Goal: Register for event/course

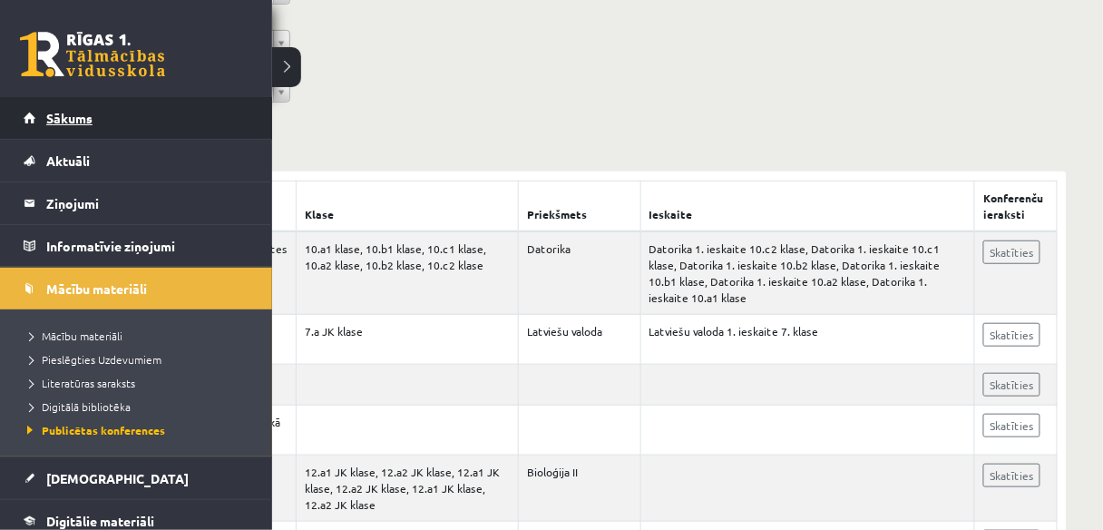
scroll to position [218, 0]
click at [74, 104] on link "Sākums" at bounding box center [137, 118] width 226 height 42
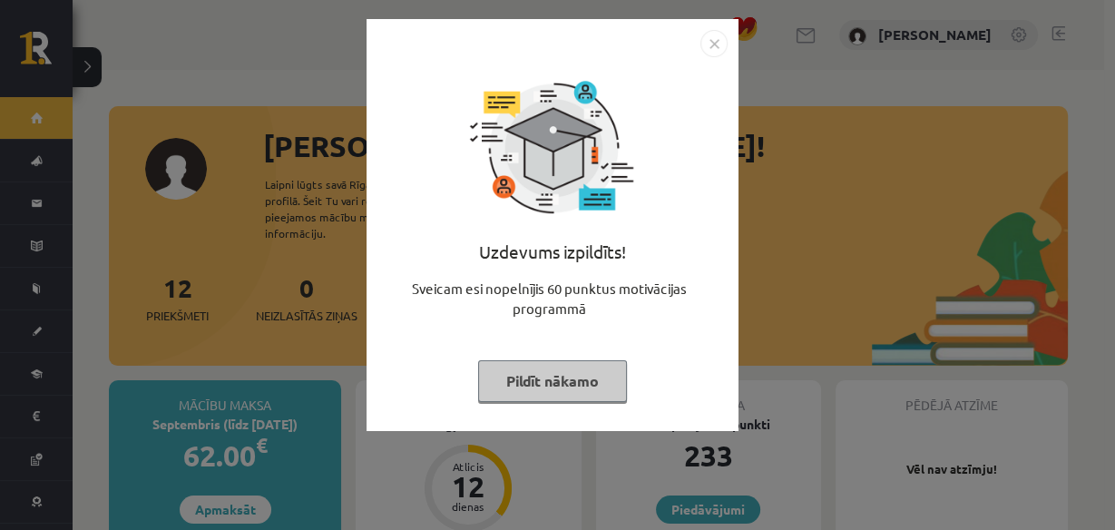
click at [716, 42] on img "Close" at bounding box center [713, 43] width 27 height 27
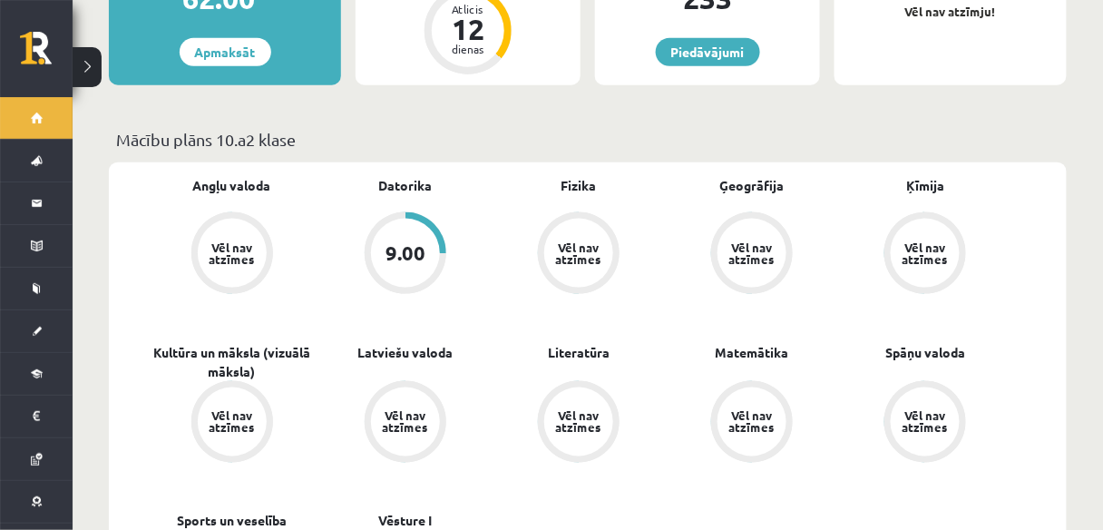
scroll to position [363, 0]
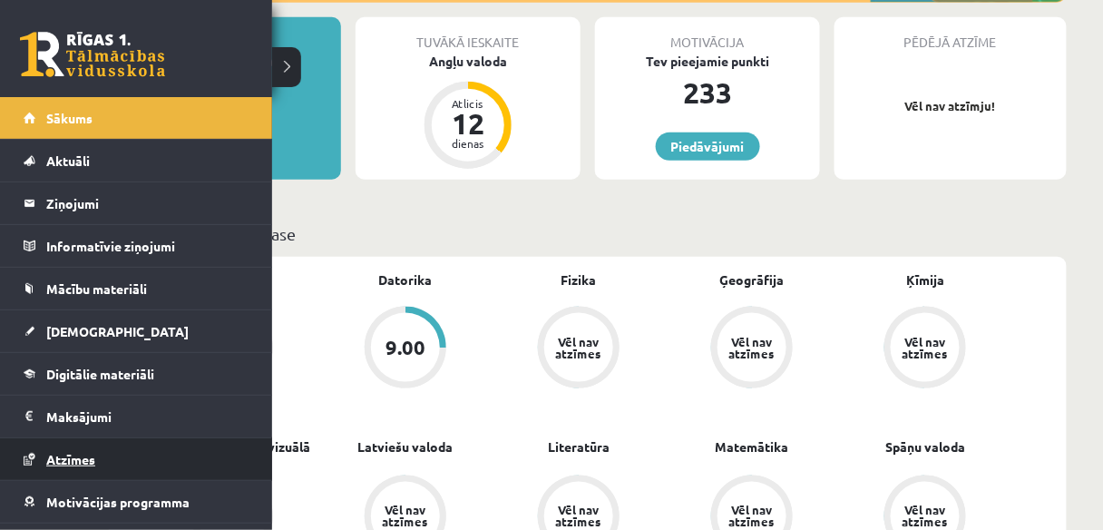
click at [77, 460] on span "Atzīmes" at bounding box center [70, 459] width 49 height 16
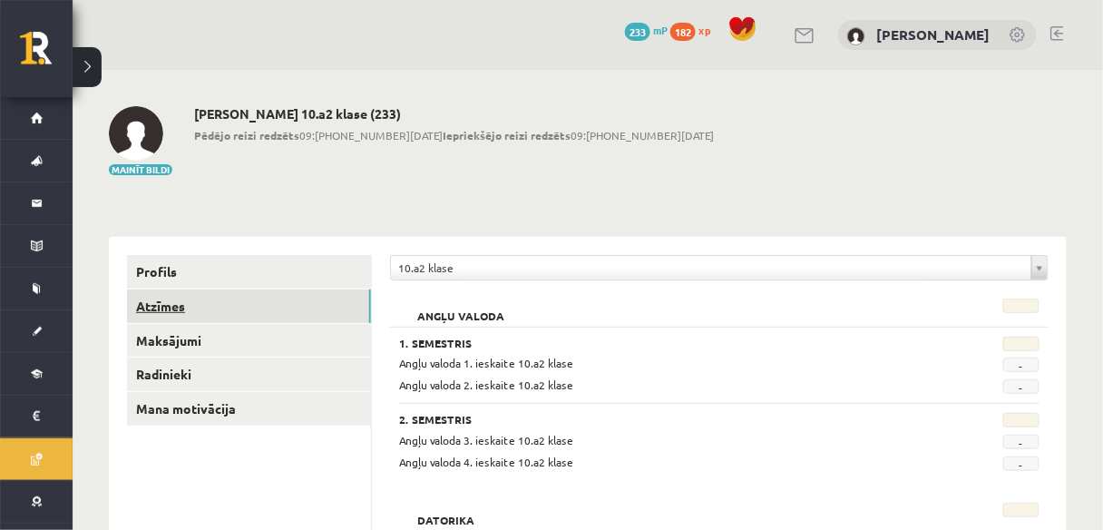
click at [169, 307] on link "Atzīmes" at bounding box center [249, 306] width 244 height 34
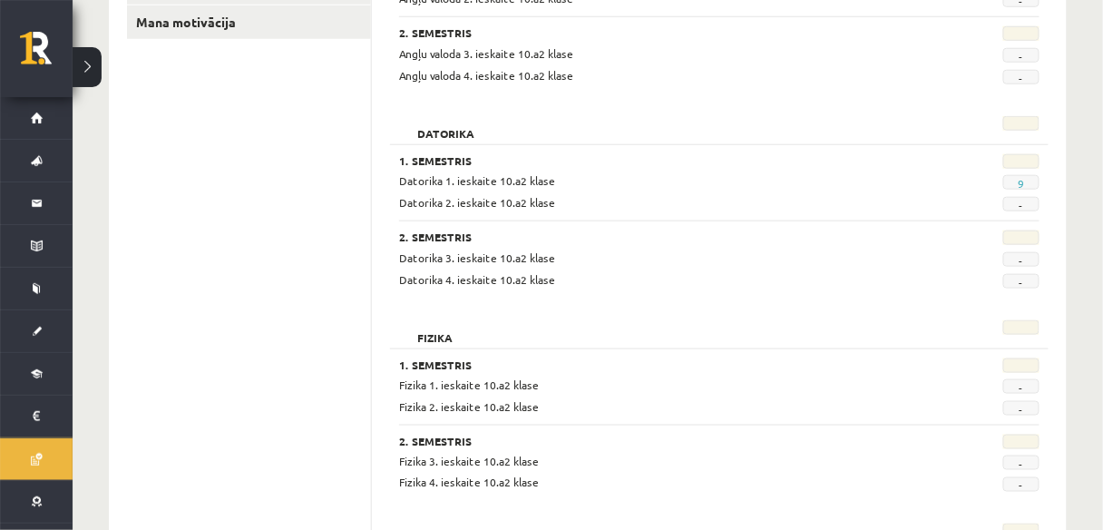
scroll to position [363, 0]
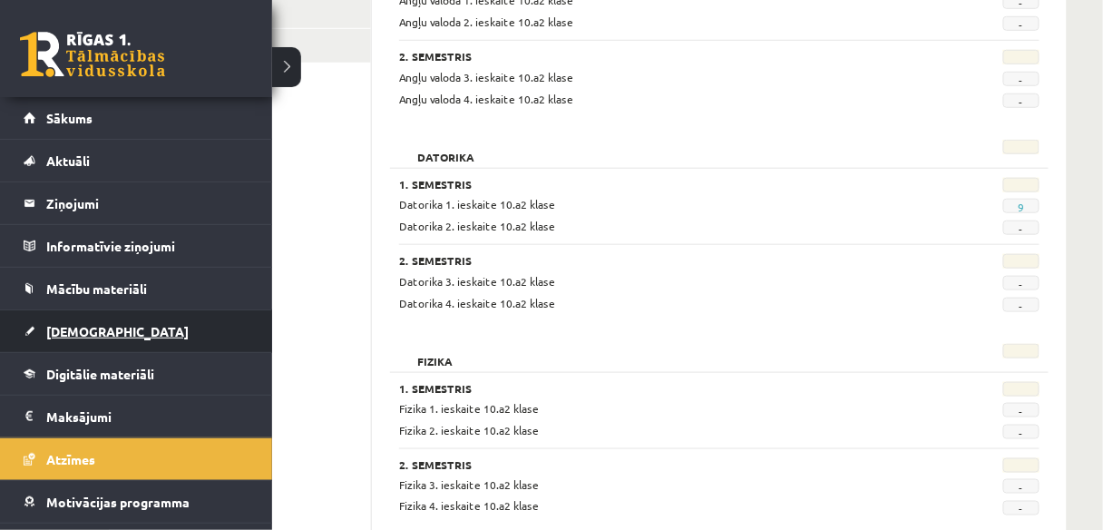
click at [73, 324] on span "[DEMOGRAPHIC_DATA]" at bounding box center [117, 331] width 142 height 16
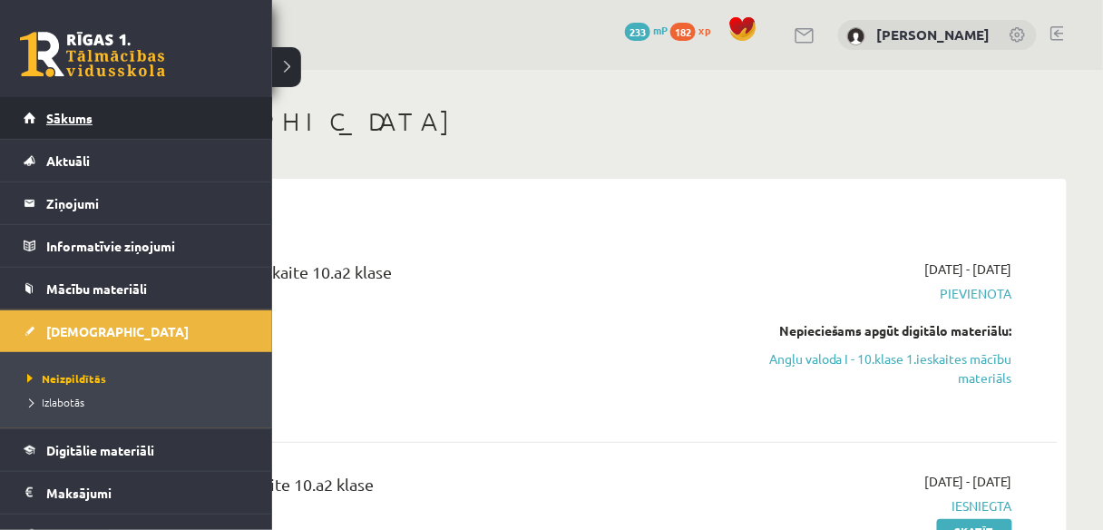
click at [66, 108] on link "Sākums" at bounding box center [137, 118] width 226 height 42
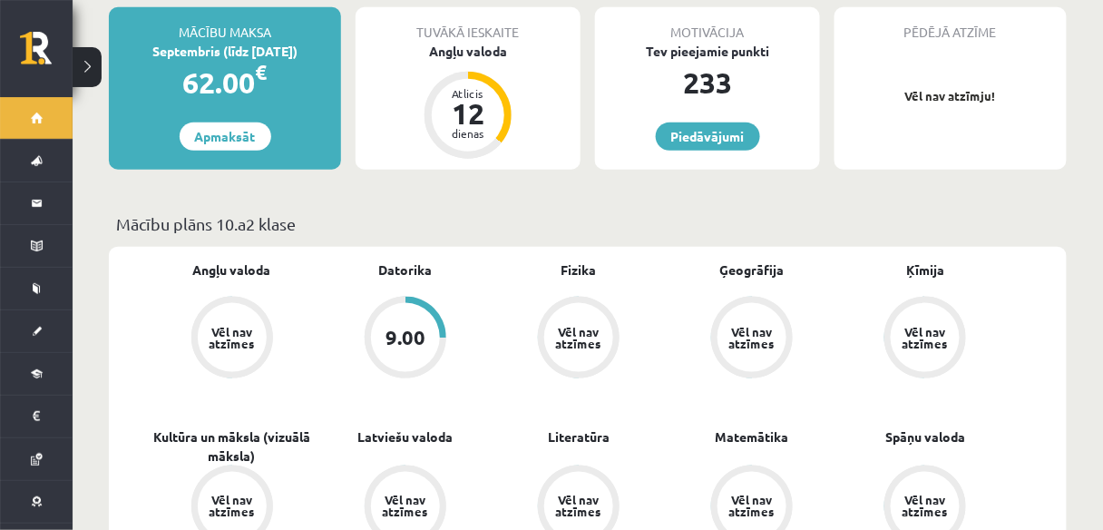
scroll to position [435, 0]
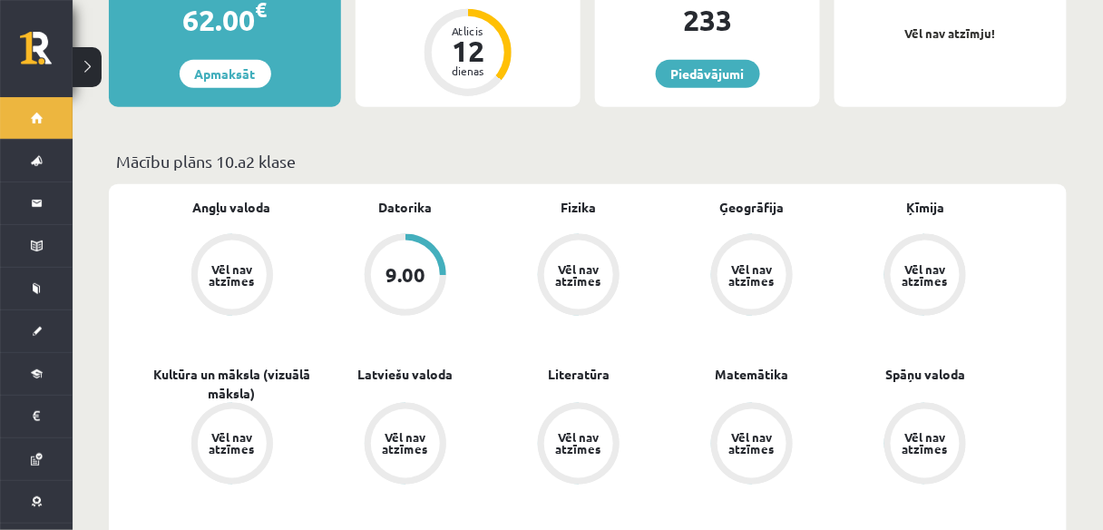
click at [398, 265] on div "9.00" at bounding box center [405, 275] width 40 height 20
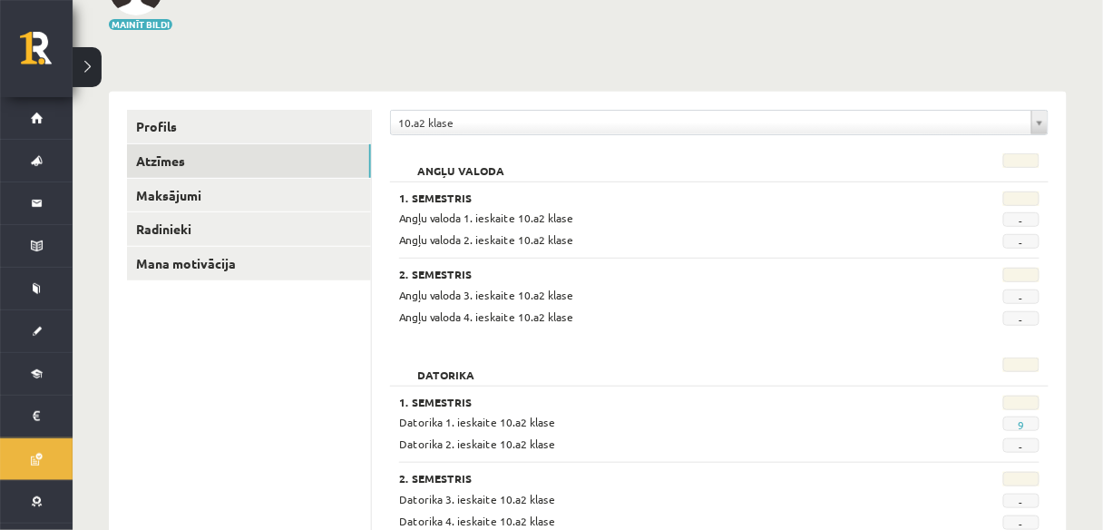
scroll to position [290, 0]
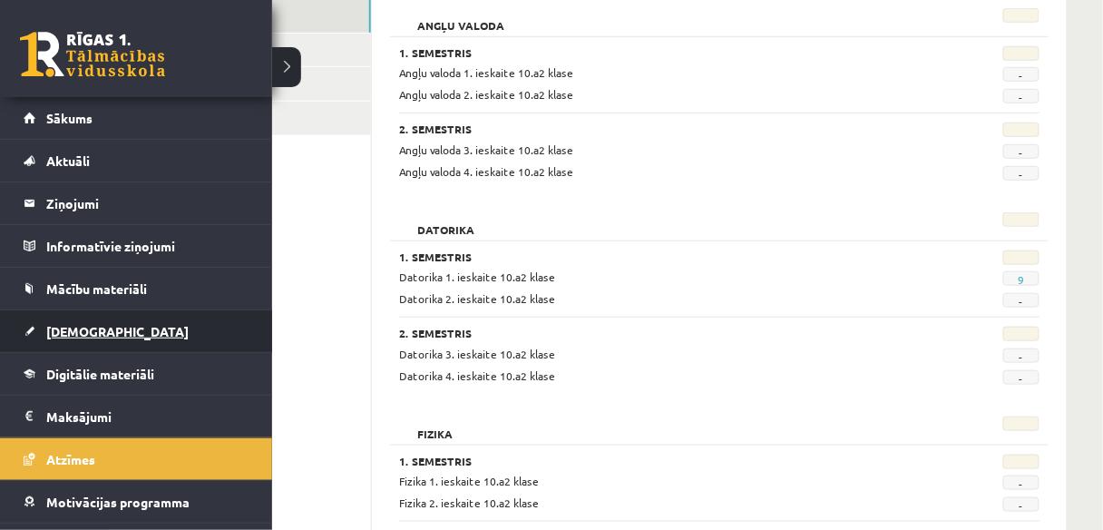
click at [69, 324] on span "[DEMOGRAPHIC_DATA]" at bounding box center [117, 331] width 142 height 16
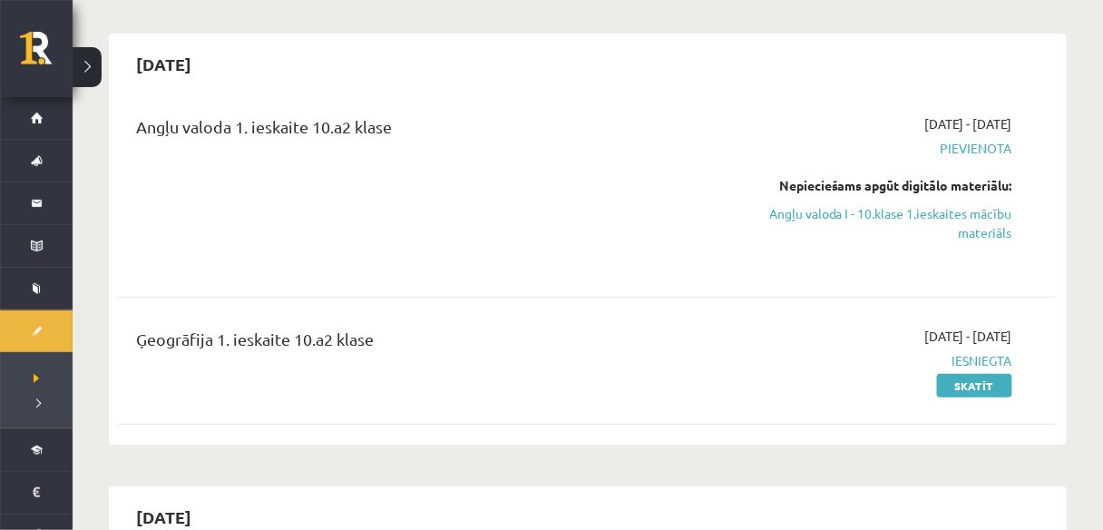
scroll to position [145, 0]
click at [959, 380] on link "Skatīt" at bounding box center [974, 386] width 75 height 24
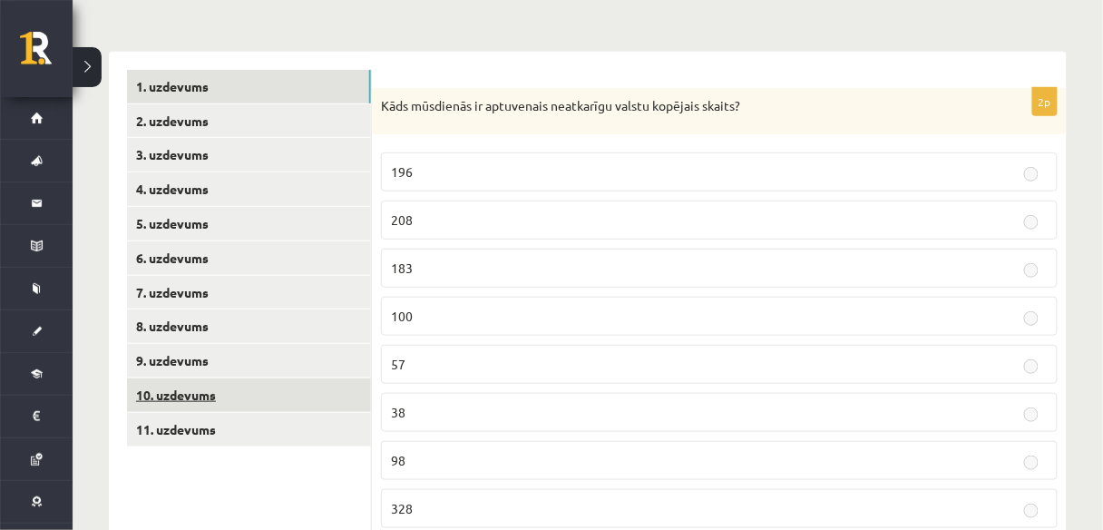
scroll to position [363, 0]
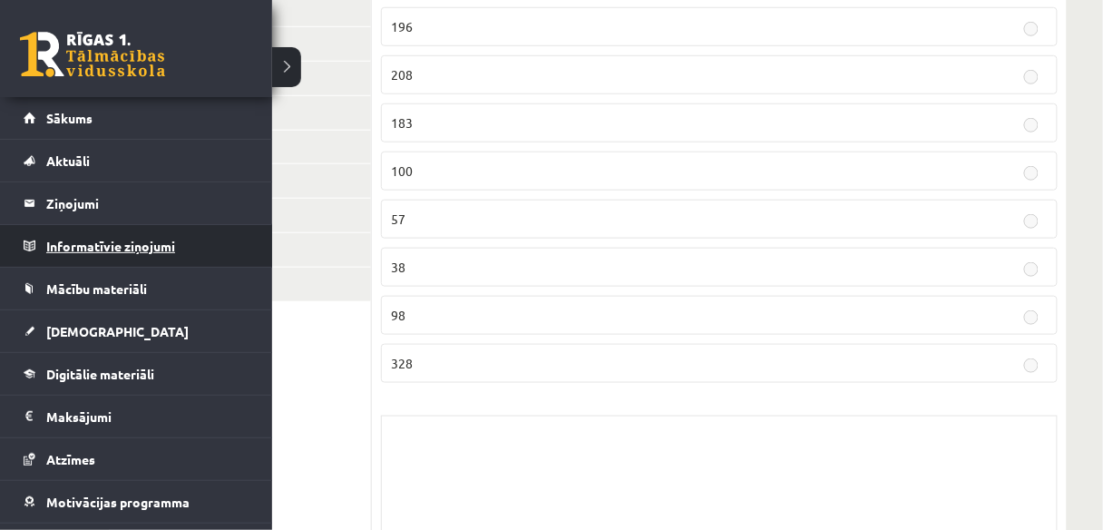
click at [87, 255] on legend "Informatīvie ziņojumi 0" at bounding box center [147, 246] width 203 height 42
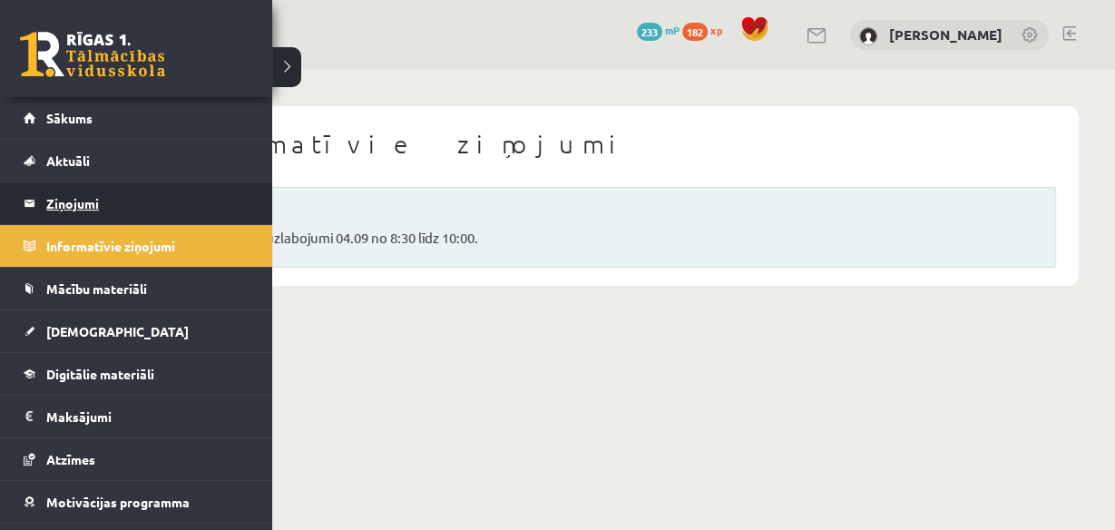
click at [36, 206] on link "Ziņojumi 0" at bounding box center [137, 203] width 226 height 42
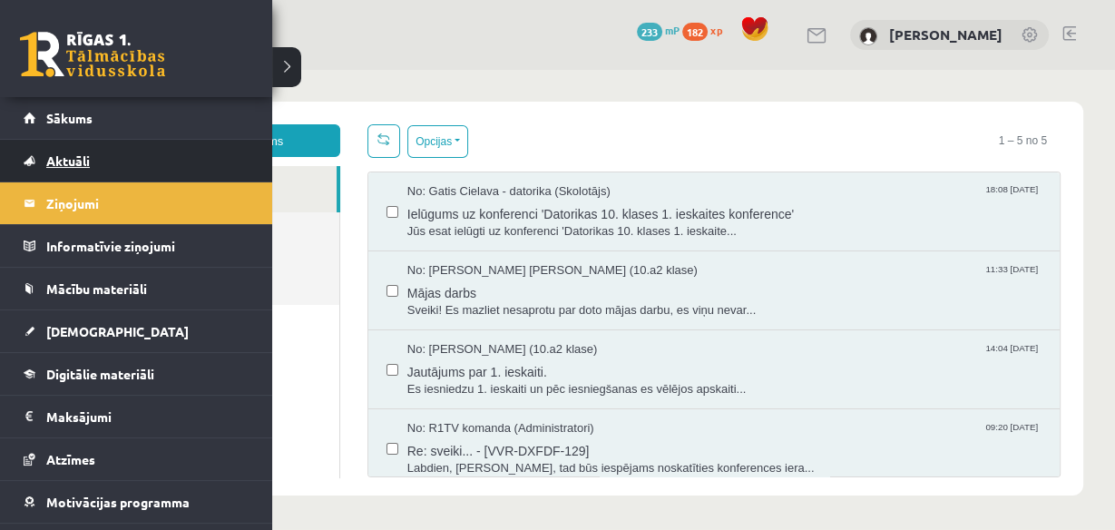
click at [56, 151] on link "Aktuāli" at bounding box center [137, 161] width 226 height 42
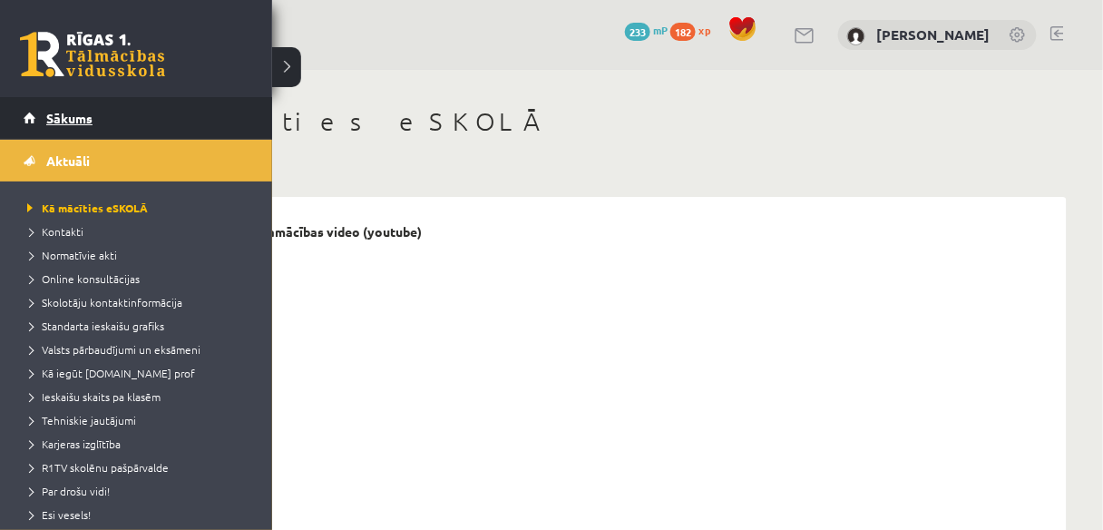
click at [73, 112] on span "Sākums" at bounding box center [69, 118] width 46 height 16
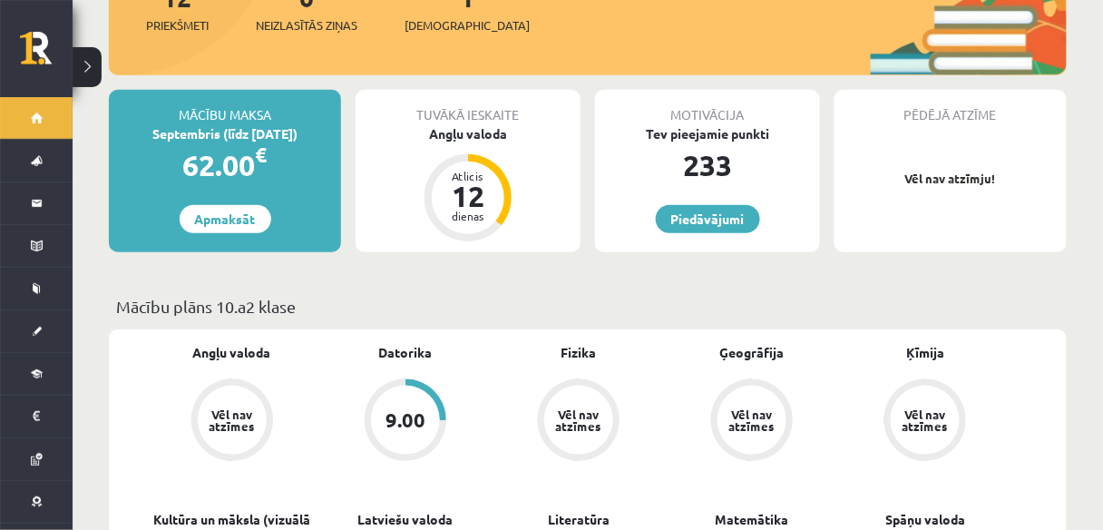
scroll to position [363, 0]
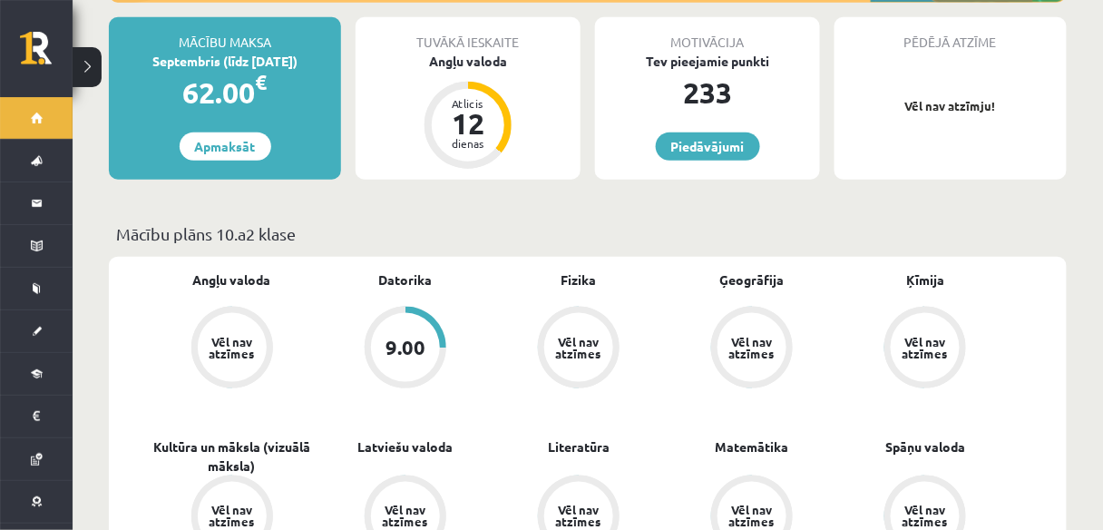
click at [393, 313] on div "9.00" at bounding box center [405, 347] width 69 height 69
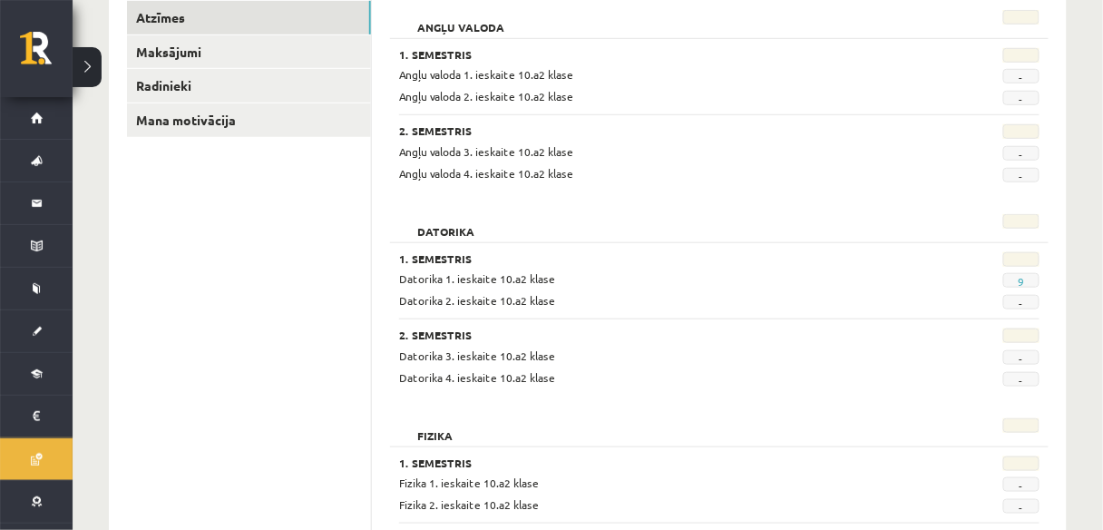
scroll to position [290, 0]
click at [1027, 277] on span "9" at bounding box center [1021, 278] width 36 height 15
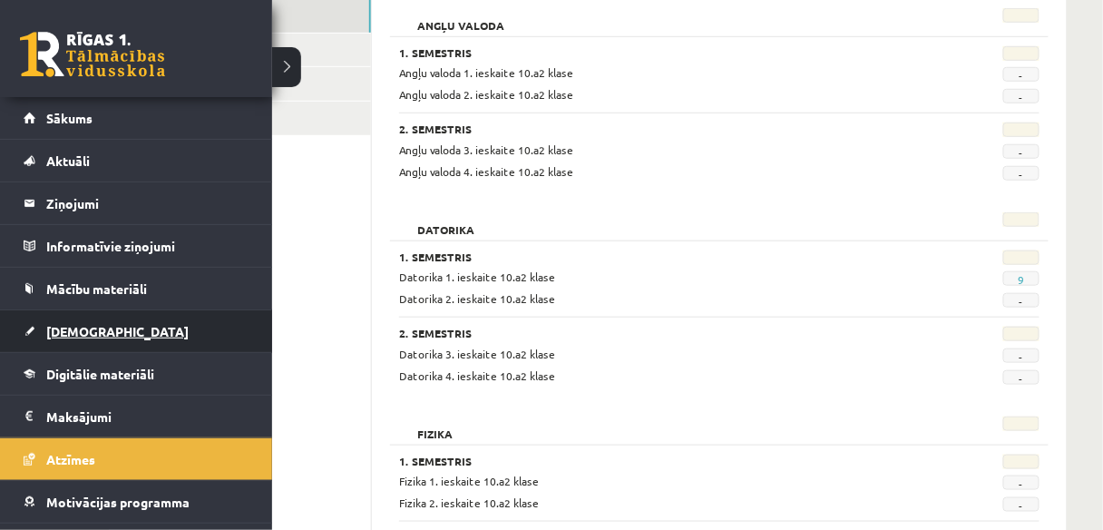
click at [41, 329] on link "[DEMOGRAPHIC_DATA]" at bounding box center [137, 331] width 226 height 42
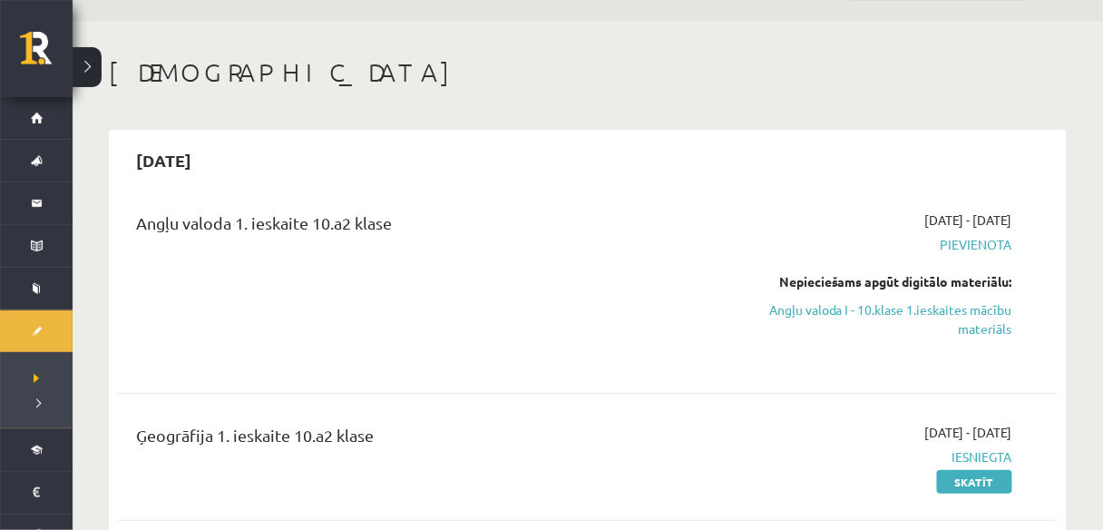
scroll to position [73, 0]
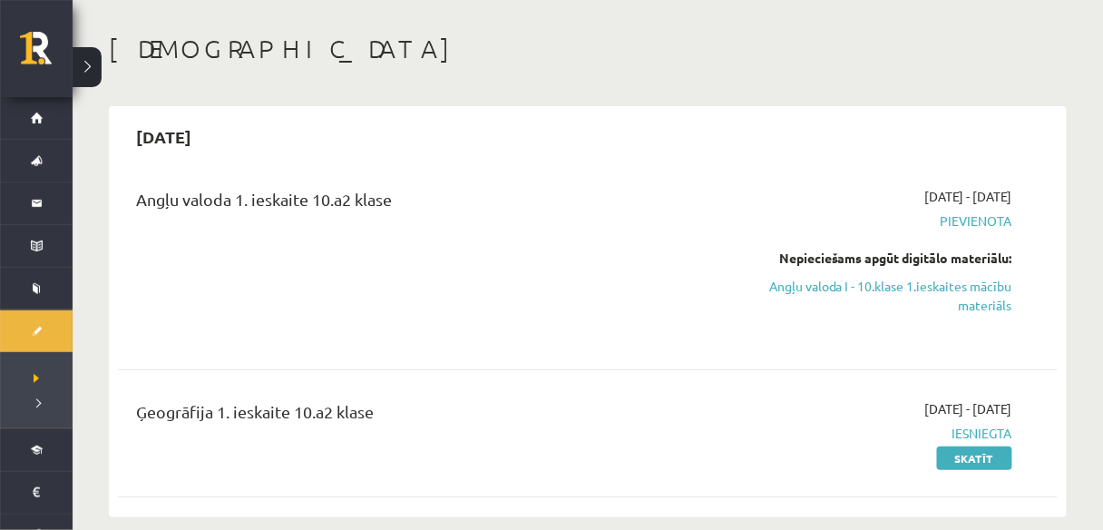
drag, startPoint x: 871, startPoint y: 286, endPoint x: 620, endPoint y: 69, distance: 331.8
click at [871, 285] on link "Angļu valoda I - 10.klase 1.ieskaites mācību materiāls" at bounding box center [875, 296] width 274 height 38
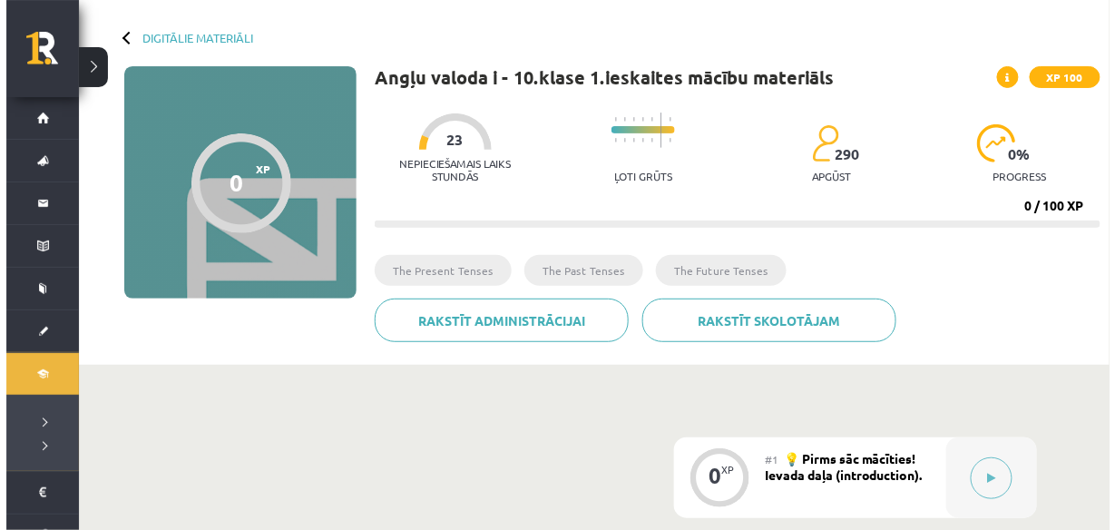
scroll to position [218, 0]
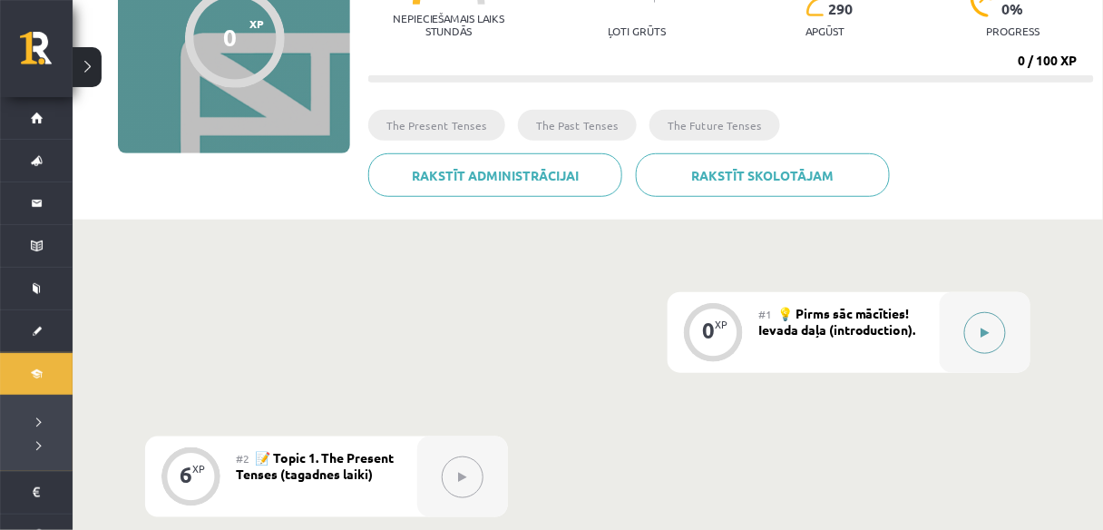
click at [990, 323] on button at bounding box center [985, 333] width 42 height 42
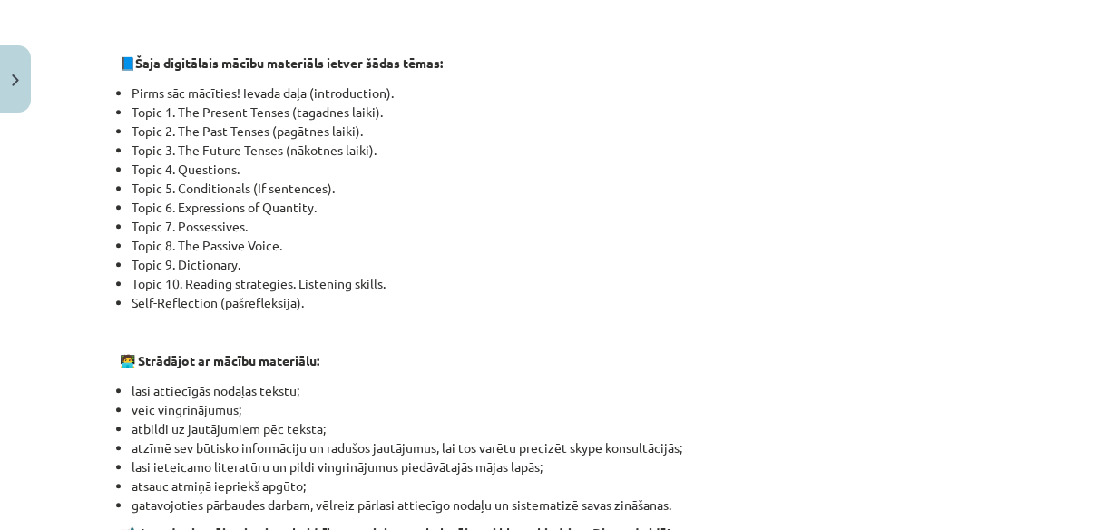
scroll to position [1107, 0]
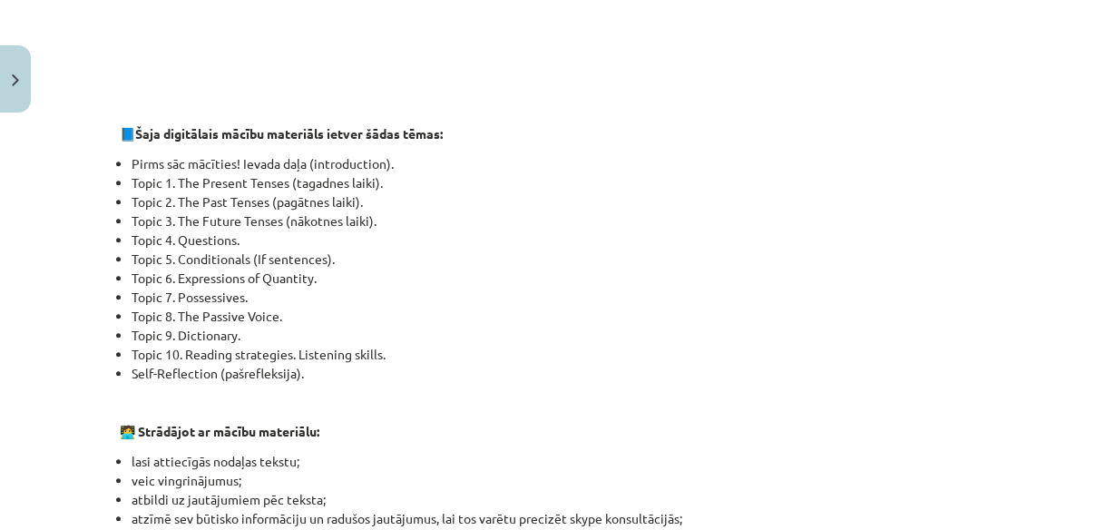
click at [164, 173] on li "Topic 1. The Present Tenses (tagadnes laiki)." at bounding box center [564, 182] width 864 height 19
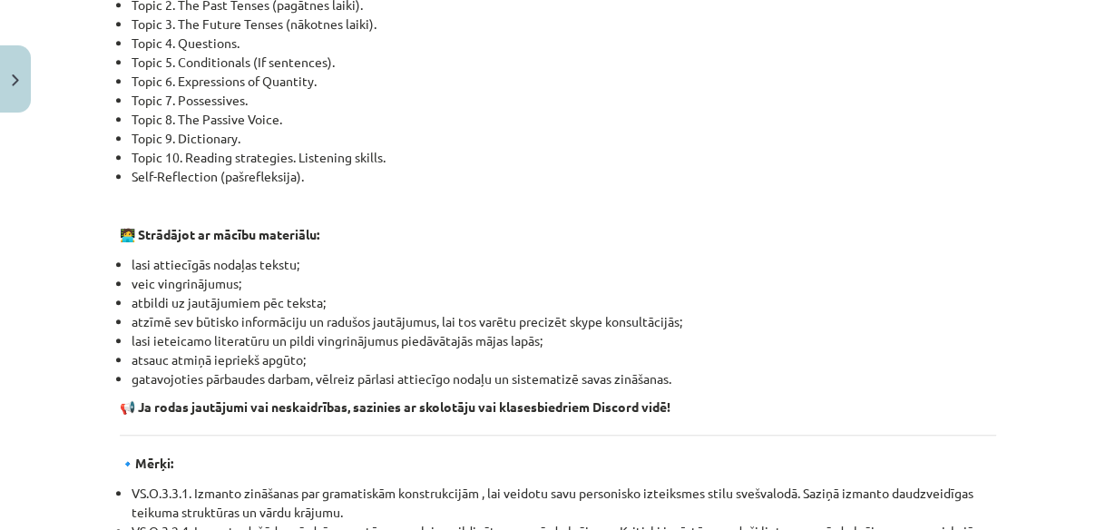
scroll to position [1325, 0]
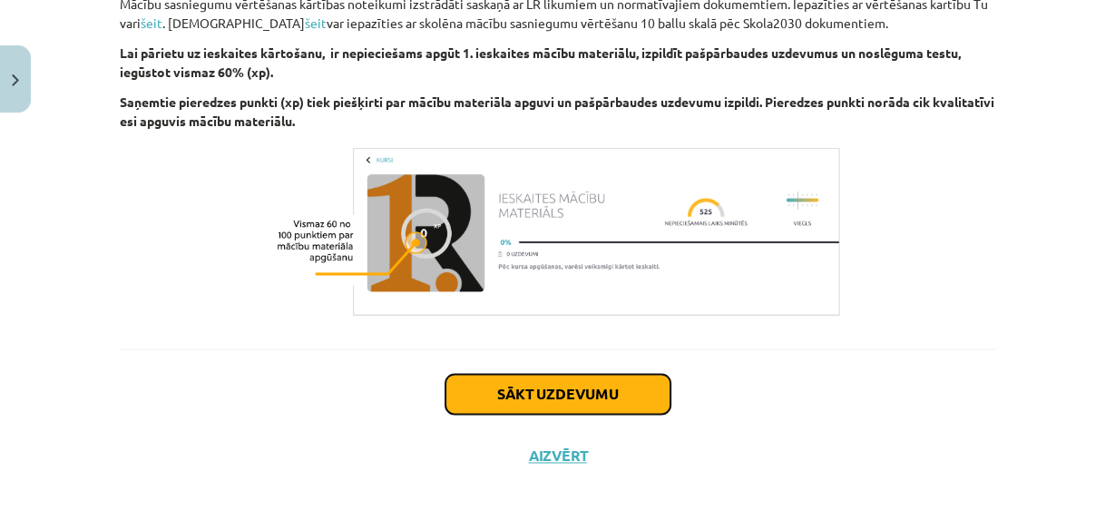
click at [531, 387] on button "Sākt uzdevumu" at bounding box center [557, 394] width 225 height 40
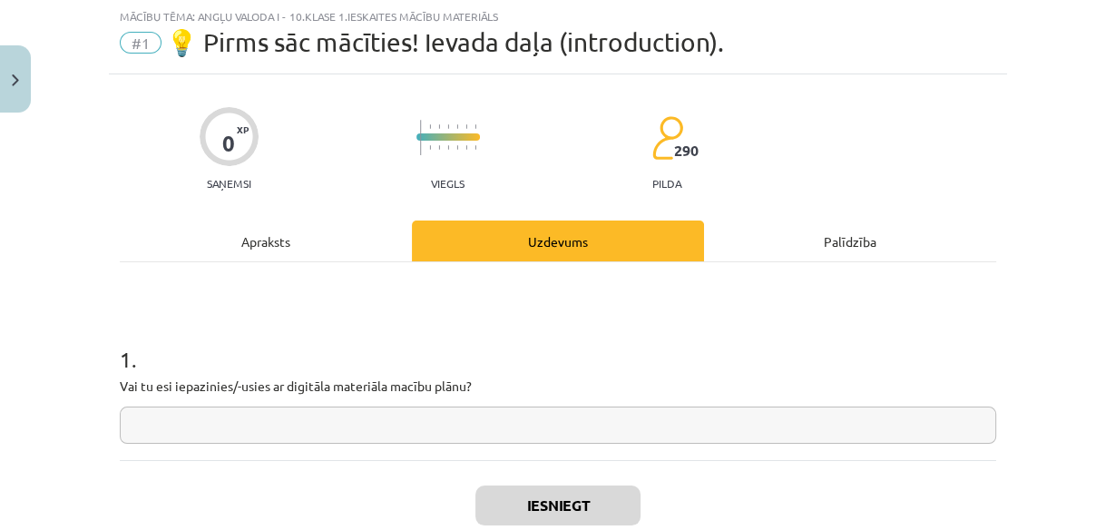
scroll to position [44, 0]
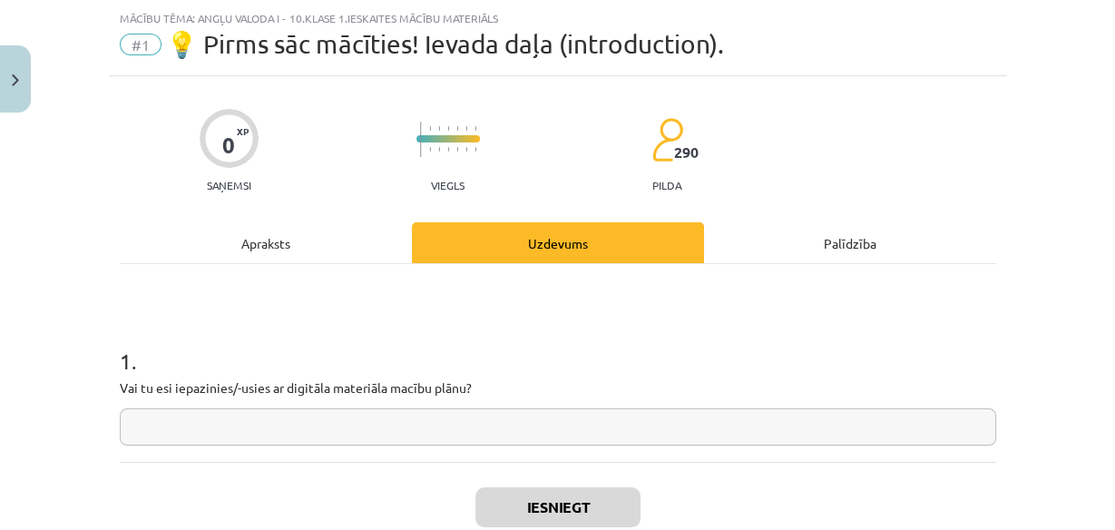
click at [340, 415] on input "text" at bounding box center [558, 426] width 876 height 37
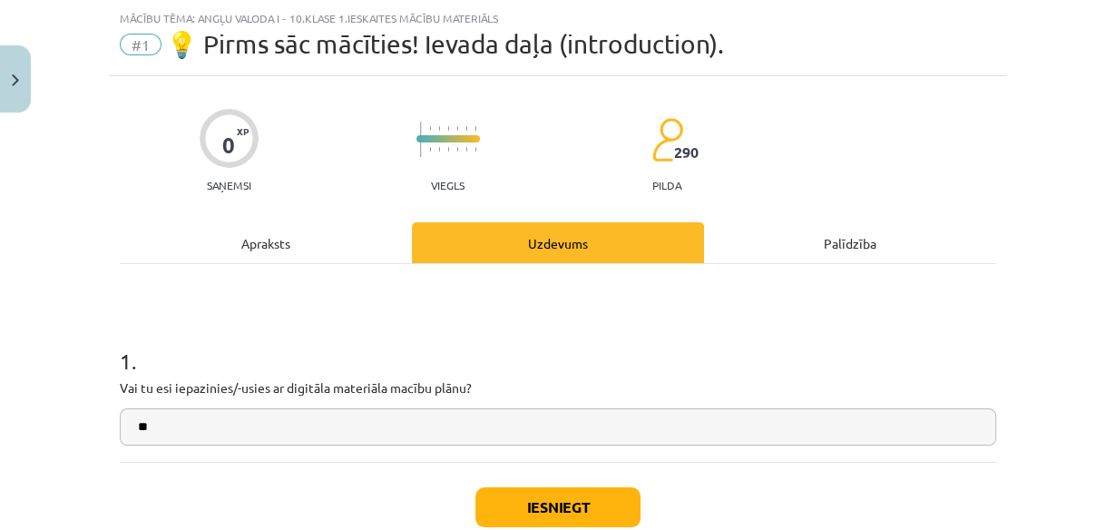
type input "**"
click at [508, 508] on button "Iesniegt" at bounding box center [557, 507] width 165 height 40
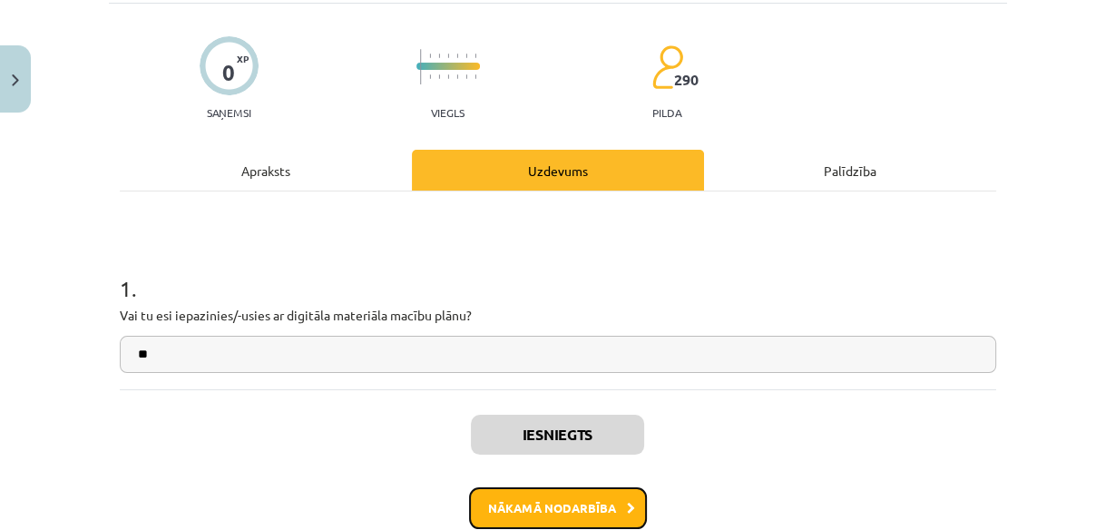
click at [589, 507] on button "Nākamā nodarbība" at bounding box center [558, 508] width 178 height 42
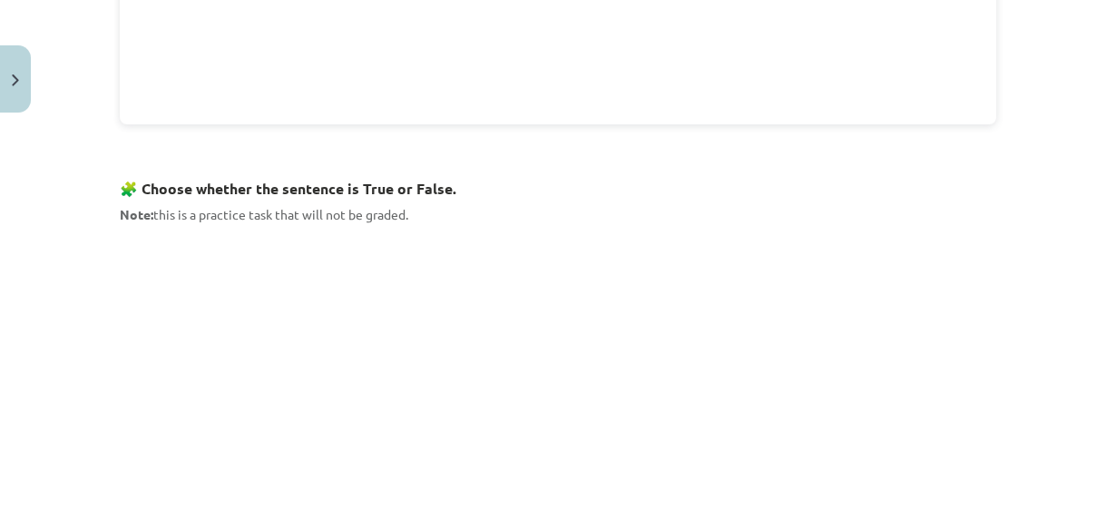
scroll to position [1205, 0]
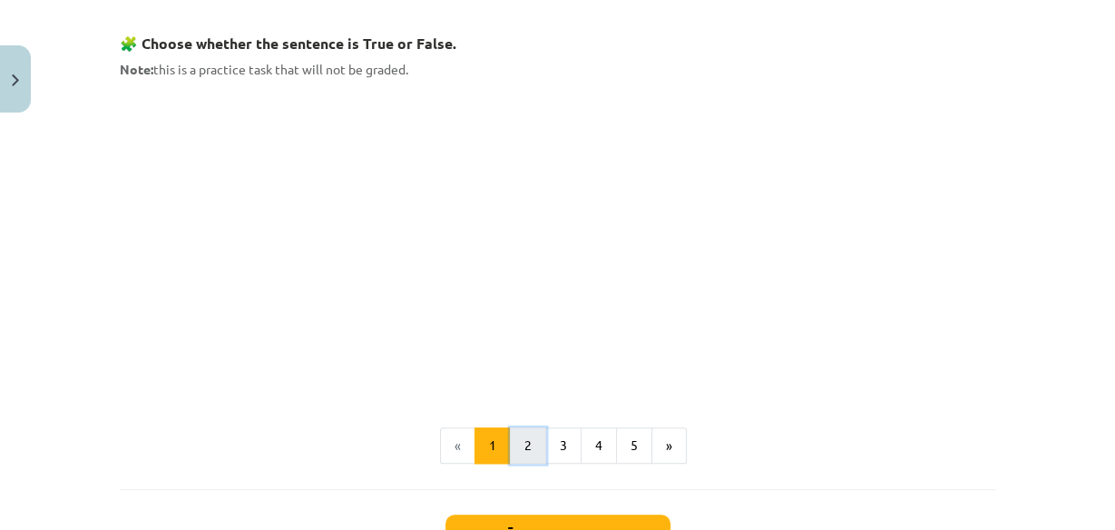
click at [515, 445] on button "2" at bounding box center [528, 445] width 36 height 36
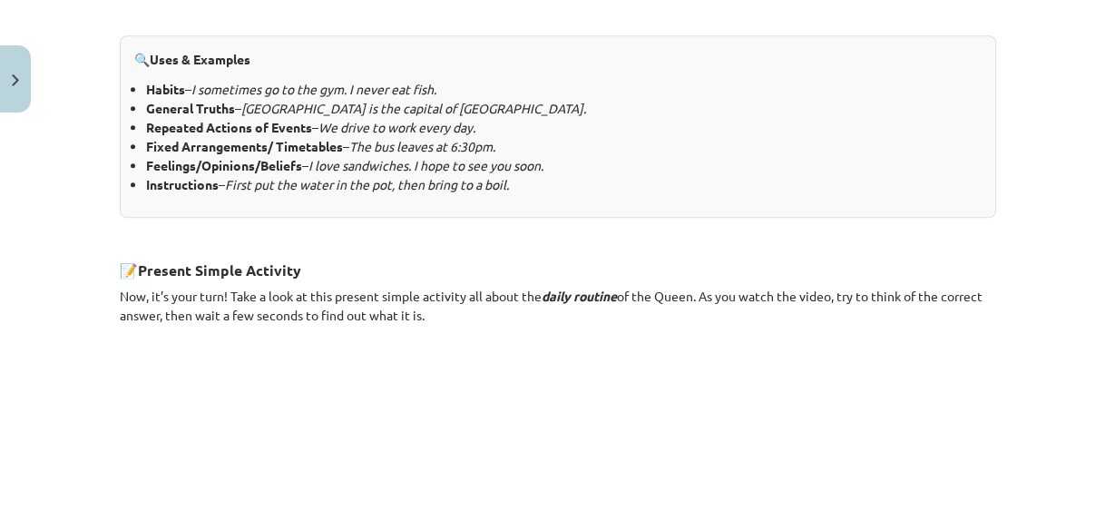
scroll to position [832, 0]
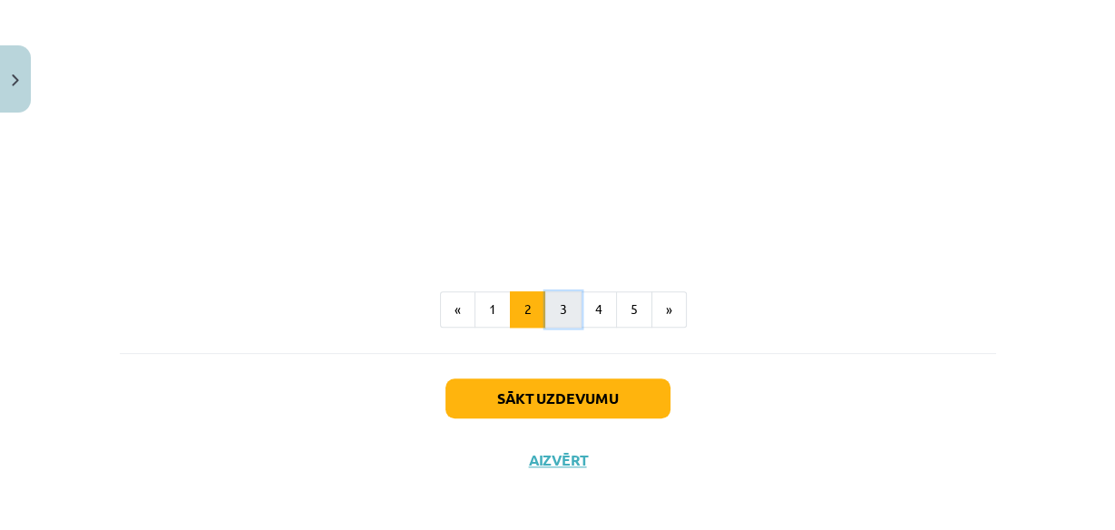
click at [555, 311] on button "3" at bounding box center [563, 309] width 36 height 36
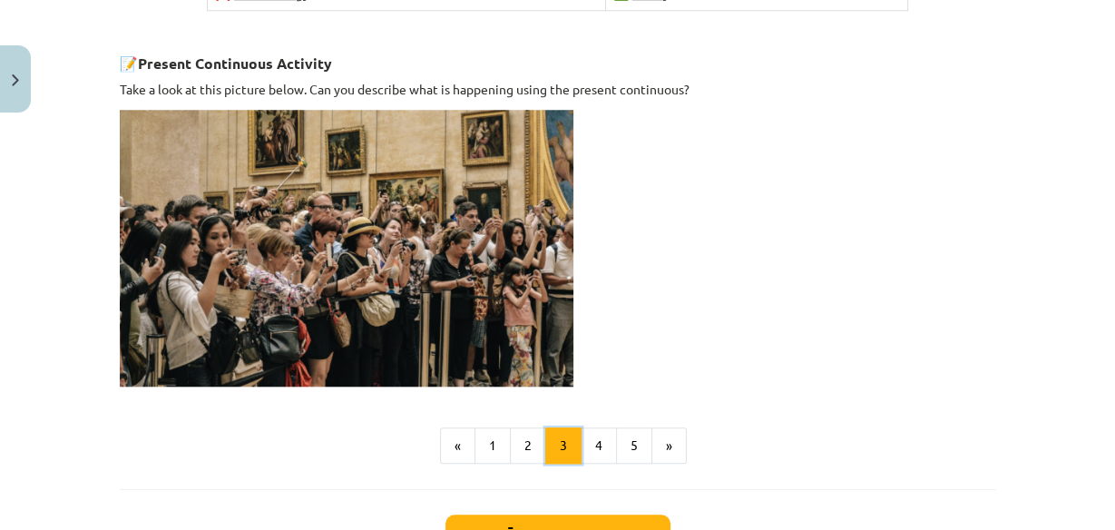
scroll to position [1390, 0]
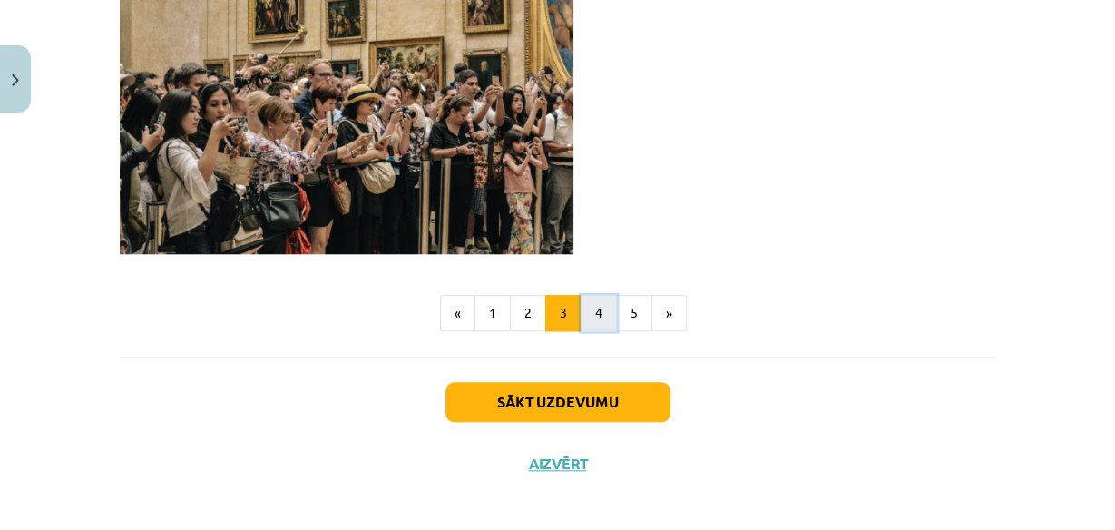
click at [598, 298] on button "4" at bounding box center [598, 313] width 36 height 36
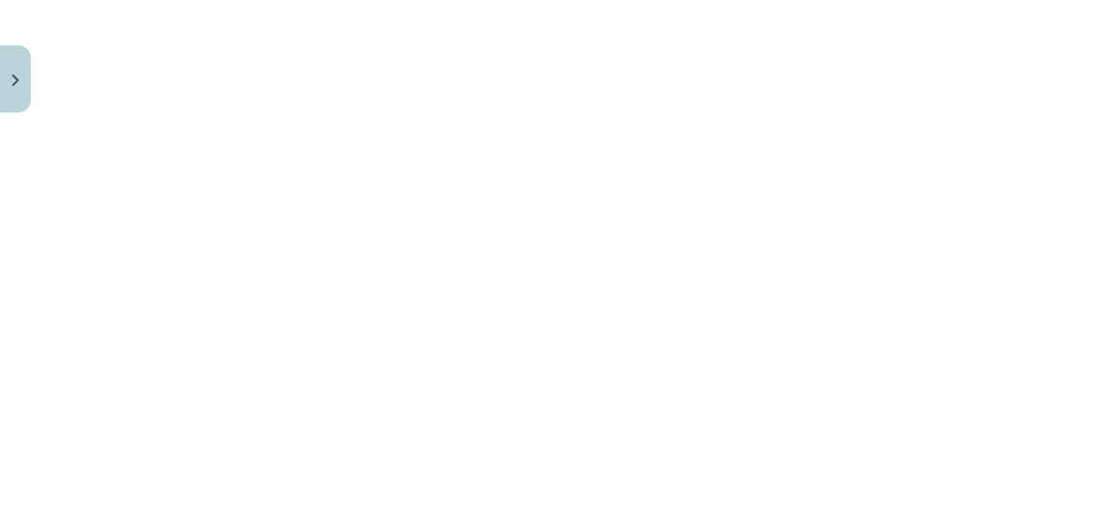
scroll to position [1557, 0]
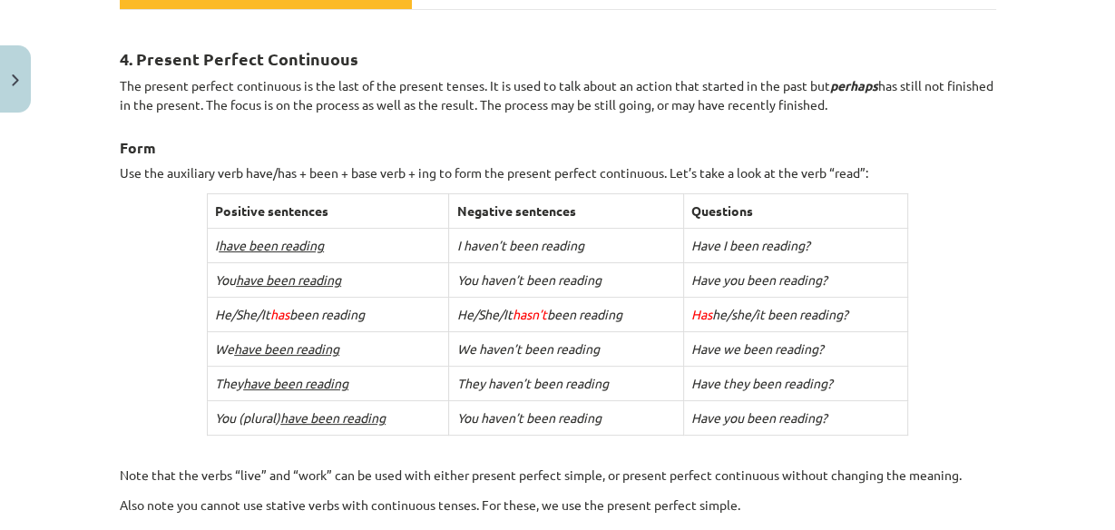
scroll to position [324, 0]
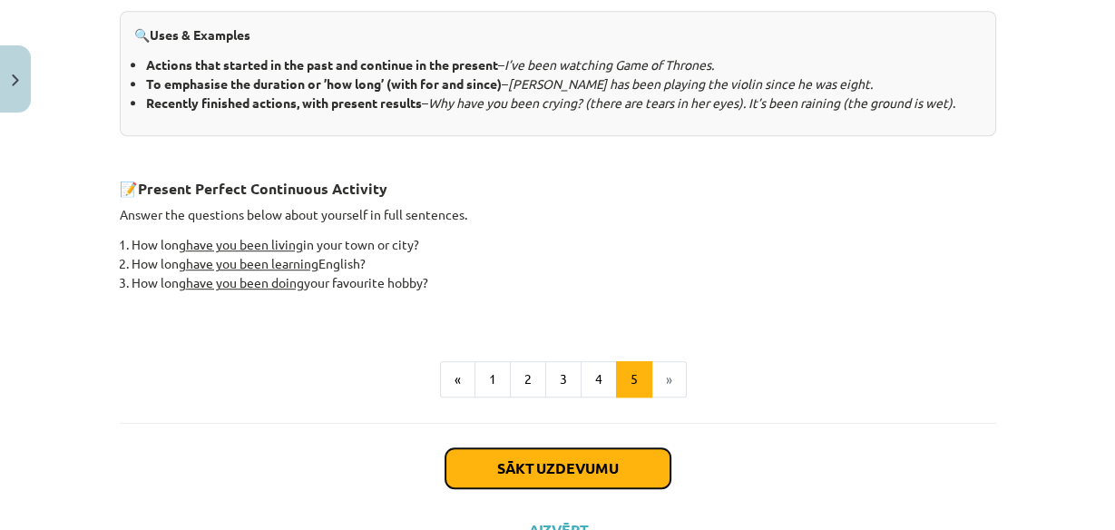
click at [559, 467] on button "Sākt uzdevumu" at bounding box center [557, 468] width 225 height 40
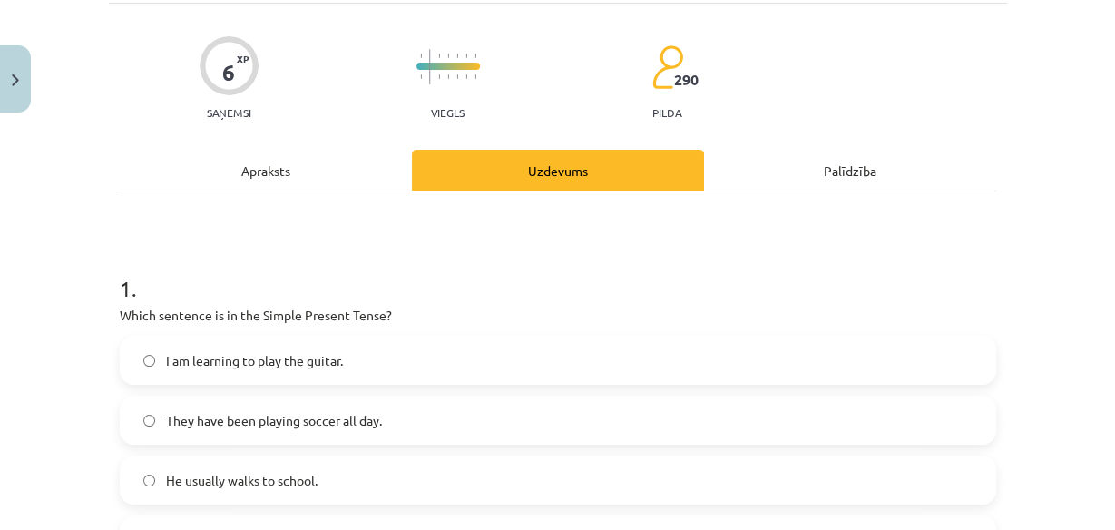
scroll to position [190, 0]
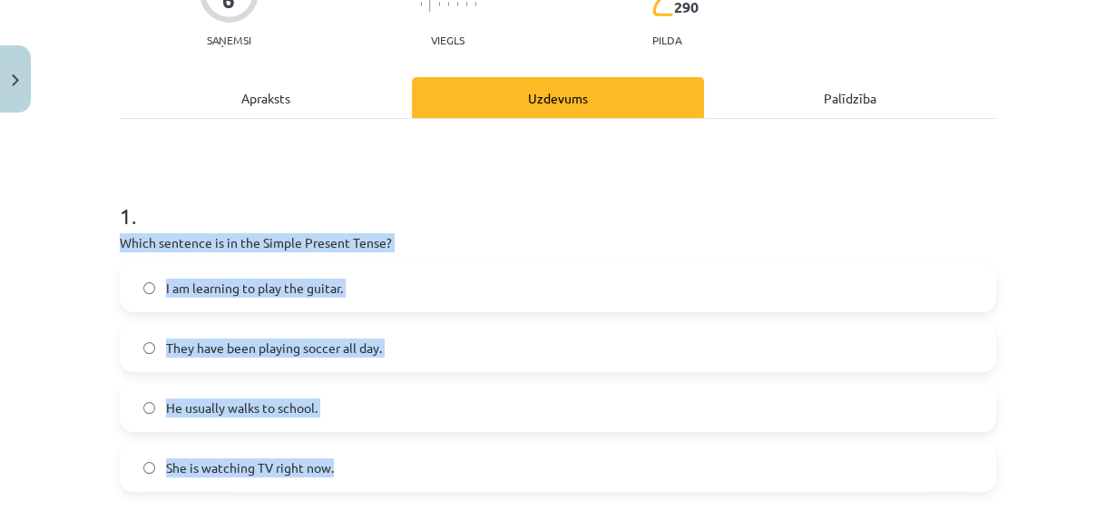
drag, startPoint x: 112, startPoint y: 242, endPoint x: 357, endPoint y: 444, distance: 317.6
copy div "Which sentence is in the Simple Present Tense? I am learning to play the guitar…"
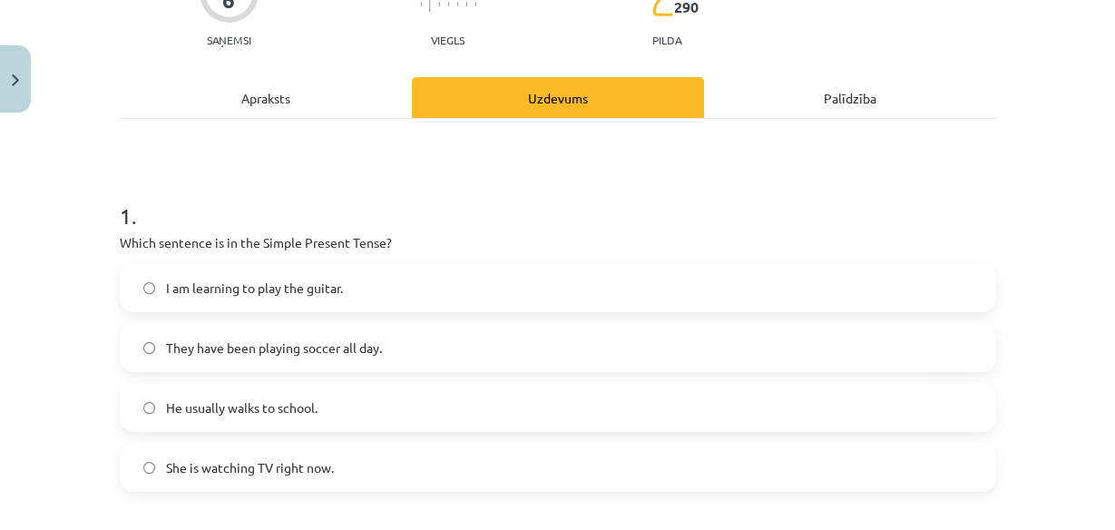
click at [220, 184] on h1 "1 ." at bounding box center [558, 199] width 876 height 56
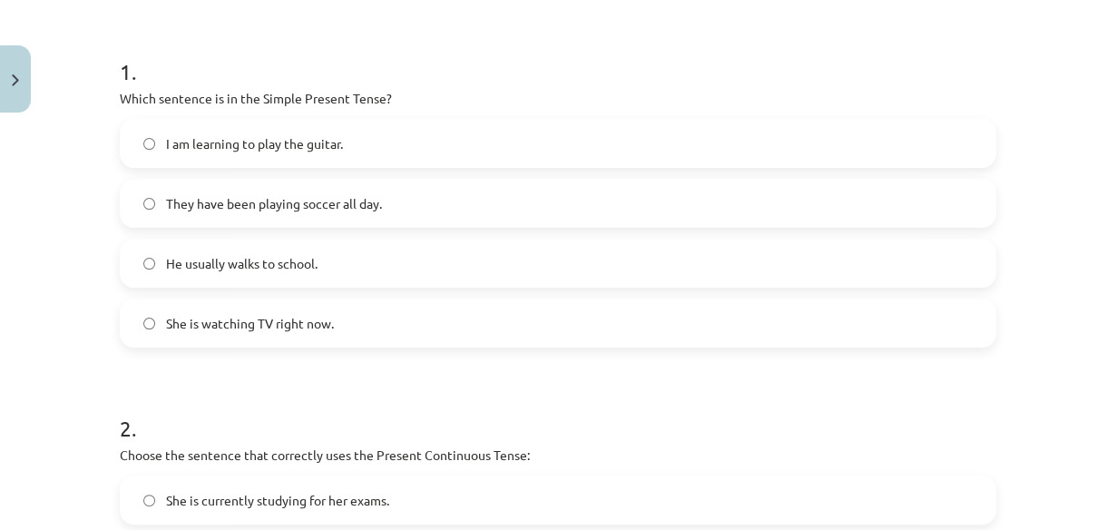
scroll to position [335, 0]
click at [135, 259] on label "He usually walks to school." at bounding box center [558, 261] width 873 height 45
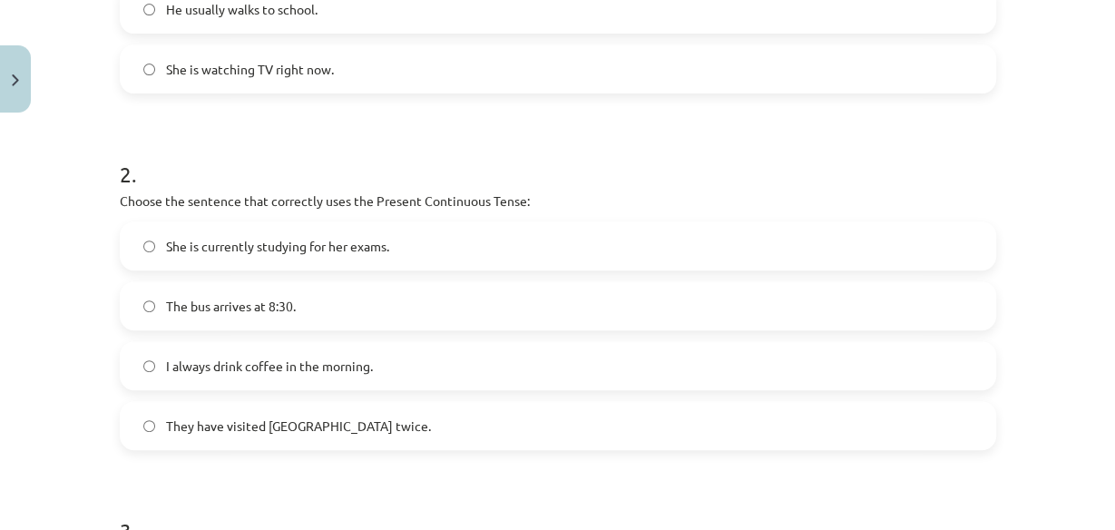
scroll to position [625, 0]
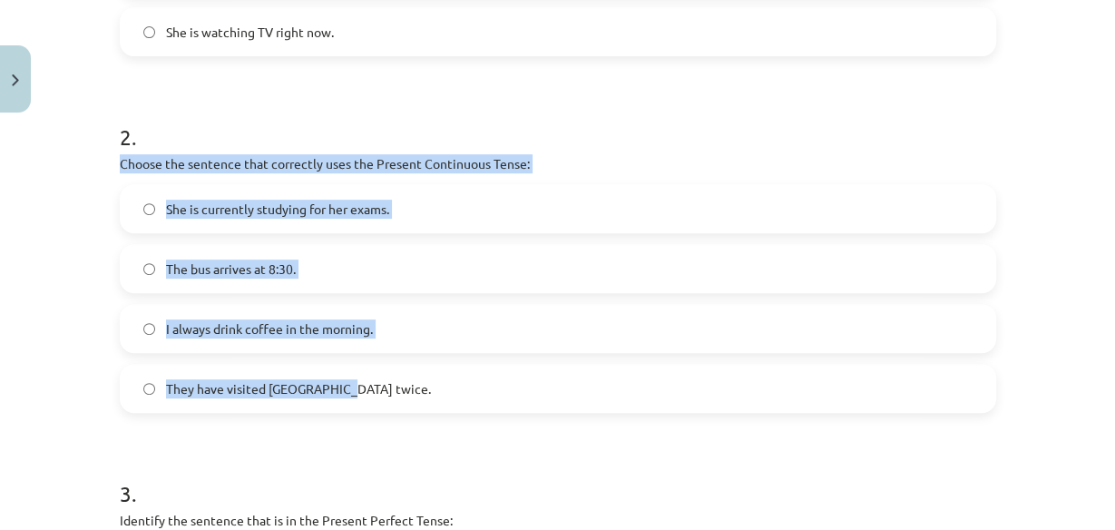
drag, startPoint x: 112, startPoint y: 163, endPoint x: 463, endPoint y: 382, distance: 412.7
click at [463, 382] on div "6 XP Saņemsi Viegls 290 pilda Apraksts Uzdevums Palīdzība 1 . Which sentence is…" at bounding box center [558, 215] width 898 height 1439
copy div "Choose the sentence that correctly uses the Present Continuous Tense: She is cu…"
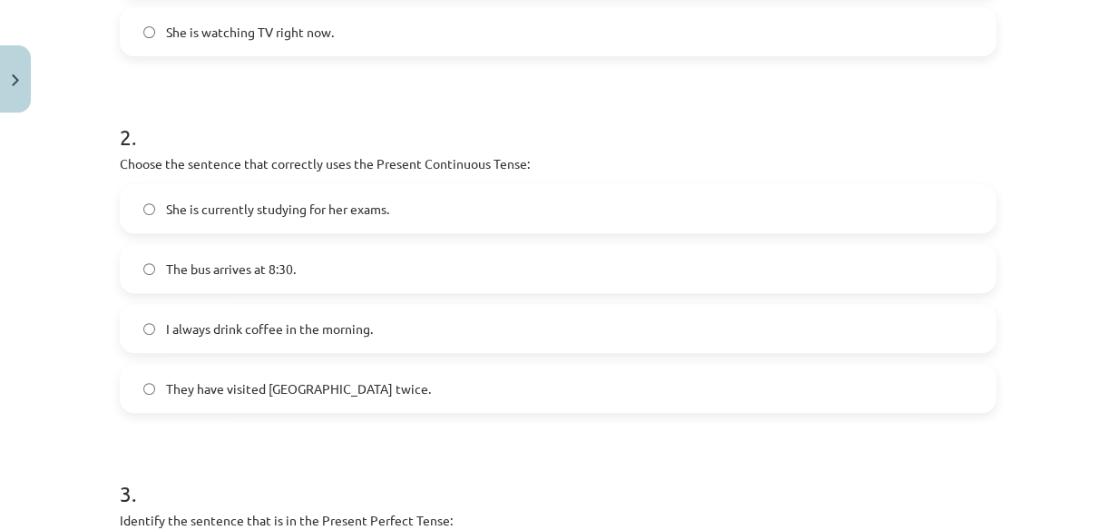
click at [483, 428] on form "1 . Which sentence is in the Simple Present Tense? I am learning to play the gu…" at bounding box center [558, 252] width 876 height 1033
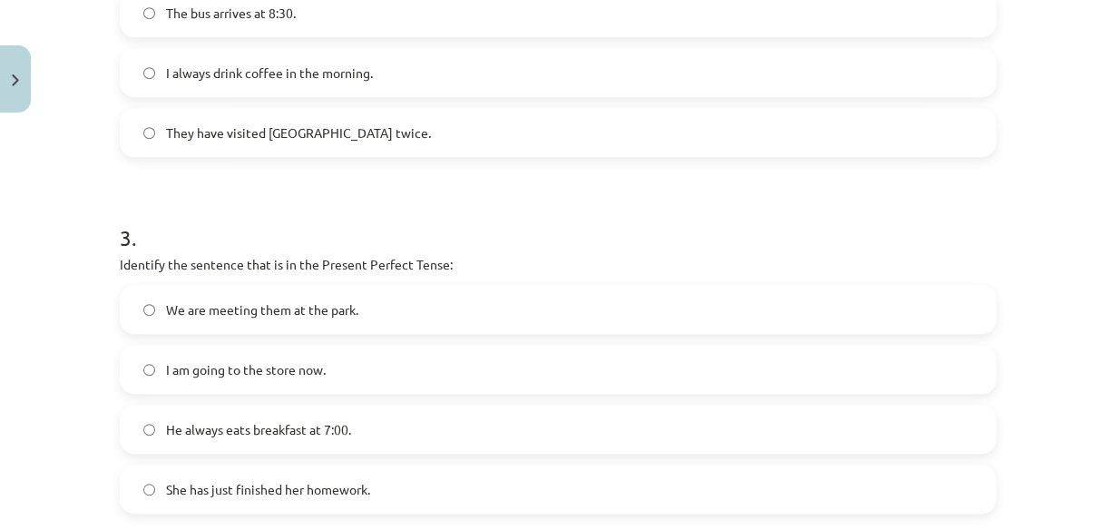
scroll to position [915, 0]
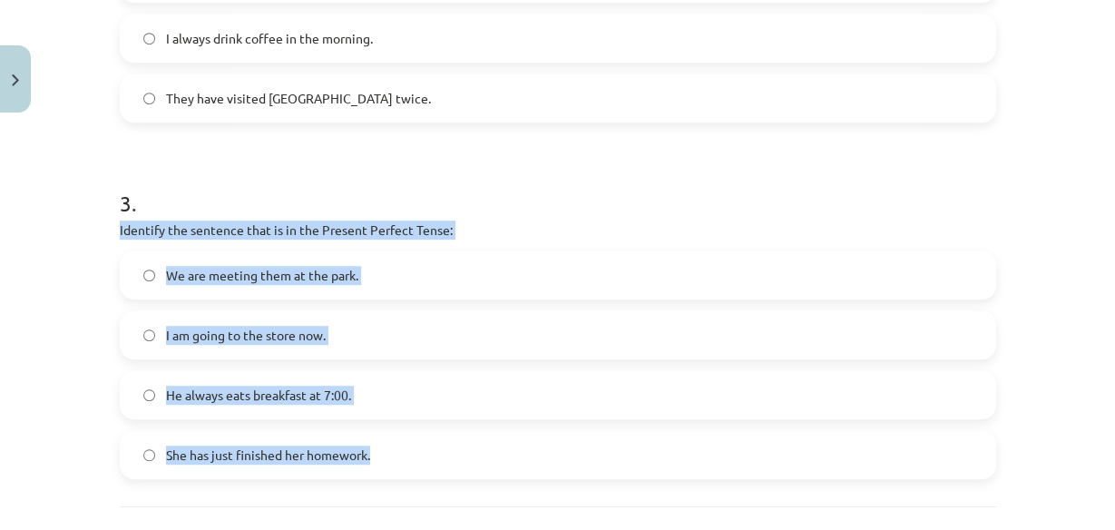
drag, startPoint x: 95, startPoint y: 216, endPoint x: 372, endPoint y: 452, distance: 363.5
click at [370, 454] on div "Mācību tēma: Angļu valoda i - 10.klase 1.ieskaites mācību materiāls #2 📝 Topic …" at bounding box center [557, 265] width 1115 height 530
copy div "Identify the sentence that is in the Present Perfect Tense: We are meeting them…"
click at [151, 454] on label "She has just finished her homework." at bounding box center [558, 454] width 873 height 45
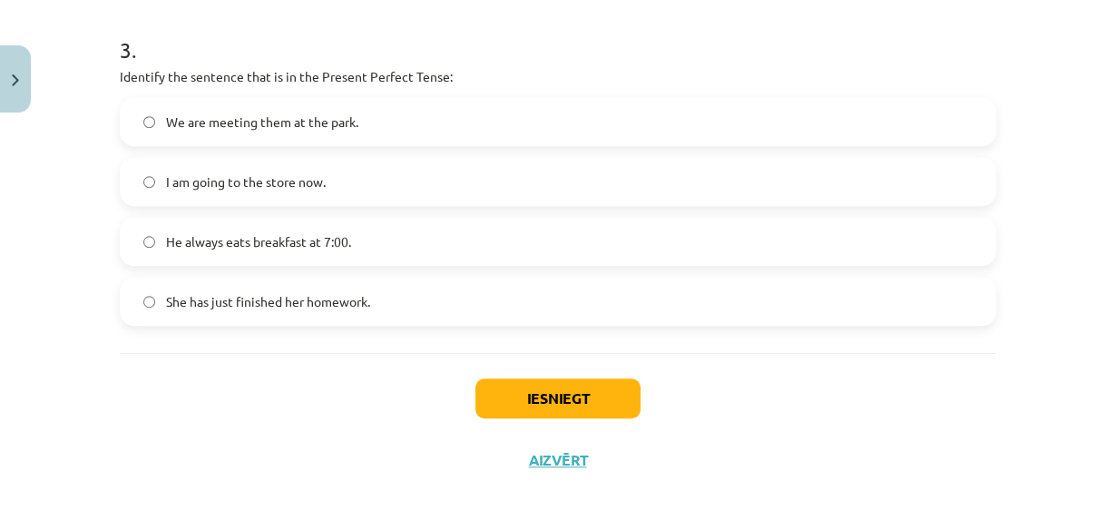
scroll to position [1074, 0]
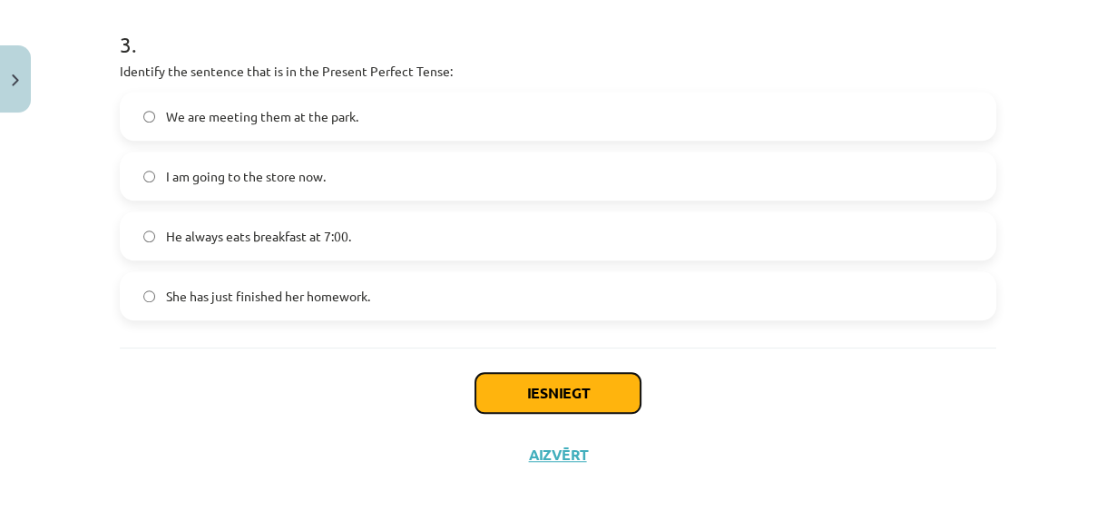
click at [547, 385] on button "Iesniegt" at bounding box center [557, 393] width 165 height 40
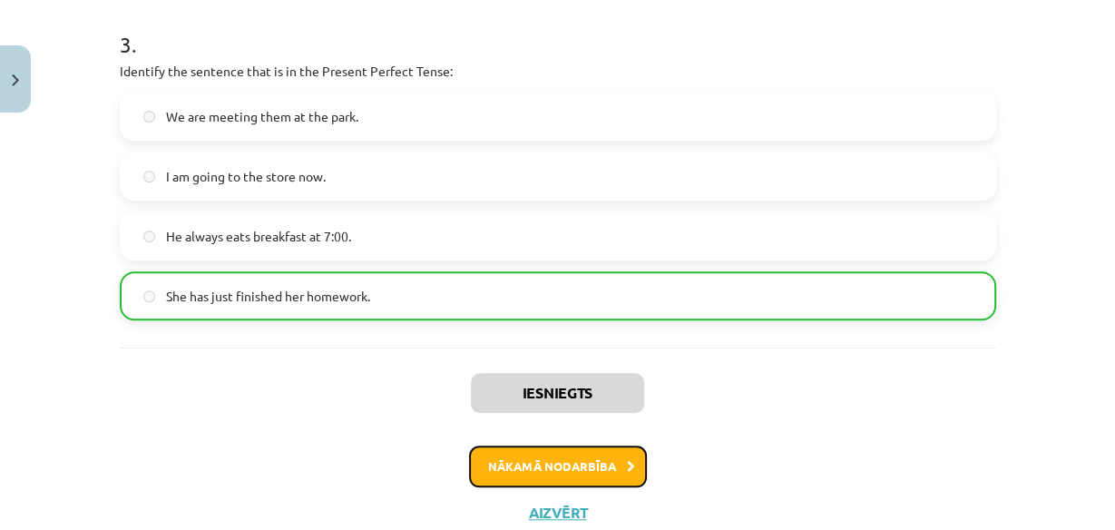
click at [630, 468] on button "Nākamā nodarbība" at bounding box center [558, 466] width 178 height 42
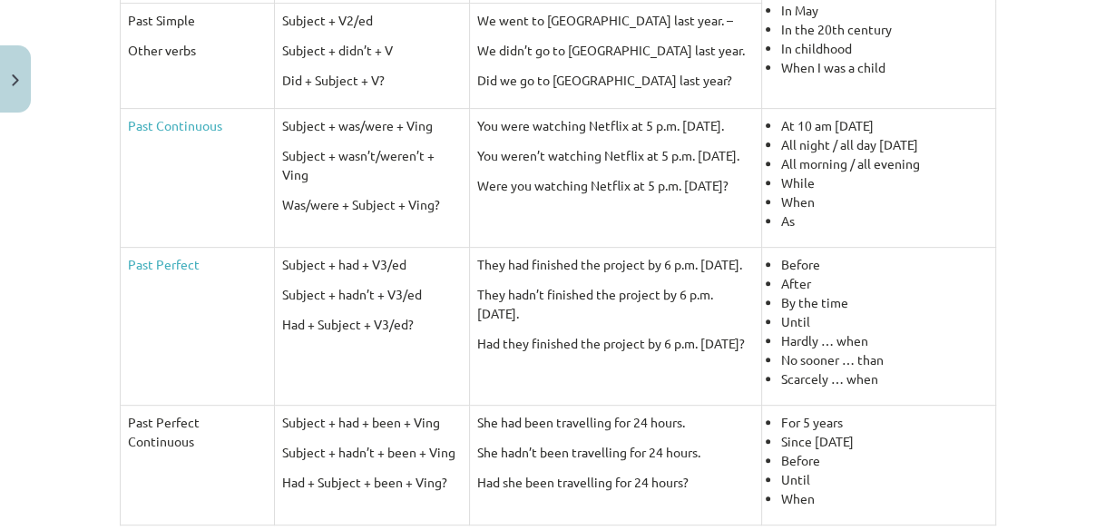
scroll to position [625, 0]
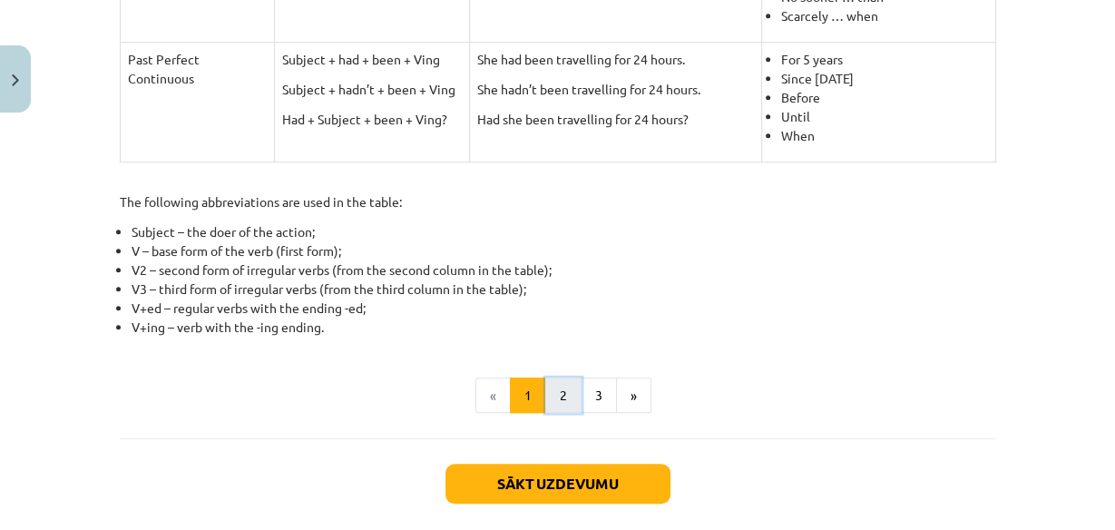
click at [564, 407] on button "2" at bounding box center [563, 395] width 36 height 36
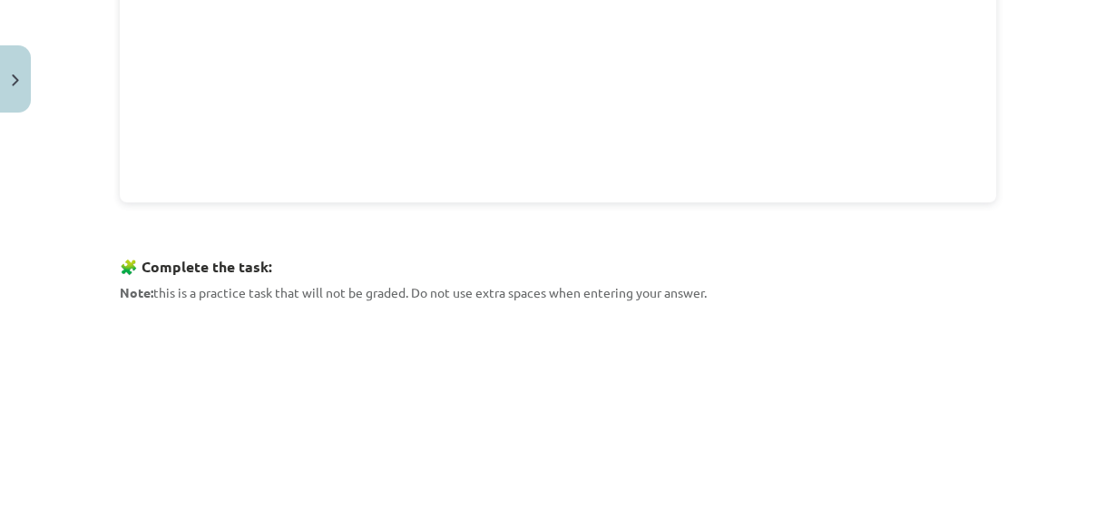
scroll to position [759, 0]
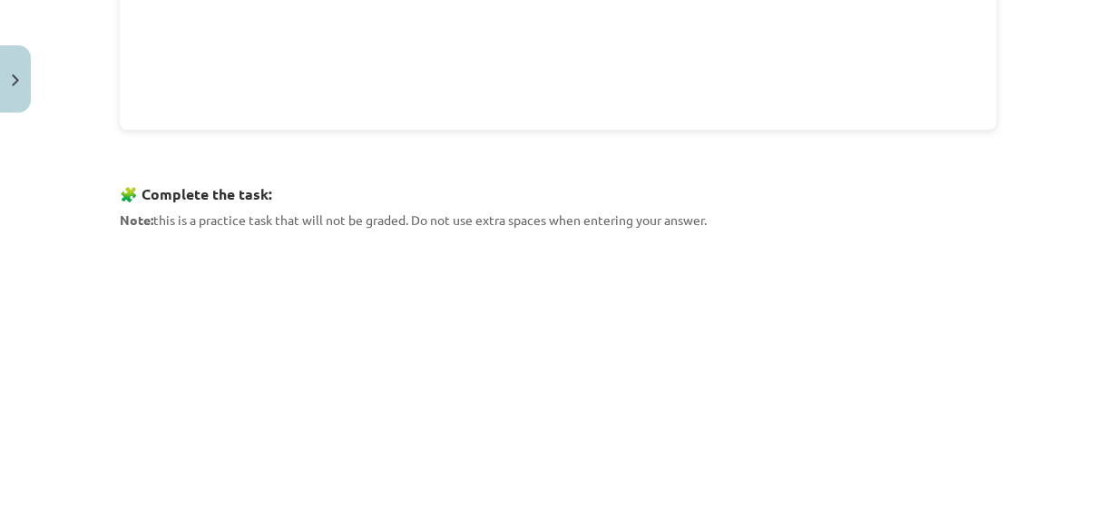
click at [757, 221] on p "Note: this is a practice task that will not be graded. Do not use extra spaces …" at bounding box center [558, 219] width 876 height 19
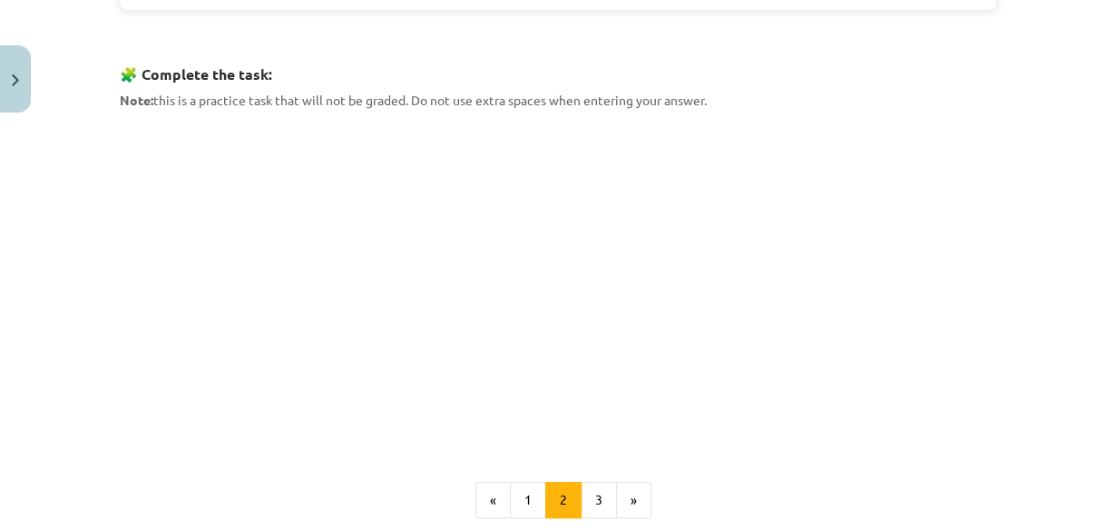
scroll to position [904, 0]
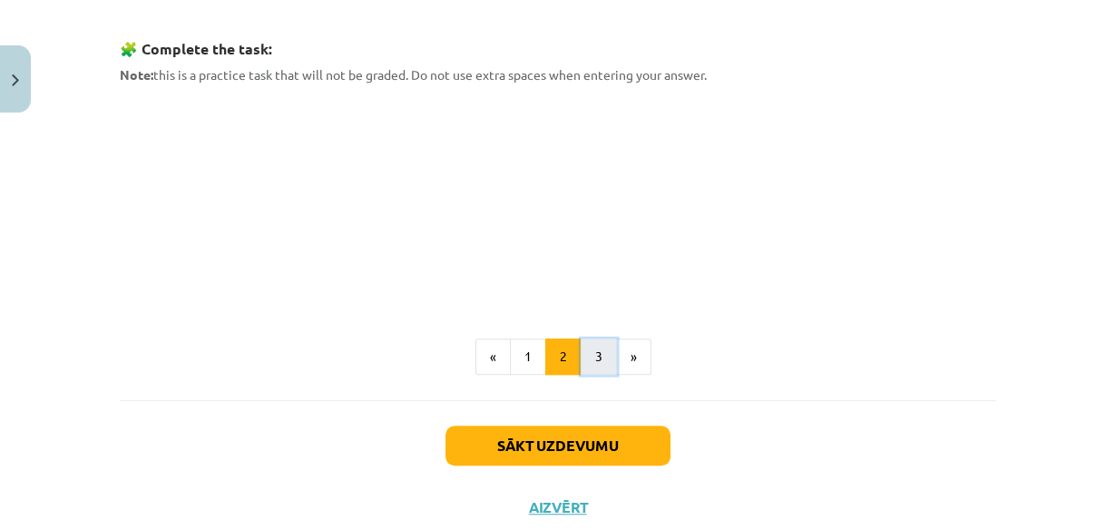
click at [581, 344] on button "3" at bounding box center [598, 356] width 36 height 36
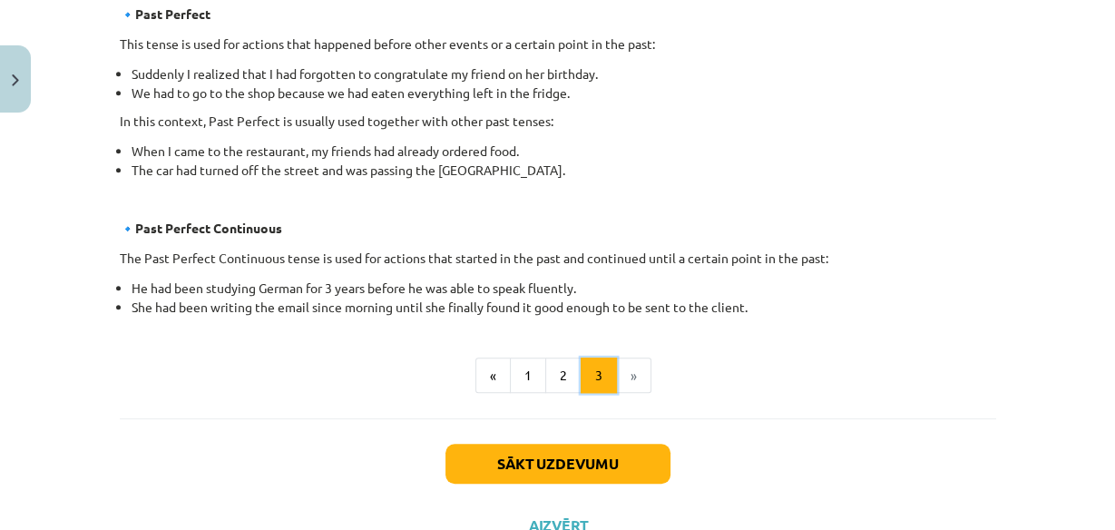
scroll to position [1122, 0]
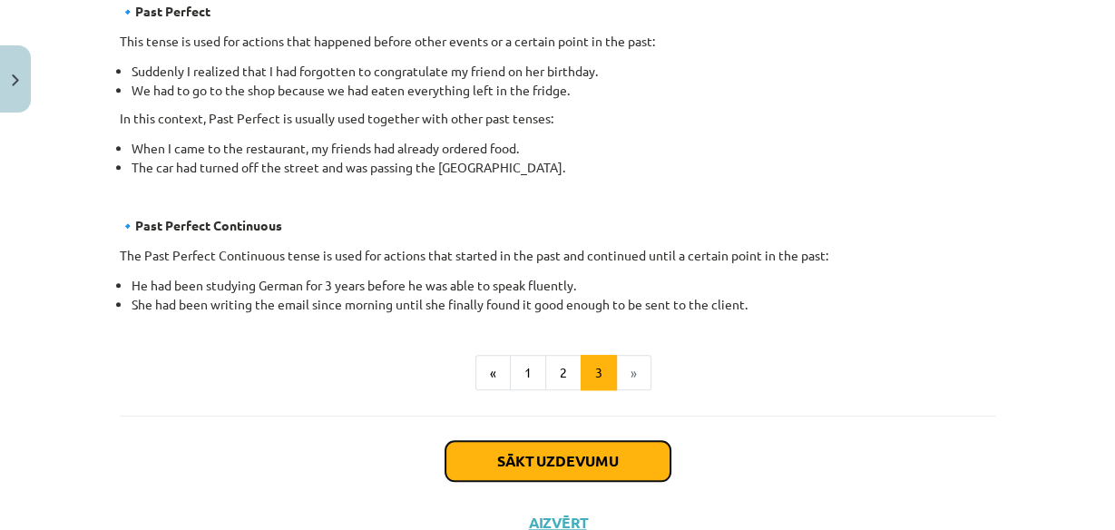
click at [617, 445] on button "Sākt uzdevumu" at bounding box center [557, 461] width 225 height 40
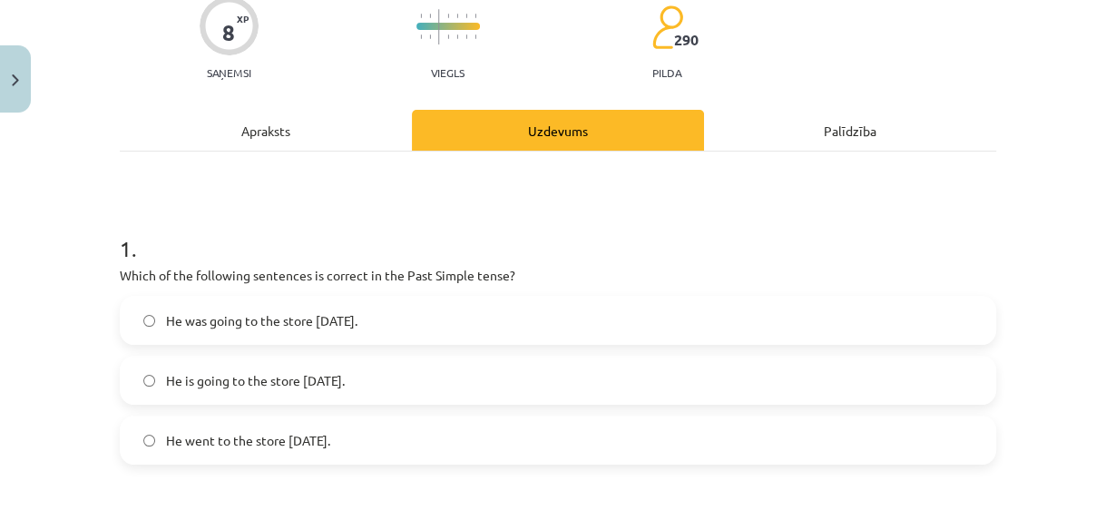
scroll to position [190, 0]
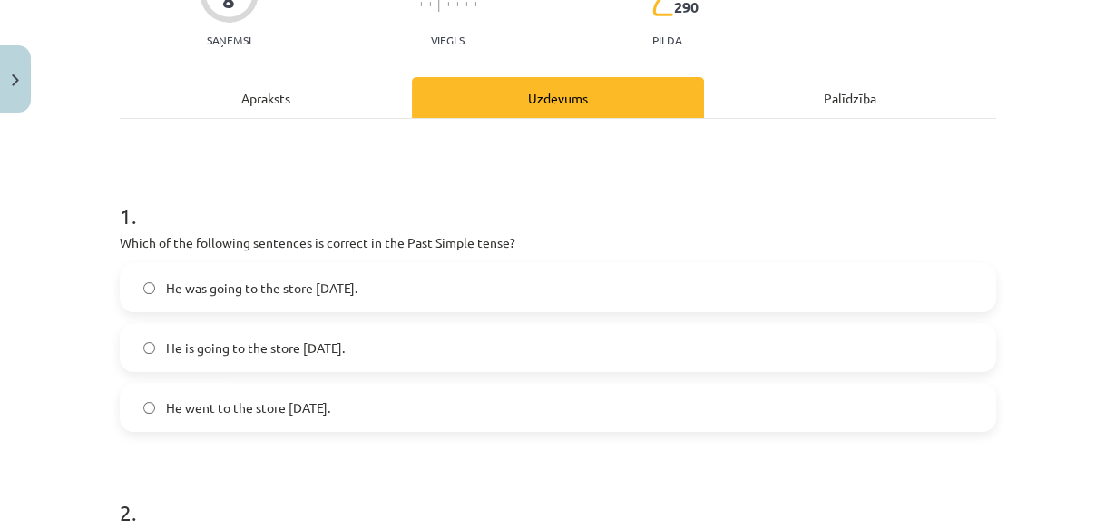
drag, startPoint x: 167, startPoint y: 248, endPoint x: 395, endPoint y: 405, distance: 277.8
copy div "Which of the following sentences is correct in the Past Simple tense? He was go…"
drag, startPoint x: 368, startPoint y: 485, endPoint x: 365, endPoint y: 473, distance: 12.3
click at [369, 487] on h1 "2 ." at bounding box center [558, 496] width 876 height 56
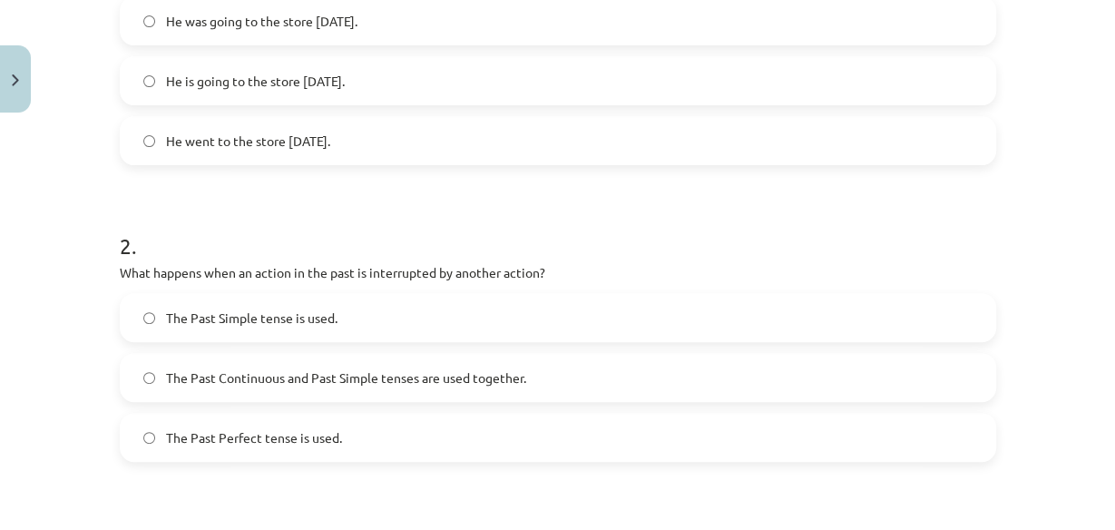
scroll to position [480, 0]
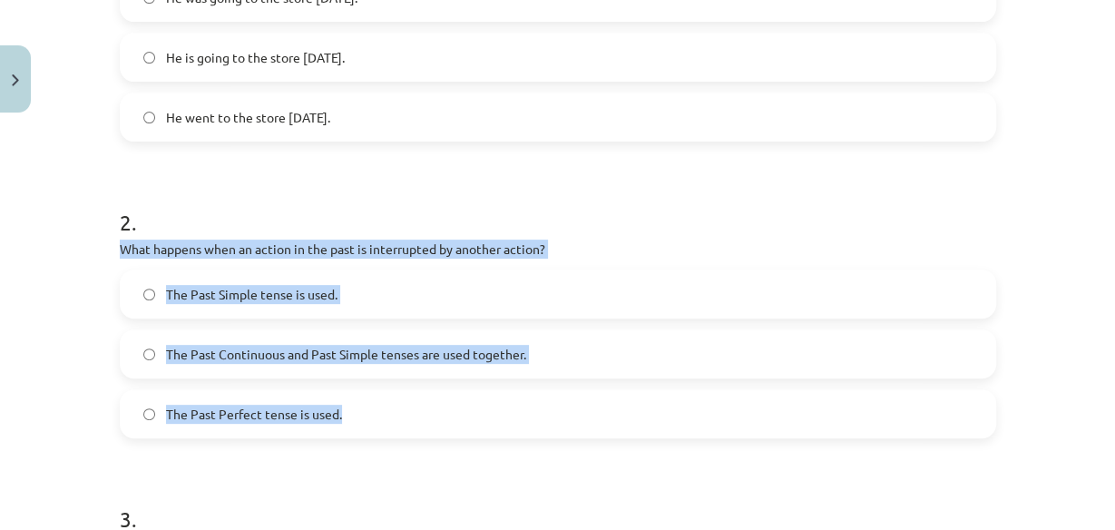
drag, startPoint x: 117, startPoint y: 242, endPoint x: 523, endPoint y: 392, distance: 433.0
click at [523, 392] on div "2 . What happens when an action in the past is interrupted by another action? T…" at bounding box center [558, 308] width 876 height 260
copy div "What happens when an action in the past is interrupted by another action? The P…"
click at [686, 274] on label "The Past Simple tense is used." at bounding box center [558, 293] width 873 height 45
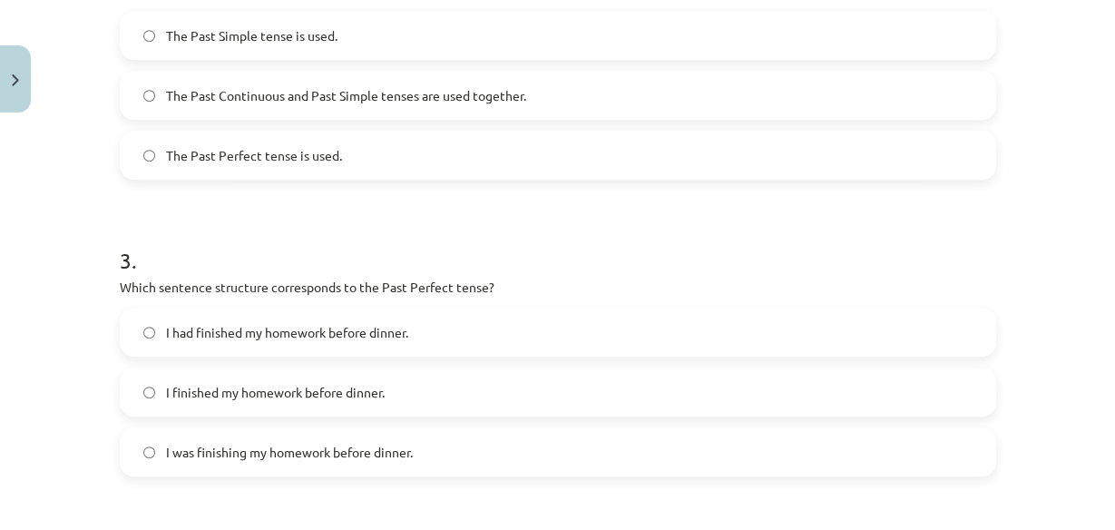
scroll to position [770, 0]
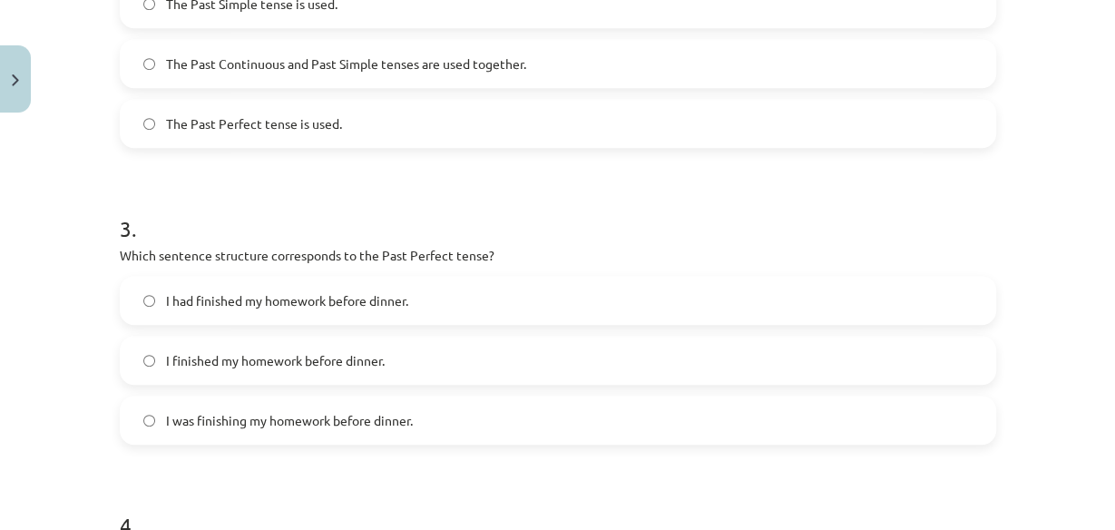
click at [96, 237] on div "Mācību tēma: Angļu valoda i - 10.klase 1.ieskaites mācību materiāls #3 📝 Topic …" at bounding box center [557, 265] width 1115 height 530
click at [98, 240] on div "Mācību tēma: Angļu valoda i - 10.klase 1.ieskaites mācību materiāls #3 📝 Topic …" at bounding box center [557, 265] width 1115 height 530
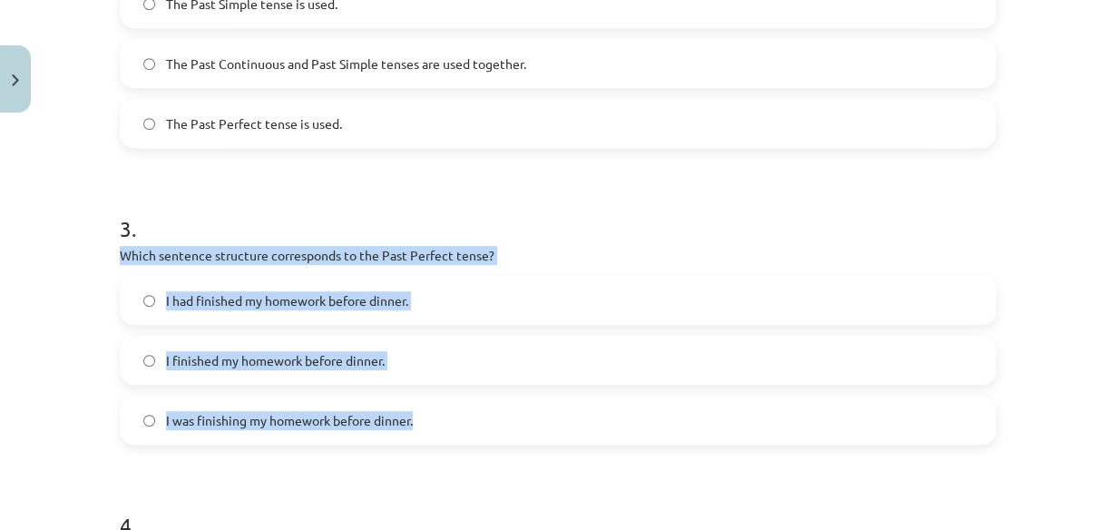
drag, startPoint x: 109, startPoint y: 254, endPoint x: 483, endPoint y: 423, distance: 410.8
click at [483, 423] on div "8 XP Saņemsi Viegls 290 pilda Apraksts Uzdevums Palīdzība 1 . Which of the foll…" at bounding box center [558, 129] width 898 height 1556
copy div "Which sentence structure corresponds to the Past Perfect tense? I had finished …"
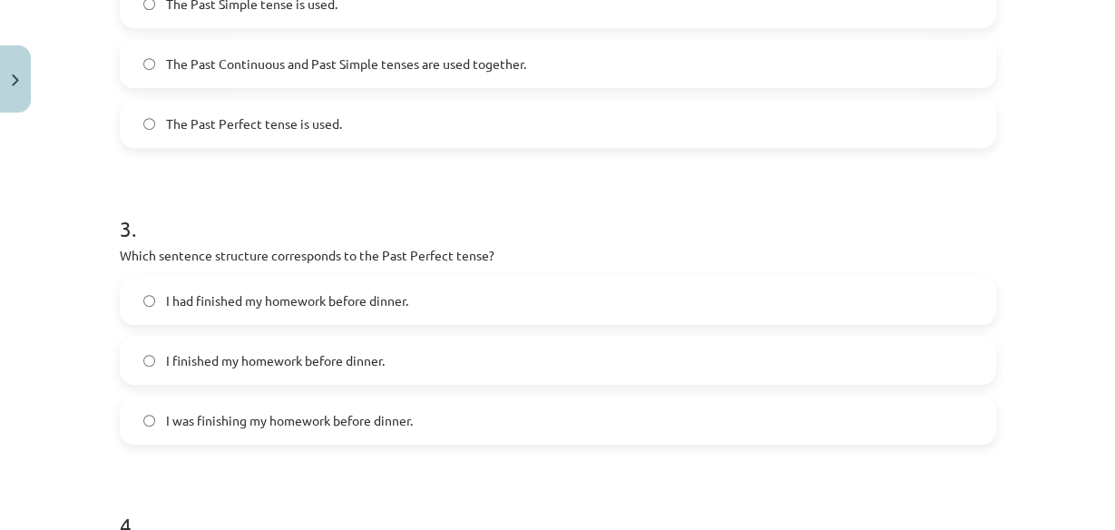
click at [496, 154] on form "1 . Which of the following sentences is correct in the Past Simple tense? He wa…" at bounding box center [558, 166] width 876 height 1150
click at [141, 307] on label "I had finished my homework before dinner." at bounding box center [558, 300] width 873 height 45
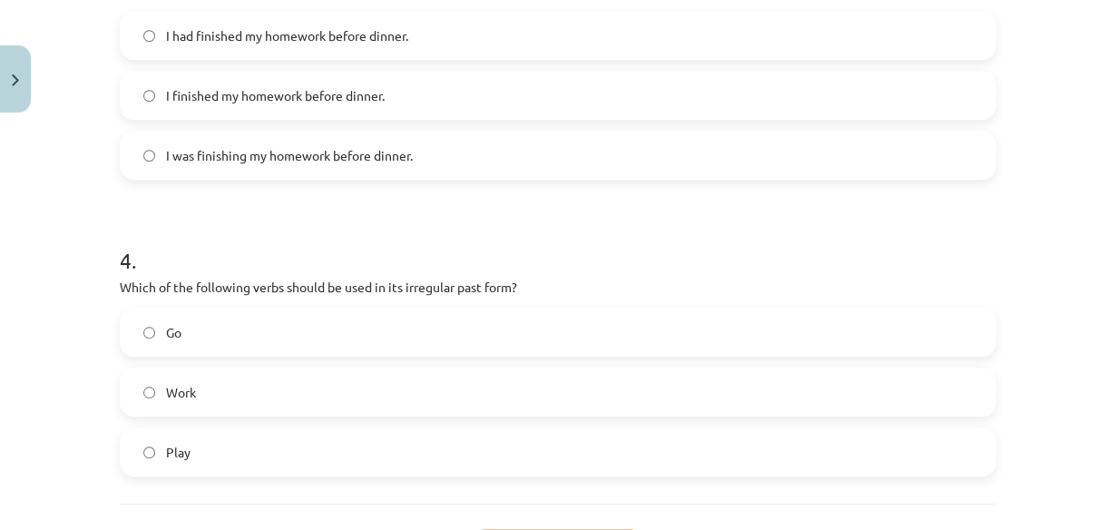
scroll to position [1060, 0]
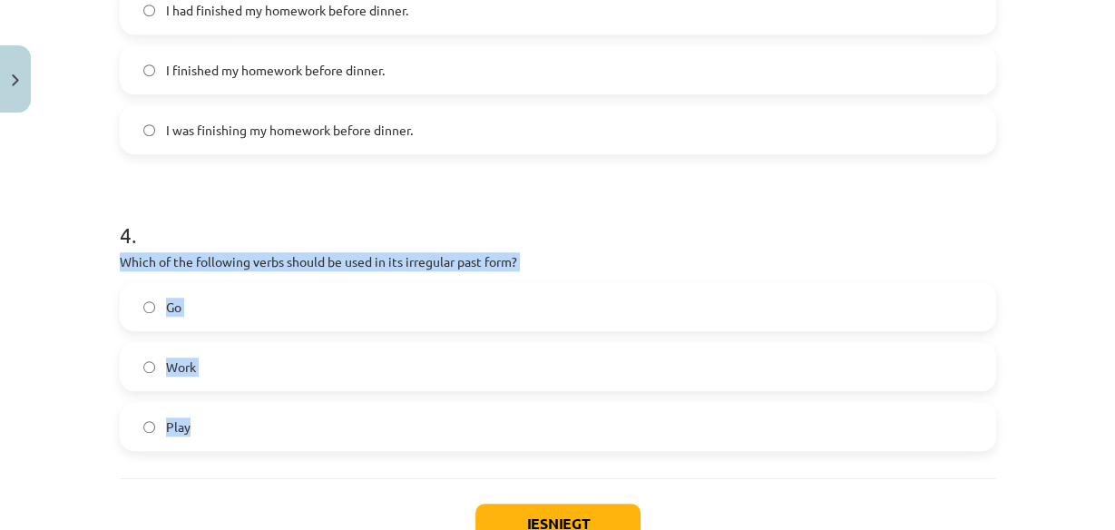
drag, startPoint x: 195, startPoint y: 259, endPoint x: 316, endPoint y: 415, distance: 197.2
copy div "Which of the following verbs should be used in its irregular past form? Go Work…"
click at [149, 311] on label "Go" at bounding box center [558, 306] width 873 height 45
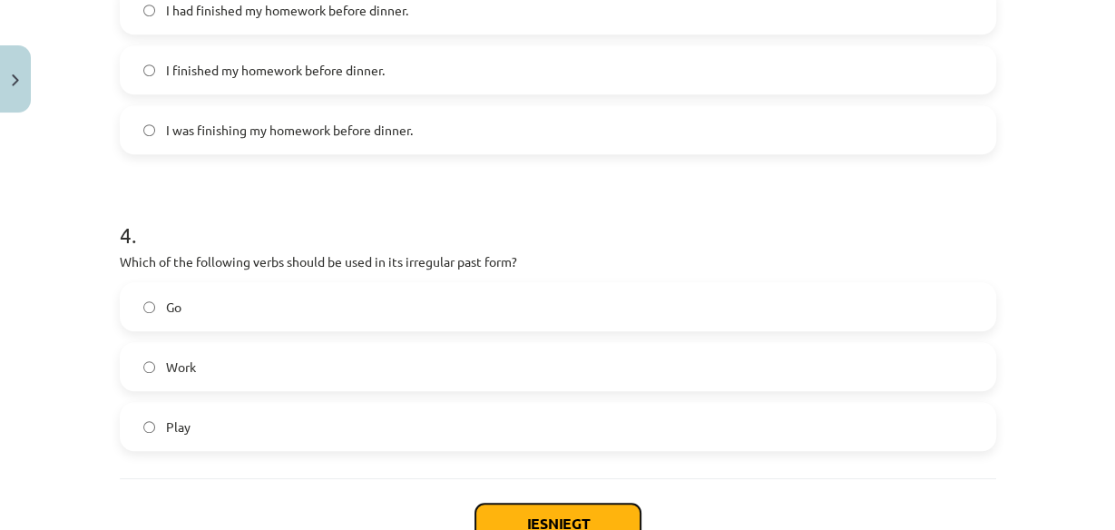
click at [565, 513] on button "Iesniegt" at bounding box center [557, 523] width 165 height 40
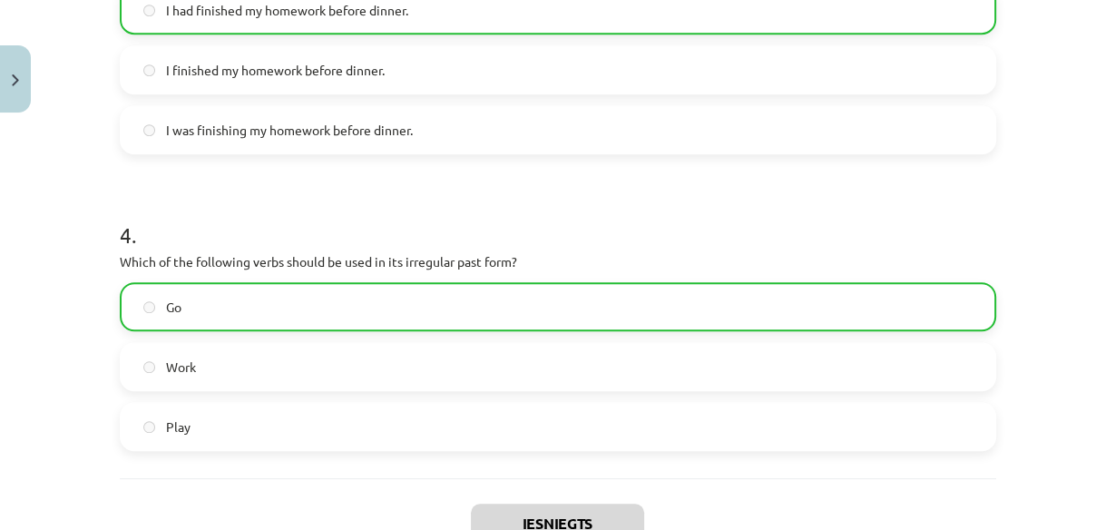
scroll to position [1248, 0]
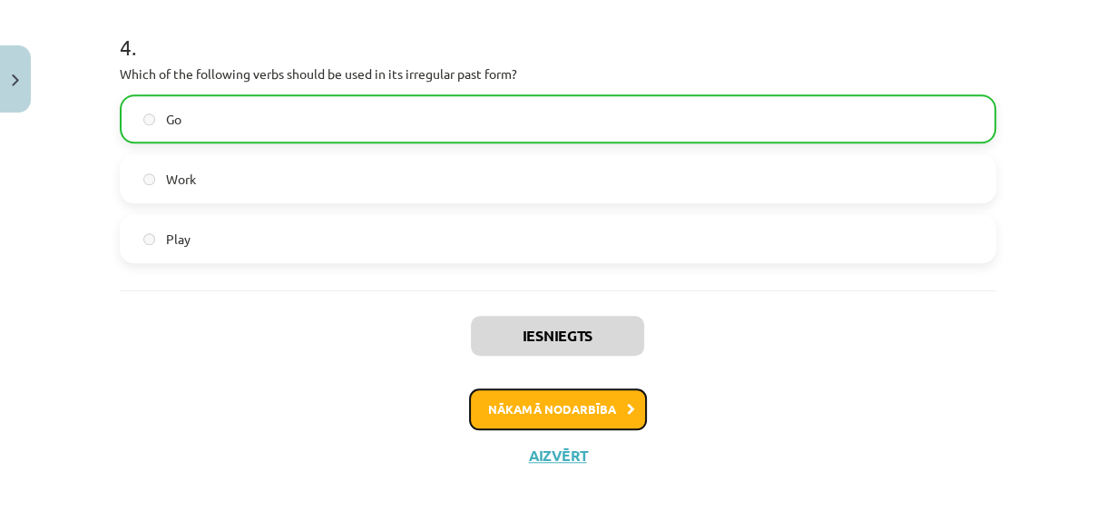
click at [584, 412] on button "Nākamā nodarbība" at bounding box center [558, 409] width 178 height 42
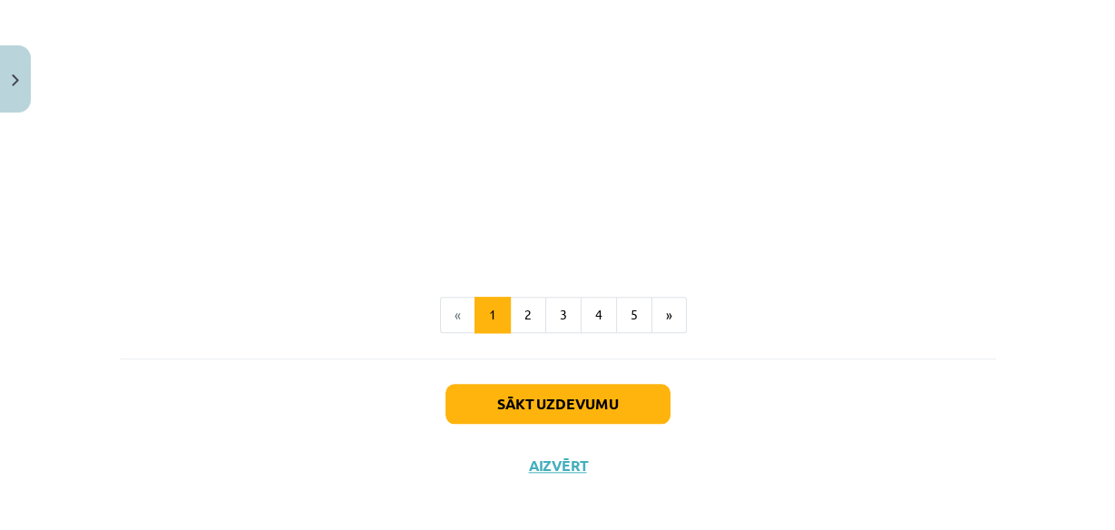
scroll to position [1307, 0]
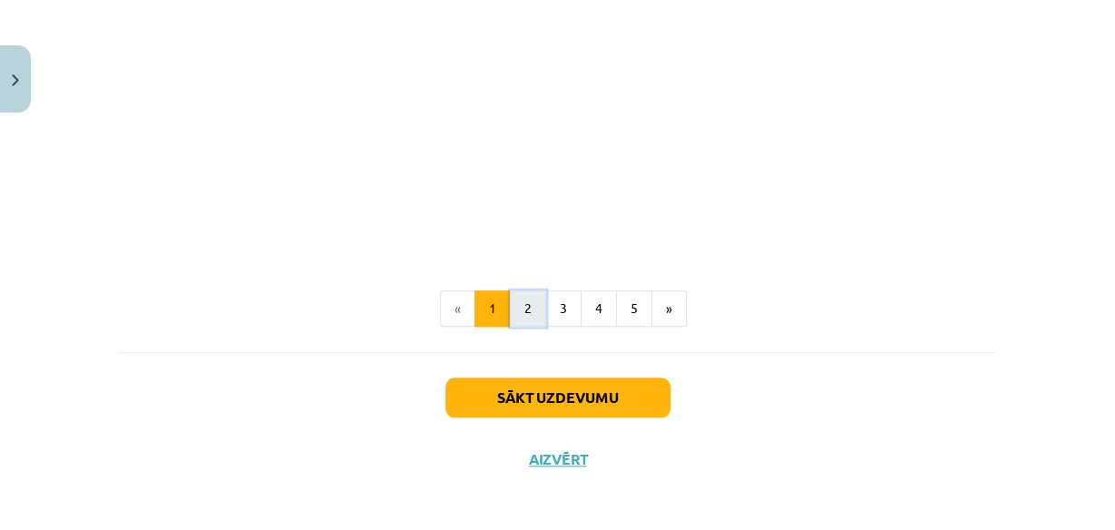
click at [529, 300] on button "2" at bounding box center [528, 308] width 36 height 36
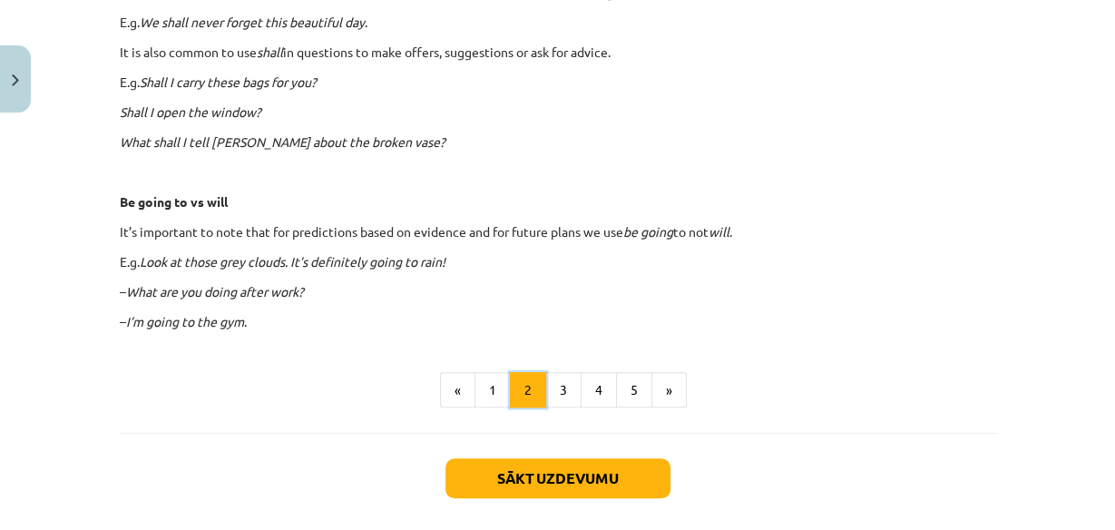
scroll to position [1122, 0]
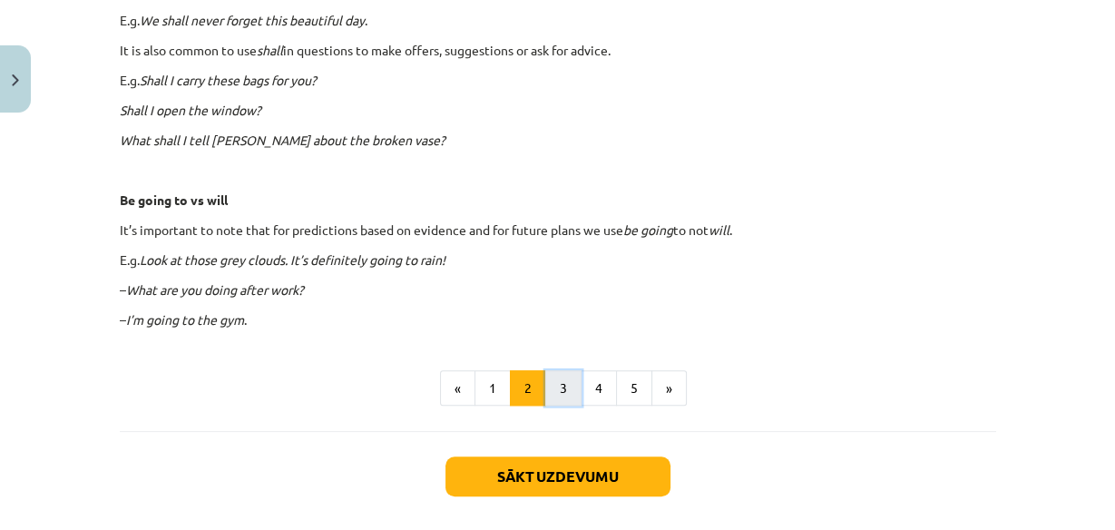
click at [566, 376] on button "3" at bounding box center [563, 388] width 36 height 36
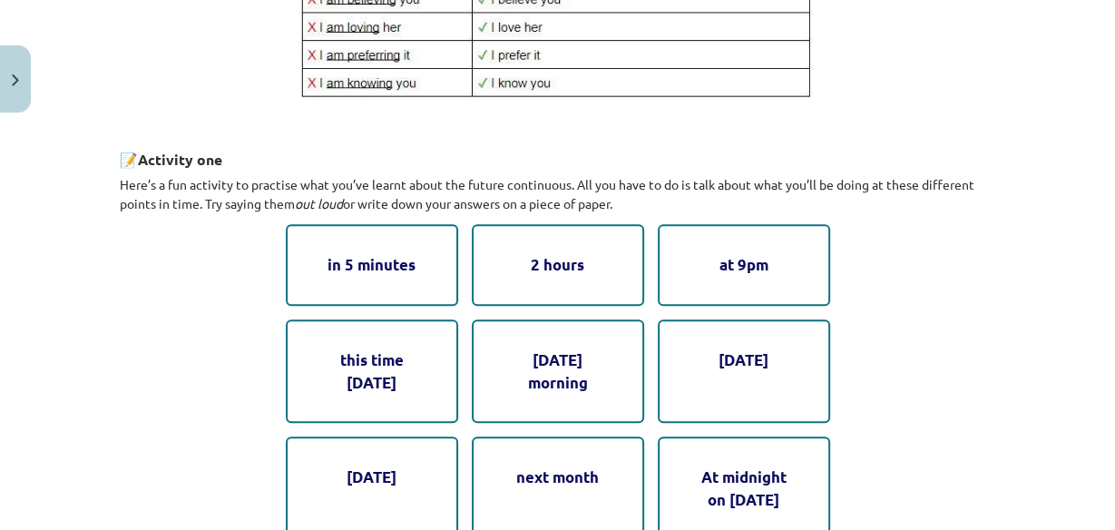
scroll to position [904, 0]
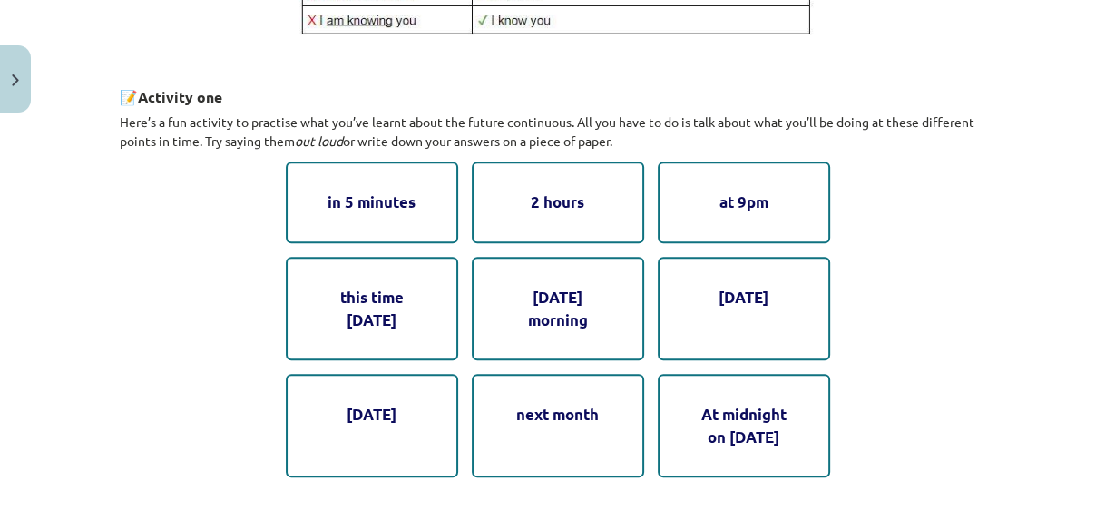
click at [757, 298] on div "next Friday" at bounding box center [744, 308] width 172 height 103
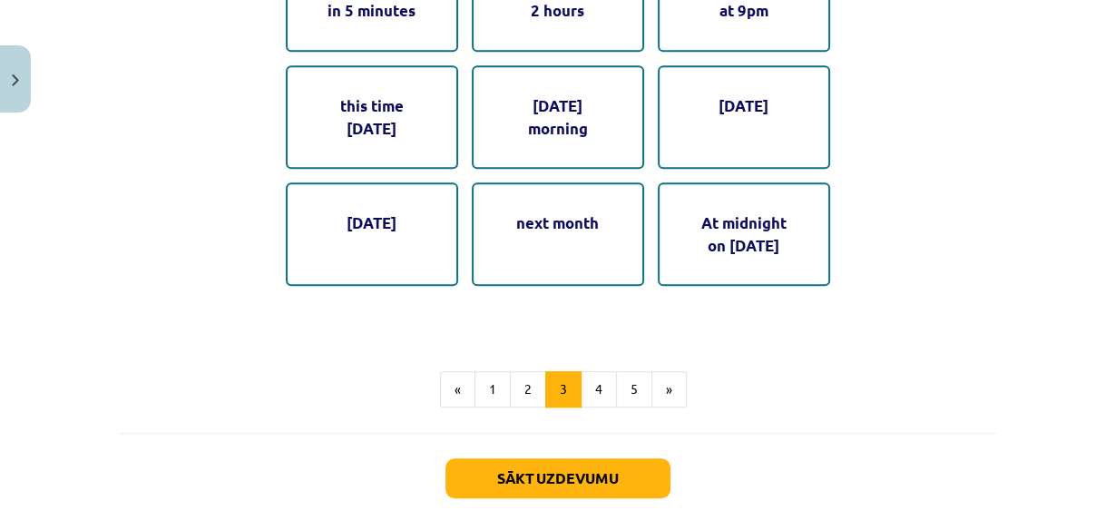
scroll to position [1122, 0]
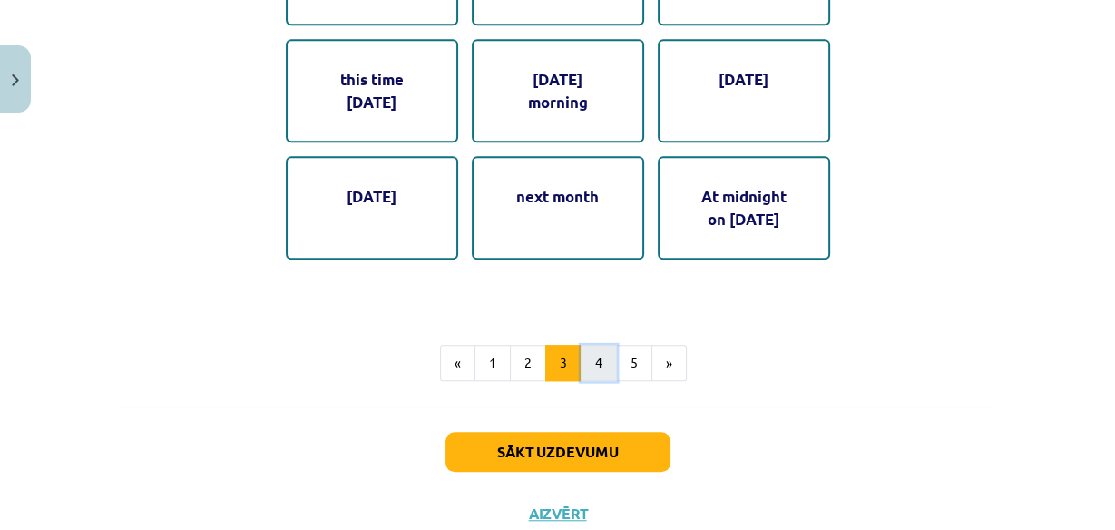
click at [588, 363] on button "4" at bounding box center [598, 363] width 36 height 36
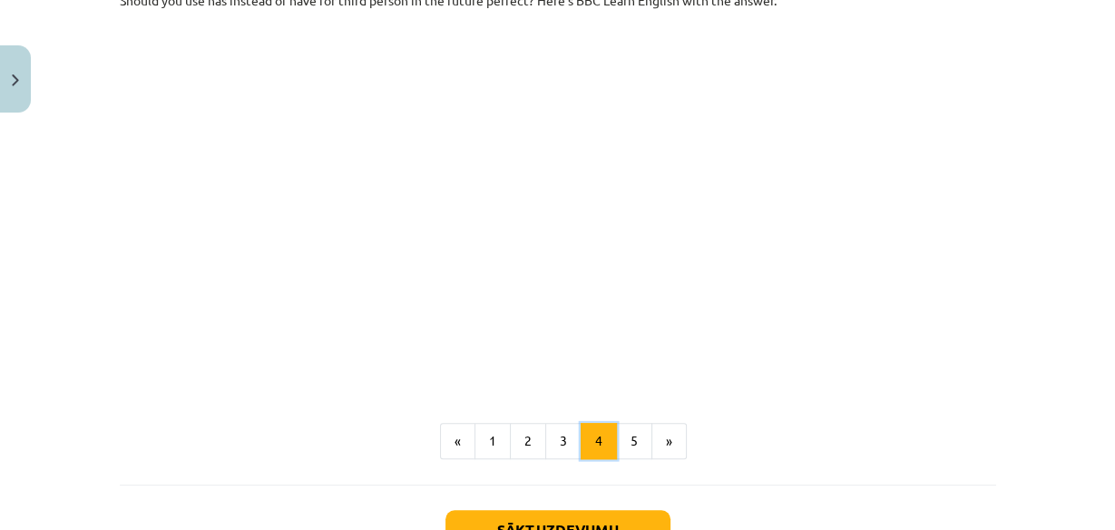
scroll to position [1049, 0]
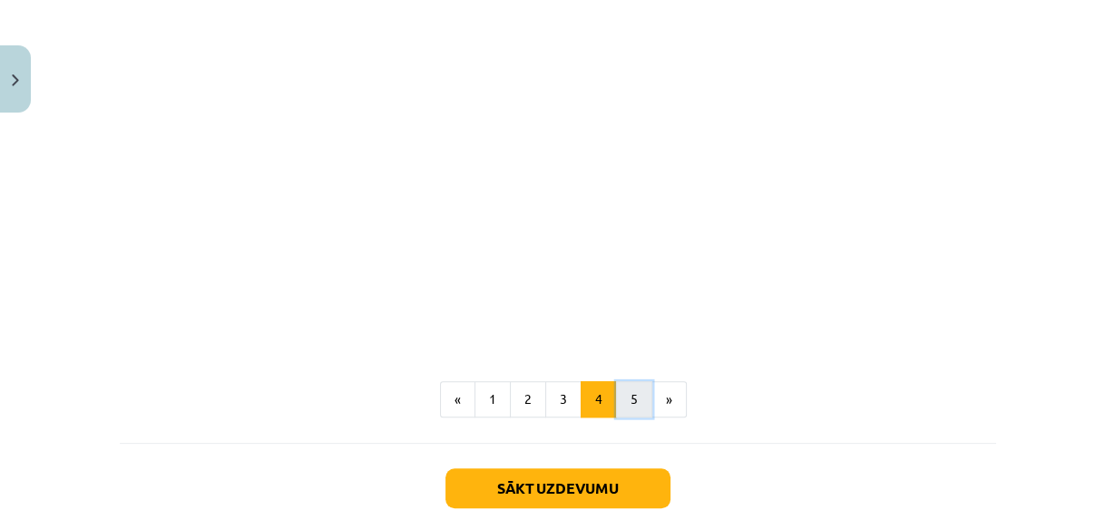
click at [632, 401] on button "5" at bounding box center [634, 399] width 36 height 36
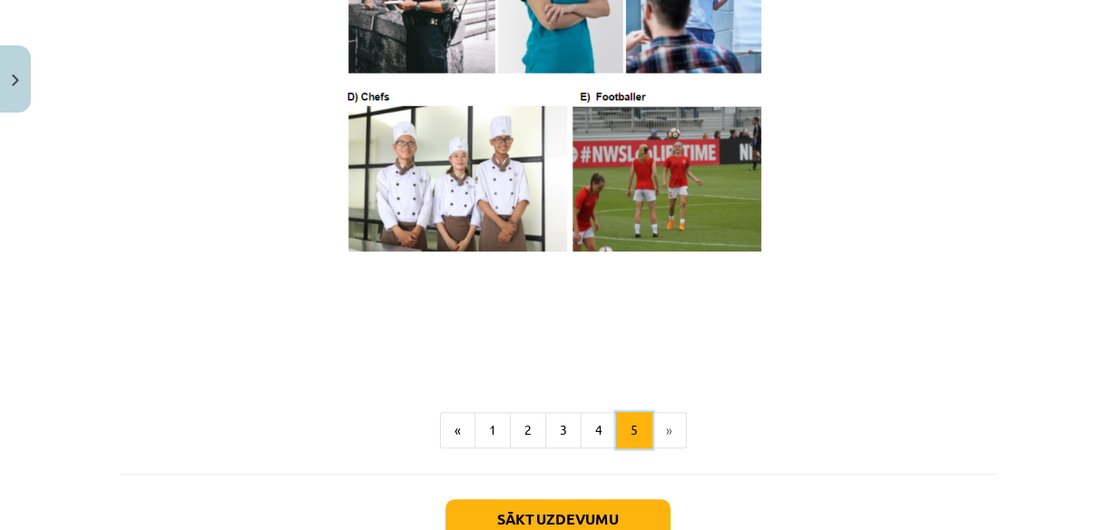
scroll to position [1122, 0]
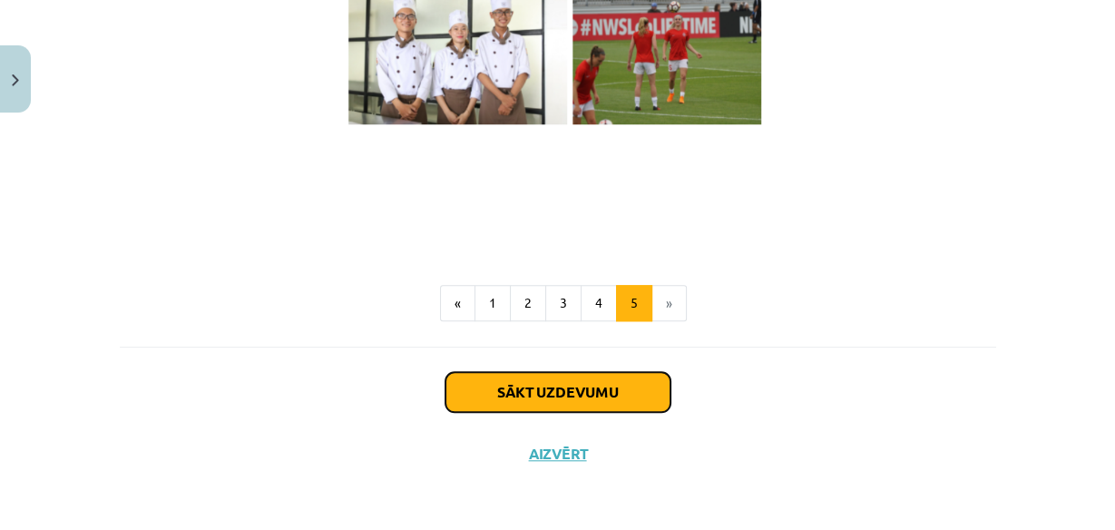
click at [627, 388] on button "Sākt uzdevumu" at bounding box center [557, 392] width 225 height 40
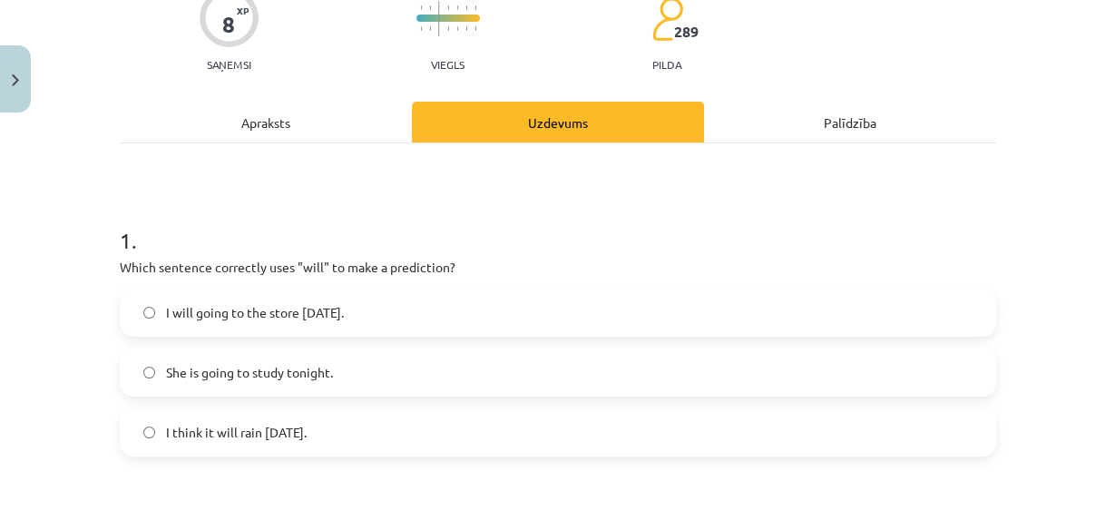
scroll to position [190, 0]
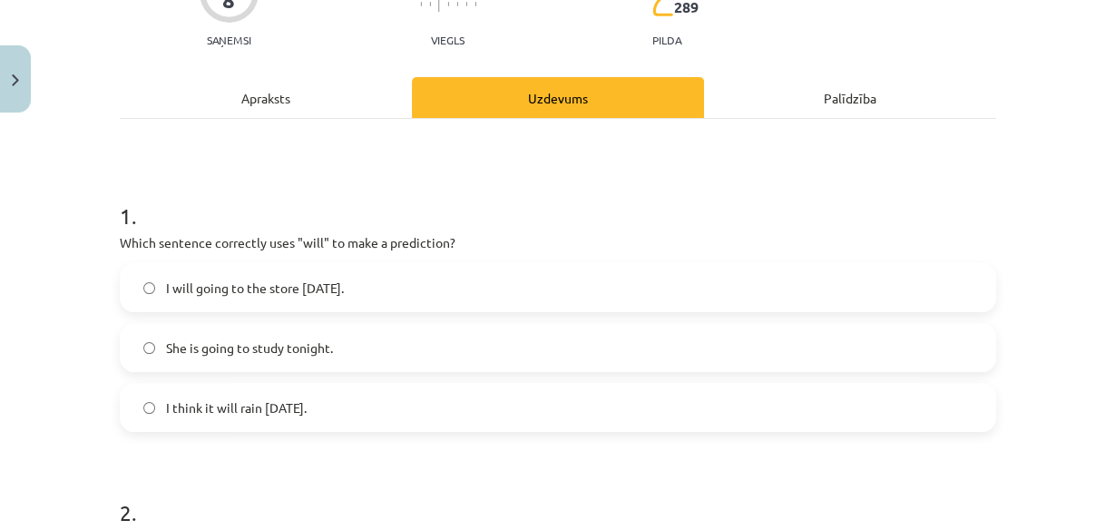
drag, startPoint x: 91, startPoint y: 243, endPoint x: 357, endPoint y: 413, distance: 316.0
click at [357, 413] on div "Mācību tēma: Angļu valoda i - 10.klase 1.ieskaites mācību materiāls #4 📝 Topic …" at bounding box center [557, 265] width 1115 height 530
copy div "Which sentence correctly uses "will" to make a prediction? I will going to the …"
click at [140, 397] on label "I think it will rain tomorrow." at bounding box center [558, 407] width 873 height 45
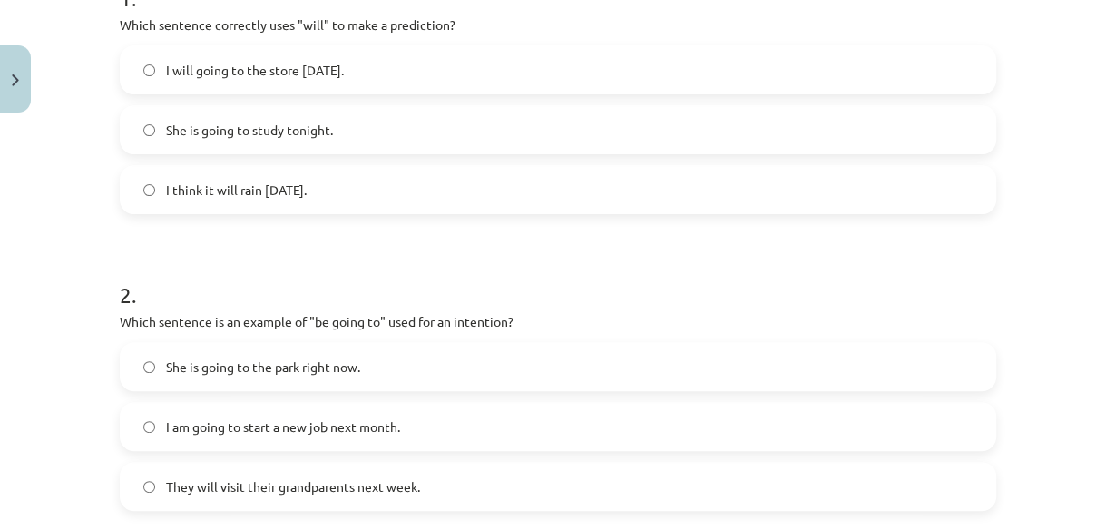
scroll to position [480, 0]
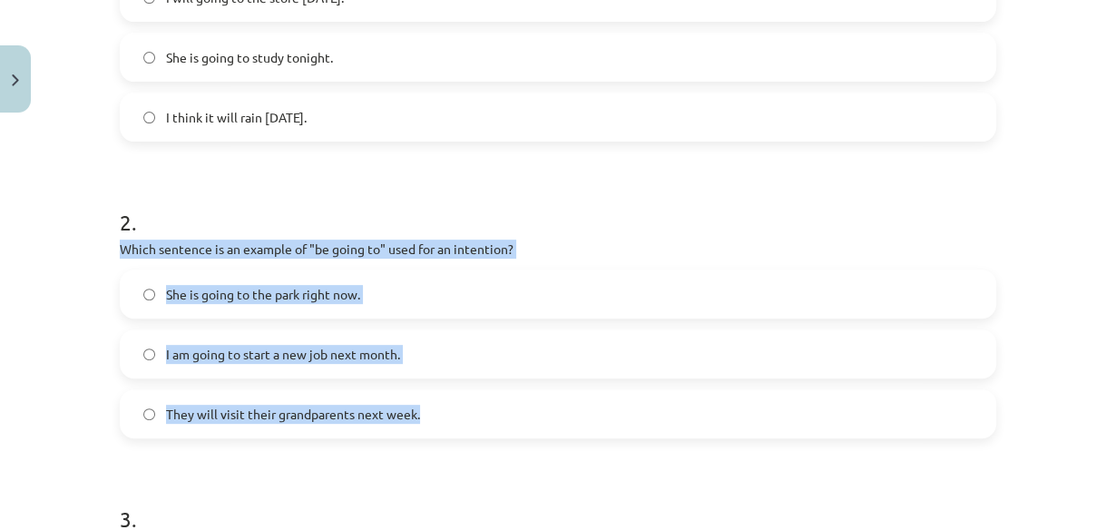
drag, startPoint x: 107, startPoint y: 249, endPoint x: 445, endPoint y: 421, distance: 379.7
click at [445, 421] on div "8 XP Saņemsi Viegls 289 pilda Apraksts Uzdevums Palīdzība 1 . Which sentence co…" at bounding box center [558, 419] width 898 height 1556
copy div "Which sentence is an example of "be going to" used for an intention? She is goi…"
click at [109, 312] on div "8 XP Saņemsi Viegls 289 pilda Apraksts Uzdevums Palīdzība 1 . Which sentence co…" at bounding box center [558, 419] width 898 height 1556
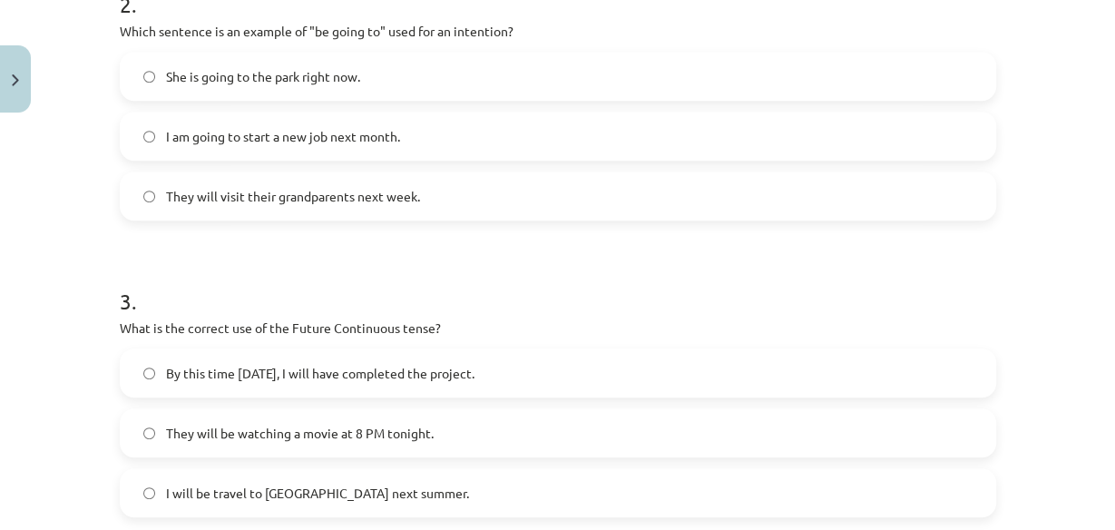
scroll to position [770, 0]
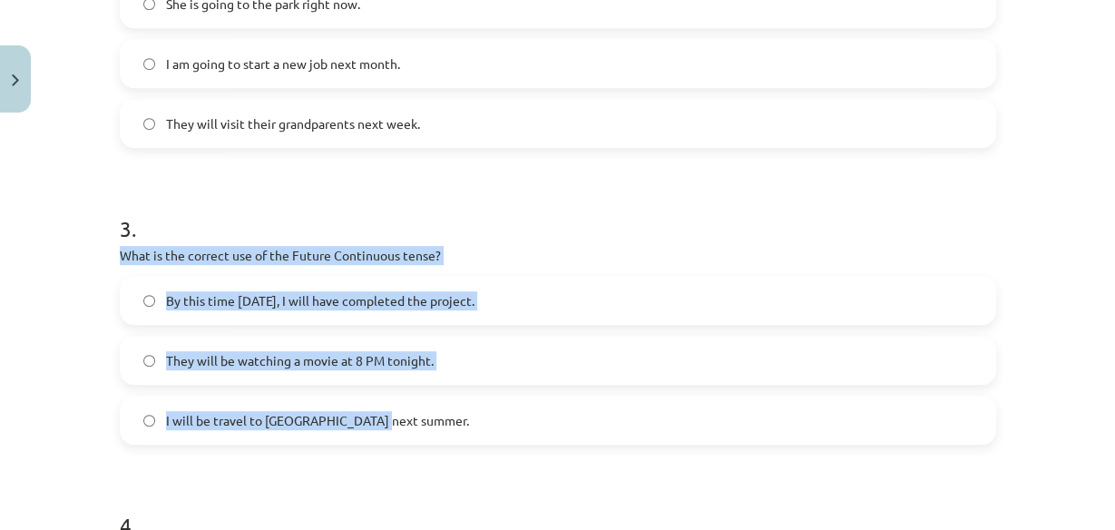
drag, startPoint x: 135, startPoint y: 271, endPoint x: 386, endPoint y: 427, distance: 295.7
click at [386, 427] on div "8 XP Saņemsi Viegls 289 pilda Apraksts Uzdevums Palīdzība 1 . Which sentence co…" at bounding box center [558, 129] width 898 height 1556
click at [150, 353] on label "They will be watching a movie at 8 PM tonight." at bounding box center [558, 359] width 873 height 45
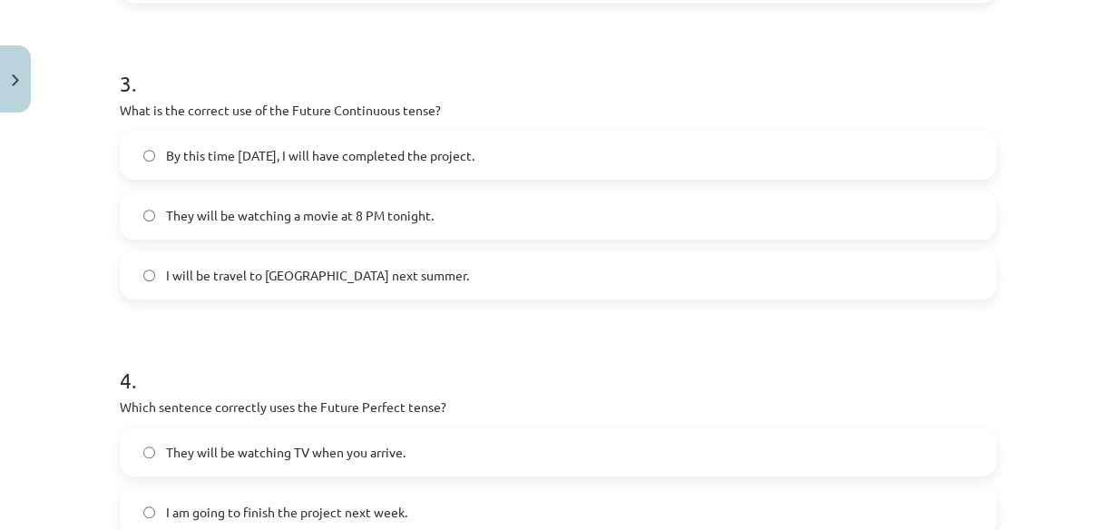
scroll to position [1133, 0]
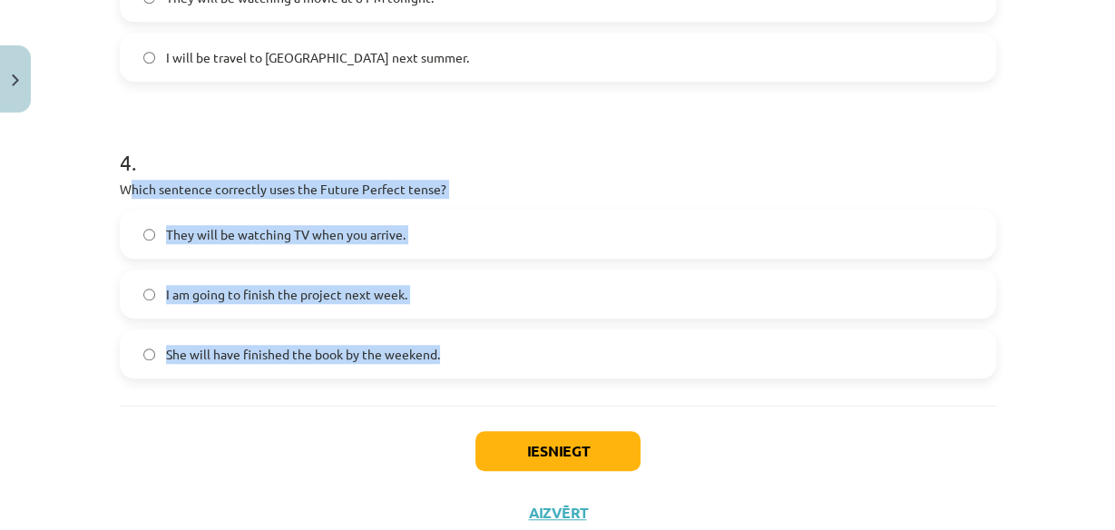
drag, startPoint x: 150, startPoint y: 183, endPoint x: 445, endPoint y: 345, distance: 336.9
click at [445, 345] on div "4 . Which sentence correctly uses the Future Perfect tense? They will be watchi…" at bounding box center [558, 248] width 876 height 260
click at [150, 350] on label "She will have finished the book by the weekend." at bounding box center [558, 353] width 873 height 45
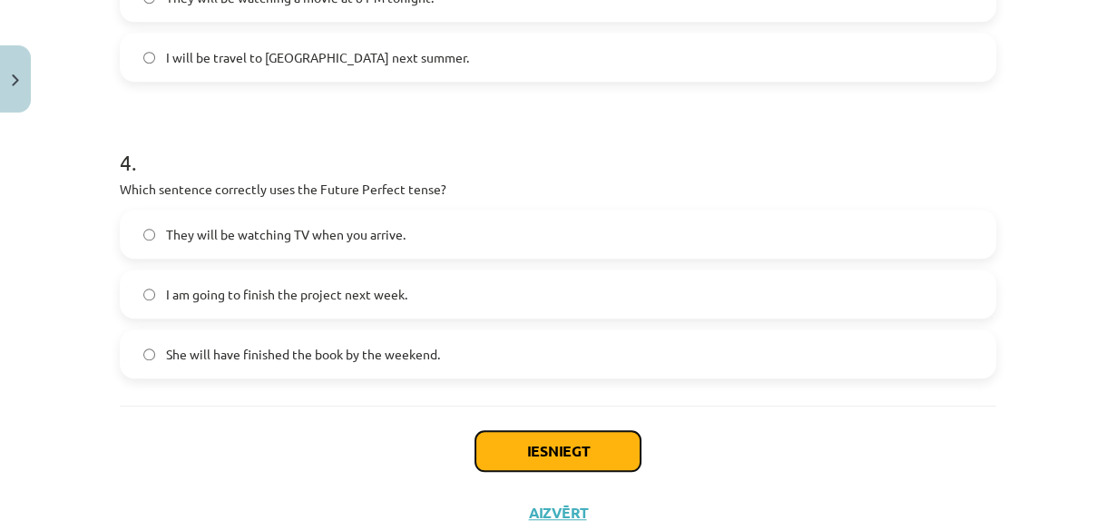
click at [547, 444] on button "Iesniegt" at bounding box center [557, 451] width 165 height 40
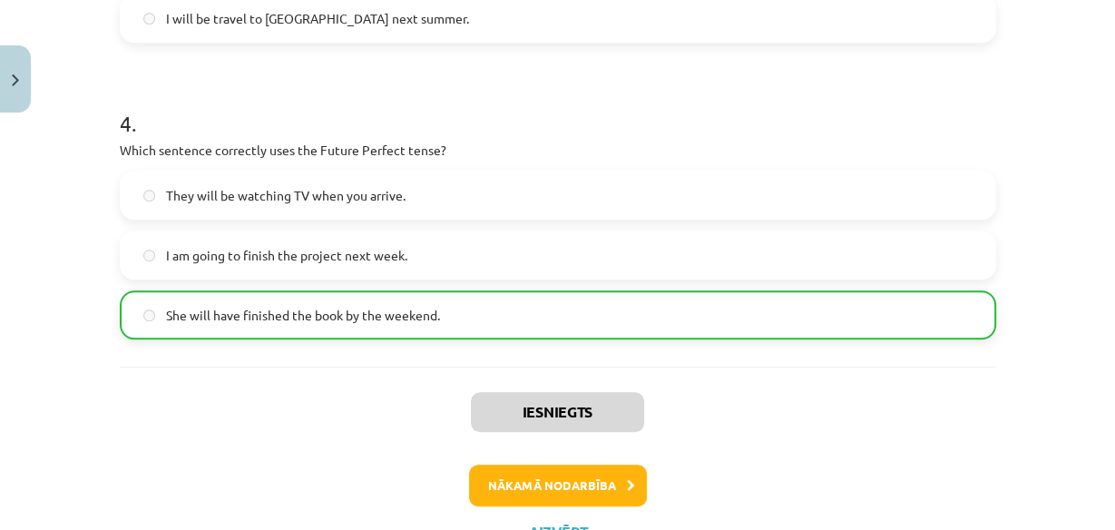
scroll to position [1205, 0]
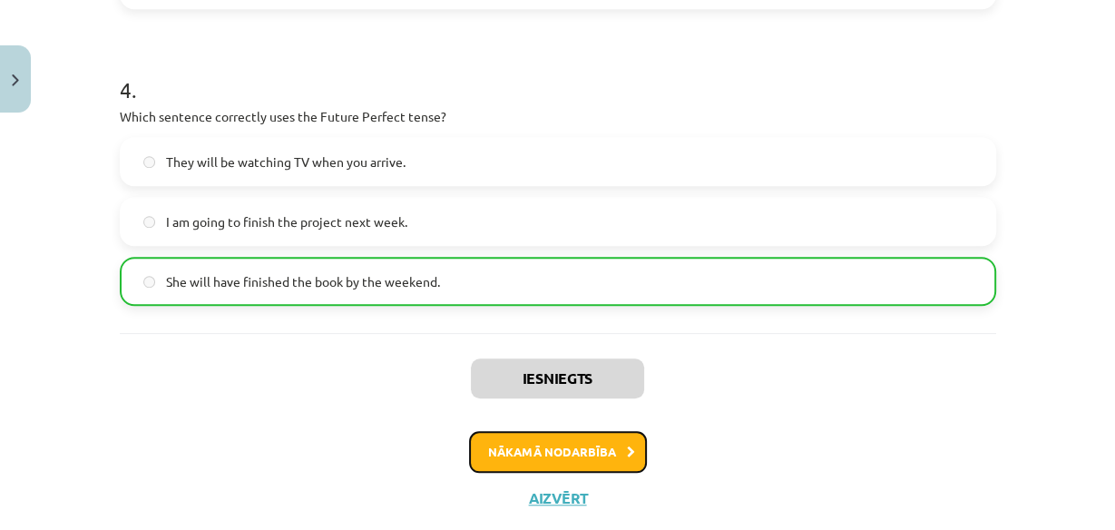
click at [573, 453] on button "Nākamā nodarbība" at bounding box center [558, 452] width 178 height 42
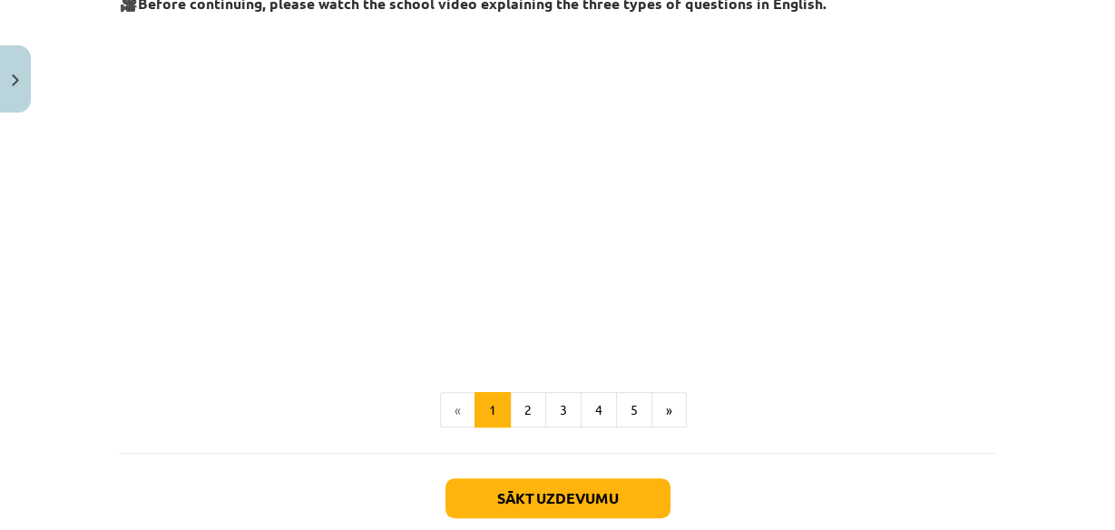
scroll to position [480, 0]
click at [535, 421] on button "2" at bounding box center [528, 409] width 36 height 36
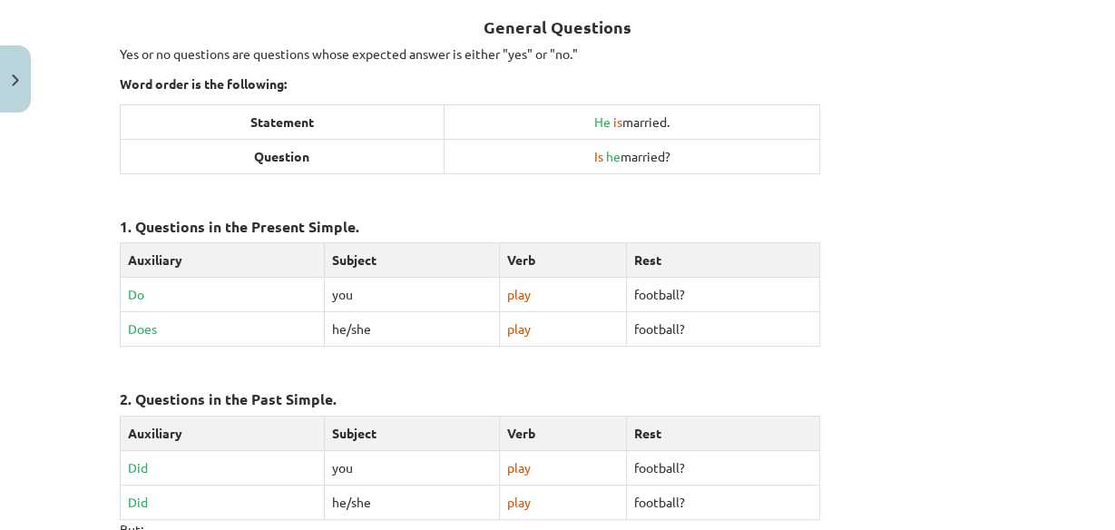
scroll to position [324, 0]
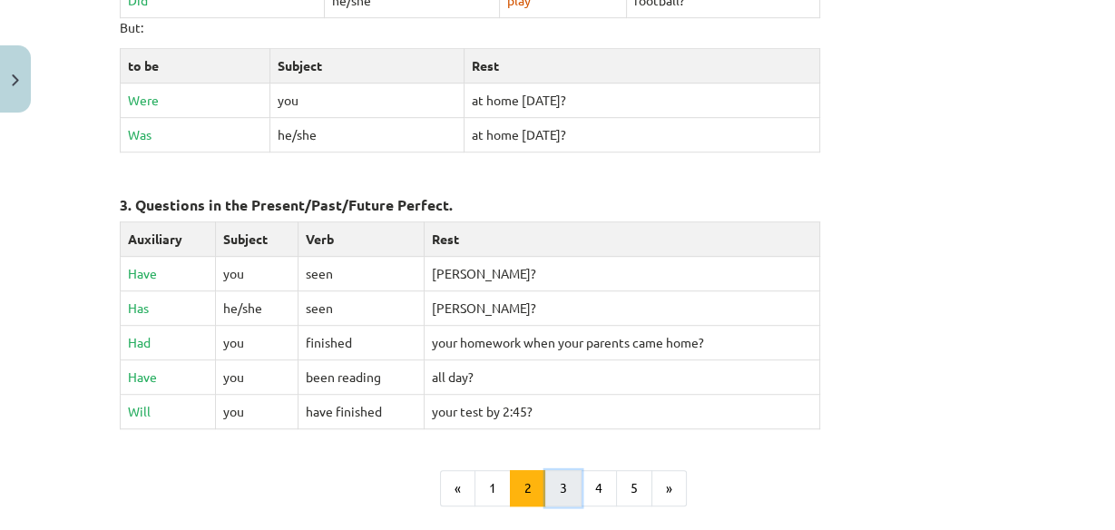
click at [562, 473] on button "3" at bounding box center [563, 488] width 36 height 36
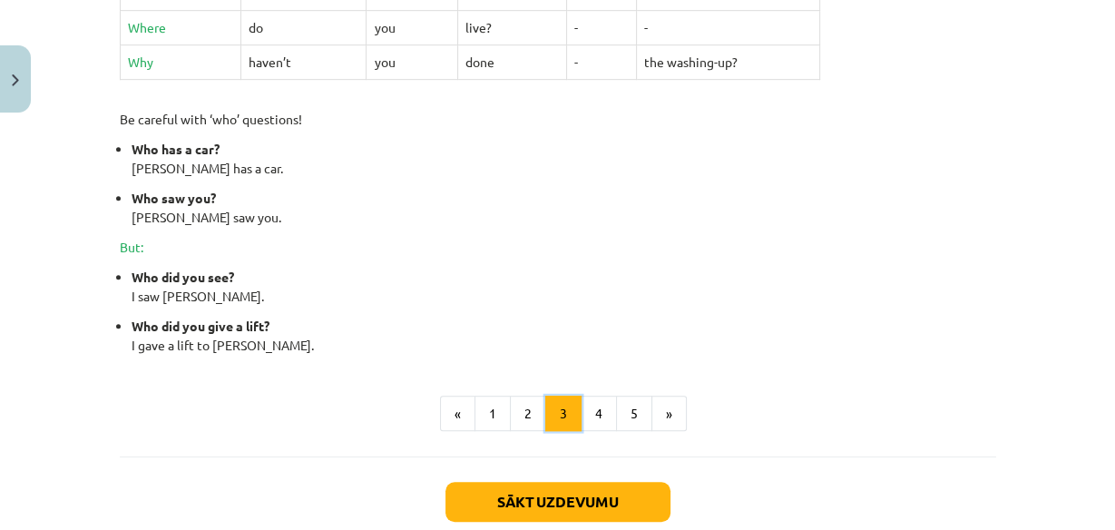
scroll to position [832, 0]
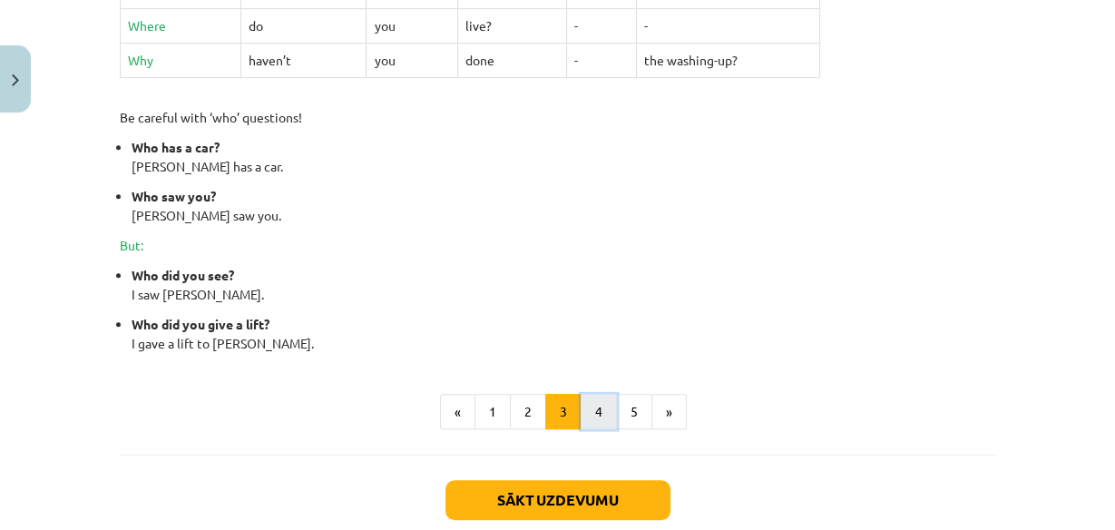
click at [585, 414] on button "4" at bounding box center [598, 412] width 36 height 36
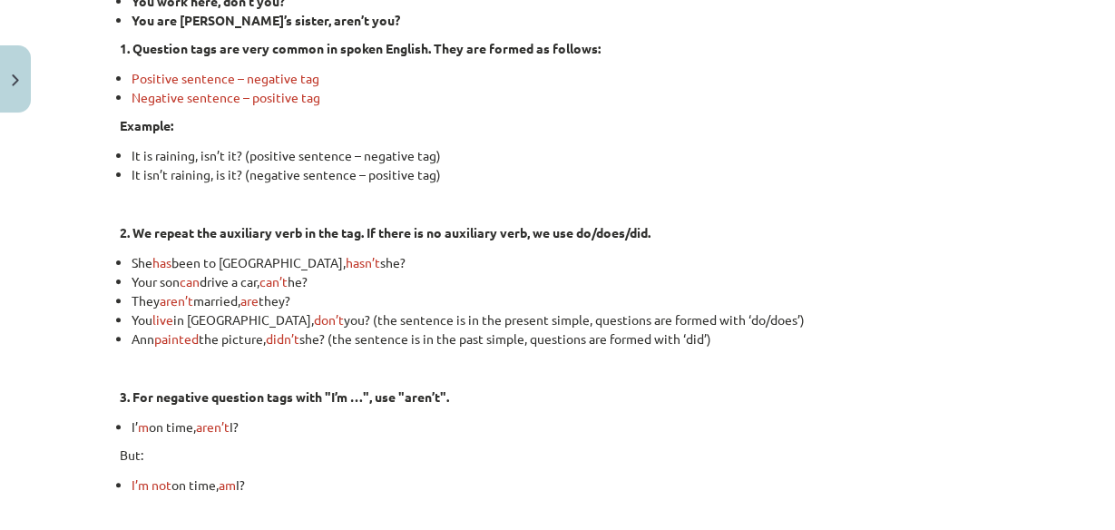
scroll to position [541, 0]
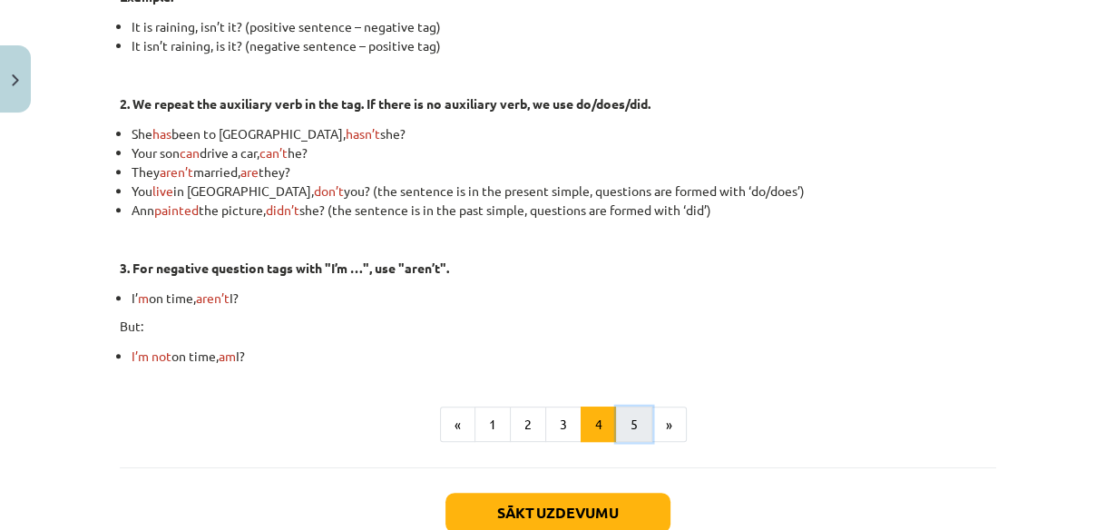
click at [628, 418] on button "5" at bounding box center [634, 424] width 36 height 36
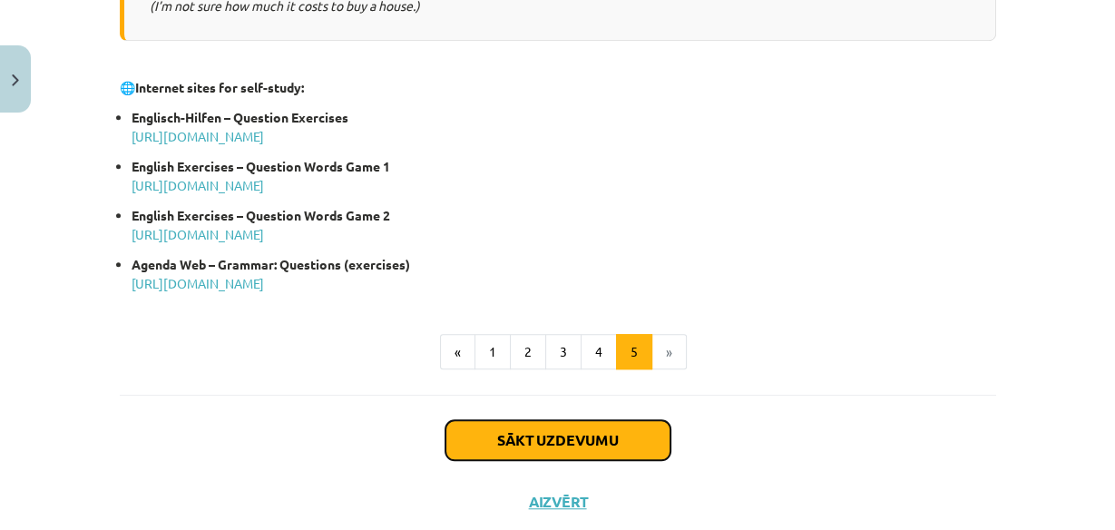
click at [620, 446] on button "Sākt uzdevumu" at bounding box center [557, 440] width 225 height 40
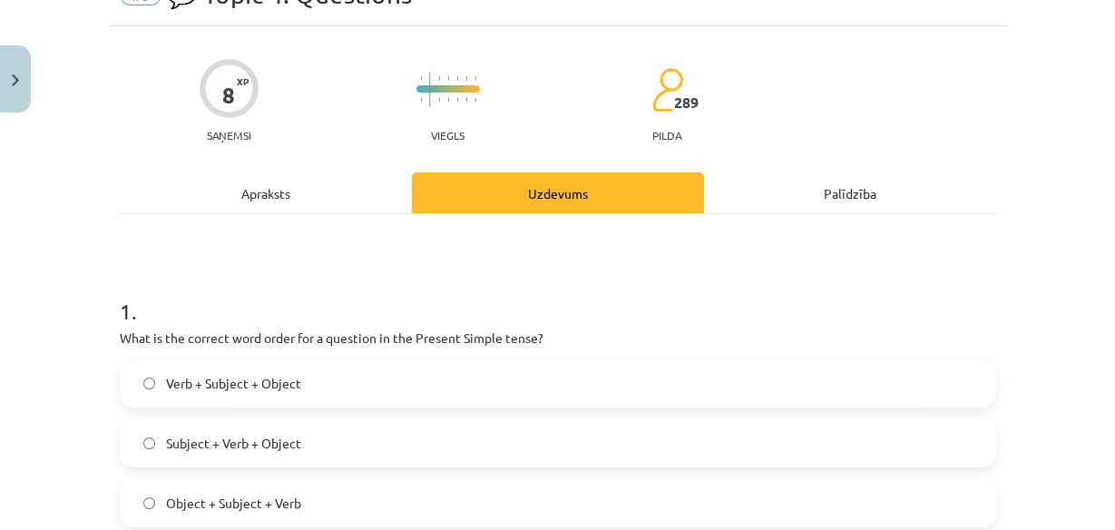
scroll to position [117, 0]
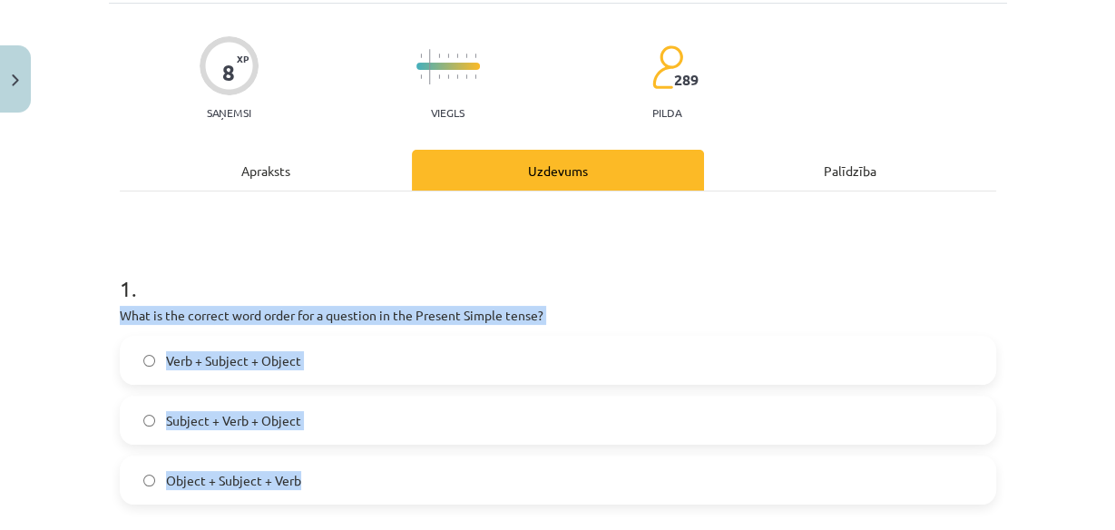
drag, startPoint x: 112, startPoint y: 305, endPoint x: 328, endPoint y: 470, distance: 272.5
copy div "What is the correct word order for a question in the Present Simple tense? Verb…"
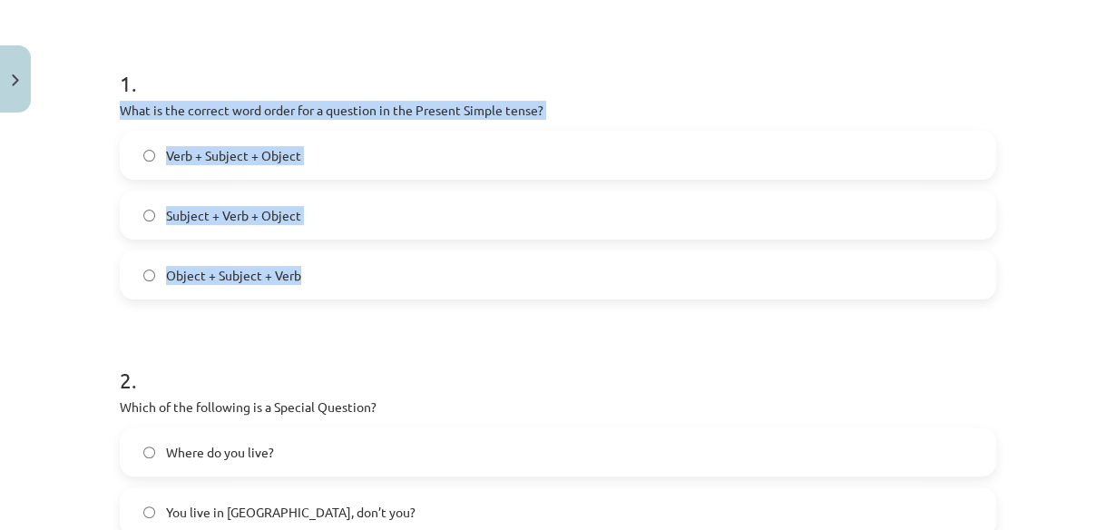
scroll to position [407, 0]
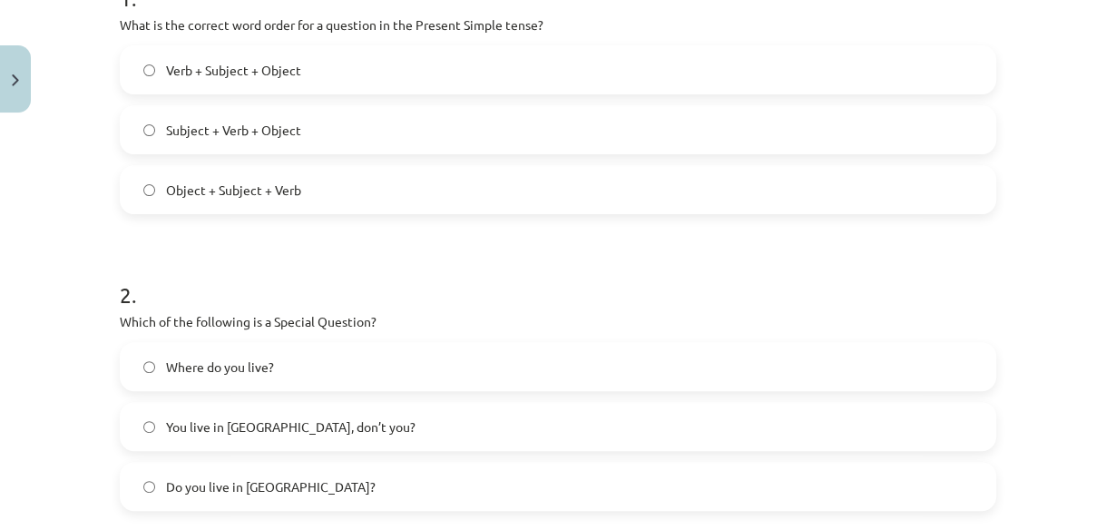
click at [454, 262] on h1 "2 ." at bounding box center [558, 278] width 876 height 56
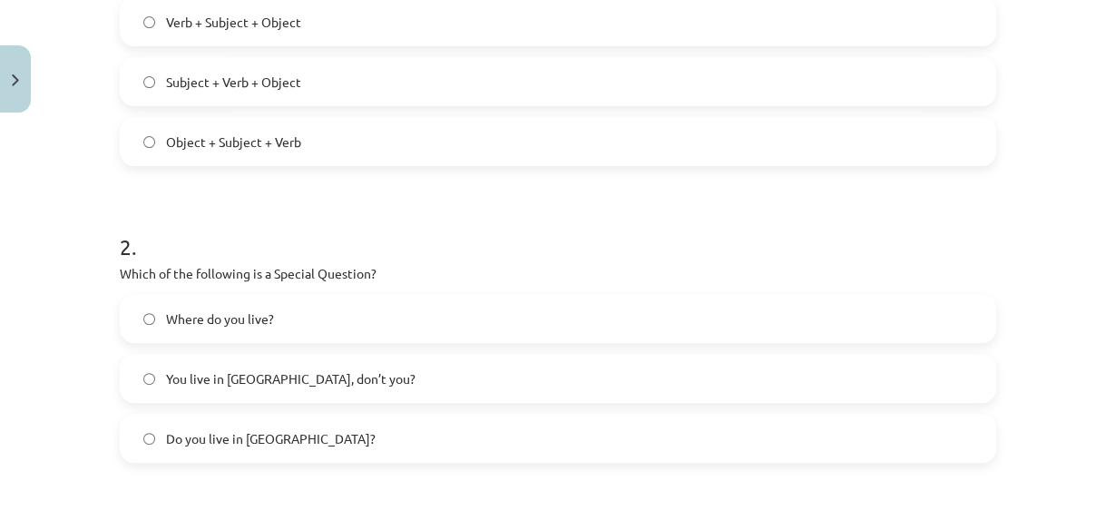
scroll to position [480, 0]
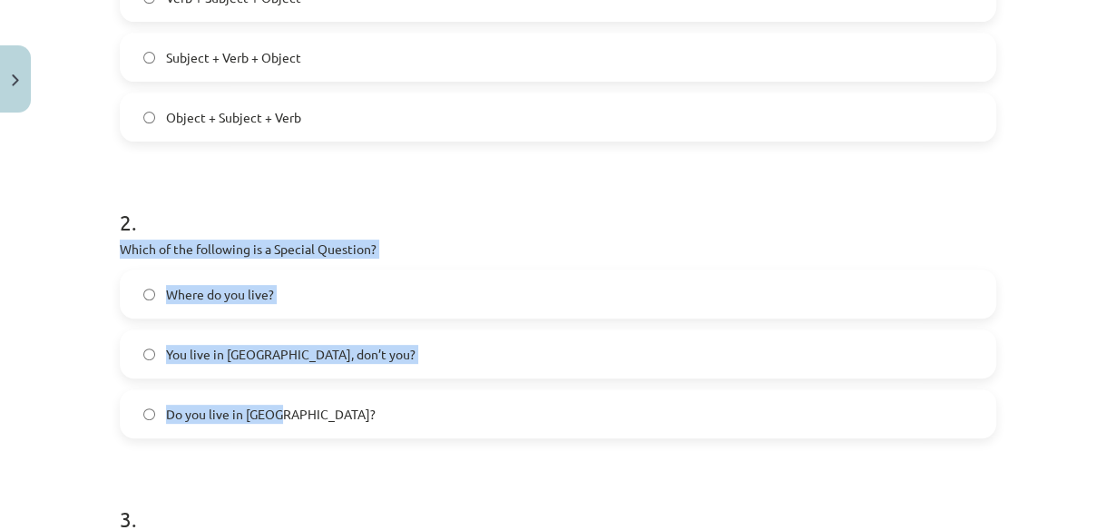
drag, startPoint x: 115, startPoint y: 243, endPoint x: 298, endPoint y: 404, distance: 243.6
click at [298, 404] on div "2 . Which of the following is a Special Question? Where do you live? You live i…" at bounding box center [558, 308] width 876 height 260
click at [132, 301] on label "Where do you live?" at bounding box center [558, 293] width 873 height 45
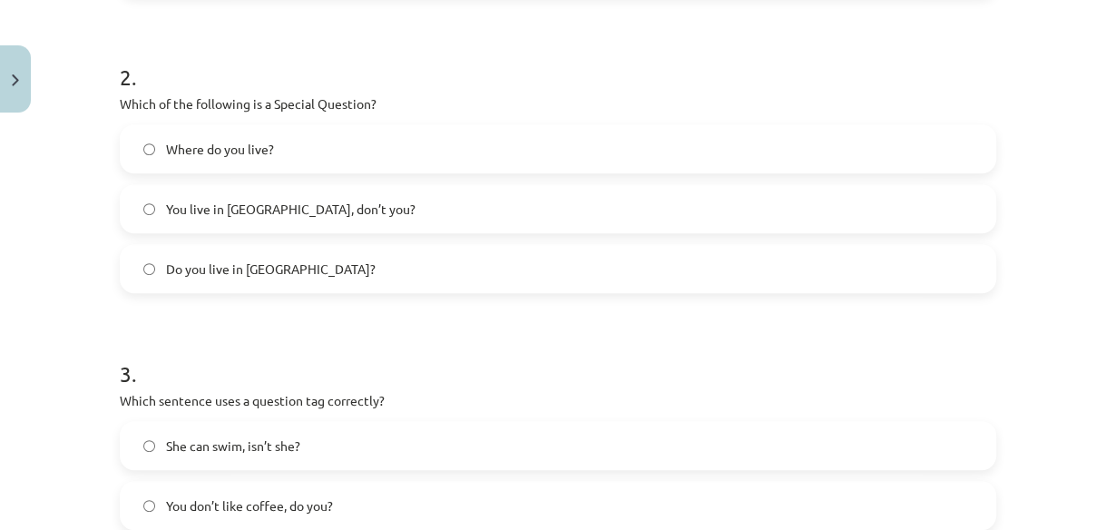
scroll to position [698, 0]
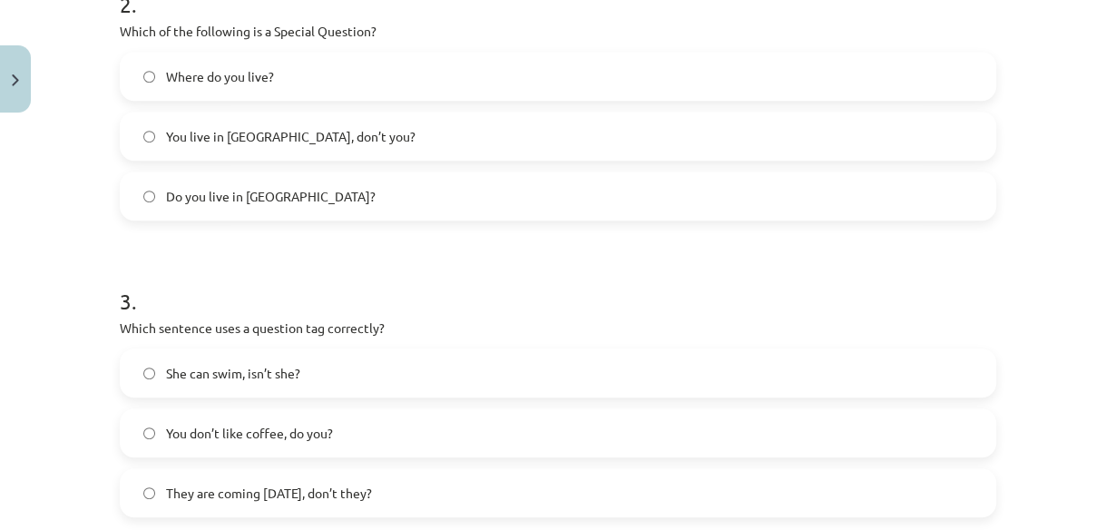
drag, startPoint x: 107, startPoint y: 326, endPoint x: 429, endPoint y: 482, distance: 357.8
click at [429, 482] on div "8 XP Saņemsi Viegls 289 pilda Apraksts Uzdevums Palīdzība 1 . What is the corre…" at bounding box center [558, 201] width 898 height 1556
click at [445, 283] on h1 "3 ." at bounding box center [558, 285] width 876 height 56
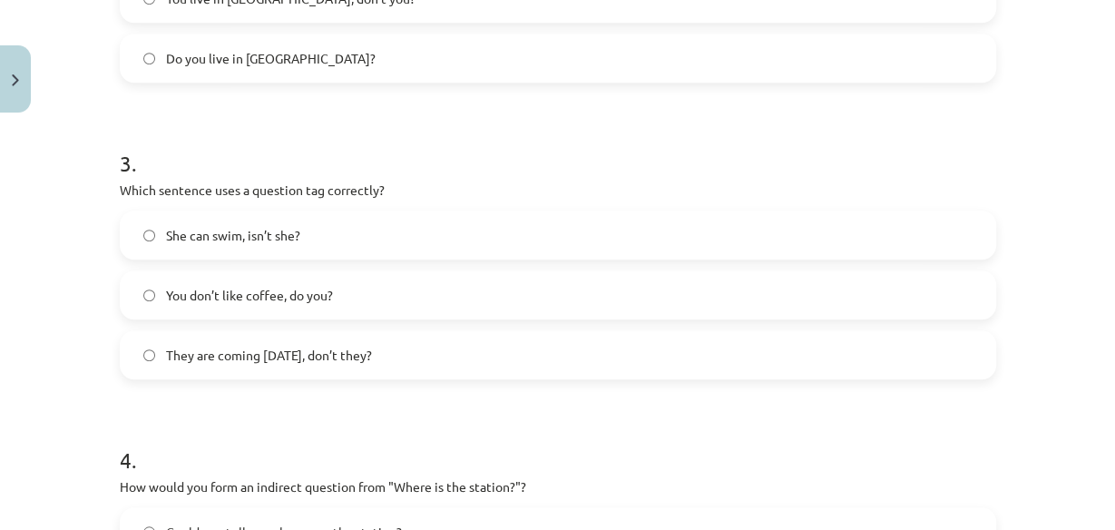
scroll to position [843, 0]
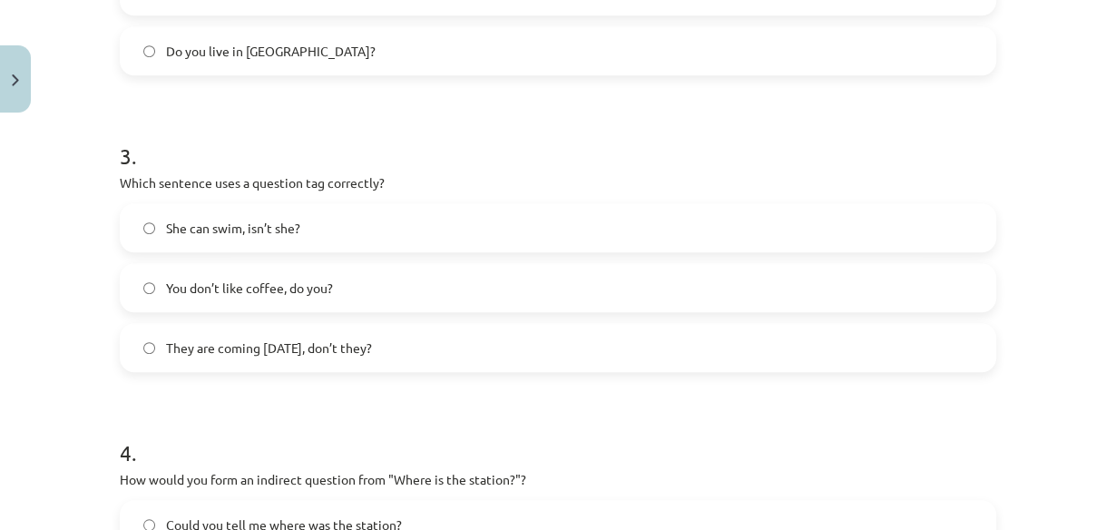
click at [155, 302] on label "You don’t like coffee, do you?" at bounding box center [558, 287] width 873 height 45
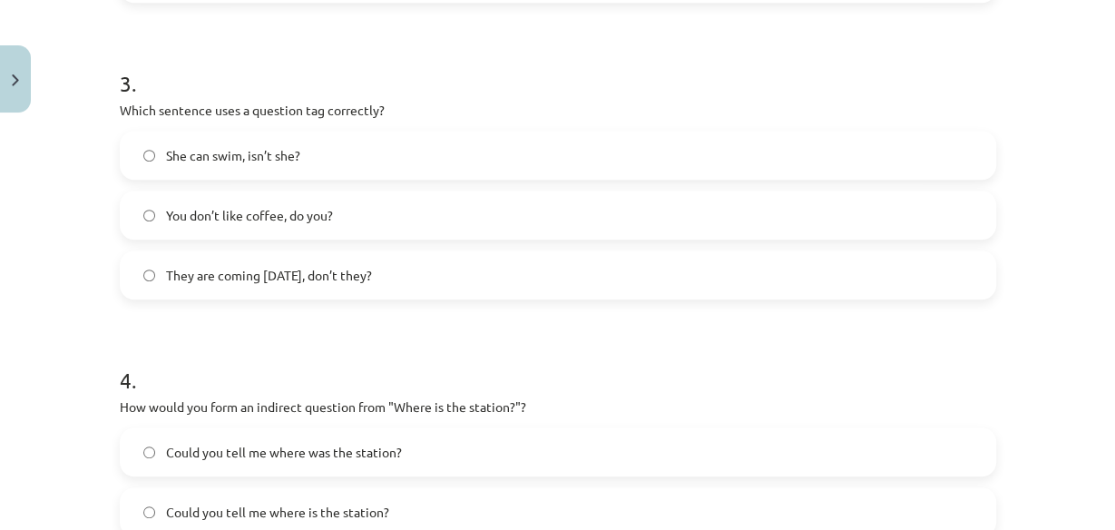
scroll to position [1133, 0]
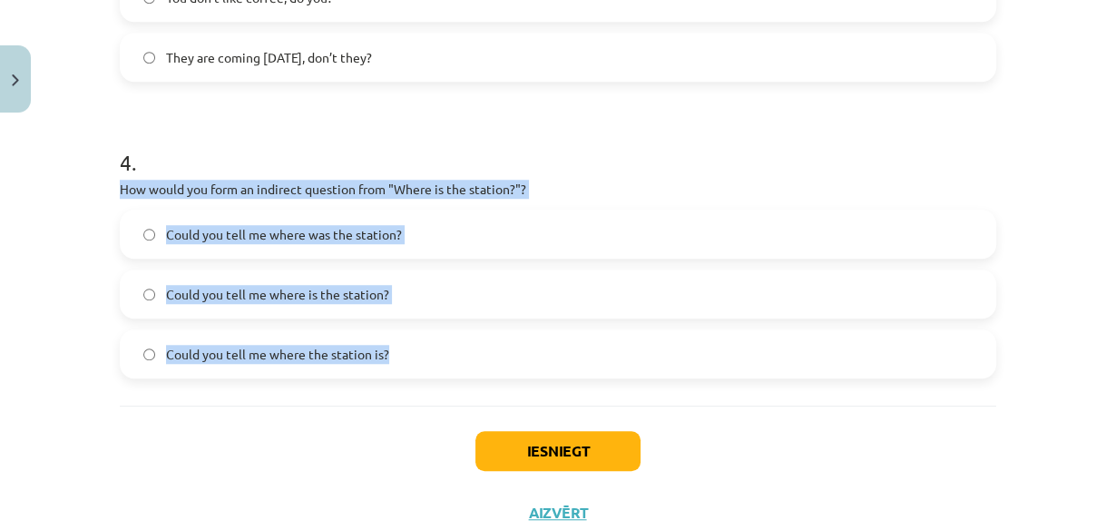
drag, startPoint x: 94, startPoint y: 173, endPoint x: 410, endPoint y: 356, distance: 365.0
click at [410, 356] on div "Mācību tēma: Angļu valoda i - 10.klase 1.ieskaites mācību materiāls #5 💬 Topic …" at bounding box center [557, 265] width 1115 height 530
click at [617, 190] on p "How would you form an indirect question from "Where is the station?"?" at bounding box center [558, 189] width 876 height 19
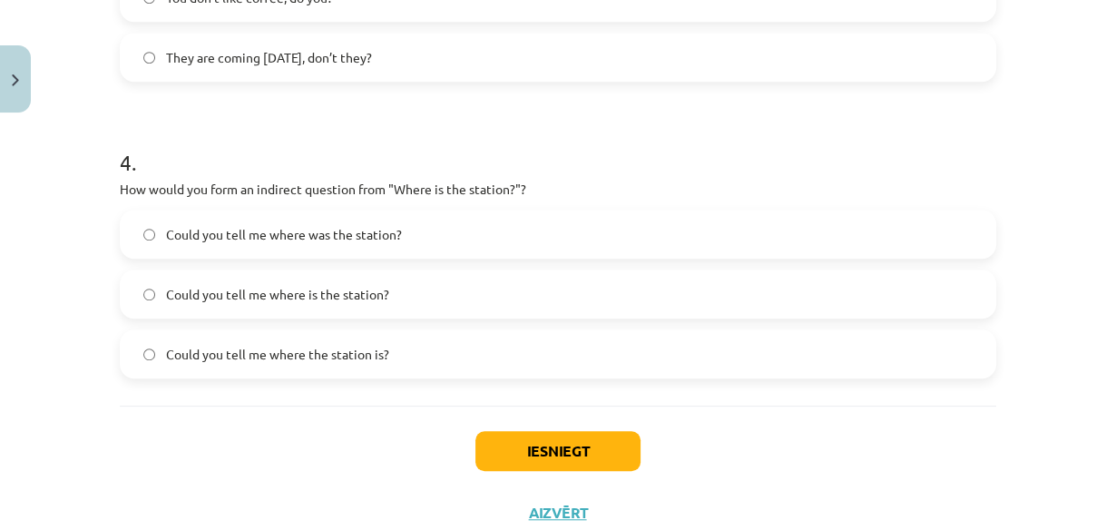
click at [295, 346] on span "Could you tell me where the station is?" at bounding box center [277, 354] width 223 height 19
click at [559, 438] on button "Iesniegt" at bounding box center [557, 451] width 165 height 40
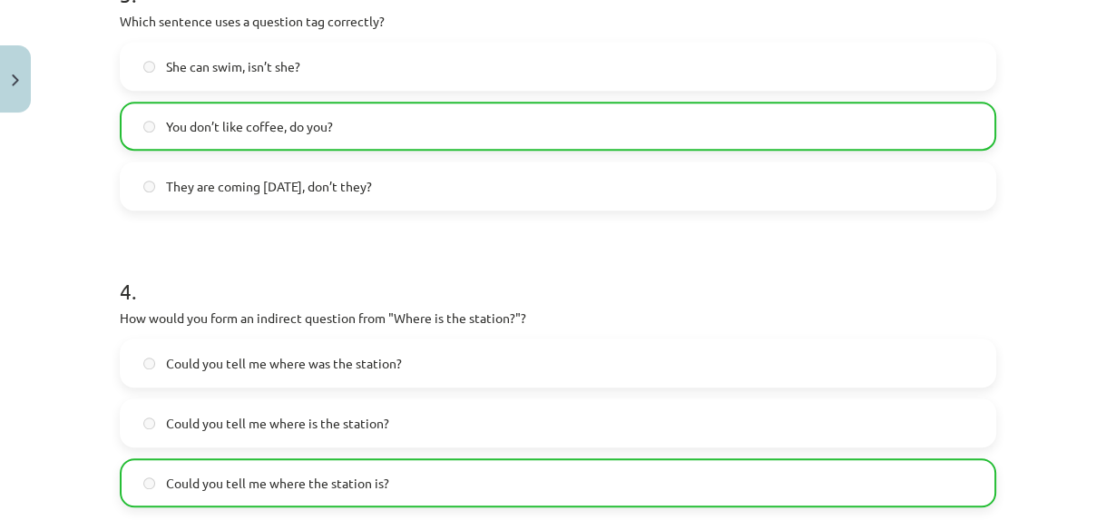
scroll to position [1248, 0]
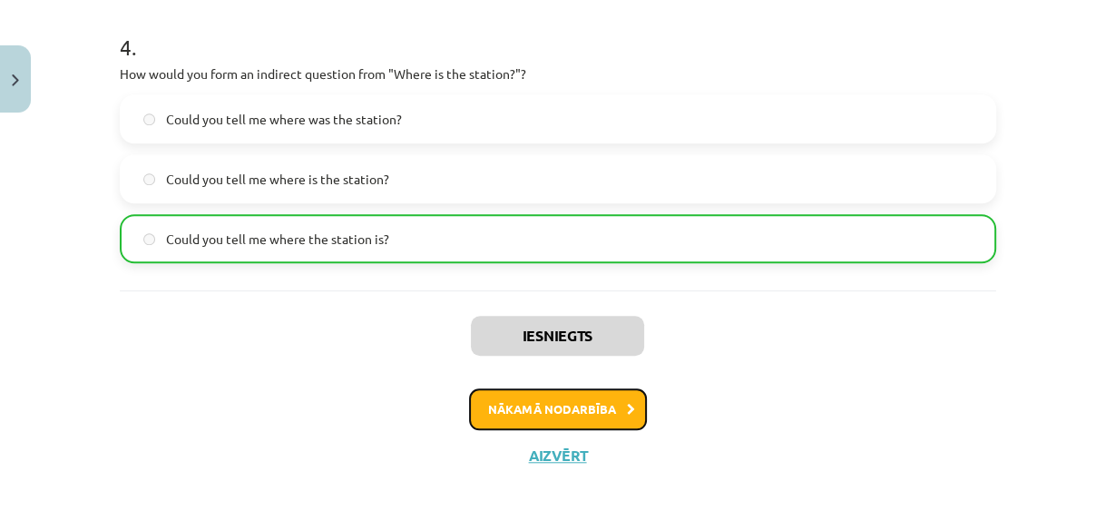
click at [591, 408] on button "Nākamā nodarbība" at bounding box center [558, 409] width 178 height 42
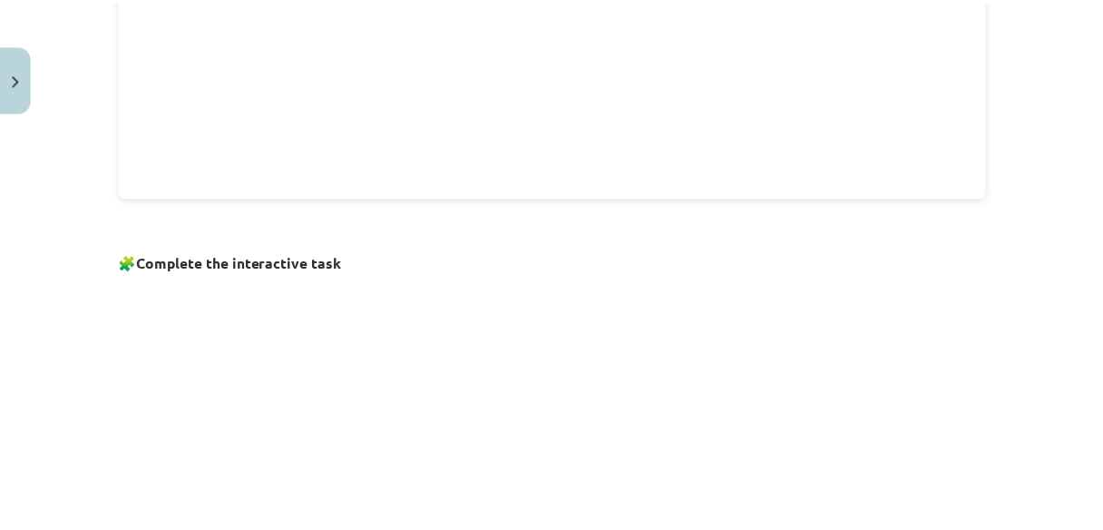
scroll to position [1367, 0]
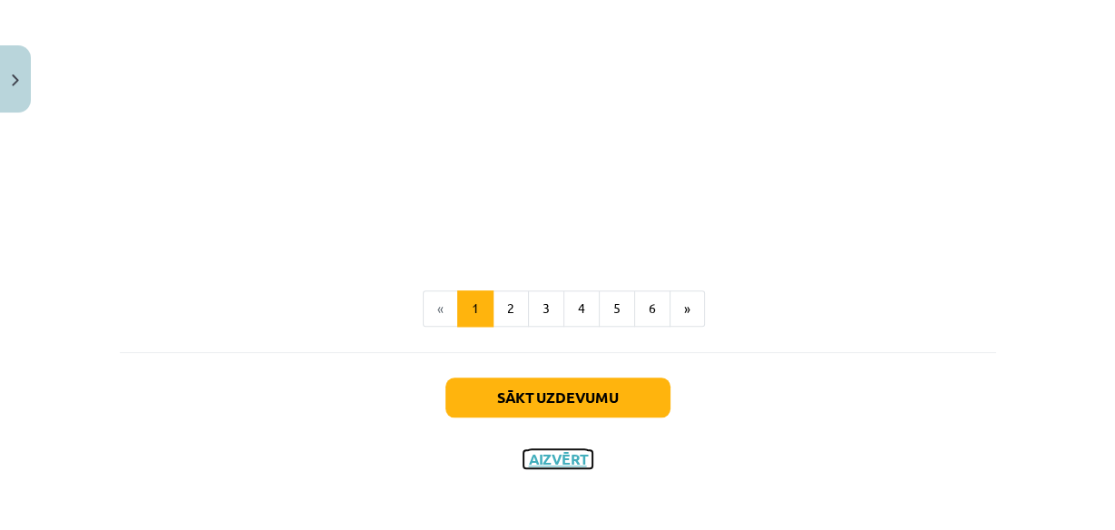
click at [566, 452] on button "Aizvērt" at bounding box center [557, 459] width 69 height 18
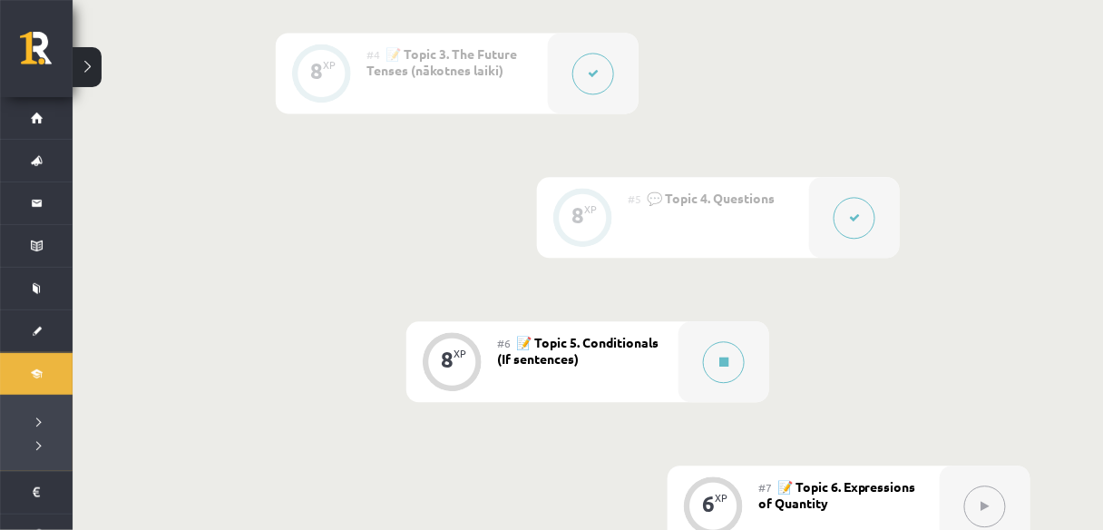
scroll to position [871, 0]
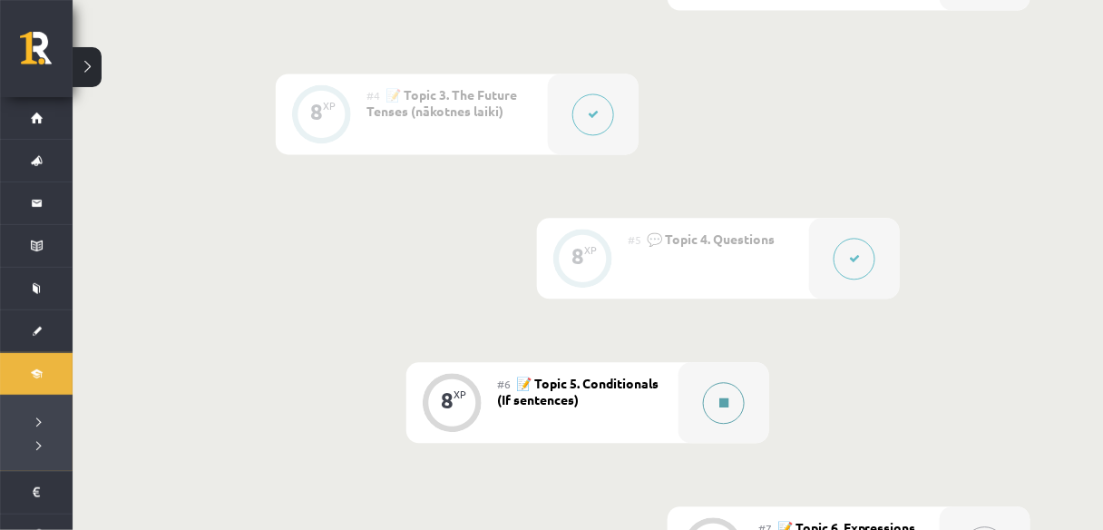
click at [743, 411] on div at bounding box center [723, 402] width 91 height 81
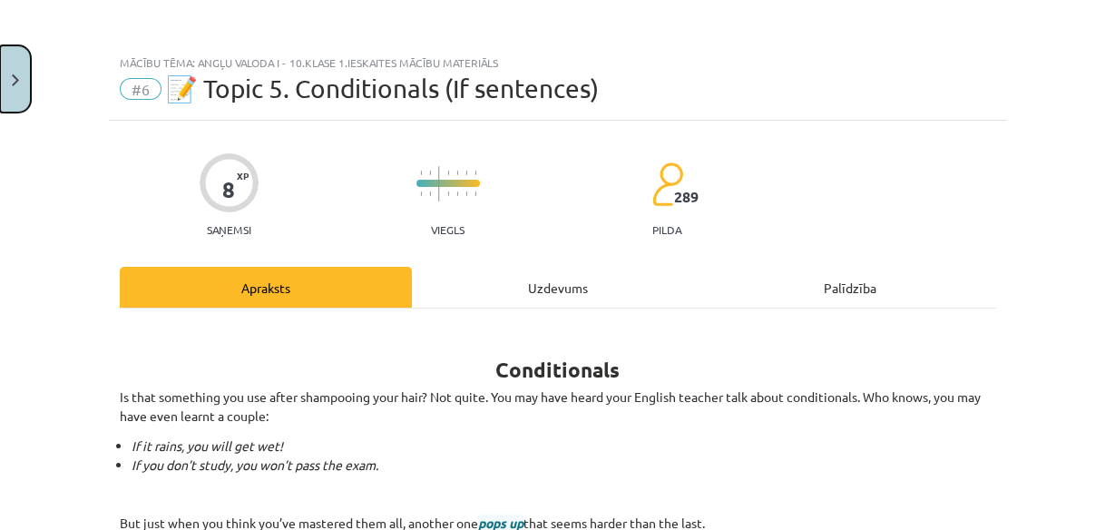
click at [24, 101] on button "Close" at bounding box center [15, 78] width 31 height 67
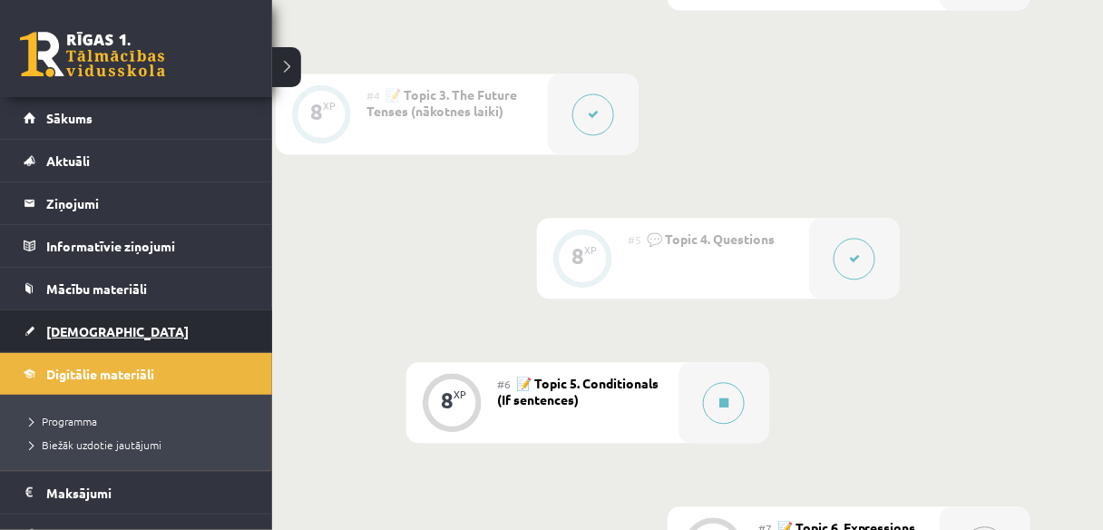
click at [33, 329] on link "[DEMOGRAPHIC_DATA]" at bounding box center [137, 331] width 226 height 42
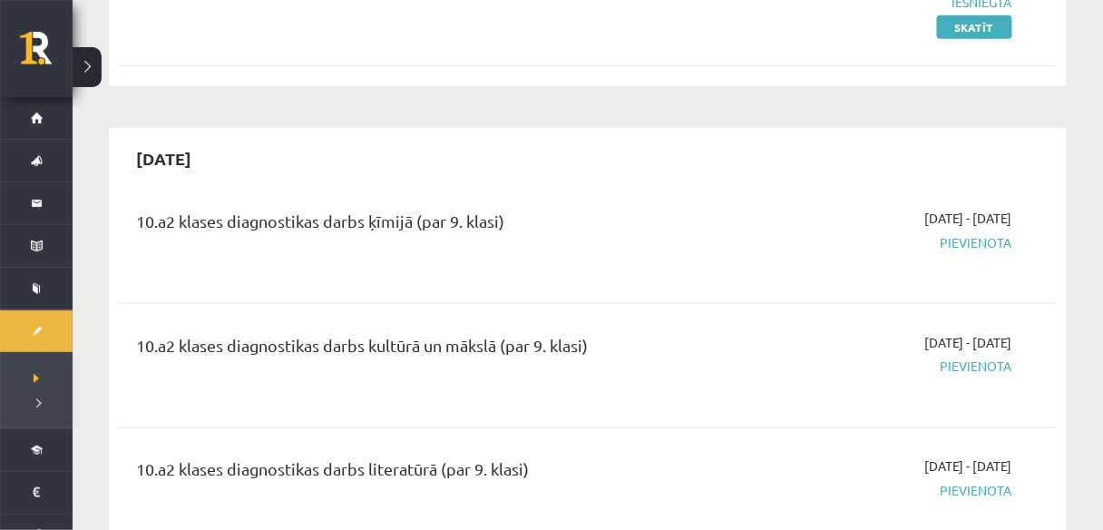
scroll to position [580, 0]
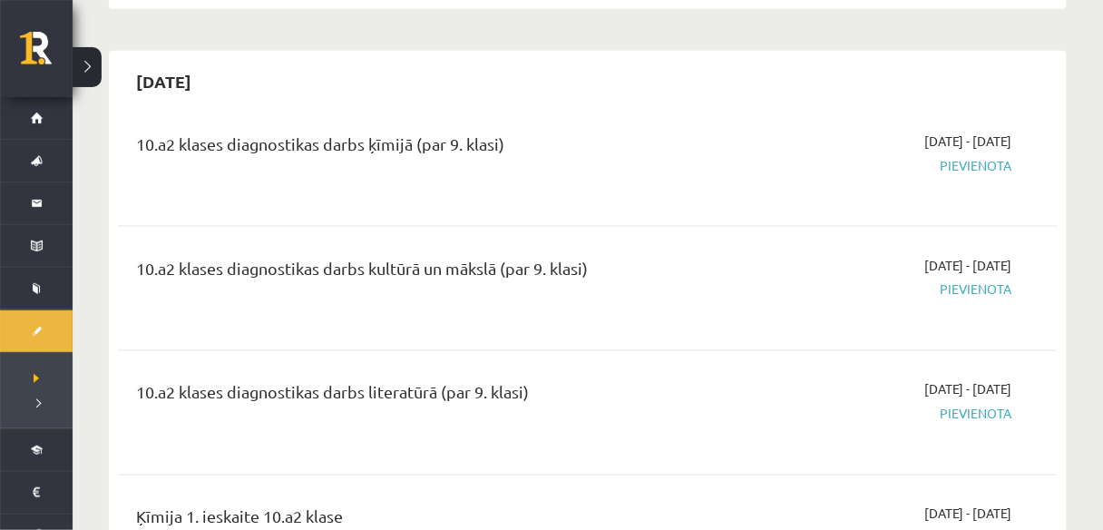
click at [1008, 171] on span "Pievienota" at bounding box center [875, 165] width 274 height 19
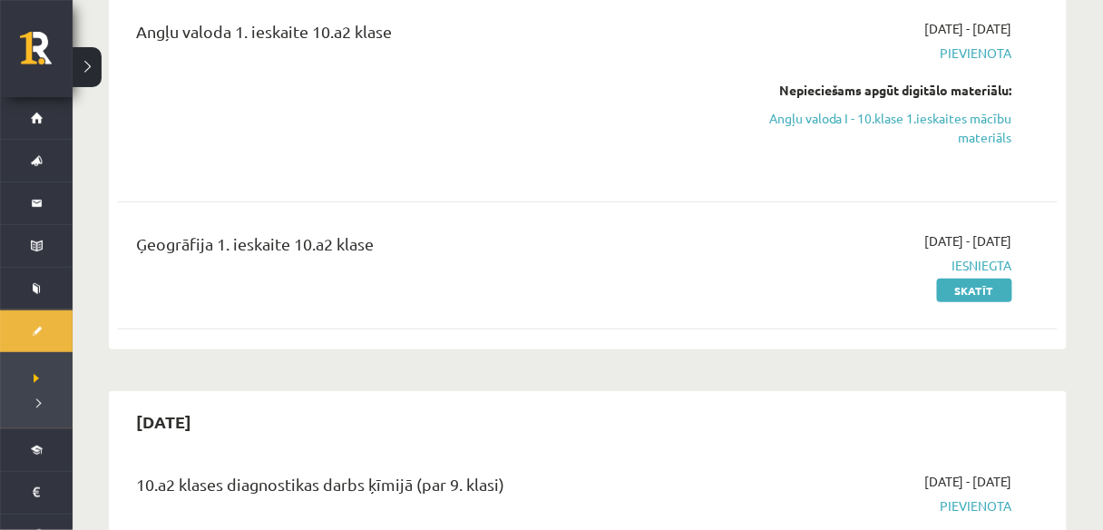
scroll to position [218, 0]
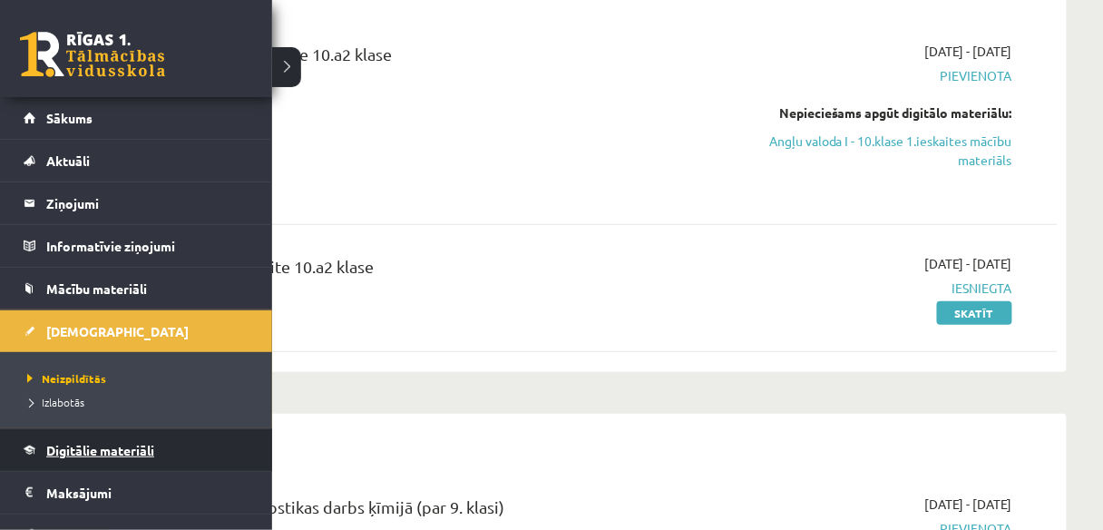
click at [93, 452] on span "Digitālie materiāli" at bounding box center [100, 450] width 108 height 16
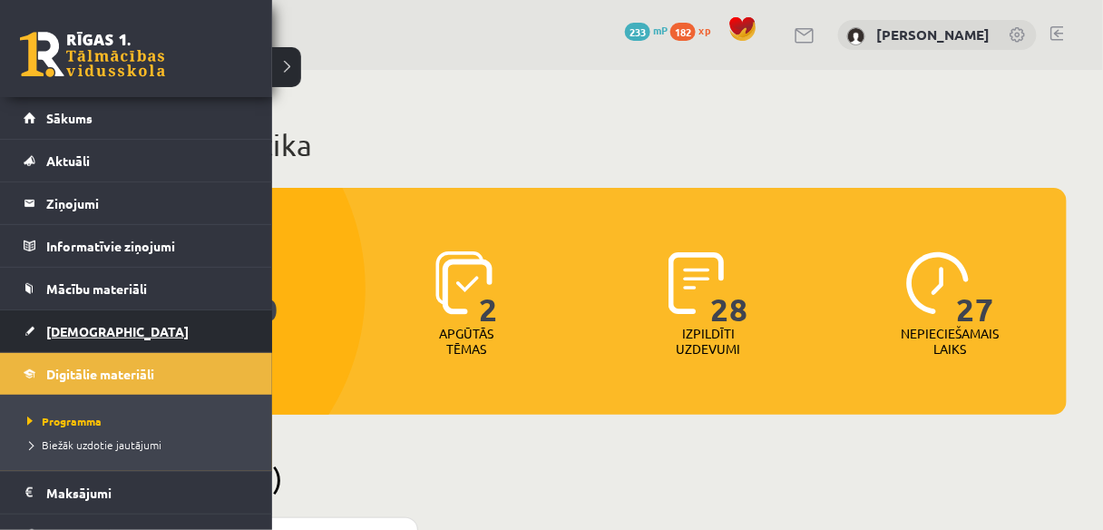
click at [81, 336] on span "[DEMOGRAPHIC_DATA]" at bounding box center [117, 331] width 142 height 16
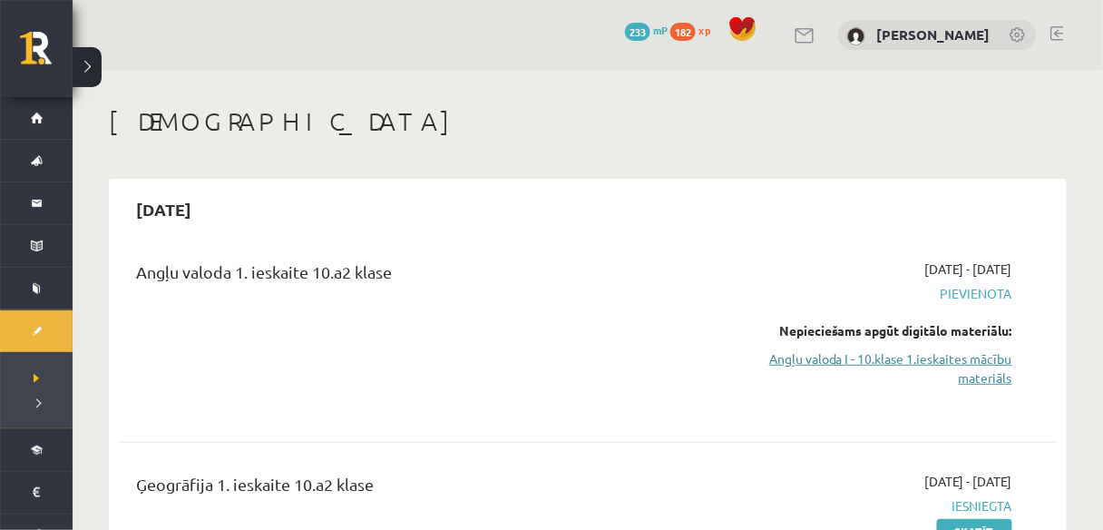
click at [993, 361] on link "Angļu valoda I - 10.klase 1.ieskaites mācību materiāls" at bounding box center [875, 368] width 274 height 38
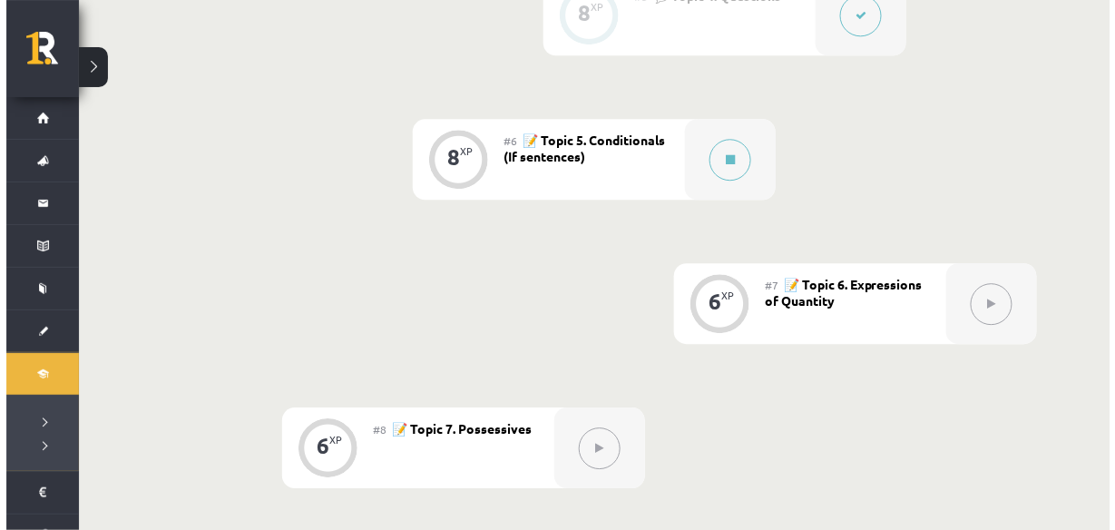
scroll to position [1234, 0]
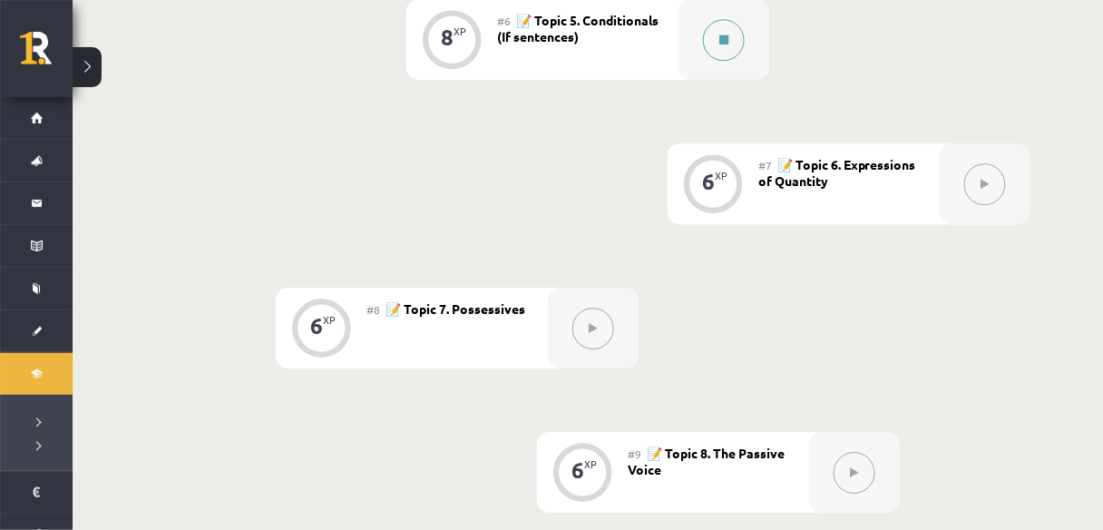
click at [734, 63] on div at bounding box center [723, 39] width 91 height 81
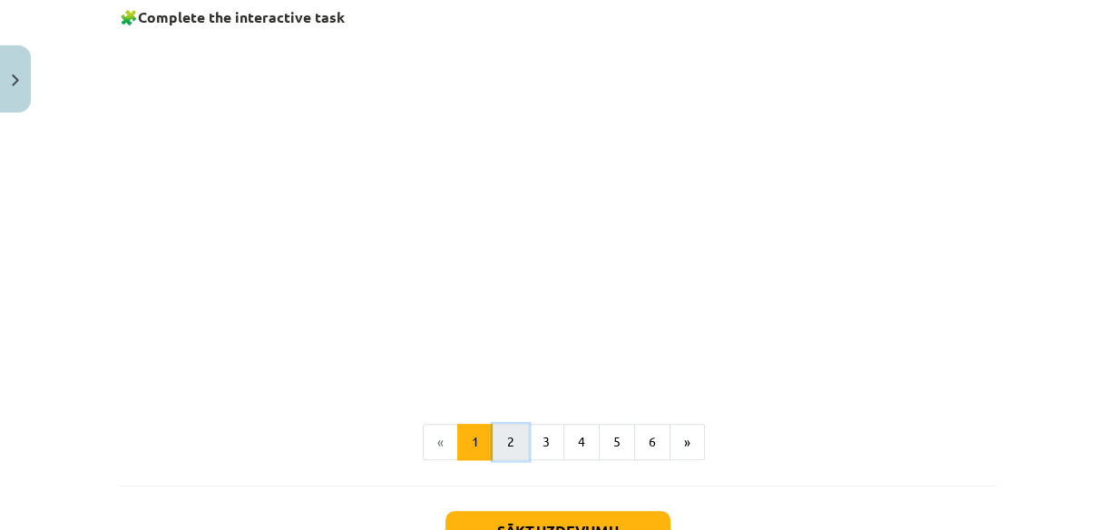
click at [516, 454] on button "2" at bounding box center [511, 442] width 36 height 36
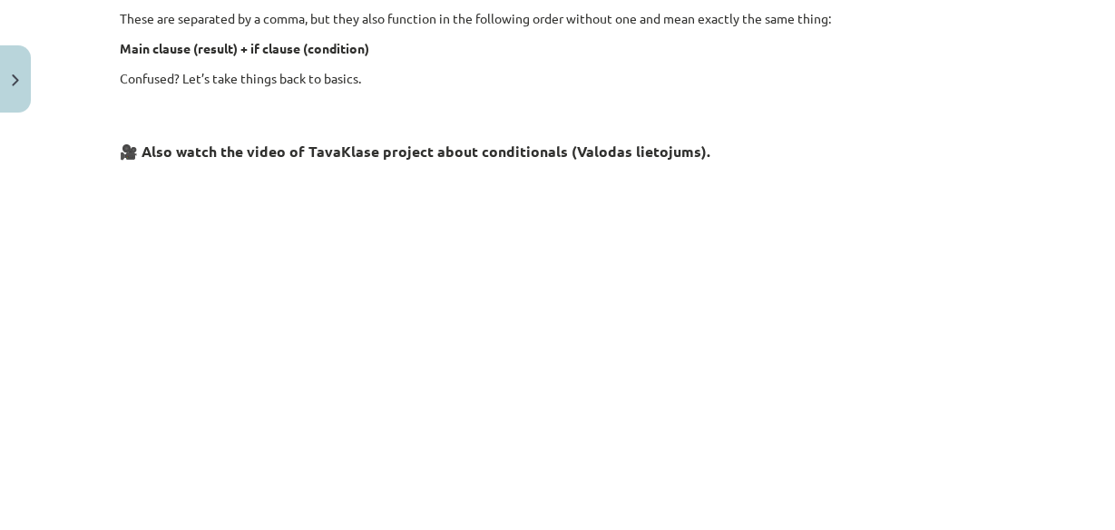
scroll to position [904, 0]
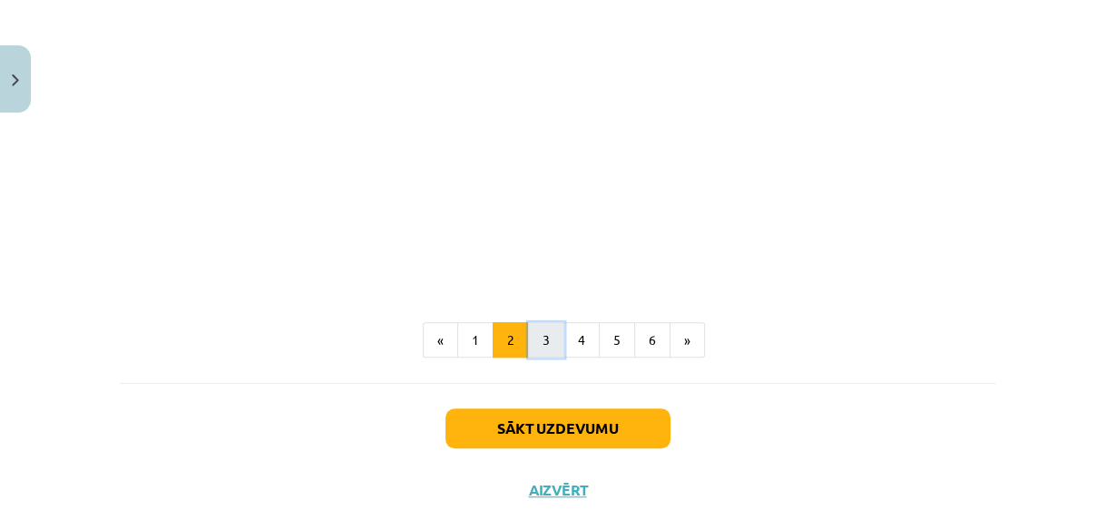
click at [538, 340] on button "3" at bounding box center [546, 340] width 36 height 36
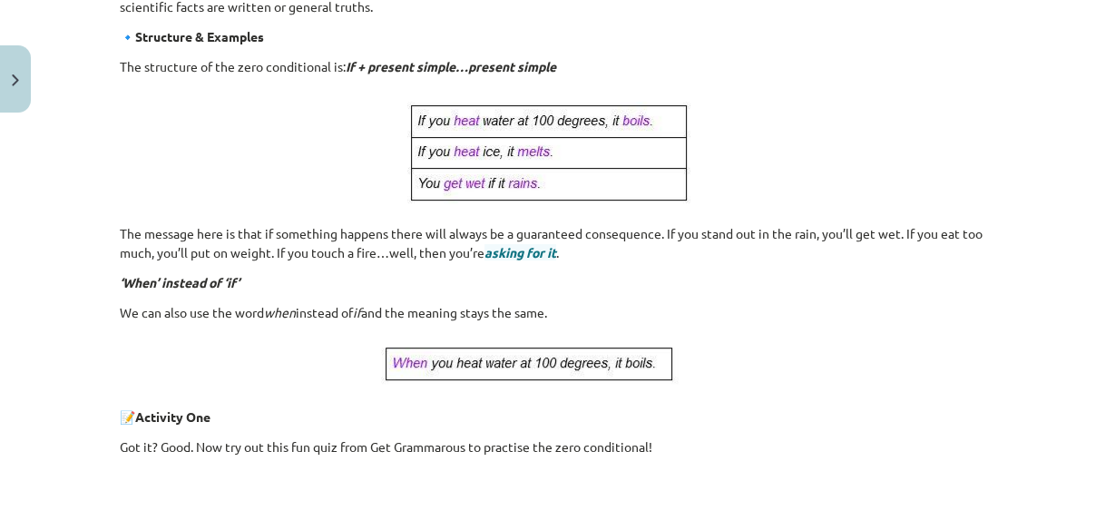
scroll to position [469, 0]
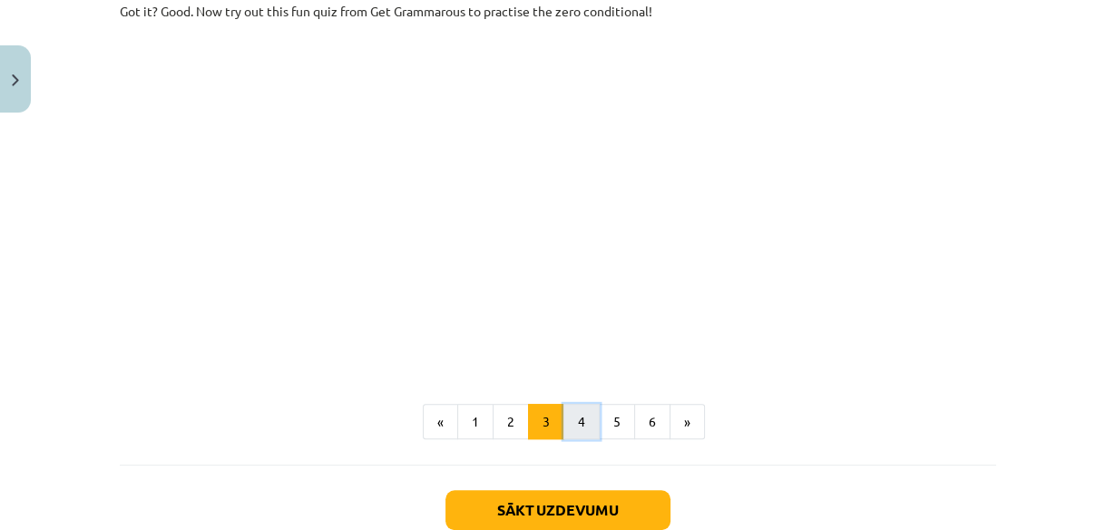
click at [583, 425] on button "4" at bounding box center [581, 422] width 36 height 36
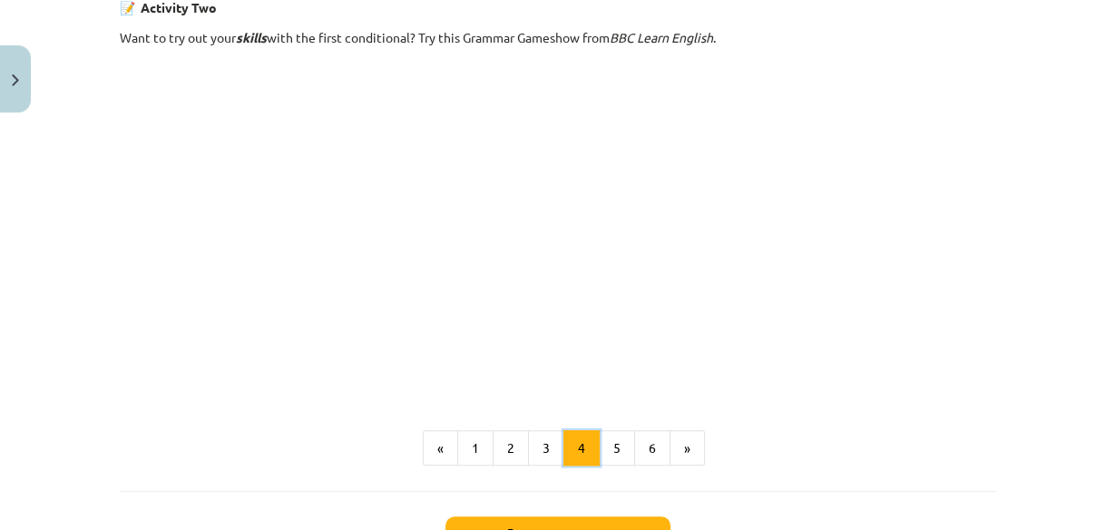
scroll to position [1267, 0]
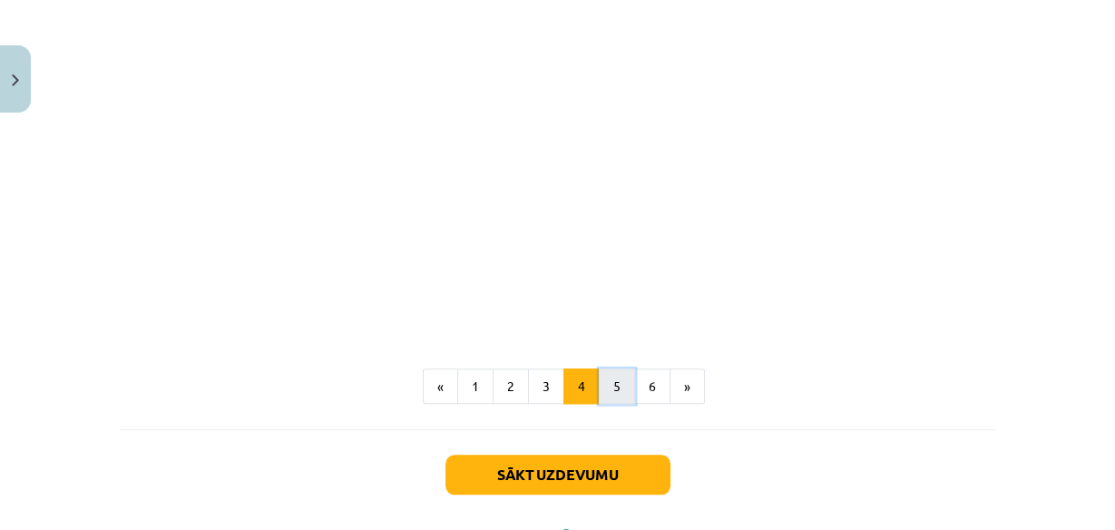
click at [612, 385] on button "5" at bounding box center [617, 386] width 36 height 36
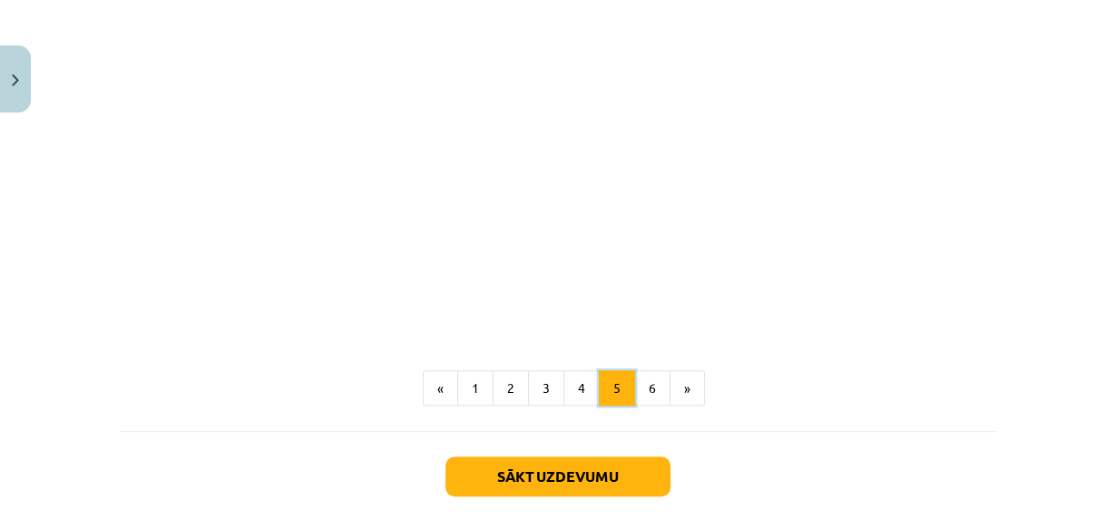
scroll to position [1122, 0]
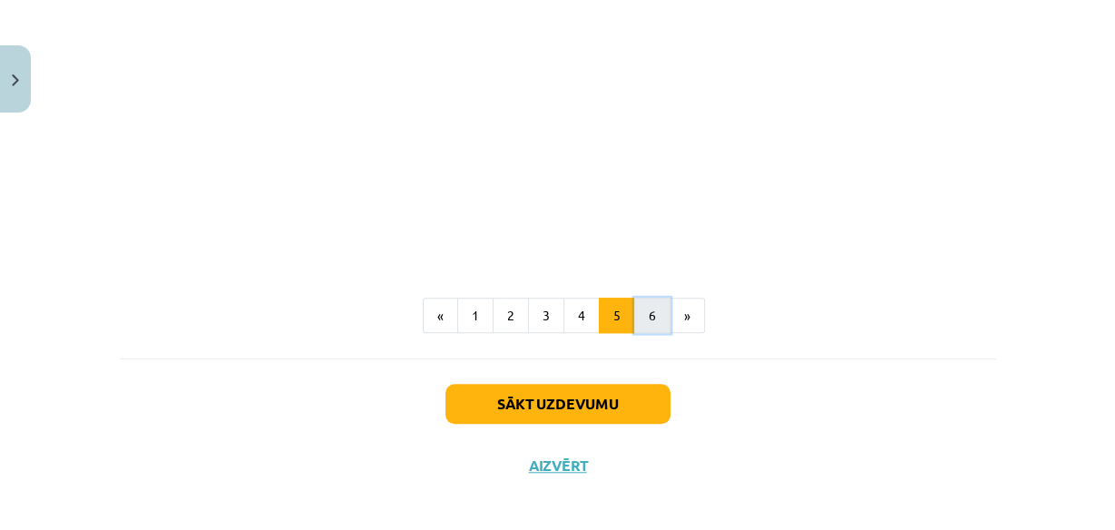
click at [637, 318] on button "6" at bounding box center [652, 316] width 36 height 36
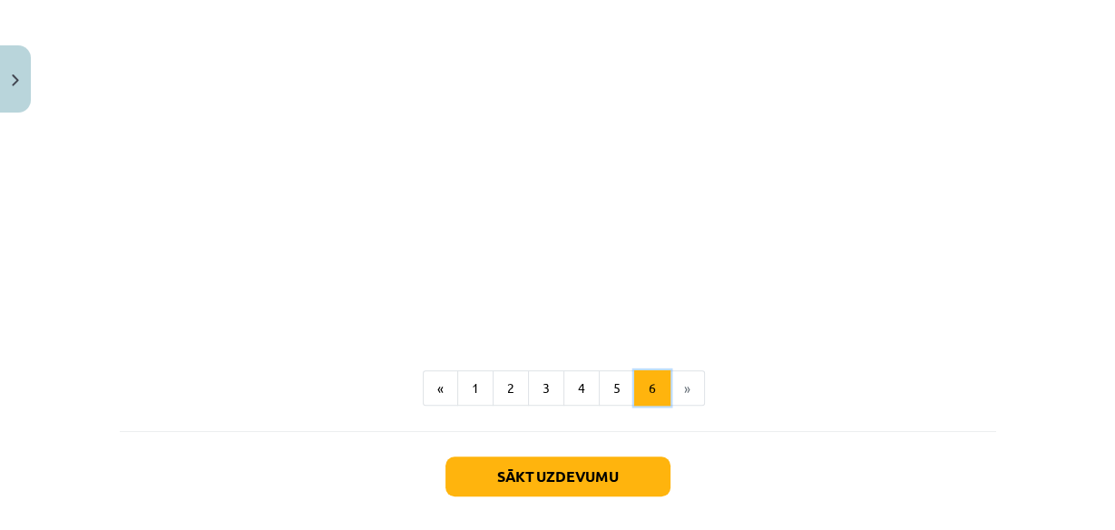
scroll to position [832, 0]
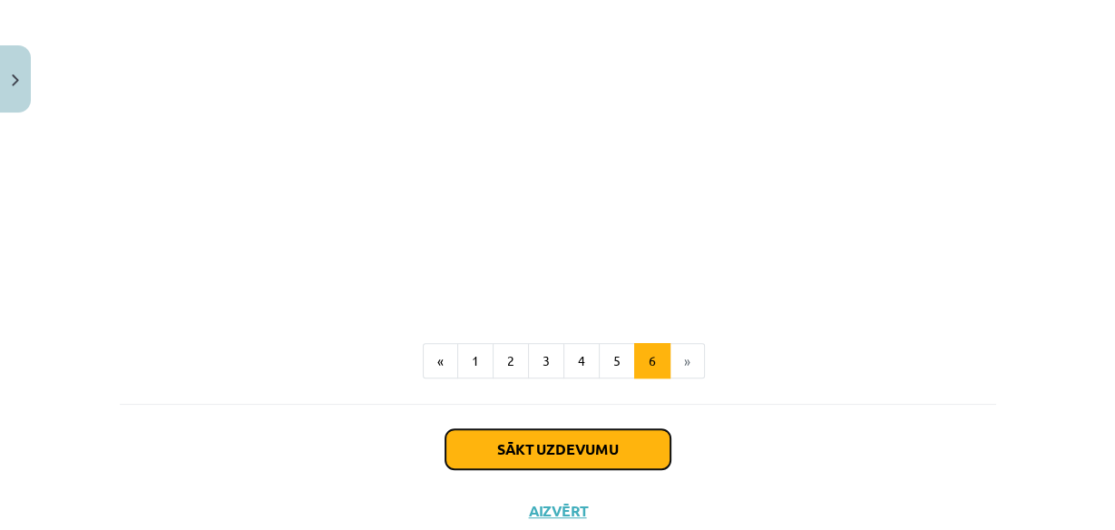
click at [591, 451] on button "Sākt uzdevumu" at bounding box center [557, 449] width 225 height 40
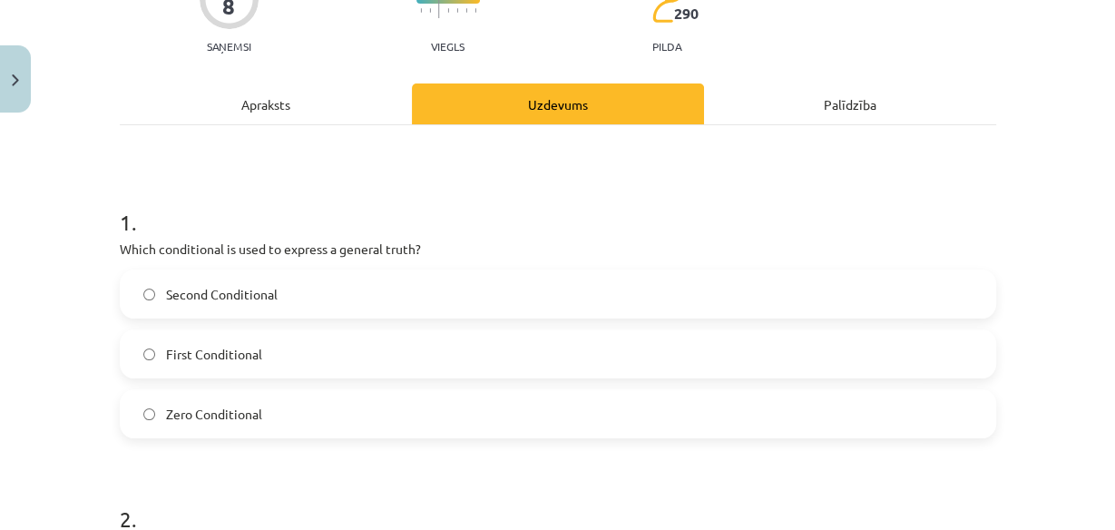
scroll to position [190, 0]
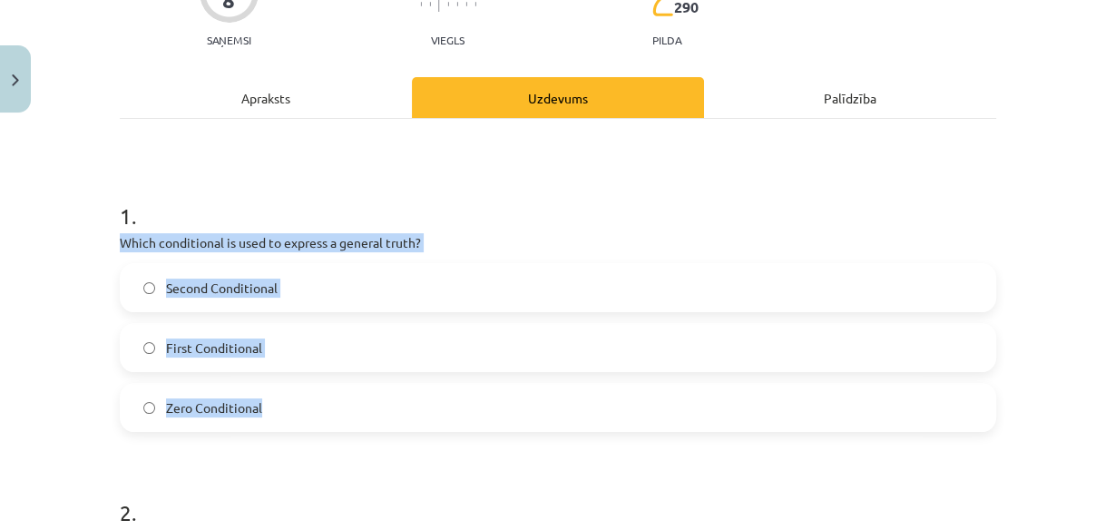
drag, startPoint x: 144, startPoint y: 243, endPoint x: 300, endPoint y: 392, distance: 215.6
click at [300, 392] on div "Mācību tēma: Angļu valoda i - 10.klase 1.ieskaites mācību materiāls #6 📝 Topic …" at bounding box center [557, 265] width 1115 height 530
copy div "Which conditional is used to express a general truth? Second Conditional First …"
click at [144, 412] on label "Zero Conditional" at bounding box center [558, 407] width 873 height 45
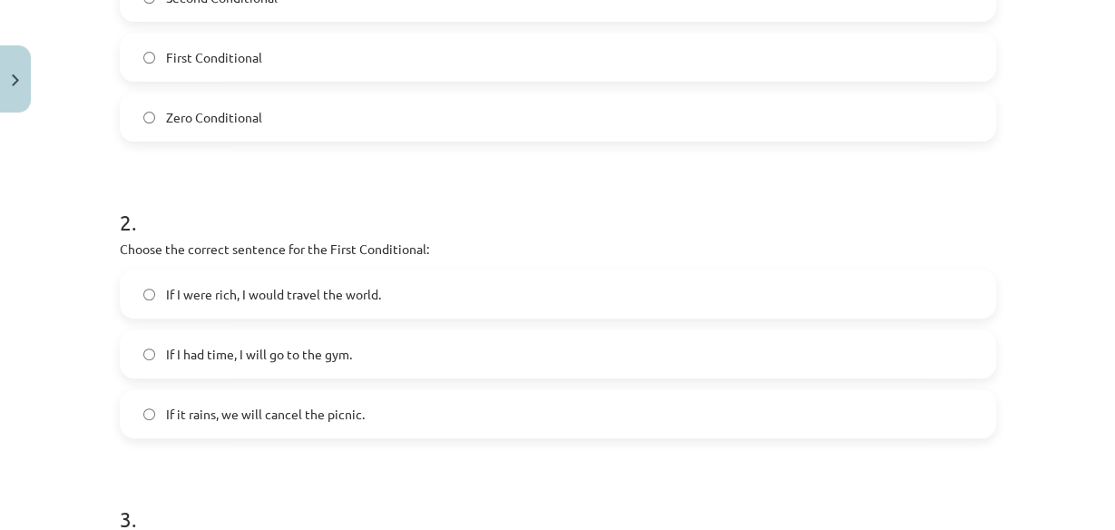
scroll to position [480, 0]
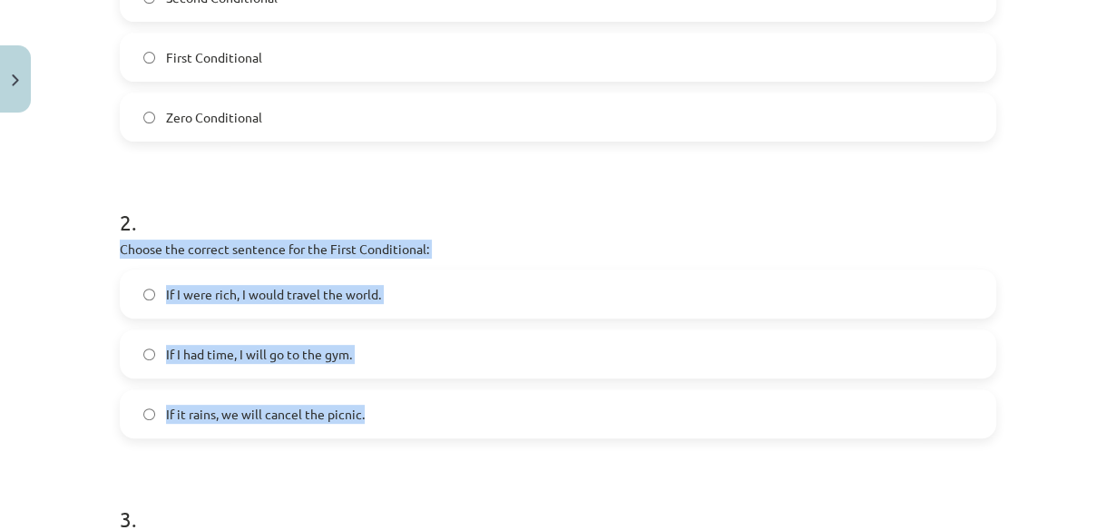
drag, startPoint x: 134, startPoint y: 252, endPoint x: 383, endPoint y: 414, distance: 296.4
click at [383, 414] on div "2 . Choose the correct sentence for the First Conditional: If I were rich, I wo…" at bounding box center [558, 308] width 876 height 260
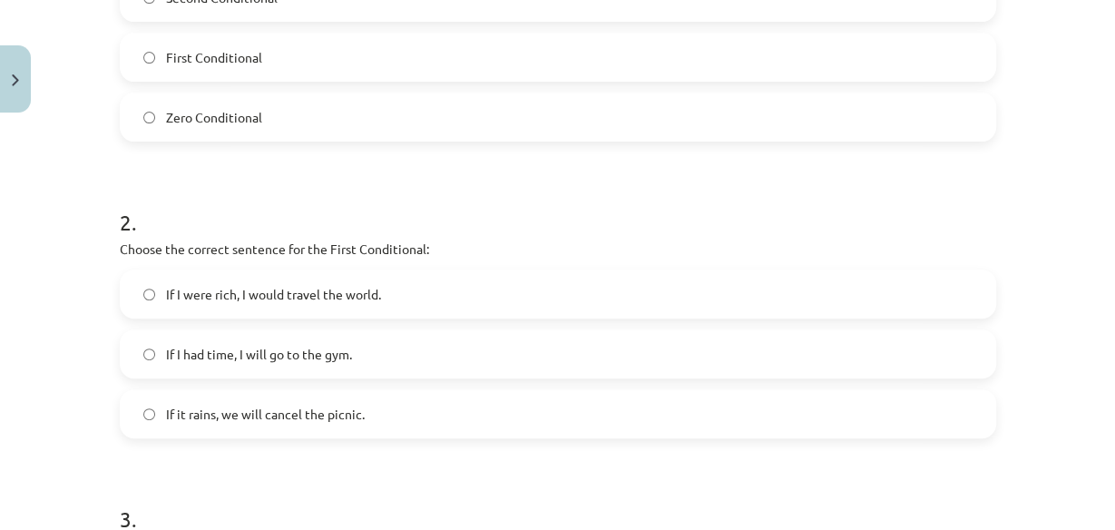
click at [202, 498] on h1 "3 ." at bounding box center [558, 502] width 876 height 56
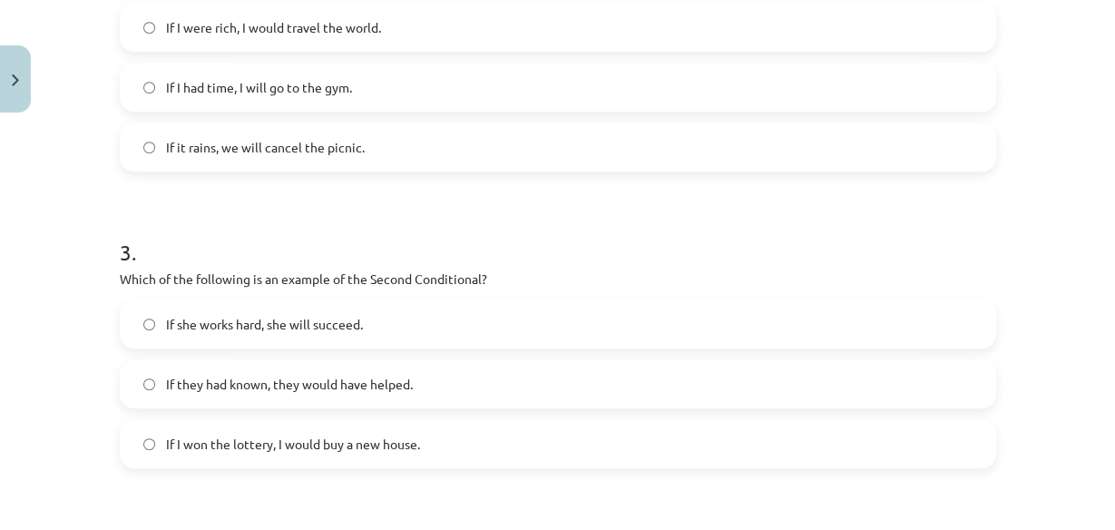
scroll to position [770, 0]
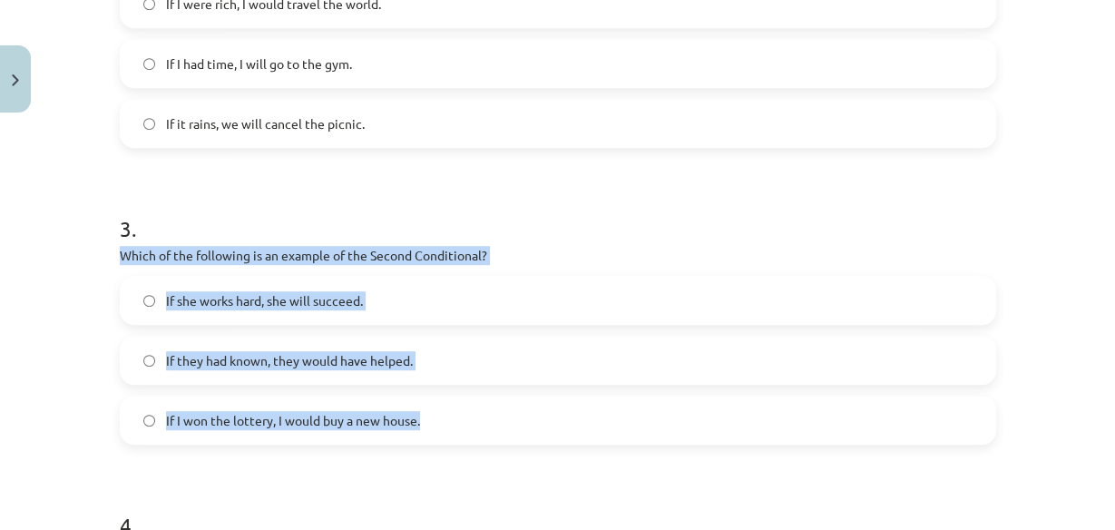
drag, startPoint x: 105, startPoint y: 248, endPoint x: 445, endPoint y: 426, distance: 384.2
click at [445, 426] on div "8 XP Saņemsi Viegls 290 pilda Apraksts Uzdevums Palīdzība 1 . Which conditional…" at bounding box center [558, 129] width 898 height 1556
copy div "Which of the following is an example of the Second Conditional? If she works ha…"
click at [155, 413] on label "If I won the lottery, I would buy a new house." at bounding box center [558, 419] width 873 height 45
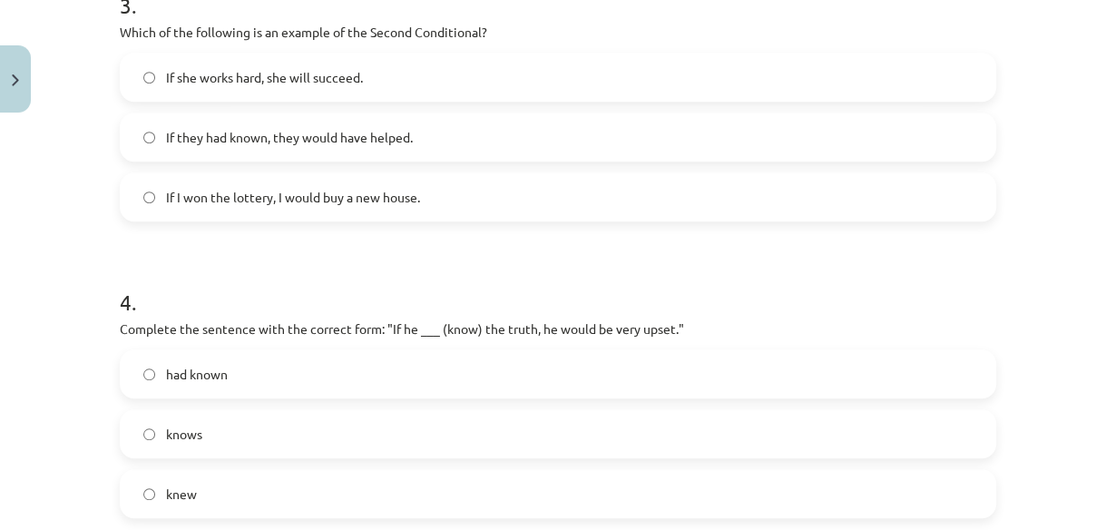
scroll to position [1060, 0]
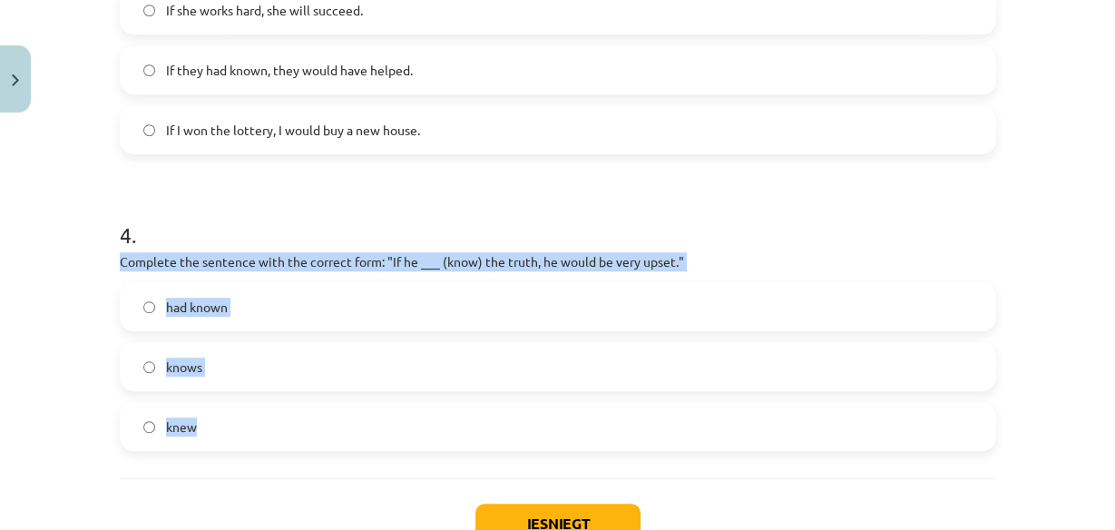
drag, startPoint x: 238, startPoint y: 258, endPoint x: 576, endPoint y: 408, distance: 370.3
copy div "Complete the sentence with the correct form: "If he ___ (know) the truth, he wo…"
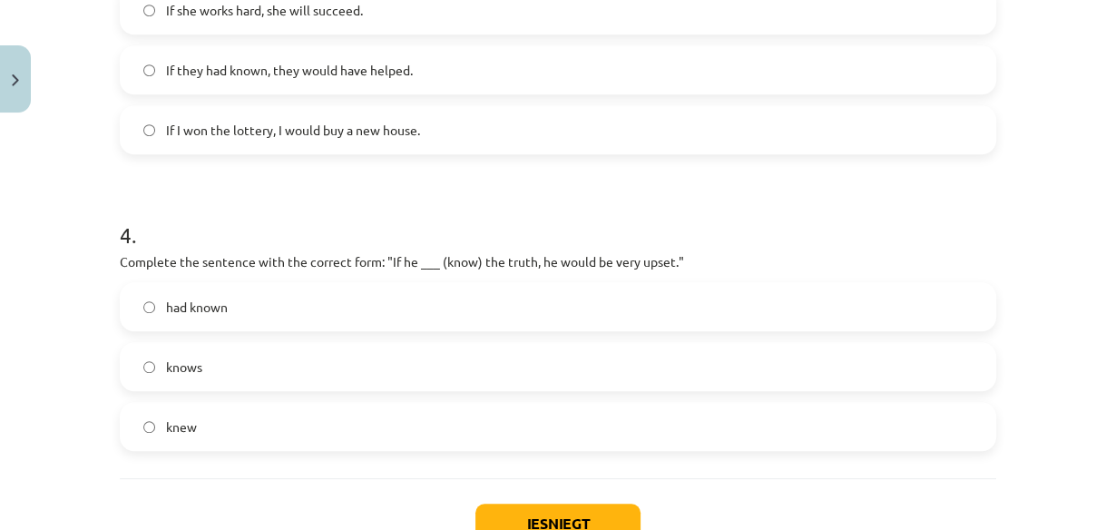
click at [251, 434] on label "knew" at bounding box center [558, 426] width 873 height 45
click at [533, 511] on button "Iesniegt" at bounding box center [557, 523] width 165 height 40
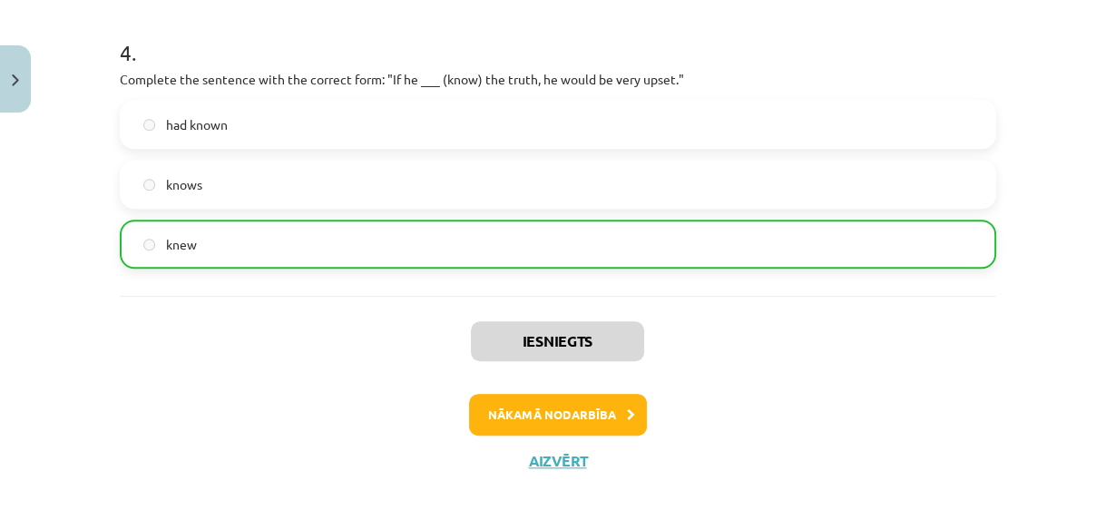
scroll to position [1248, 0]
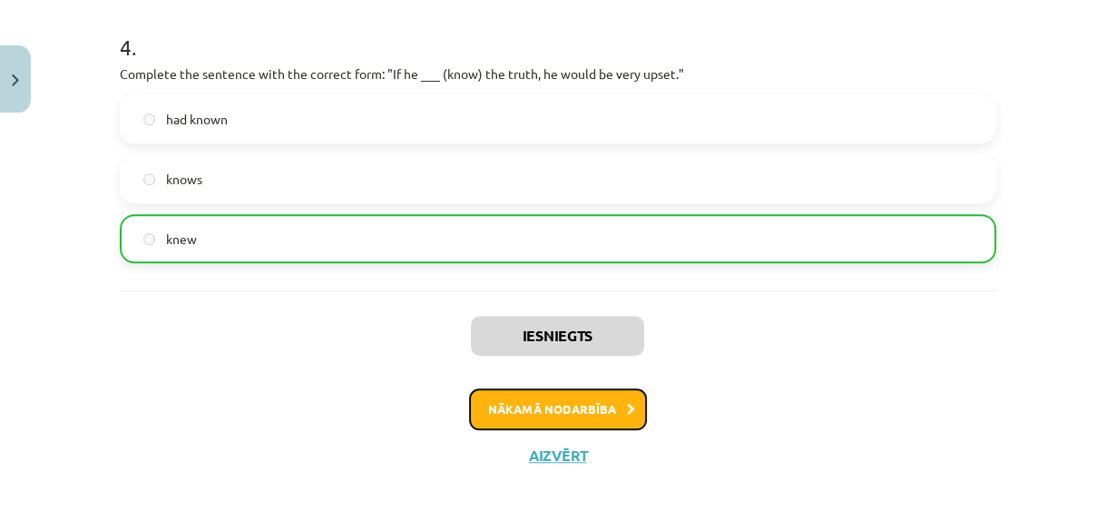
click at [587, 409] on button "Nākamā nodarbība" at bounding box center [558, 409] width 178 height 42
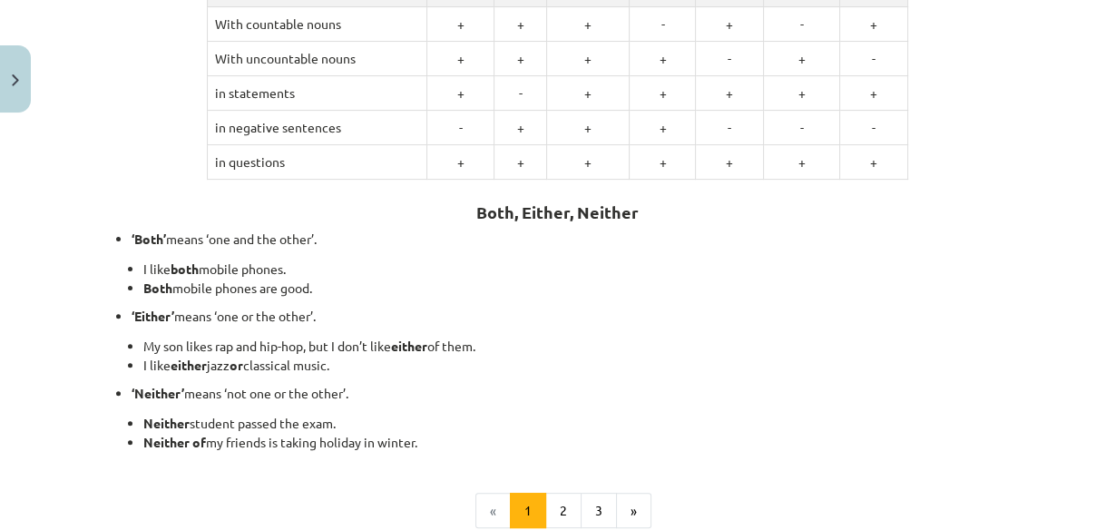
scroll to position [407, 0]
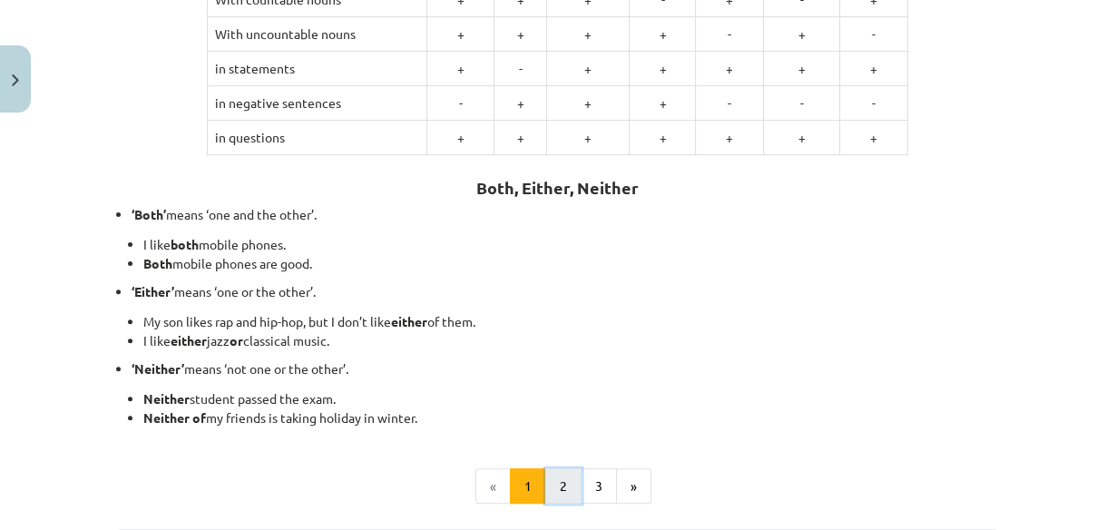
click at [570, 492] on button "2" at bounding box center [563, 486] width 36 height 36
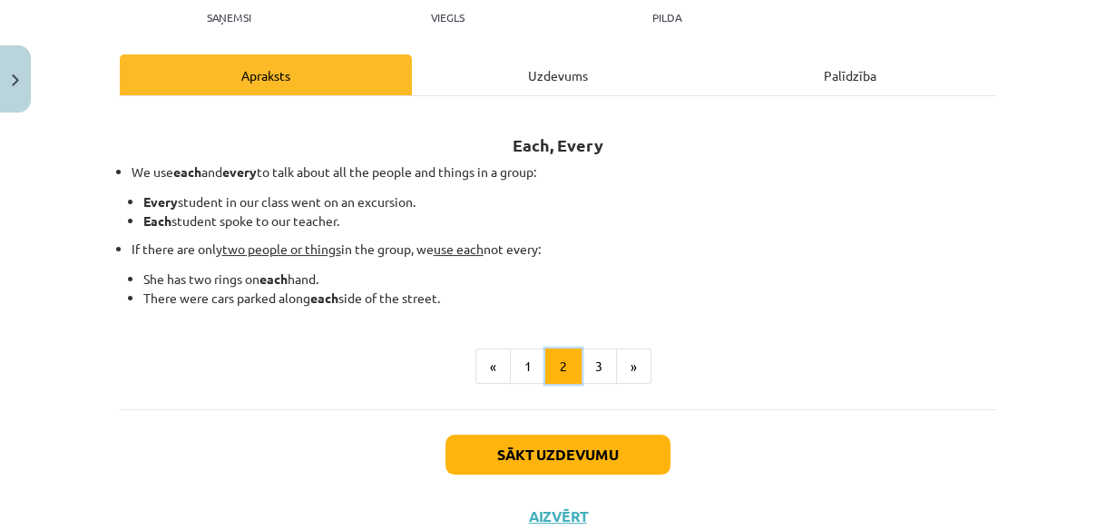
scroll to position [128, 0]
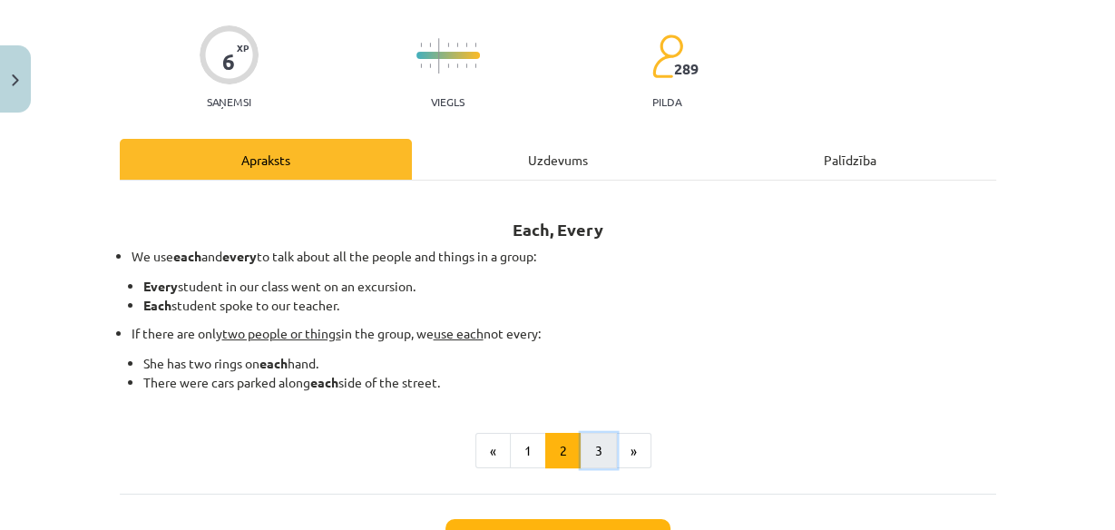
click at [583, 440] on button "3" at bounding box center [598, 451] width 36 height 36
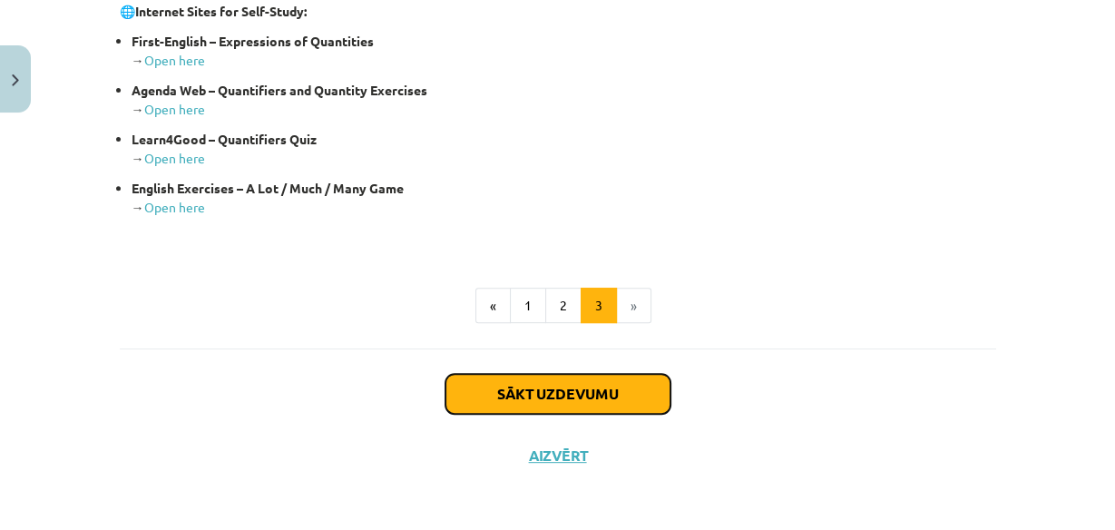
click at [593, 398] on button "Sākt uzdevumu" at bounding box center [557, 394] width 225 height 40
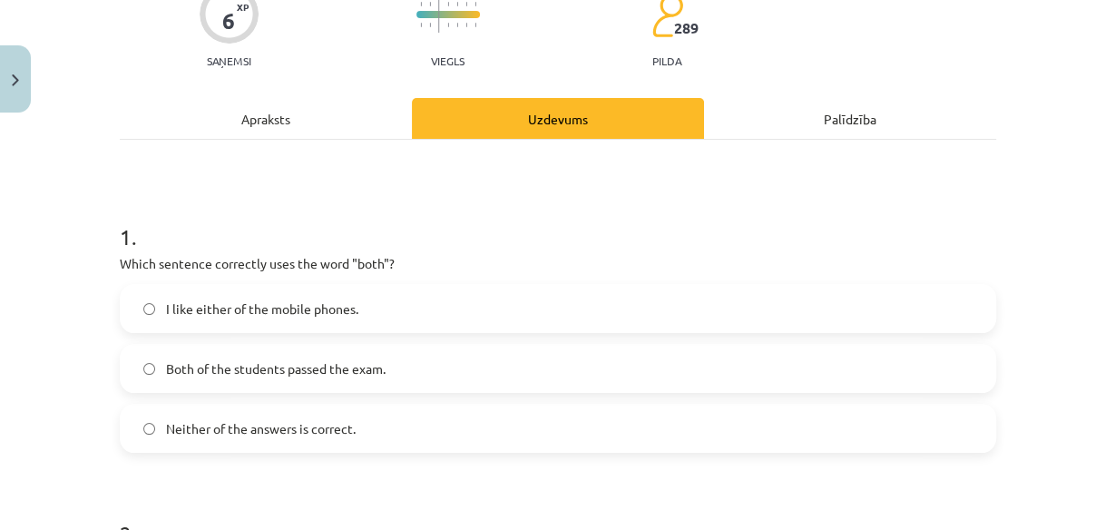
scroll to position [190, 0]
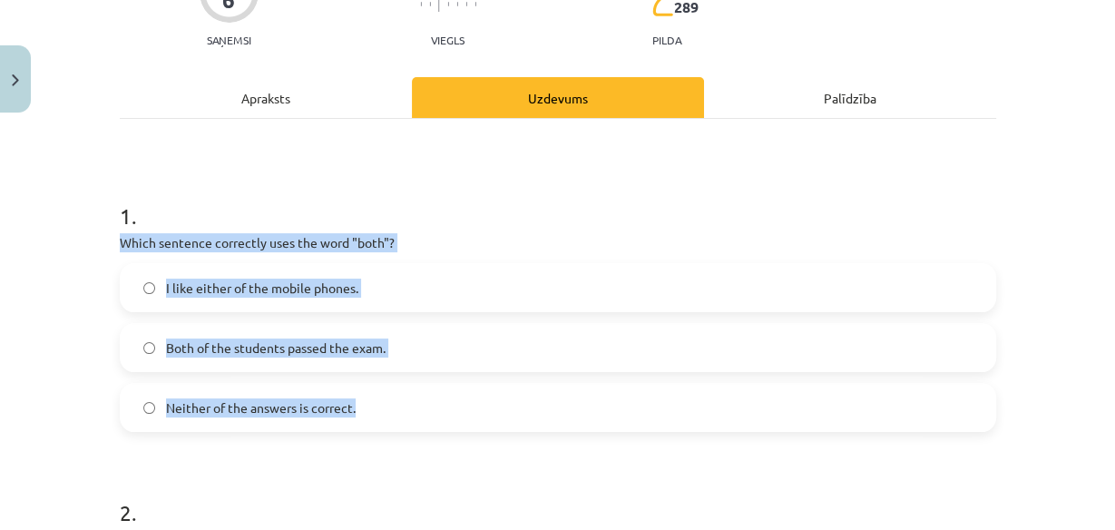
drag, startPoint x: 94, startPoint y: 226, endPoint x: 407, endPoint y: 400, distance: 358.1
click at [407, 400] on div "Mācību tēma: Angļu valoda i - 10.klase 1.ieskaites mācību materiāls #7 📝 Topic …" at bounding box center [557, 265] width 1115 height 530
copy div "Which sentence correctly uses the word "both"? I like either of the mobile phon…"
click at [156, 346] on label "Both of the students passed the exam." at bounding box center [558, 347] width 873 height 45
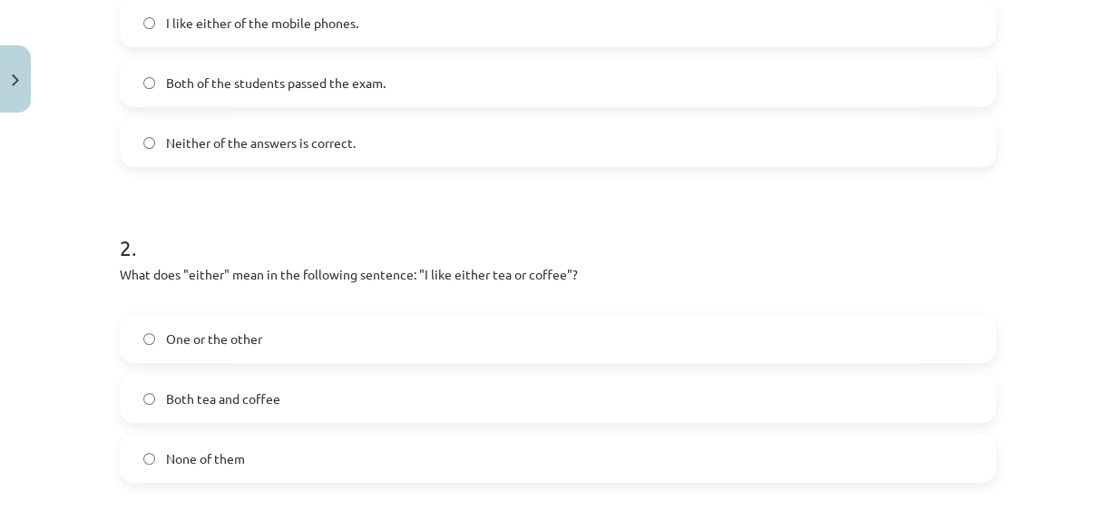
scroll to position [480, 0]
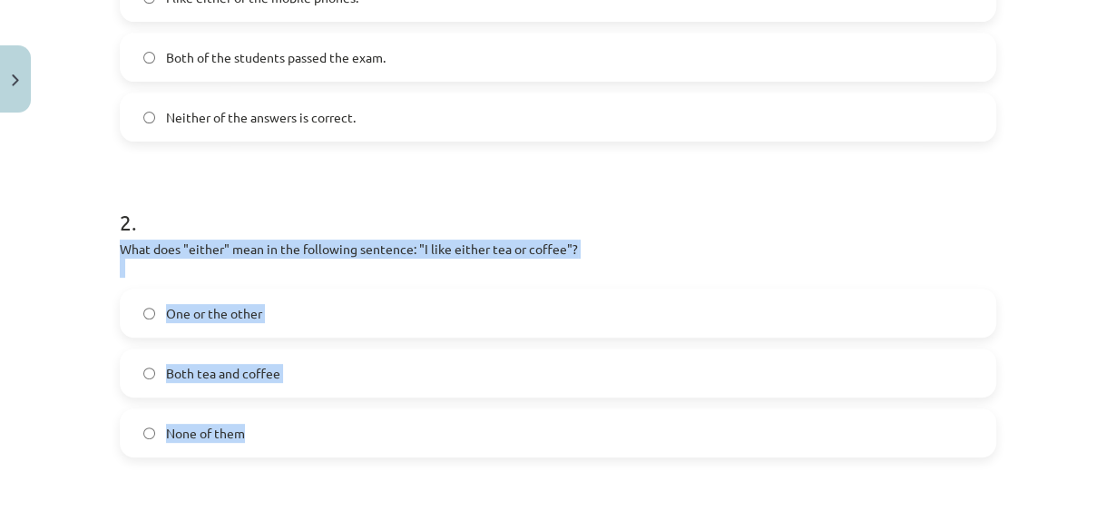
drag, startPoint x: 105, startPoint y: 236, endPoint x: 285, endPoint y: 423, distance: 259.2
click at [285, 423] on div "6 XP Saņemsi Viegls 289 pilda Apraksts Uzdevums Palīdzība 1 . Which sentence co…" at bounding box center [558, 280] width 898 height 1278
copy div "What does "either" mean in the following sentence: "I like either tea or coffee…"
click at [132, 313] on label "One or the other" at bounding box center [558, 312] width 873 height 45
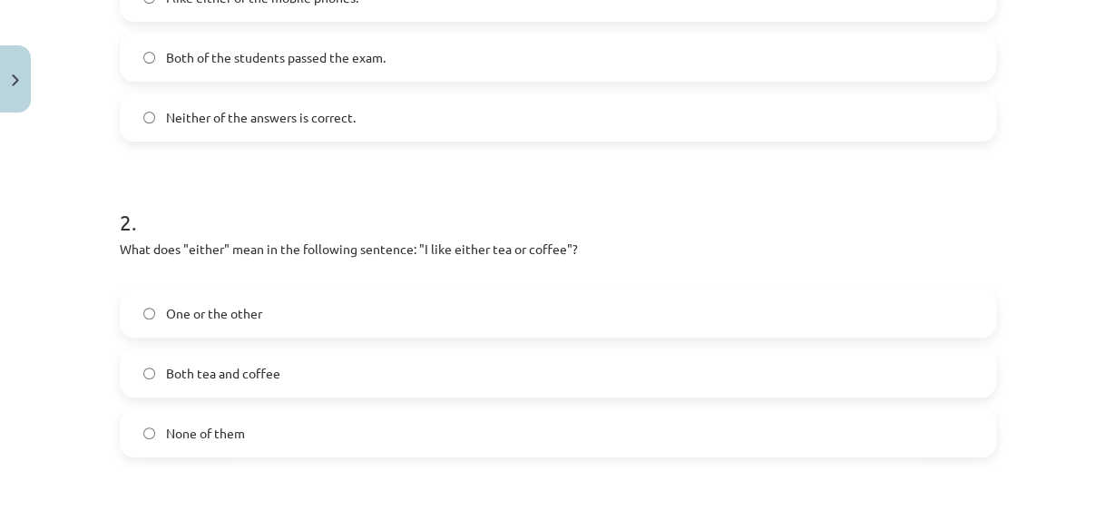
click at [492, 199] on h1 "2 ." at bounding box center [558, 206] width 876 height 56
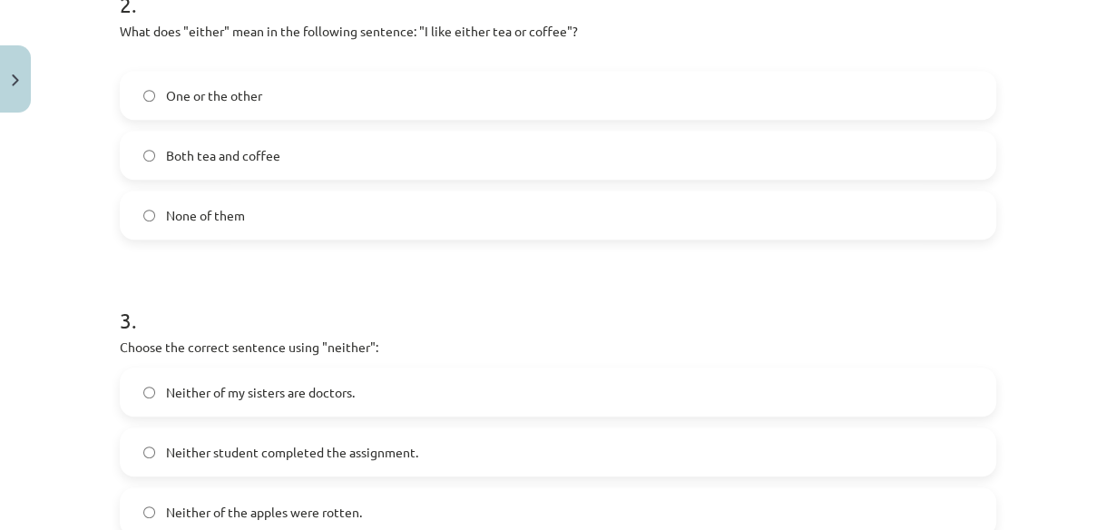
scroll to position [843, 0]
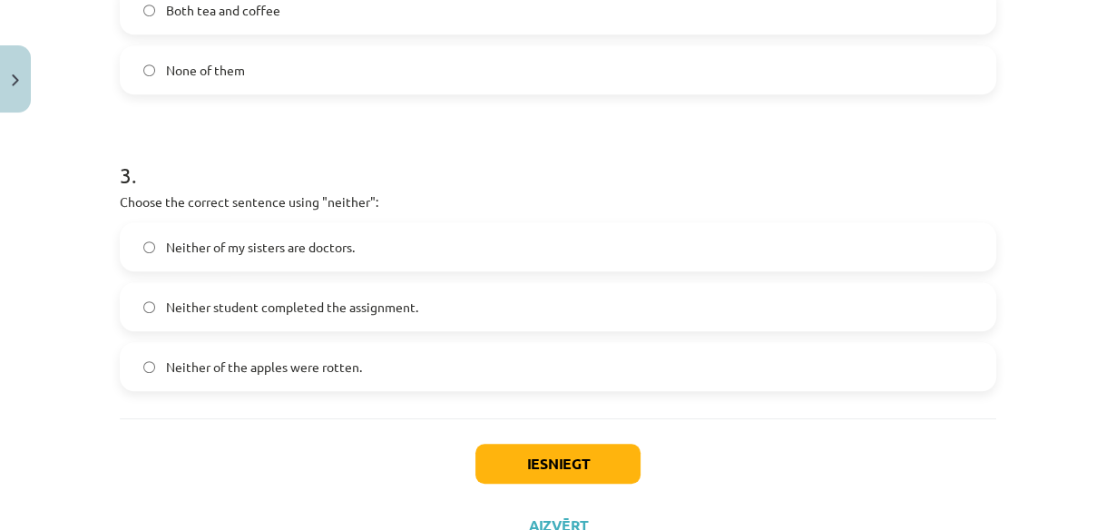
click at [245, 298] on span "Neither student completed the assignment." at bounding box center [292, 307] width 252 height 19
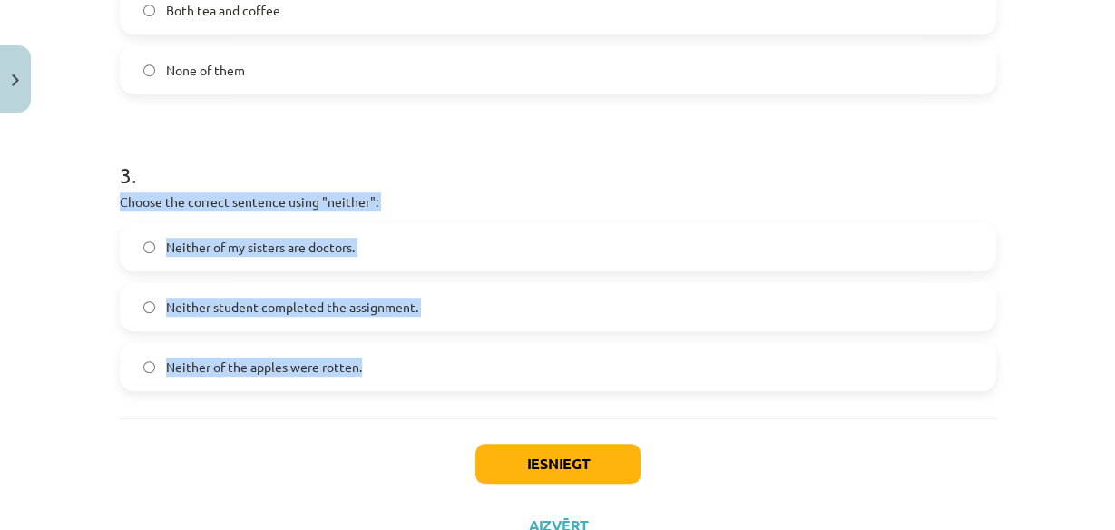
drag, startPoint x: 132, startPoint y: 213, endPoint x: 376, endPoint y: 387, distance: 299.8
click at [376, 387] on div "3 . Choose the correct sentence using "neither": Neither of my sisters are doct…" at bounding box center [558, 261] width 876 height 260
copy div "Choose the correct sentence using "neither": Neither of my sisters are doctors.…"
click at [522, 459] on button "Iesniegt" at bounding box center [557, 464] width 165 height 40
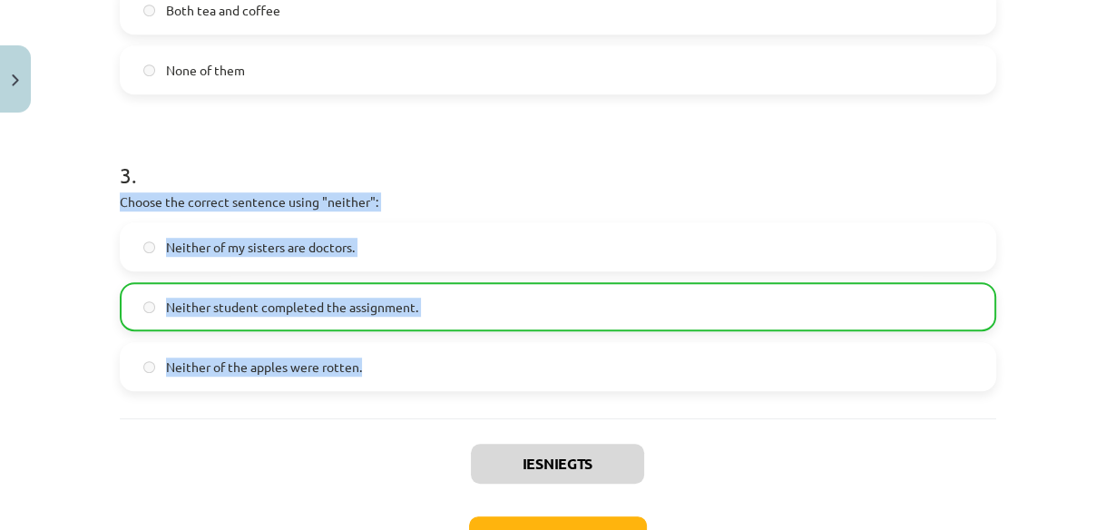
click at [239, 387] on div "Neither of the apples were rotten." at bounding box center [558, 366] width 876 height 49
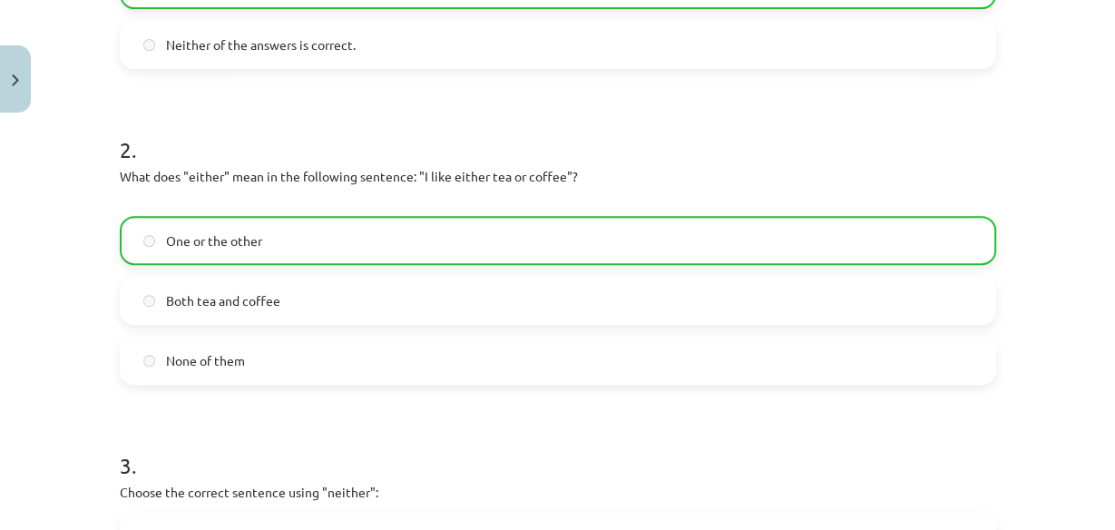
scroll to position [915, 0]
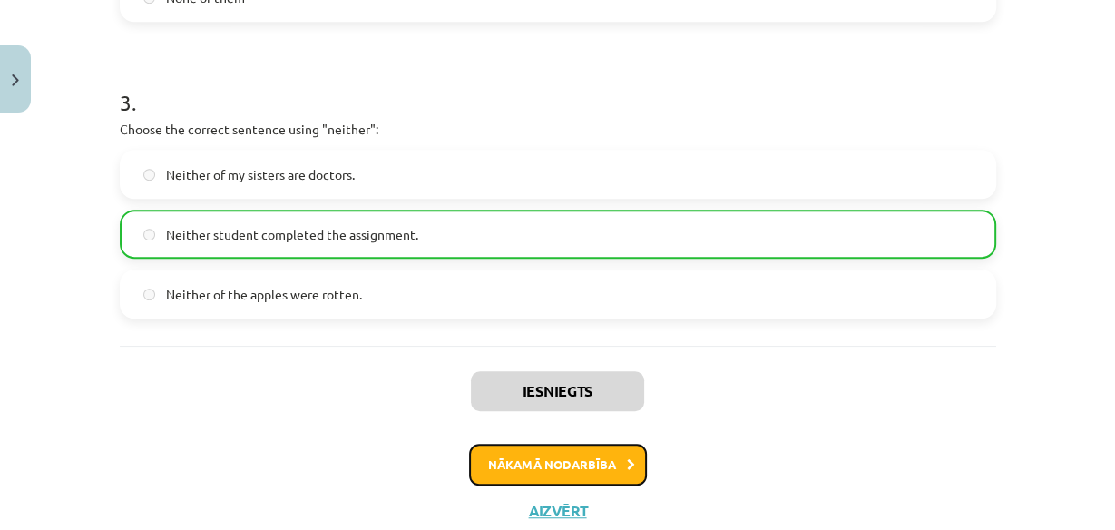
click at [580, 466] on button "Nākamā nodarbība" at bounding box center [558, 465] width 178 height 42
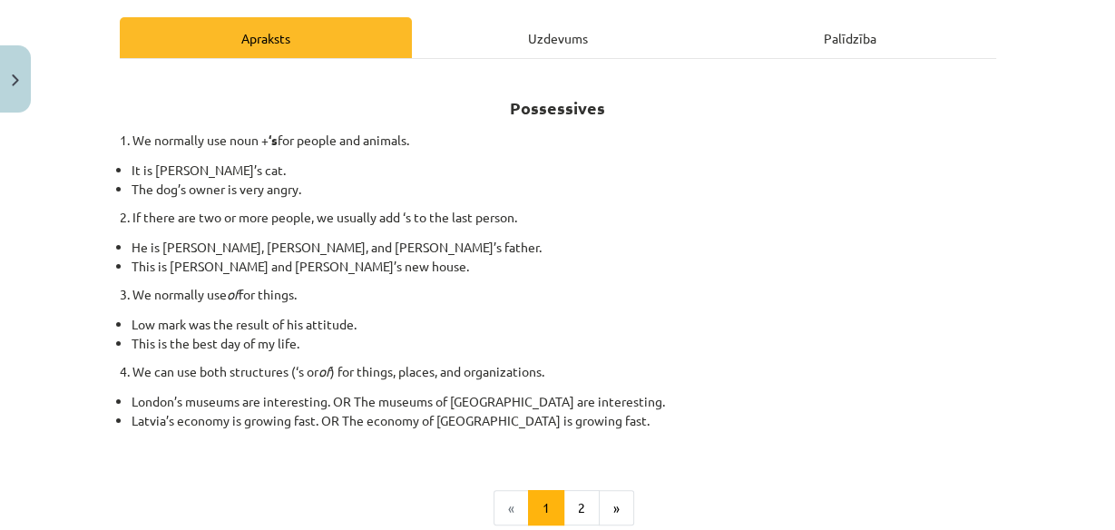
scroll to position [262, 0]
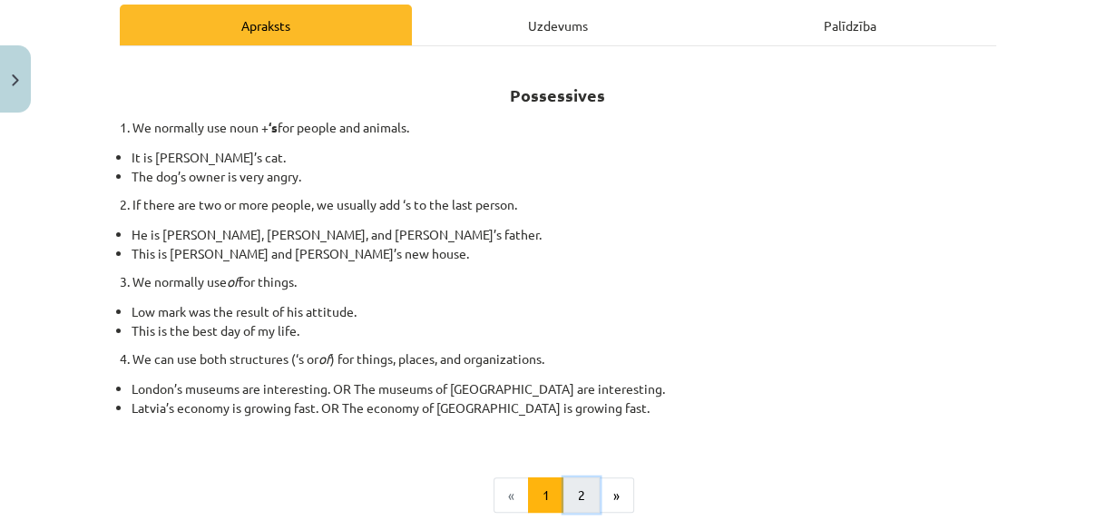
click at [587, 493] on button "2" at bounding box center [581, 495] width 36 height 36
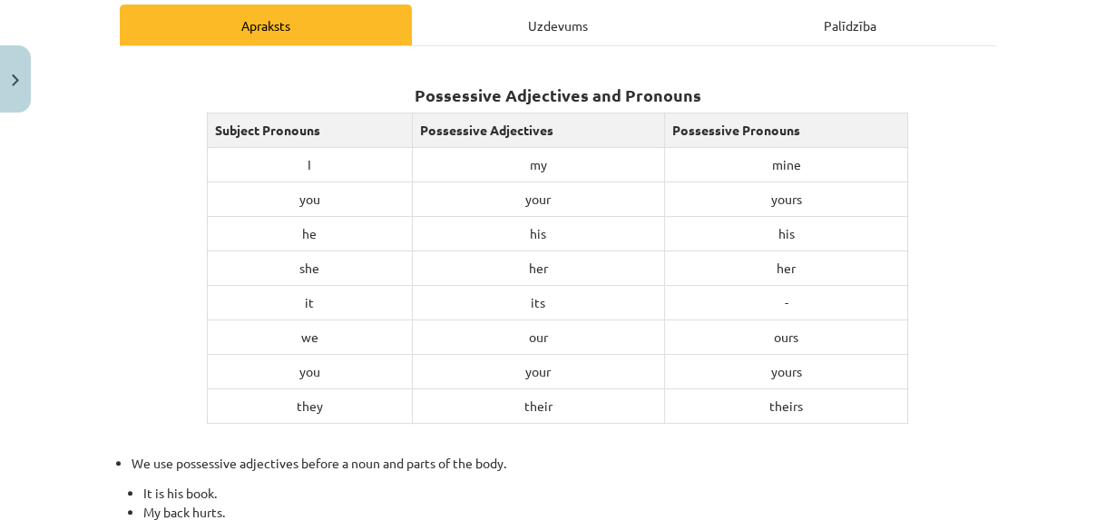
scroll to position [324, 0]
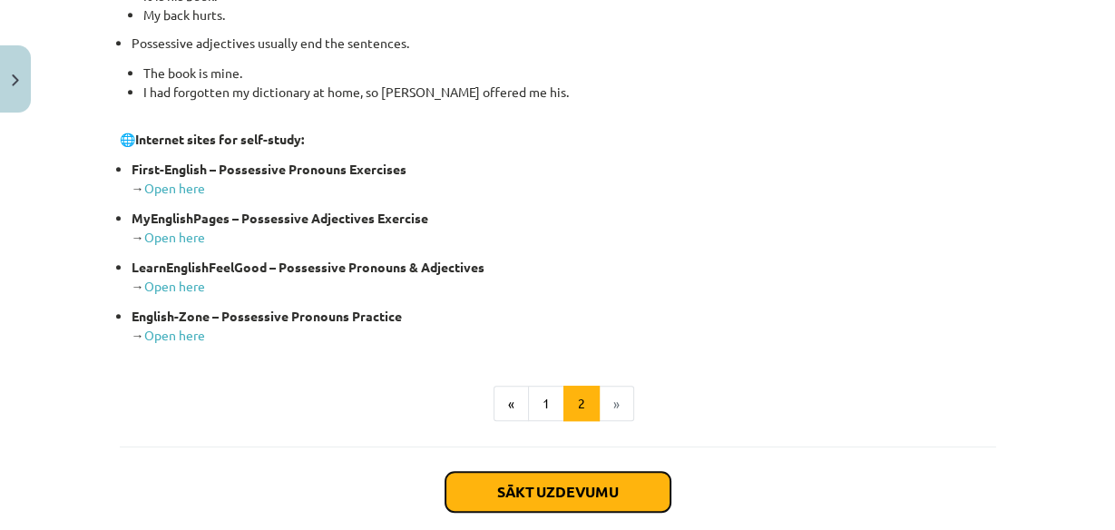
click at [575, 488] on button "Sākt uzdevumu" at bounding box center [557, 492] width 225 height 40
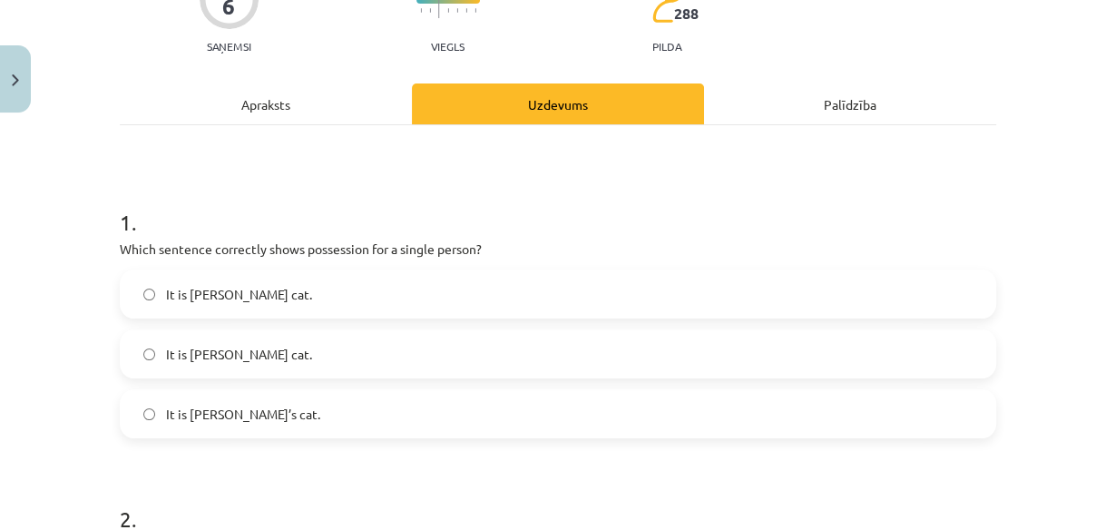
scroll to position [190, 0]
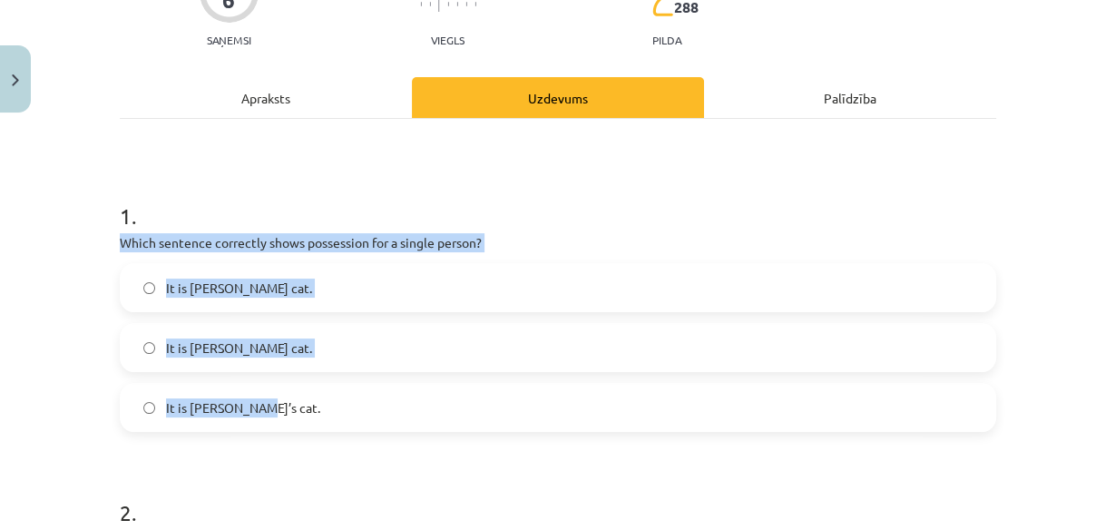
drag, startPoint x: 94, startPoint y: 242, endPoint x: 296, endPoint y: 396, distance: 253.6
click at [296, 396] on div "Mācību tēma: Angļu valoda i - 10.klase 1.ieskaites mācību materiāls #8 📝 Topic …" at bounding box center [557, 265] width 1115 height 530
click at [213, 405] on span "It is Jane’s cat." at bounding box center [243, 407] width 154 height 19
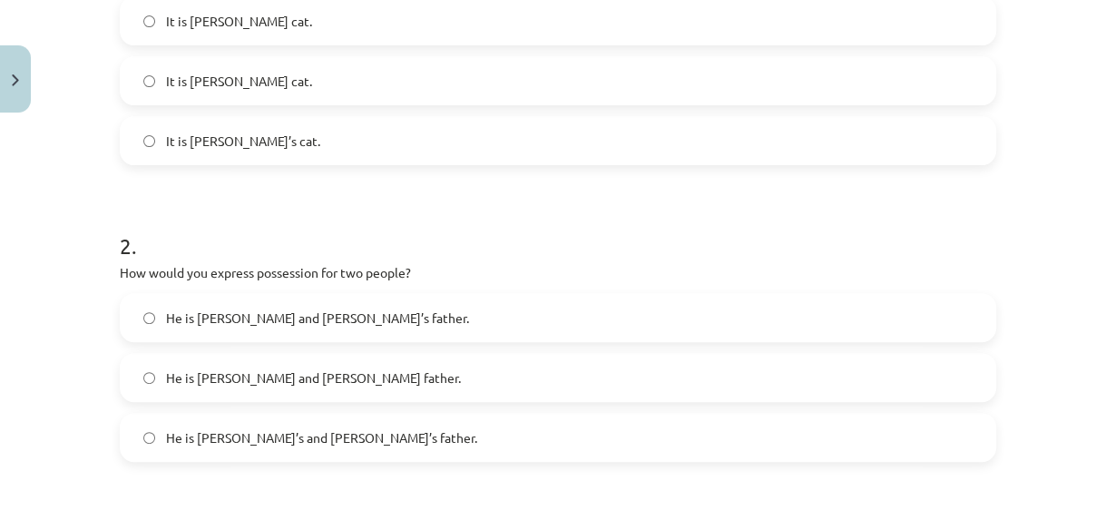
scroll to position [480, 0]
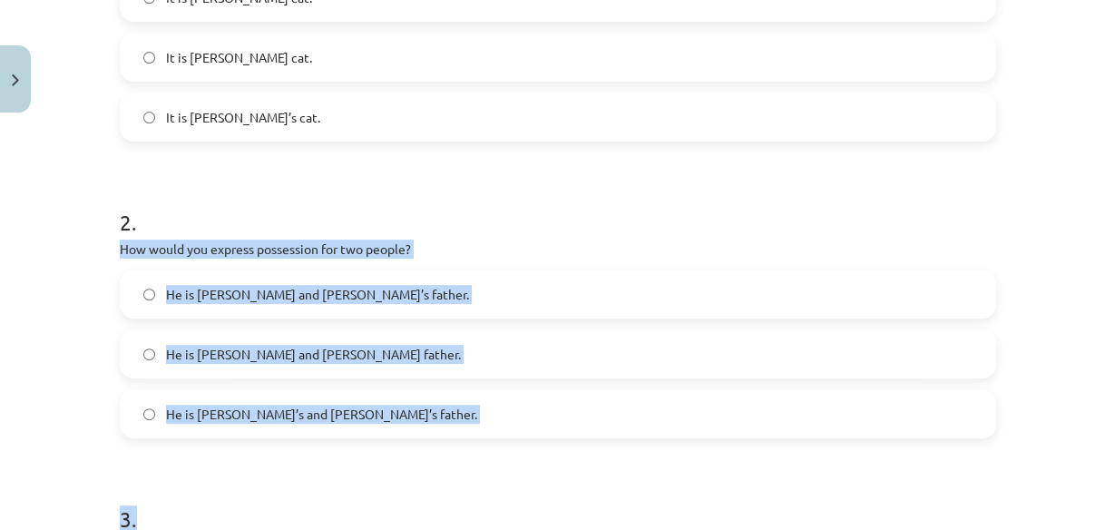
drag, startPoint x: 113, startPoint y: 248, endPoint x: 412, endPoint y: 442, distance: 356.0
click at [412, 442] on form "1 . Which sentence correctly shows possession for a single person? It is Janes …" at bounding box center [558, 308] width 876 height 854
copy form "How would you express possession for two people? He is Alice and James’s father…"
click at [152, 411] on label "He is Alice’s and James’s father." at bounding box center [558, 413] width 873 height 45
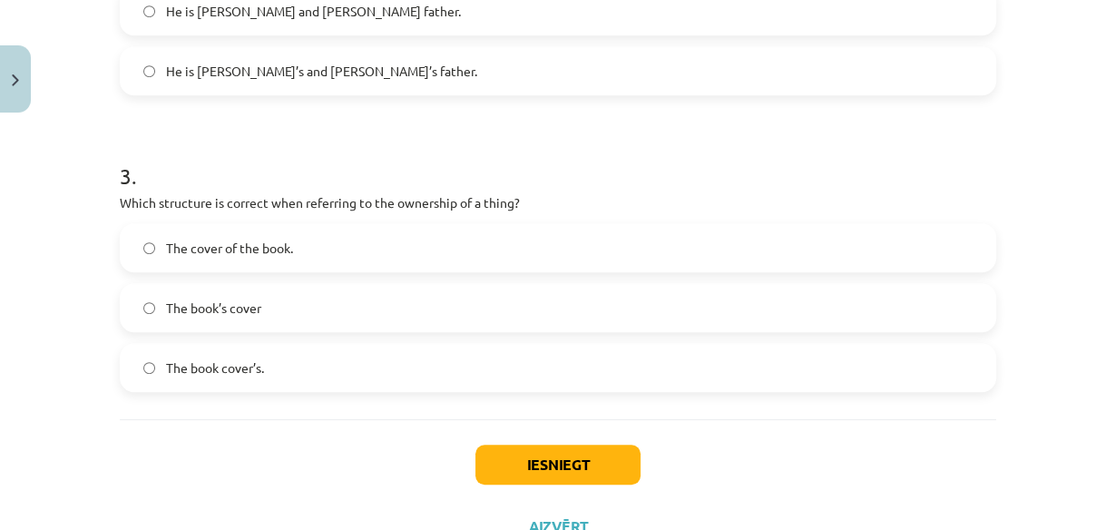
scroll to position [843, 0]
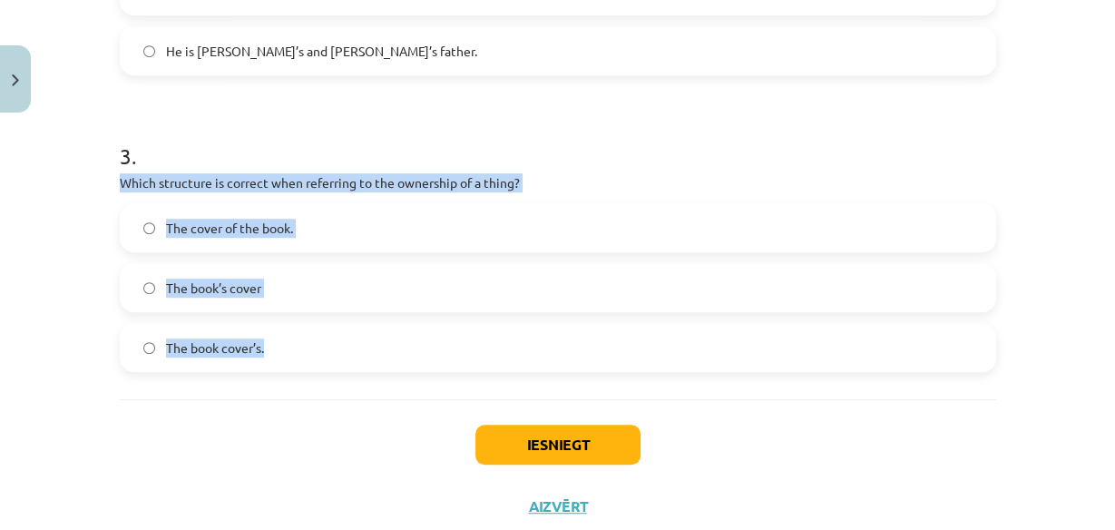
drag, startPoint x: 114, startPoint y: 183, endPoint x: 298, endPoint y: 376, distance: 266.3
copy div "Which structure is correct when referring to the ownership of a thing? The cove…"
click at [155, 276] on label "The book’s cover" at bounding box center [558, 287] width 873 height 45
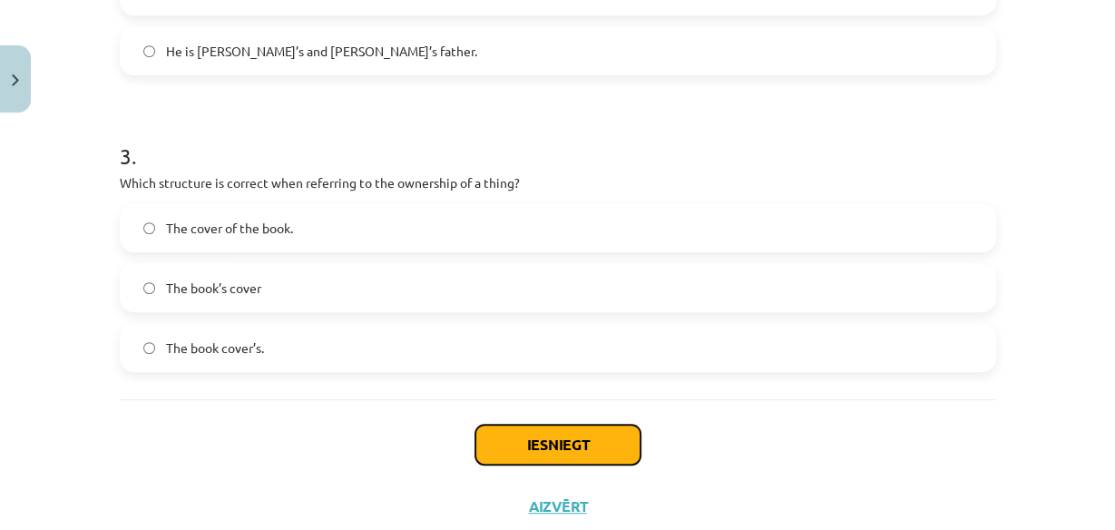
click at [569, 434] on button "Iesniegt" at bounding box center [557, 444] width 165 height 40
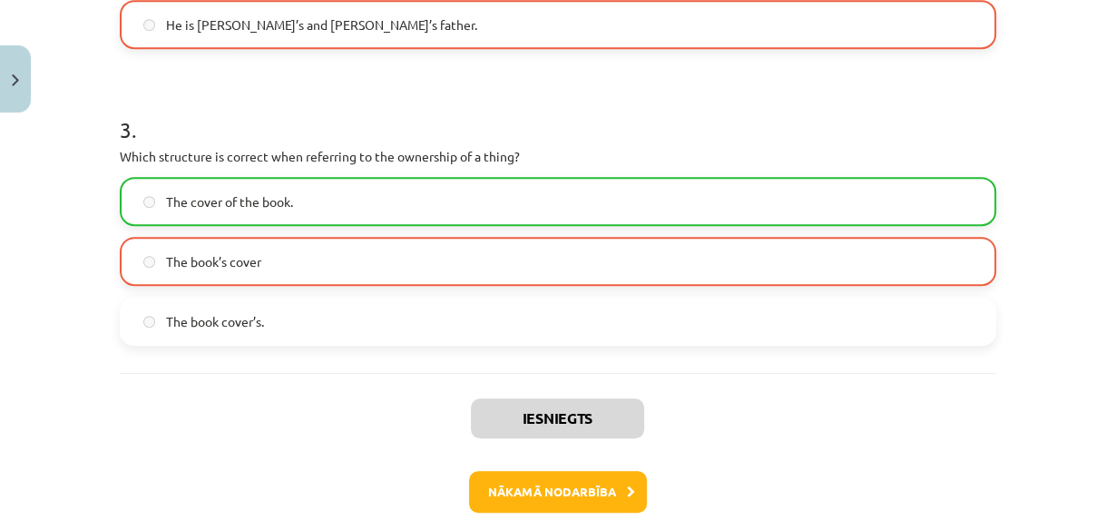
scroll to position [915, 0]
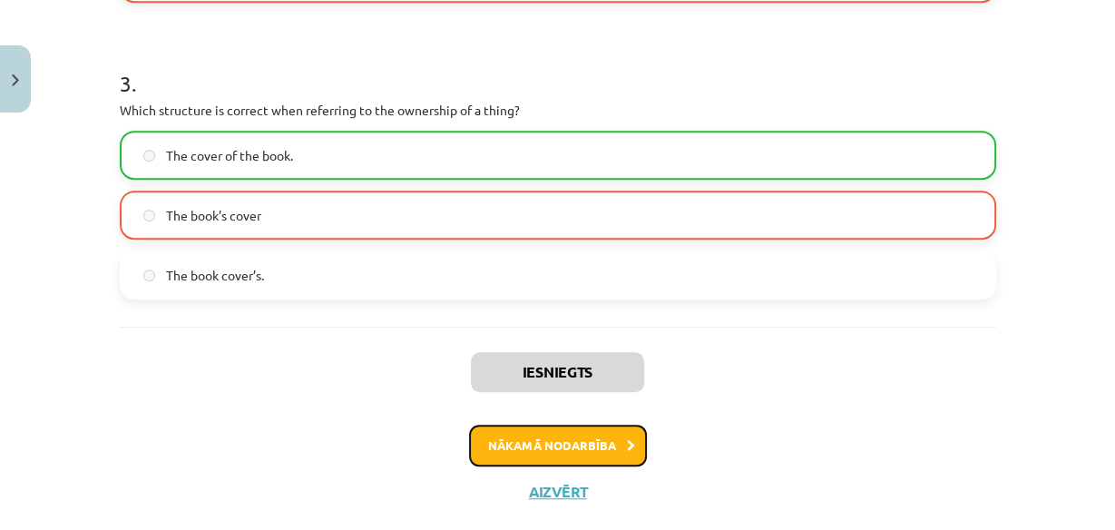
click at [585, 453] on button "Nākamā nodarbība" at bounding box center [558, 445] width 178 height 42
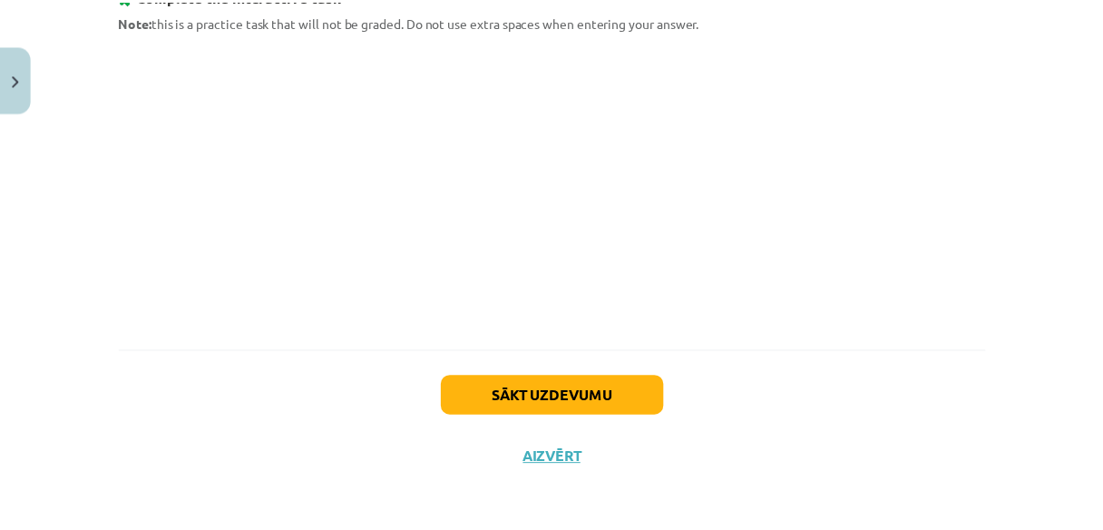
scroll to position [1002, 0]
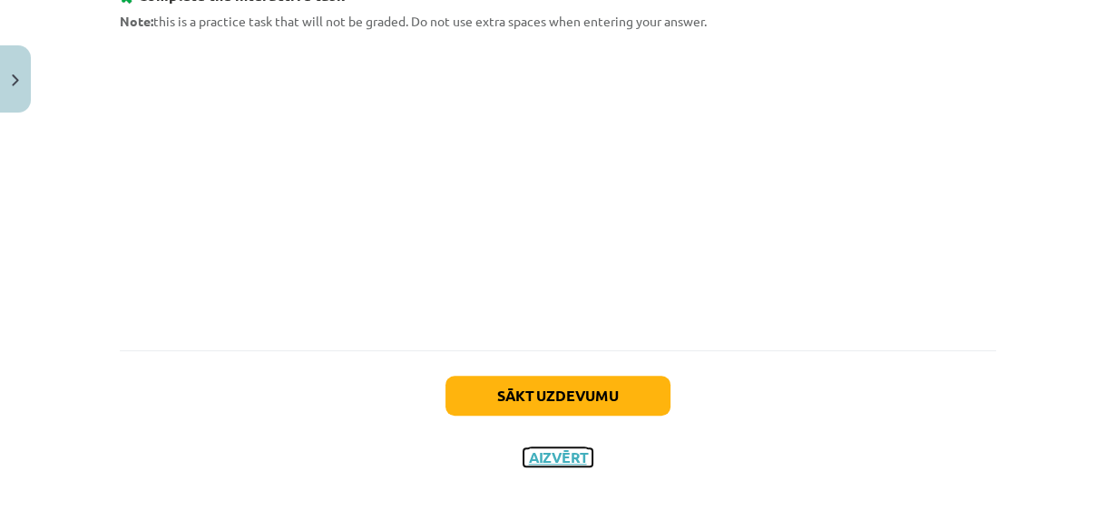
click at [558, 452] on button "Aizvērt" at bounding box center [557, 457] width 69 height 18
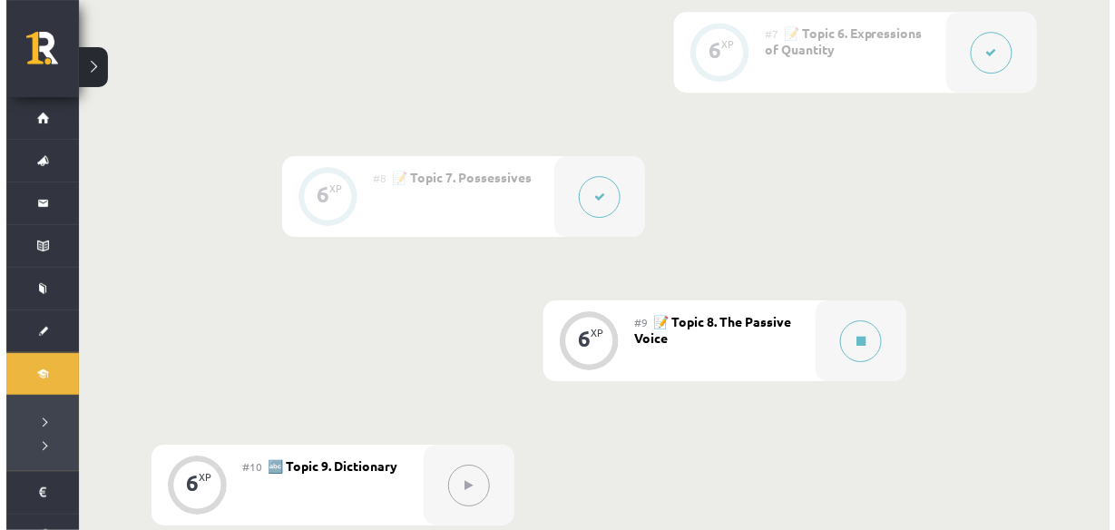
scroll to position [1451, 0]
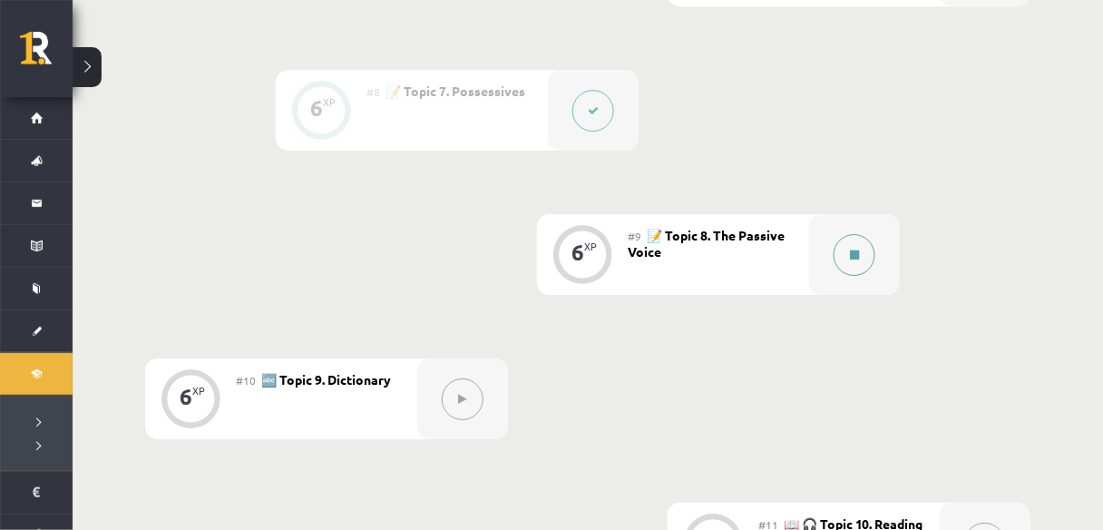
click at [825, 263] on div at bounding box center [854, 254] width 91 height 81
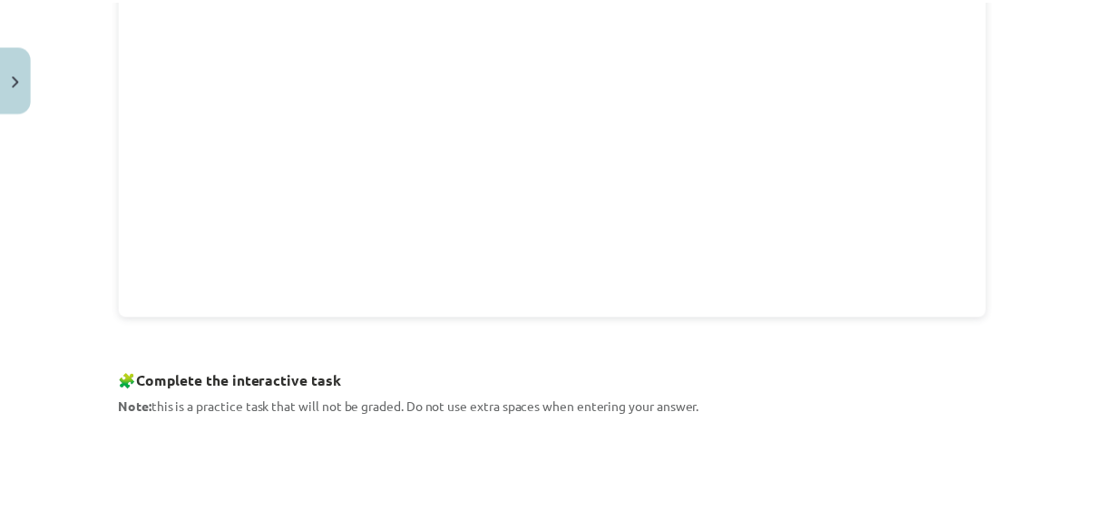
scroll to position [580, 0]
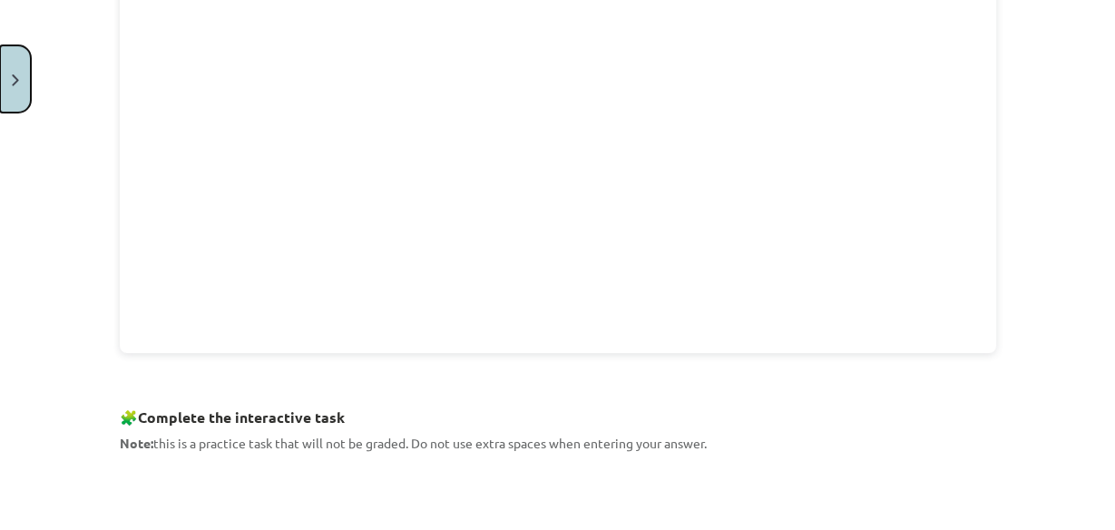
click at [19, 87] on button "Close" at bounding box center [15, 78] width 31 height 67
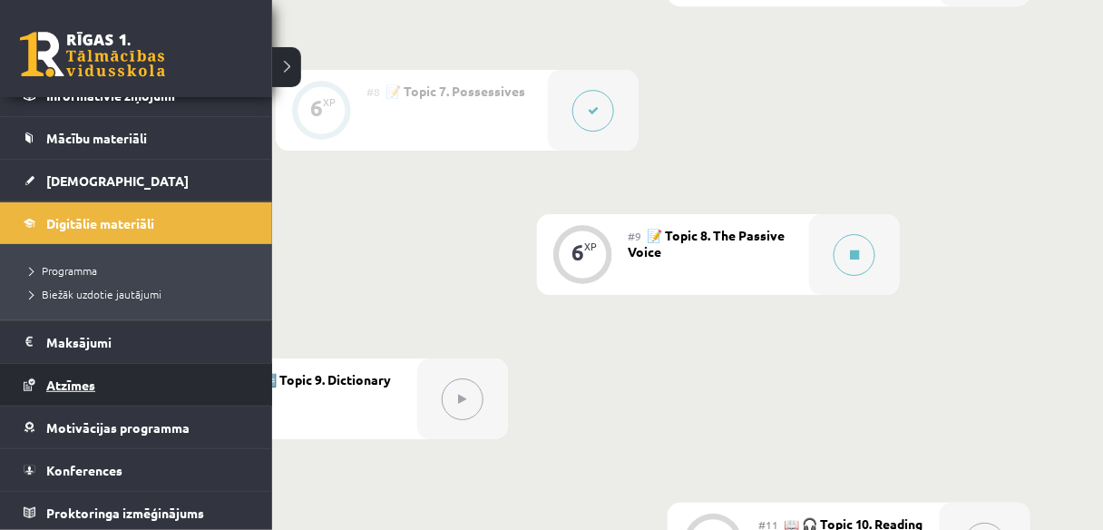
scroll to position [1596, 0]
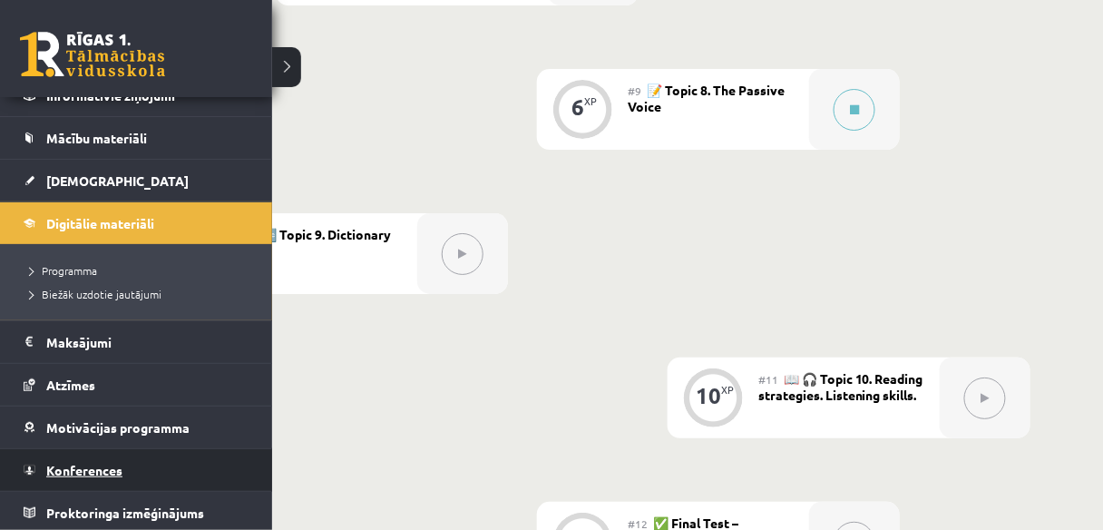
click at [101, 462] on span "Konferences" at bounding box center [84, 470] width 76 height 16
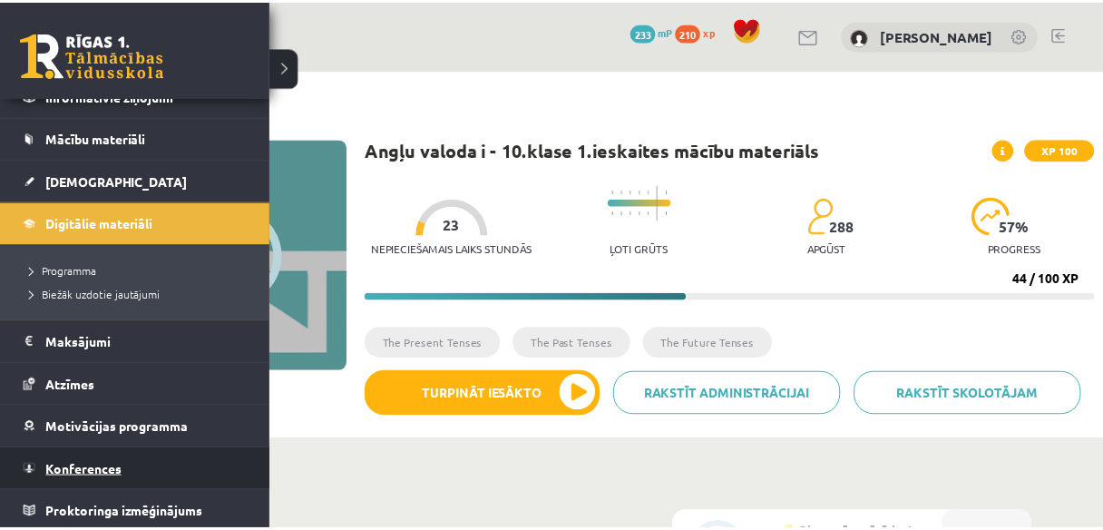
scroll to position [74, 0]
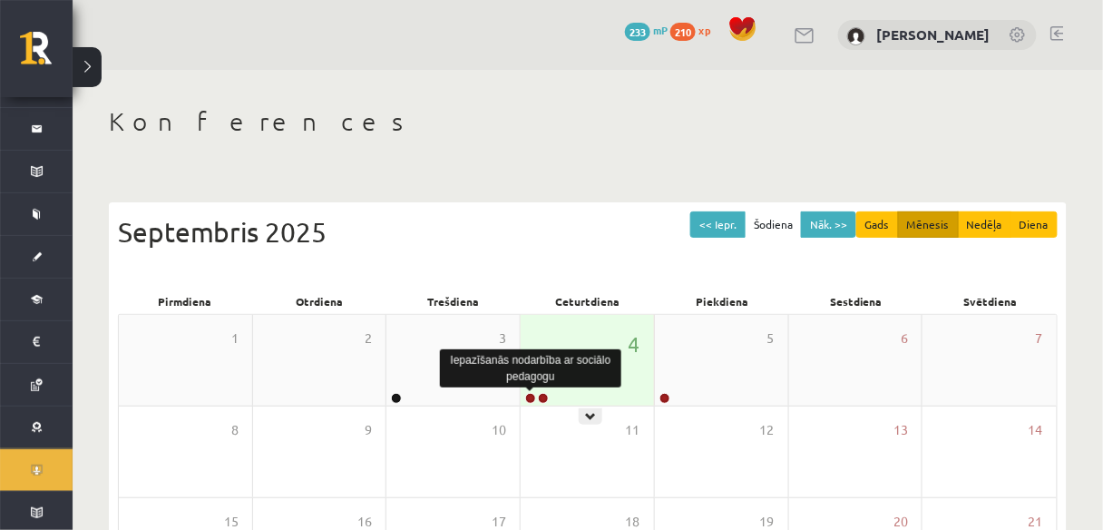
click at [533, 397] on link at bounding box center [530, 398] width 11 height 11
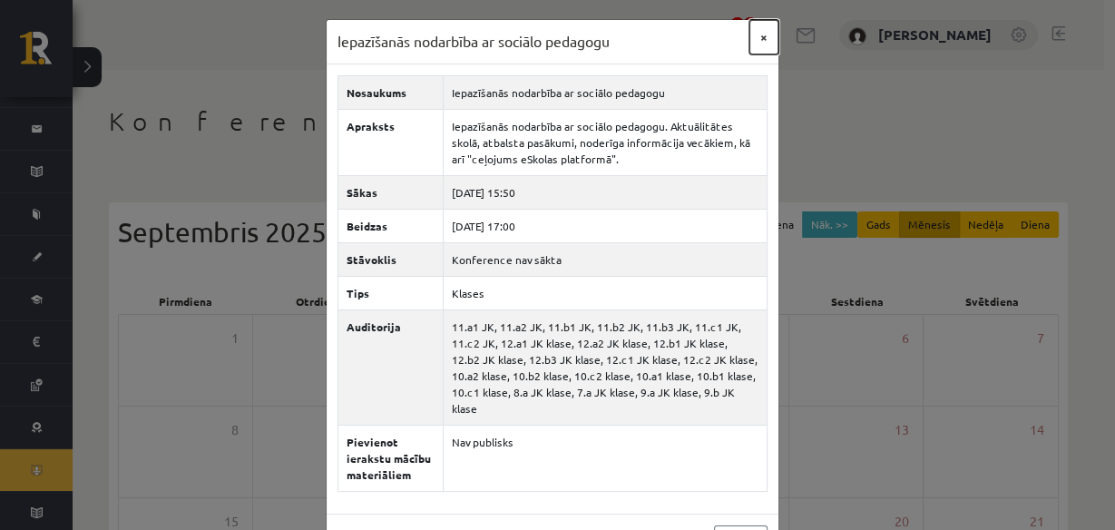
click at [755, 44] on button "×" at bounding box center [763, 37] width 29 height 34
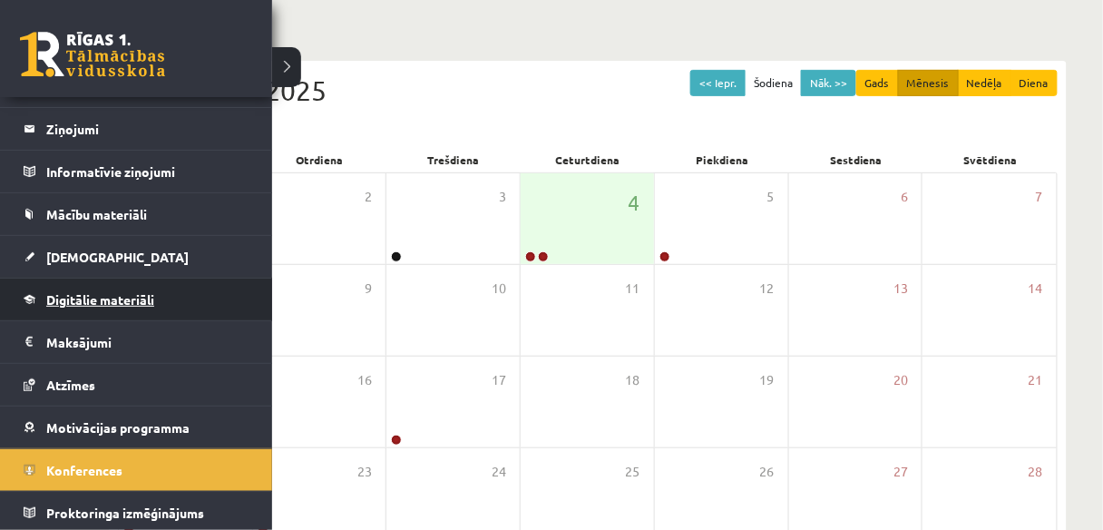
scroll to position [145, 0]
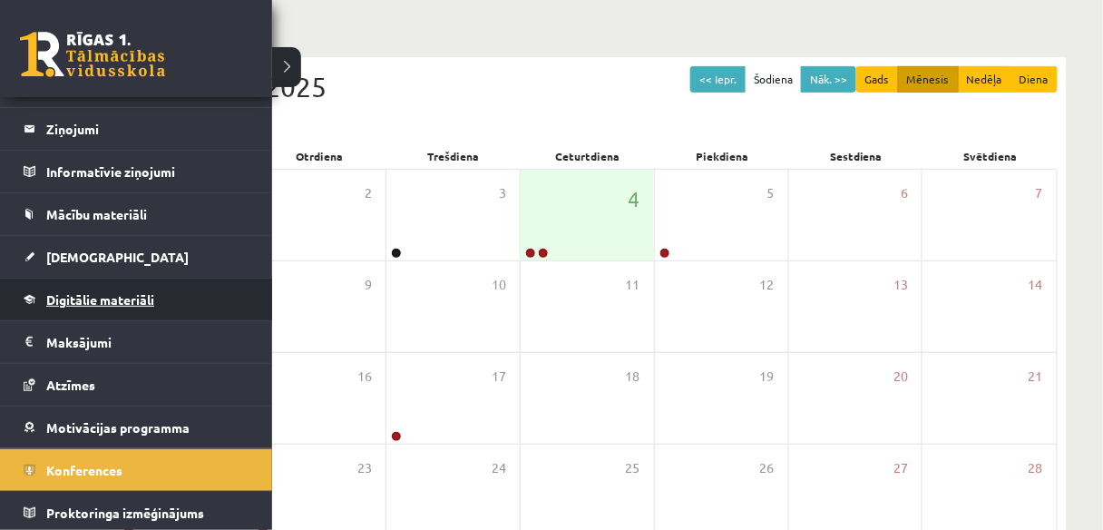
click at [112, 307] on link "Digitālie materiāli" at bounding box center [137, 299] width 226 height 42
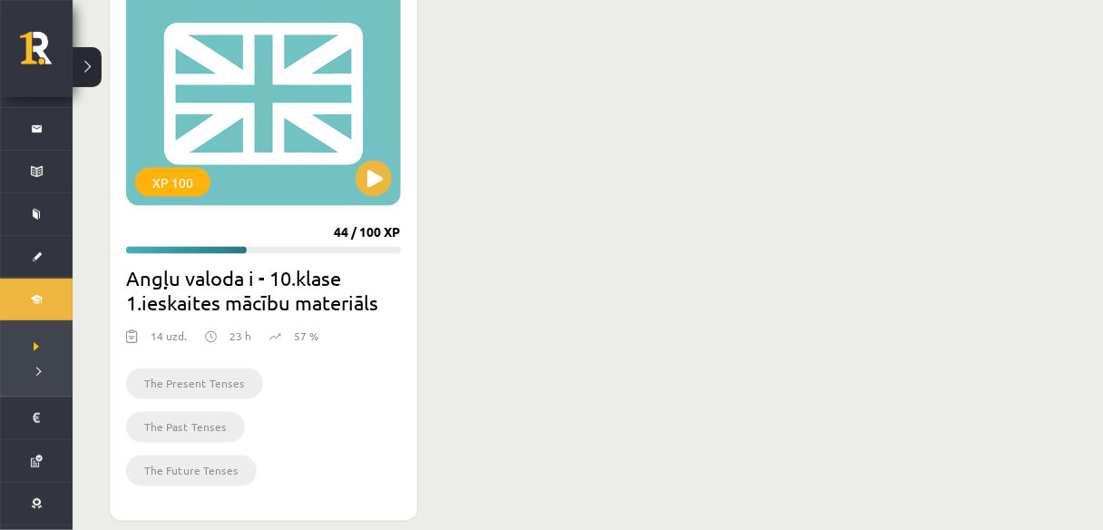
scroll to position [580, 0]
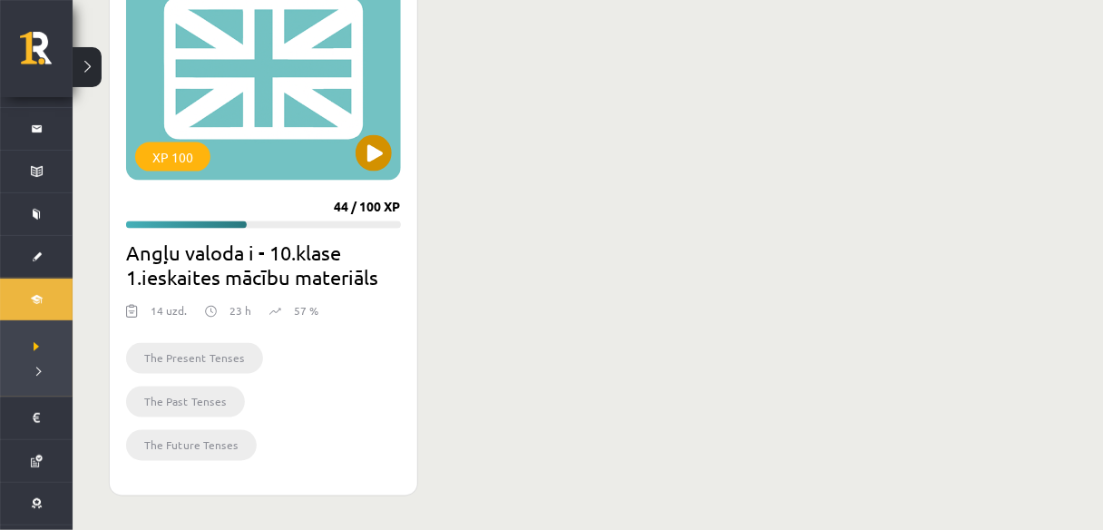
click at [161, 163] on div "XP 100" at bounding box center [172, 156] width 75 height 29
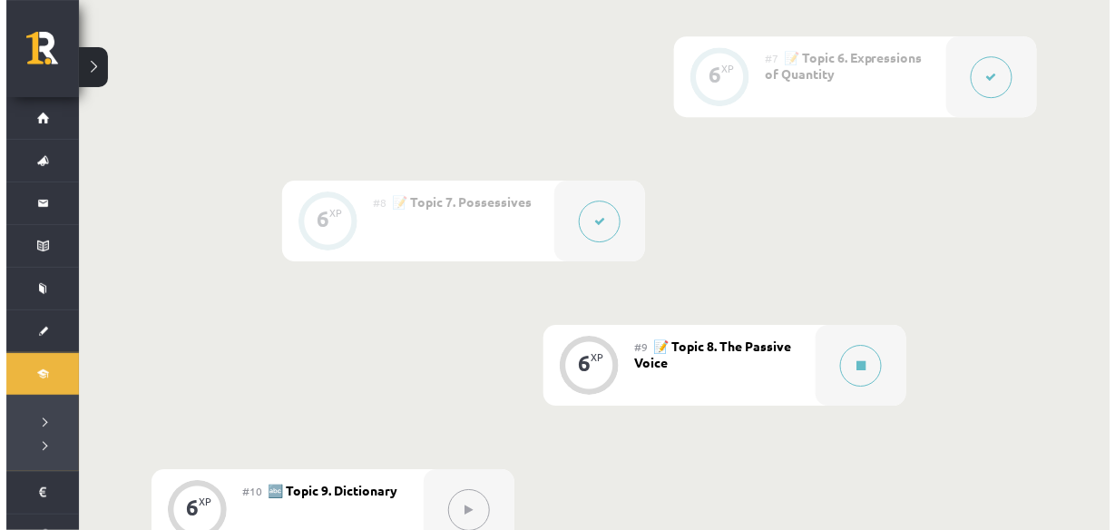
scroll to position [1451, 0]
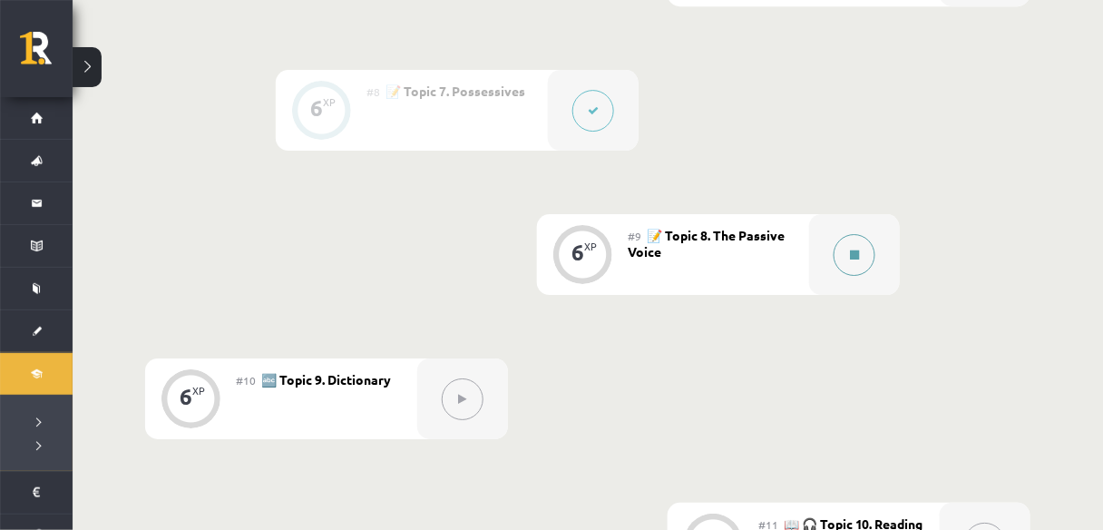
click at [824, 268] on div at bounding box center [854, 254] width 91 height 81
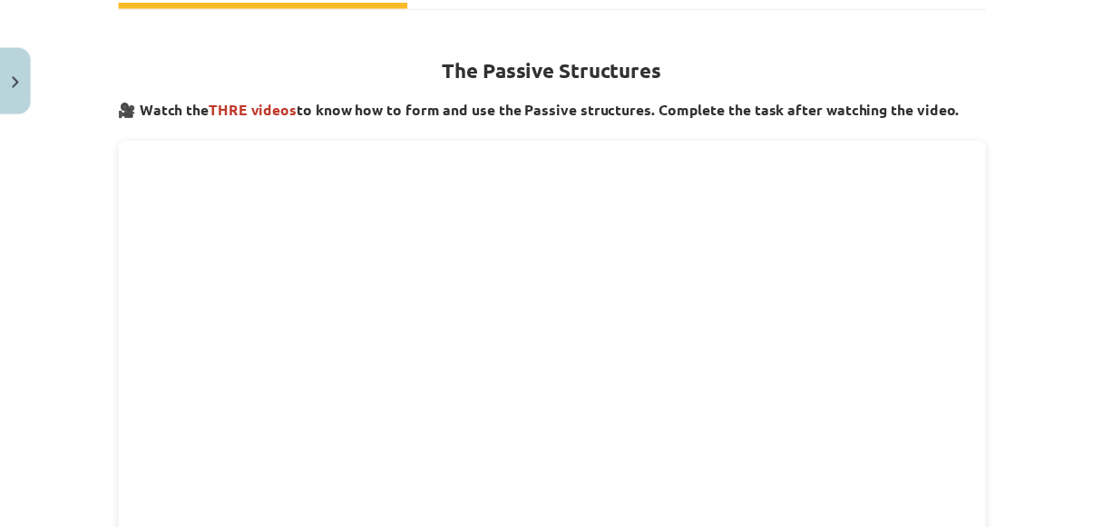
scroll to position [374, 0]
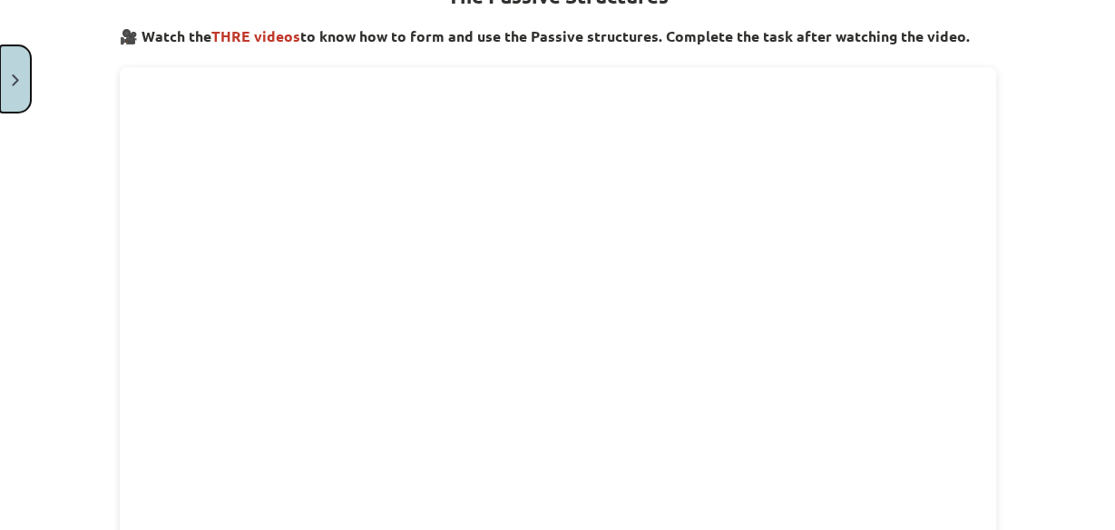
click at [6, 77] on button "Close" at bounding box center [15, 78] width 31 height 67
click at [42, 70] on link at bounding box center [46, 54] width 53 height 45
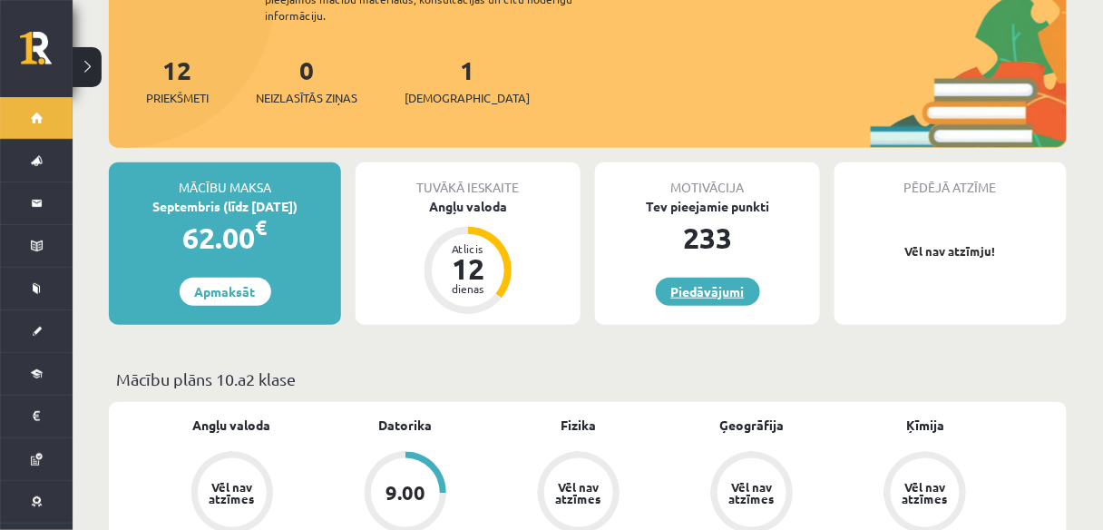
scroll to position [508, 0]
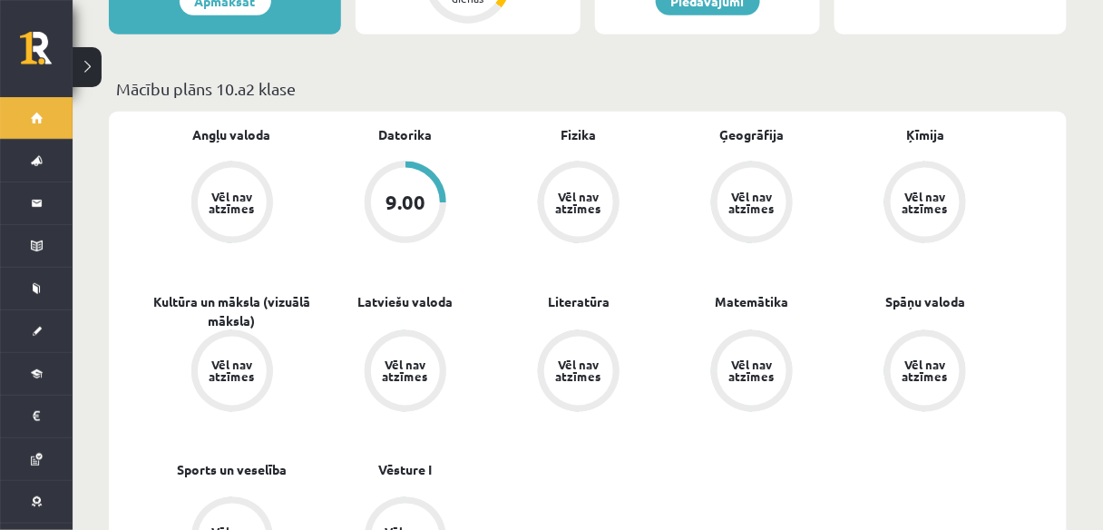
click at [436, 170] on div "9.00" at bounding box center [406, 202] width 82 height 82
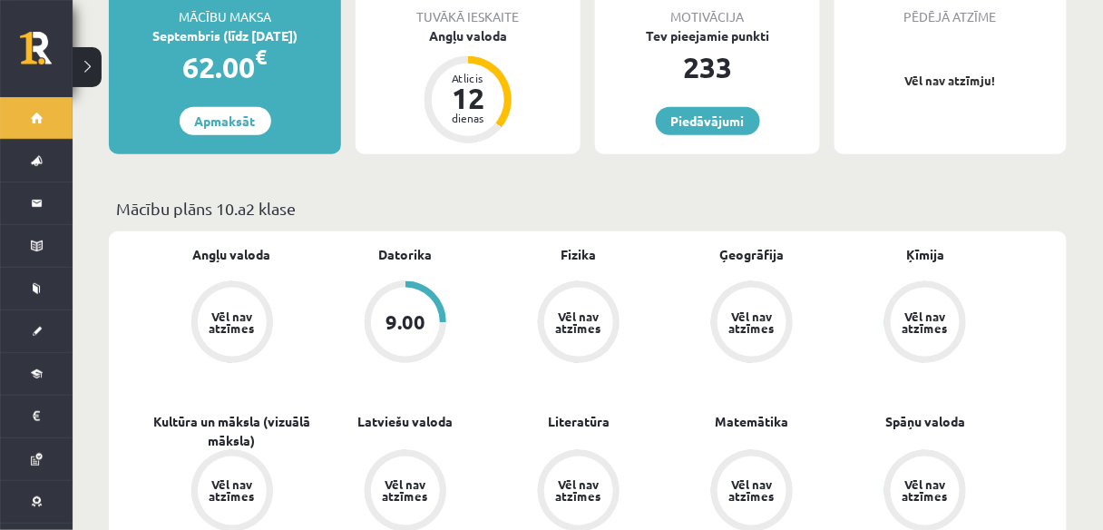
scroll to position [363, 0]
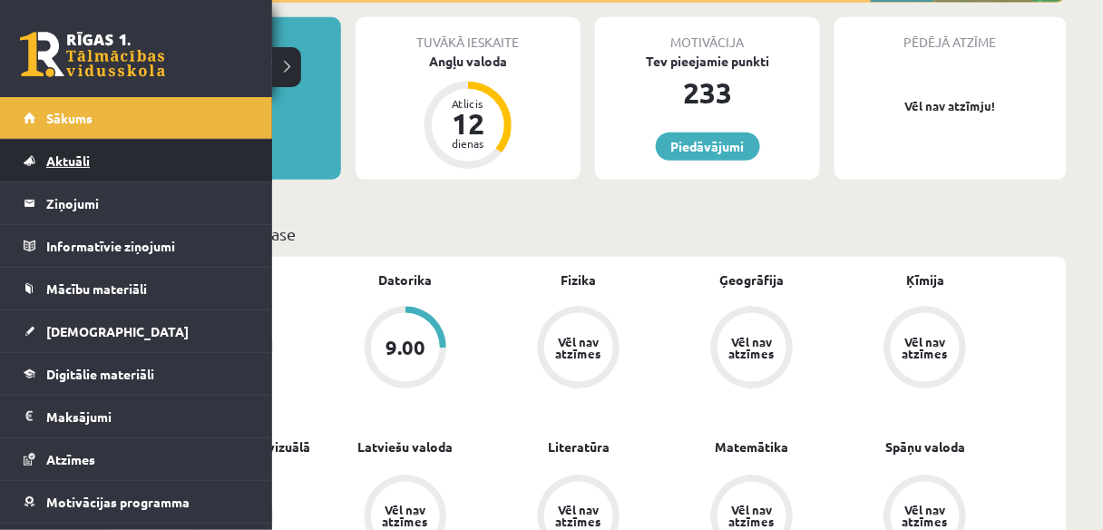
click at [107, 172] on link "Aktuāli" at bounding box center [137, 161] width 226 height 42
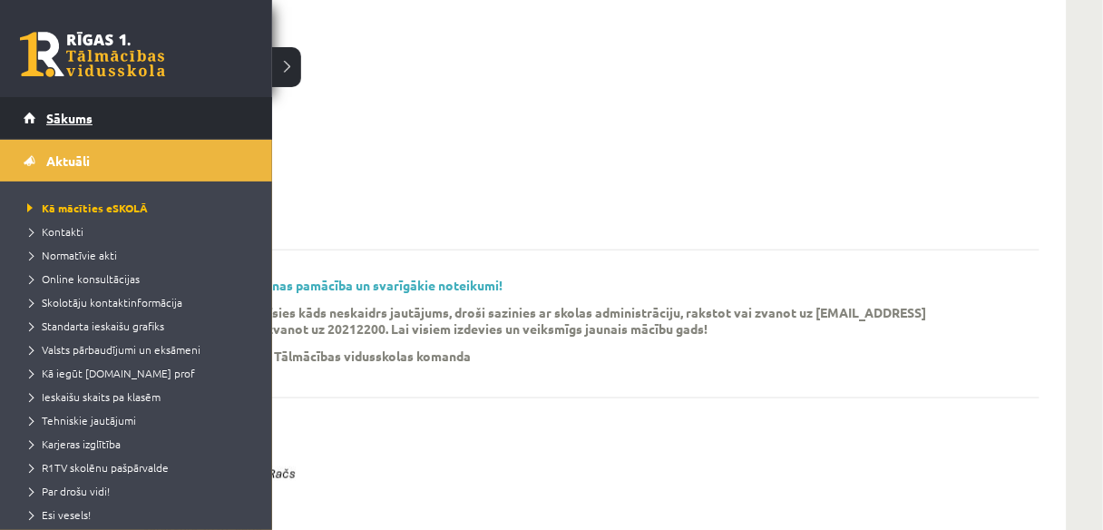
click at [77, 110] on span "Sākums" at bounding box center [69, 118] width 46 height 16
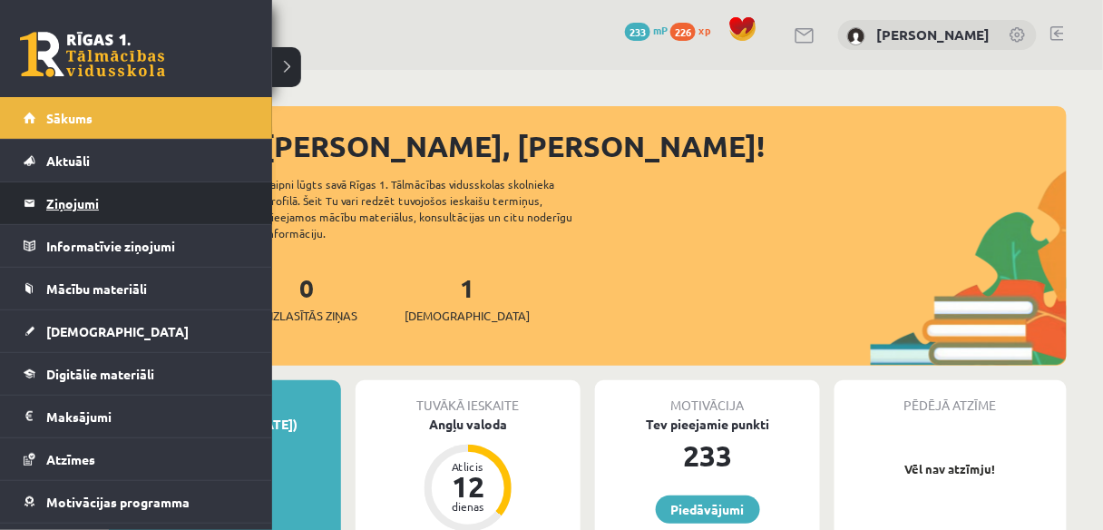
click at [99, 200] on legend "Ziņojumi 0" at bounding box center [147, 203] width 203 height 42
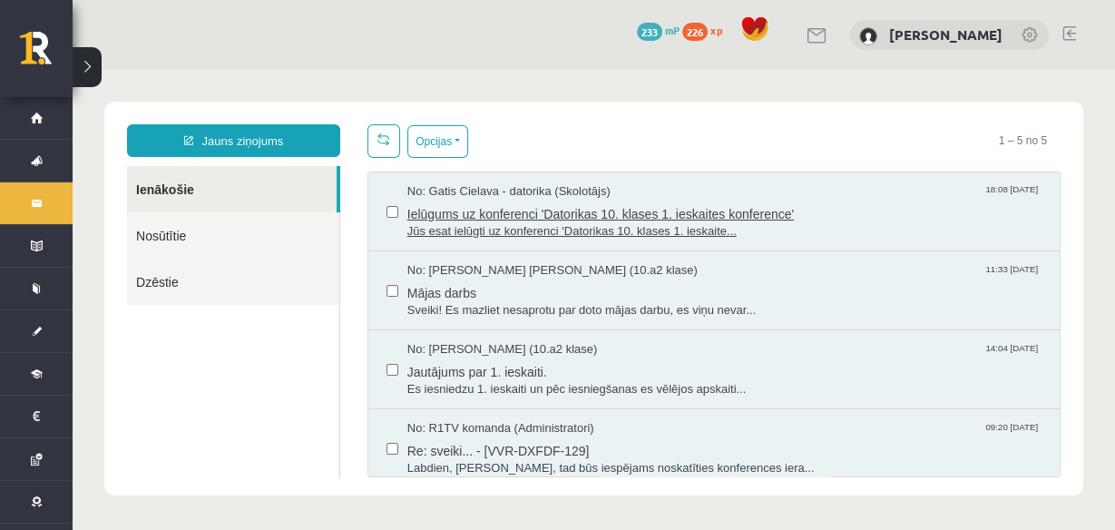
click at [678, 211] on span "Ielūgums uz konferenci 'Datorikas 10. klases 1. ieskaites konference'" at bounding box center [724, 211] width 634 height 23
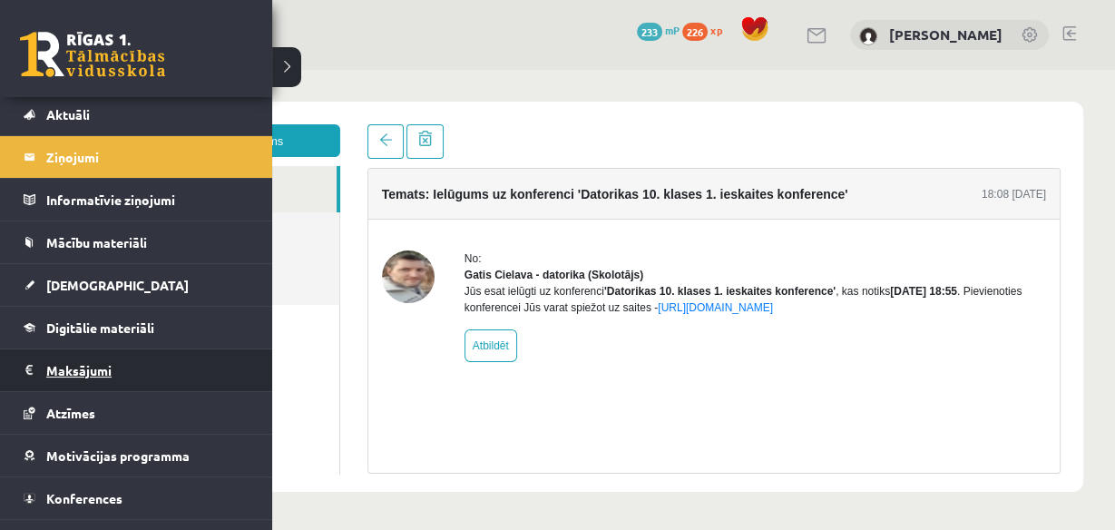
scroll to position [73, 0]
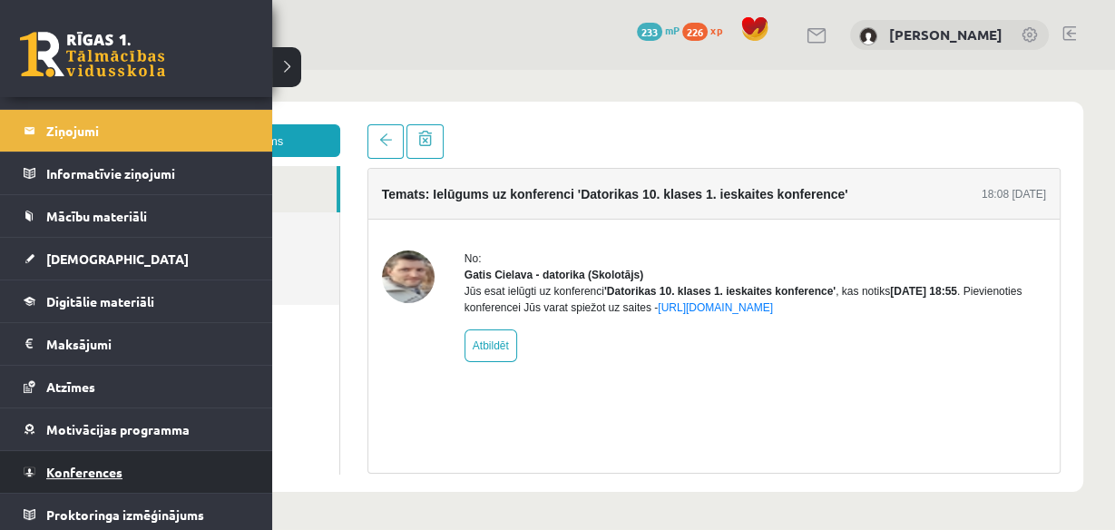
click at [87, 468] on span "Konferences" at bounding box center [84, 471] width 76 height 16
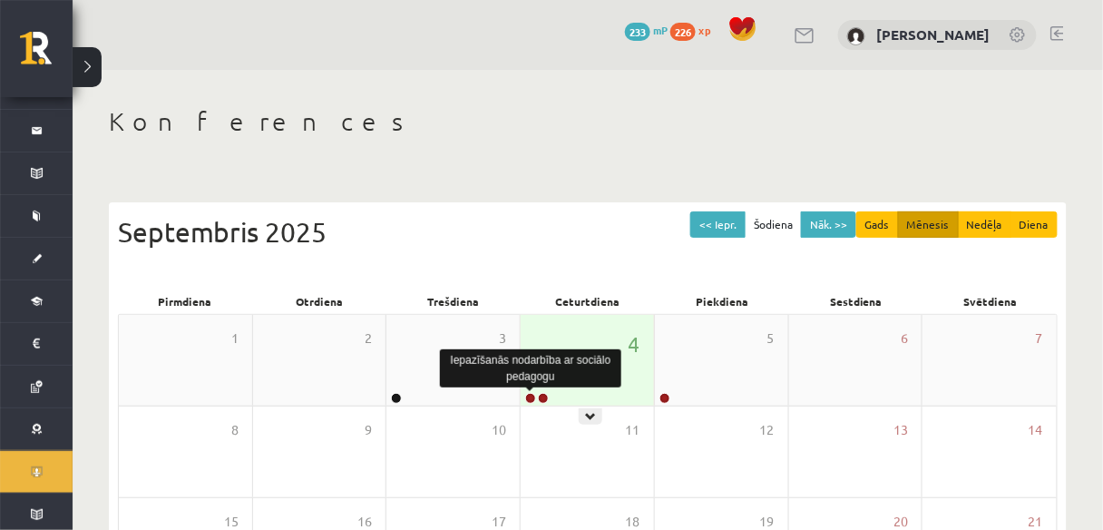
click at [530, 393] on link at bounding box center [530, 398] width 11 height 11
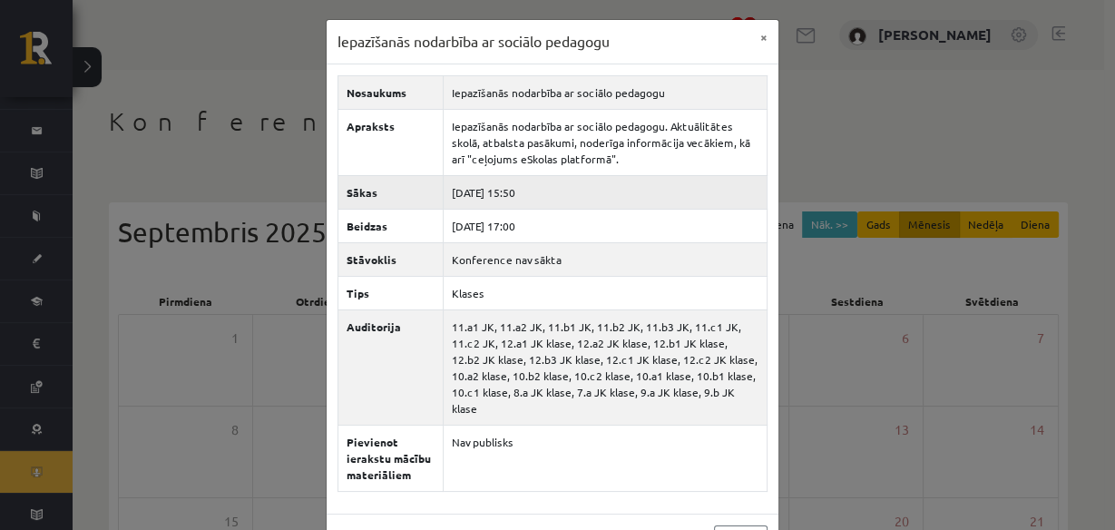
click at [493, 194] on td "[DATE] 15:50" at bounding box center [605, 192] width 324 height 34
click at [751, 34] on button "×" at bounding box center [763, 37] width 29 height 34
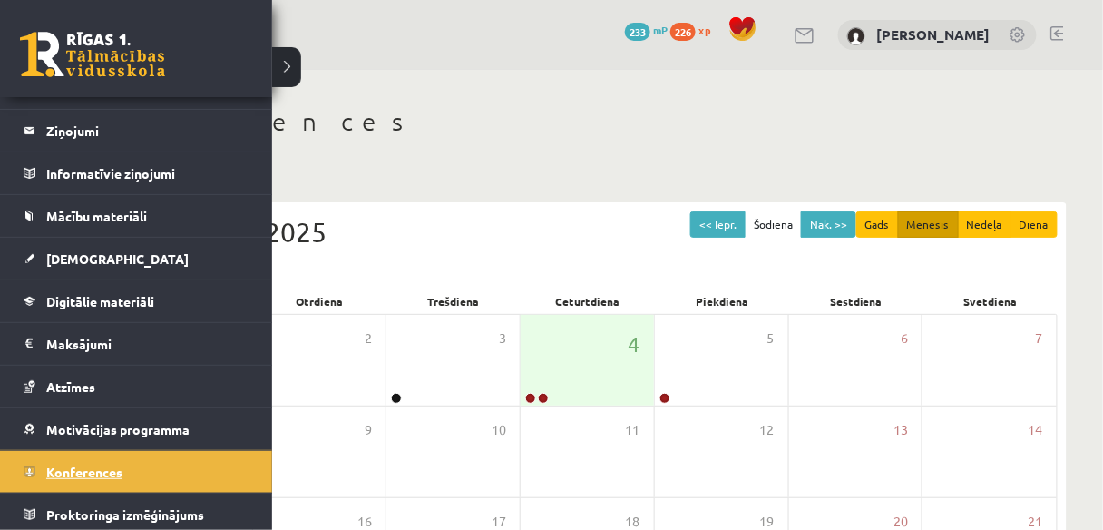
click at [77, 475] on link "Konferences" at bounding box center [137, 472] width 226 height 42
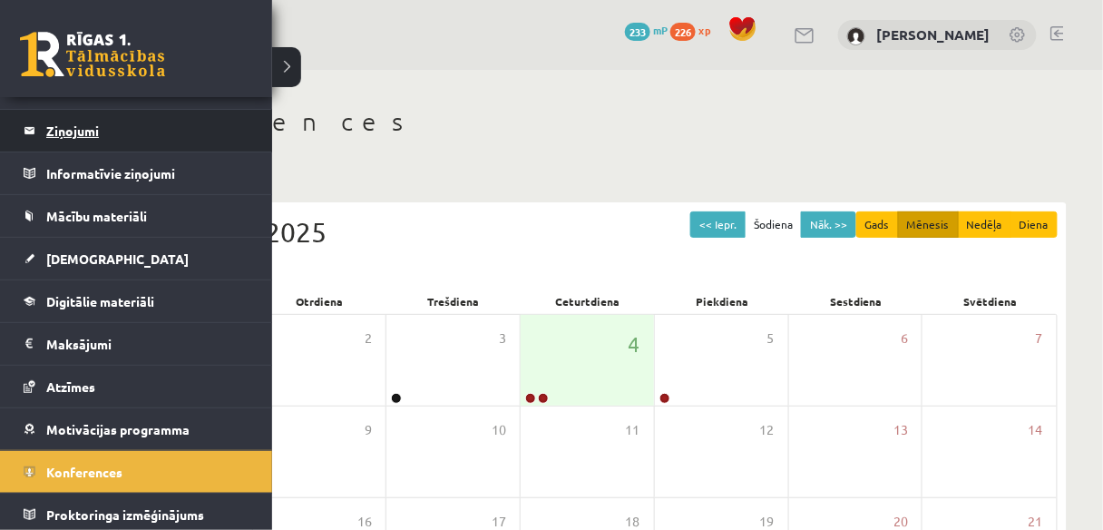
click at [63, 127] on legend "Ziņojumi 0" at bounding box center [147, 131] width 203 height 42
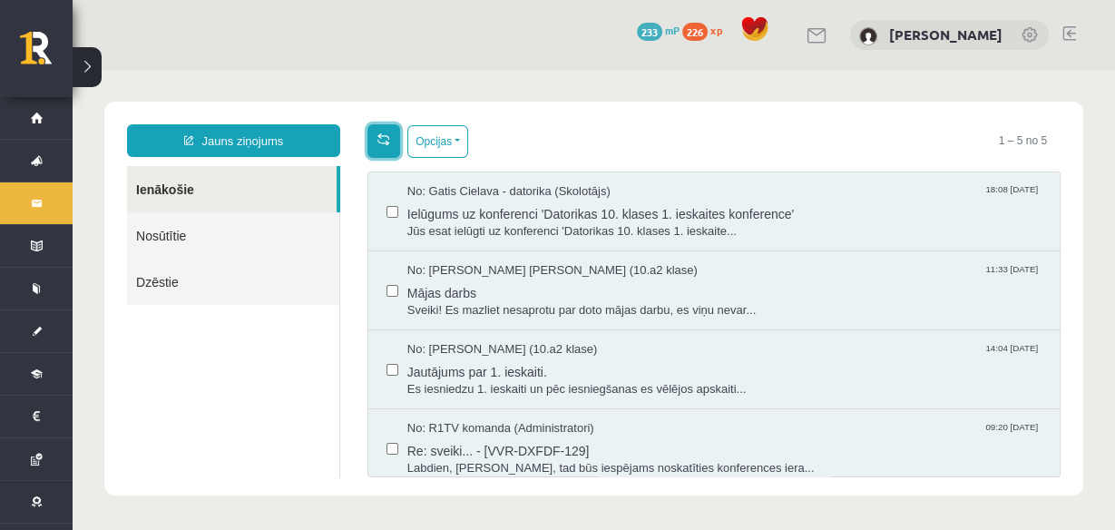
click at [368, 143] on link at bounding box center [383, 141] width 33 height 34
click at [372, 141] on link at bounding box center [383, 141] width 33 height 34
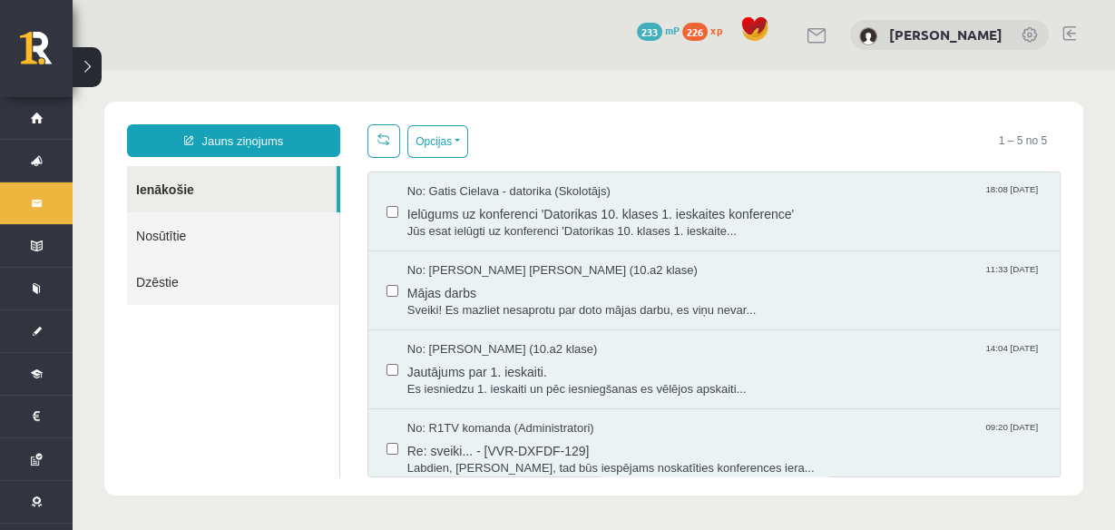
click at [372, 141] on link at bounding box center [383, 141] width 33 height 34
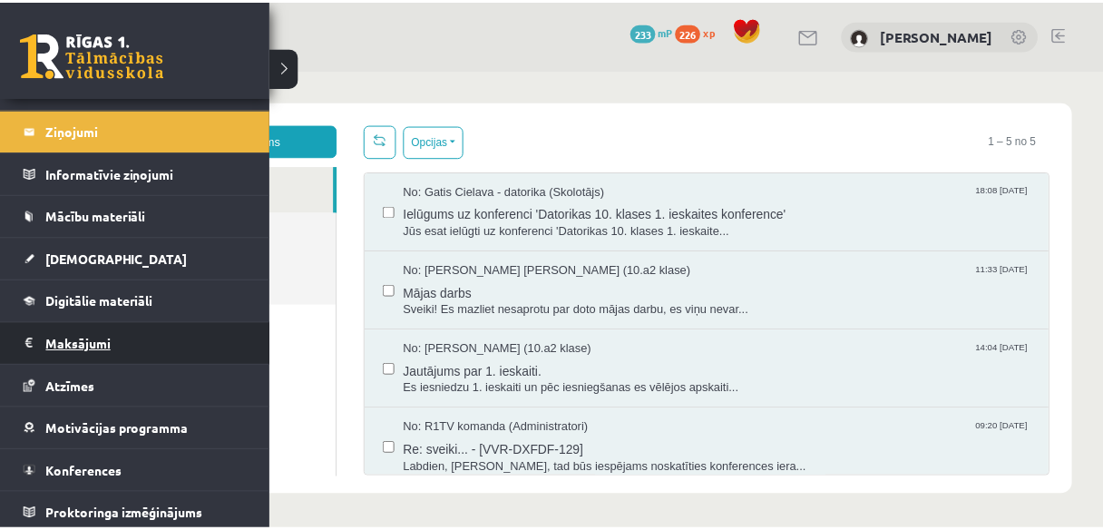
scroll to position [74, 0]
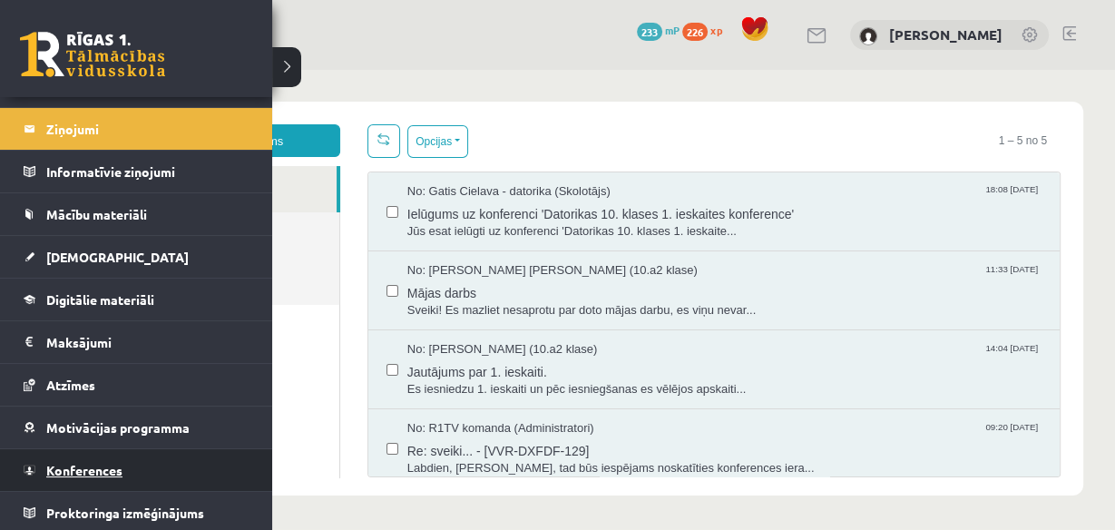
click at [132, 472] on link "Konferences" at bounding box center [137, 470] width 226 height 42
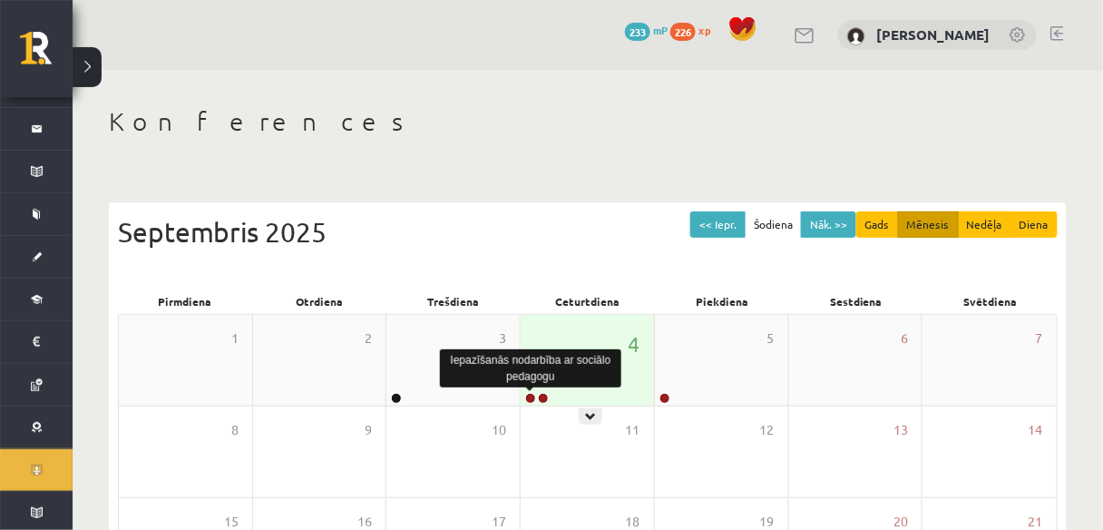
click at [527, 398] on link at bounding box center [530, 398] width 11 height 11
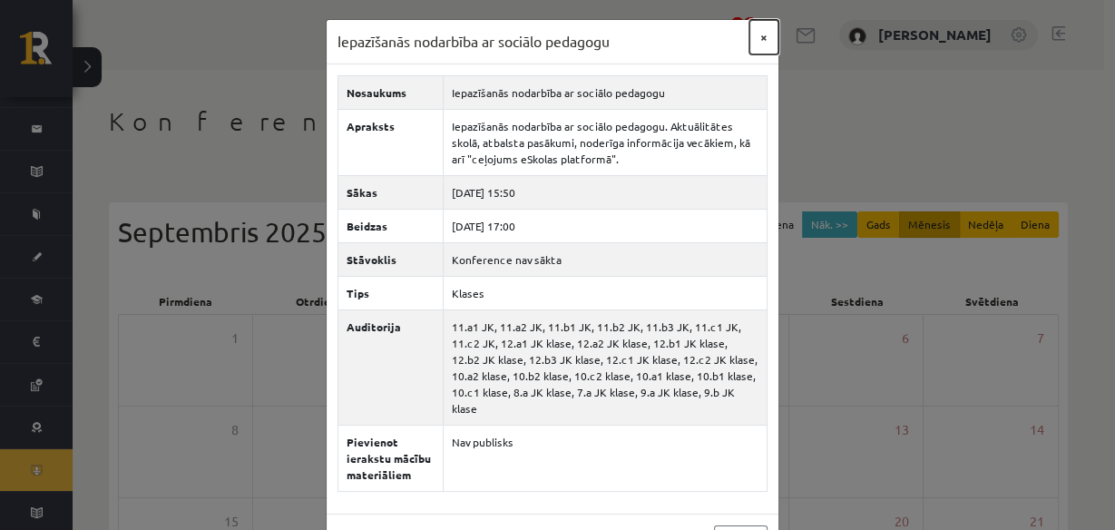
click at [756, 37] on button "×" at bounding box center [763, 37] width 29 height 34
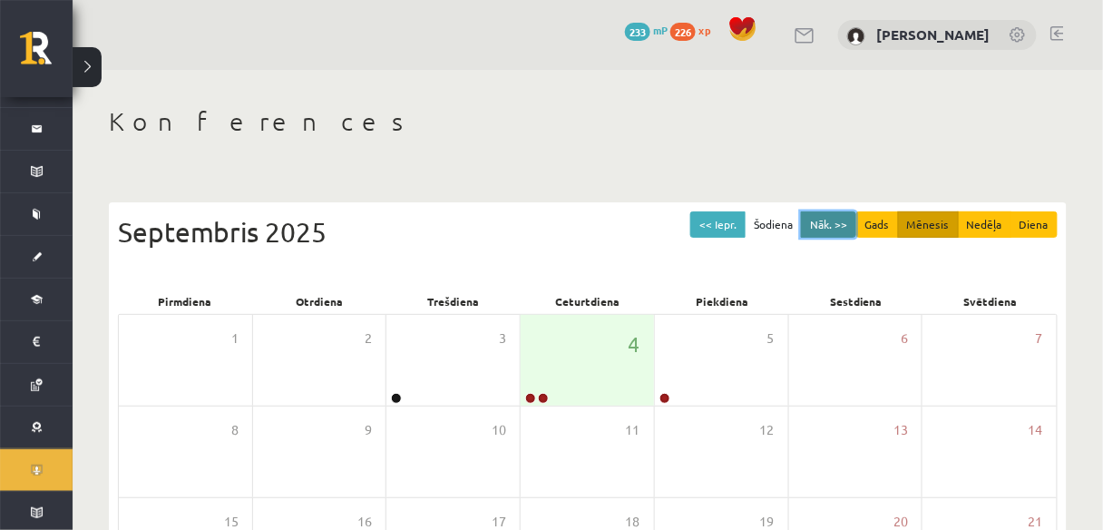
click at [834, 232] on button "Nāk. >>" at bounding box center [828, 224] width 55 height 26
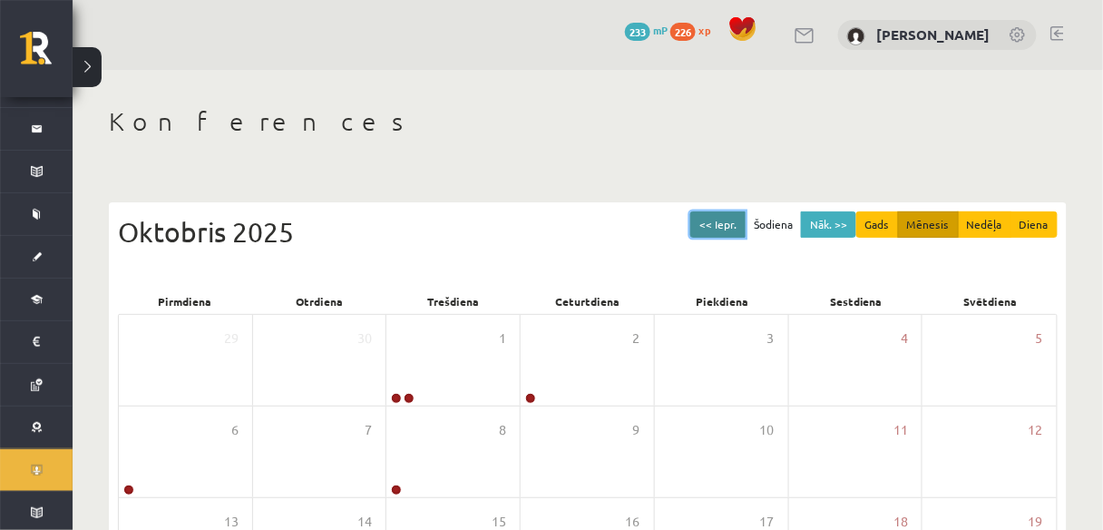
click at [718, 215] on button "<< Iepr." at bounding box center [717, 224] width 55 height 26
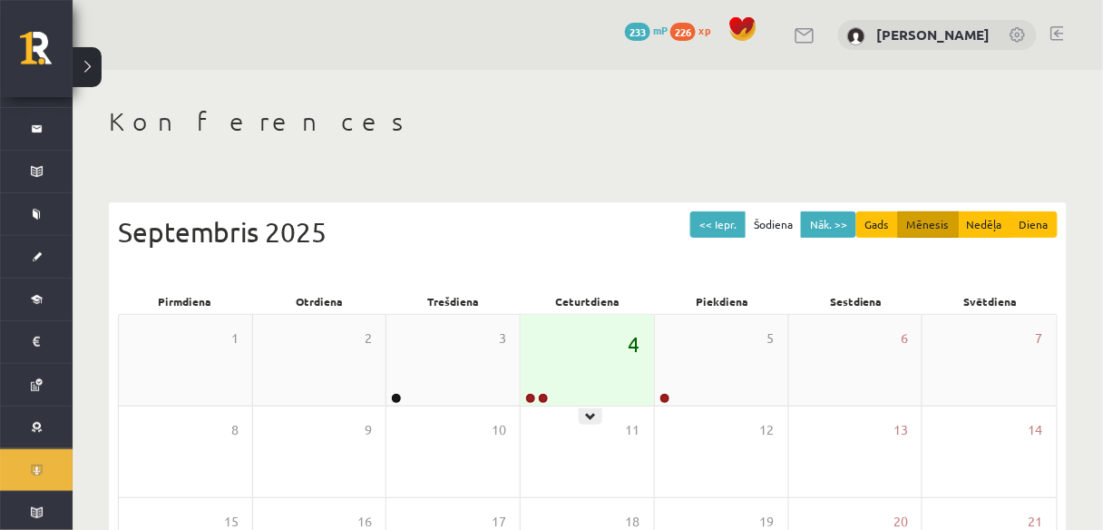
click at [635, 340] on span "4" at bounding box center [635, 343] width 12 height 31
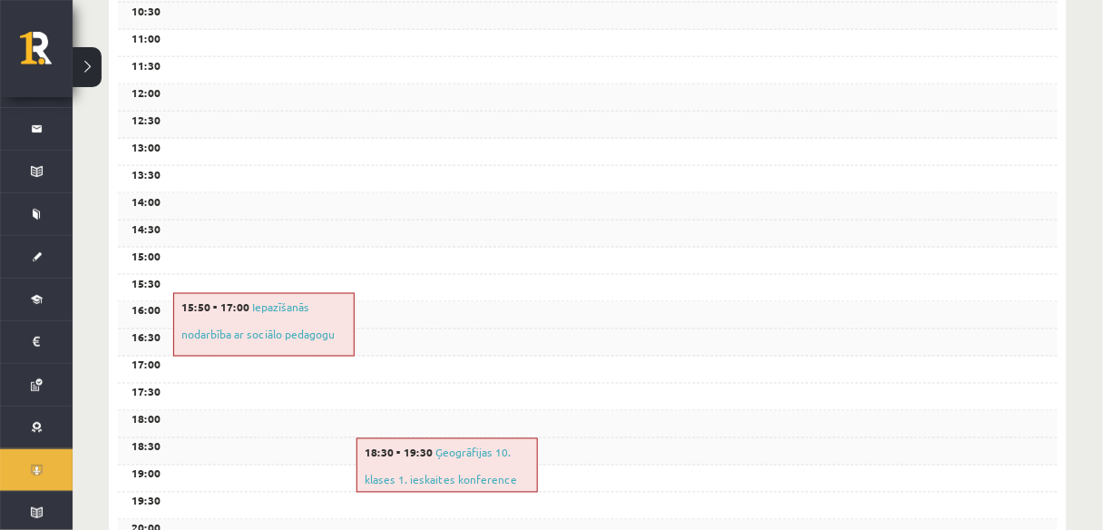
scroll to position [580, 0]
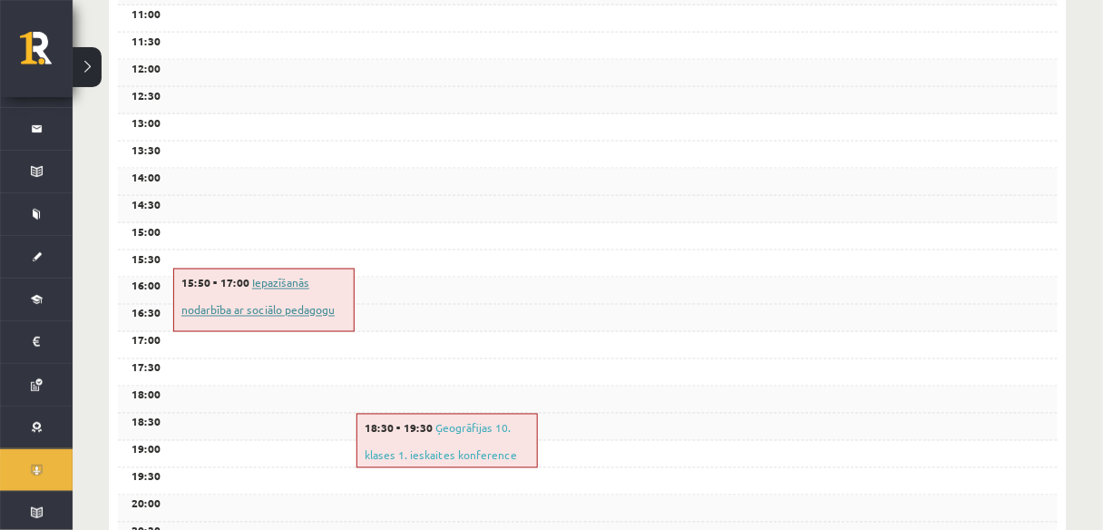
click at [289, 285] on link "Iepazīšanās nodarbība ar sociālo pedagogu" at bounding box center [257, 297] width 153 height 42
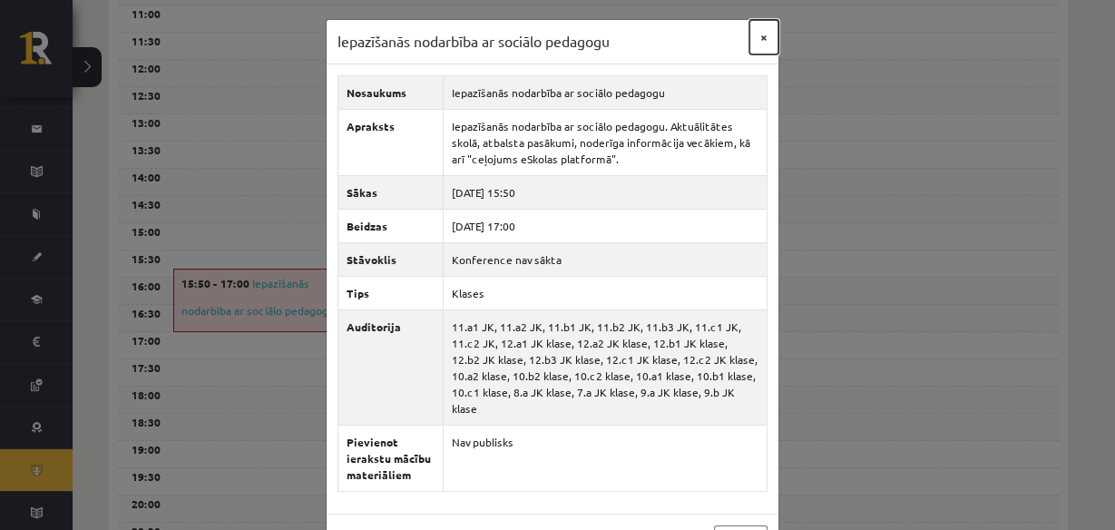
click at [749, 45] on button "×" at bounding box center [763, 37] width 29 height 34
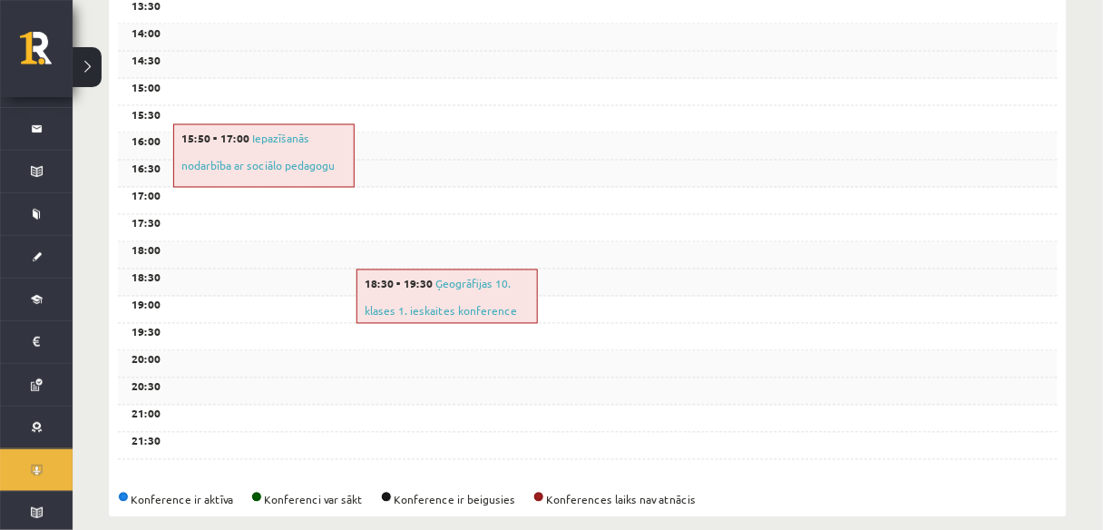
scroll to position [726, 0]
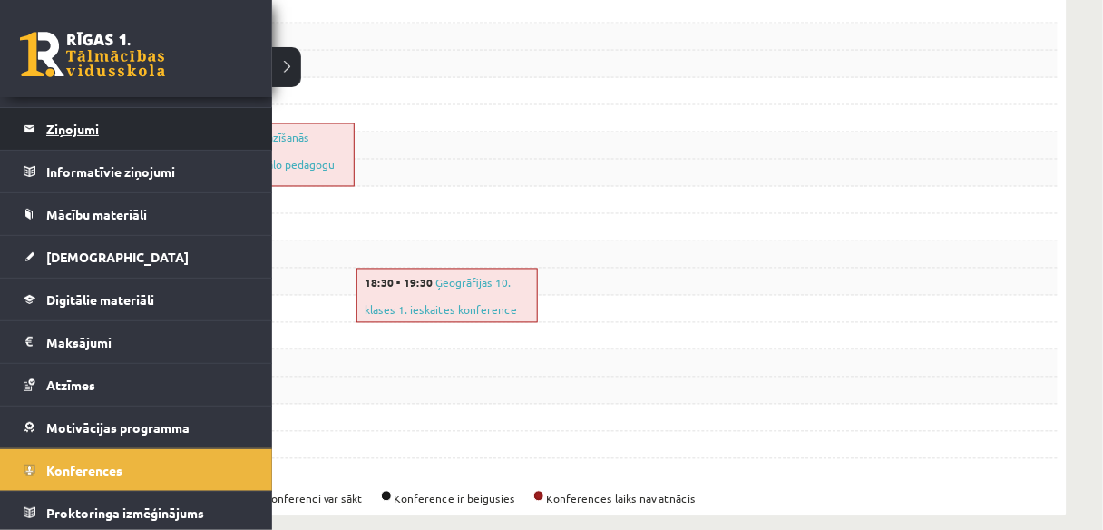
click at [89, 122] on legend "Ziņojumi 0" at bounding box center [147, 129] width 203 height 42
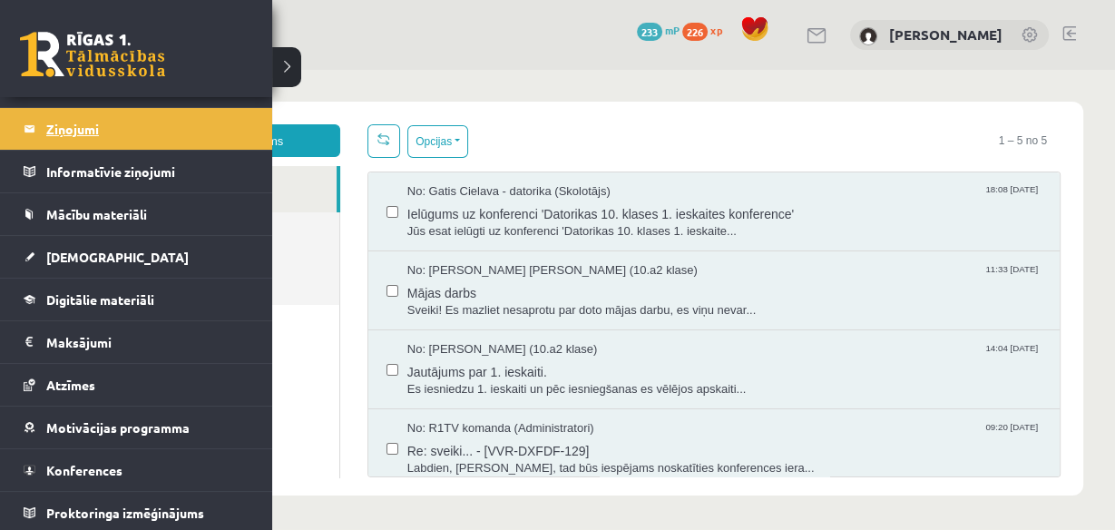
click at [65, 131] on legend "Ziņojumi 0" at bounding box center [147, 129] width 203 height 42
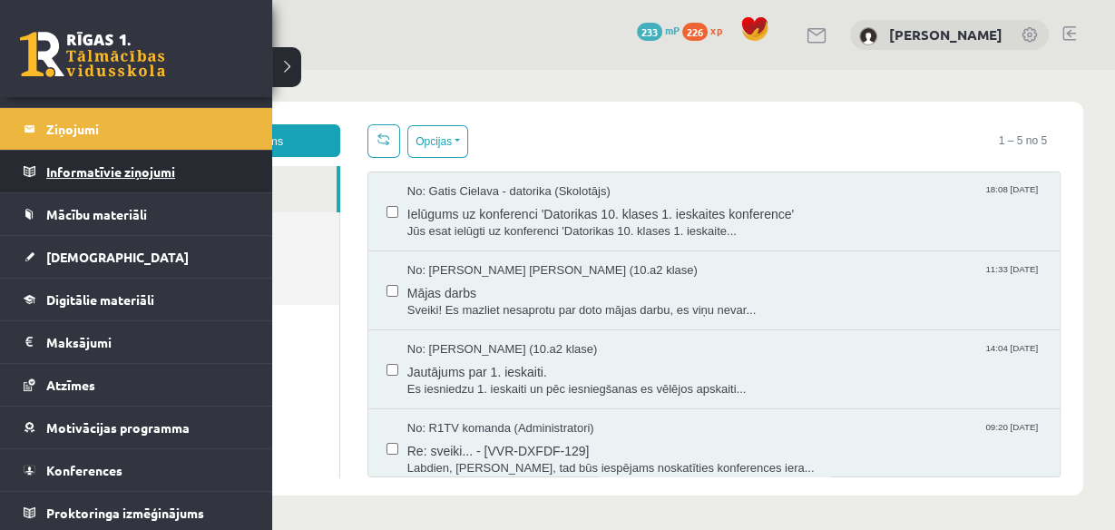
click at [78, 174] on legend "Informatīvie ziņojumi 0" at bounding box center [147, 172] width 203 height 42
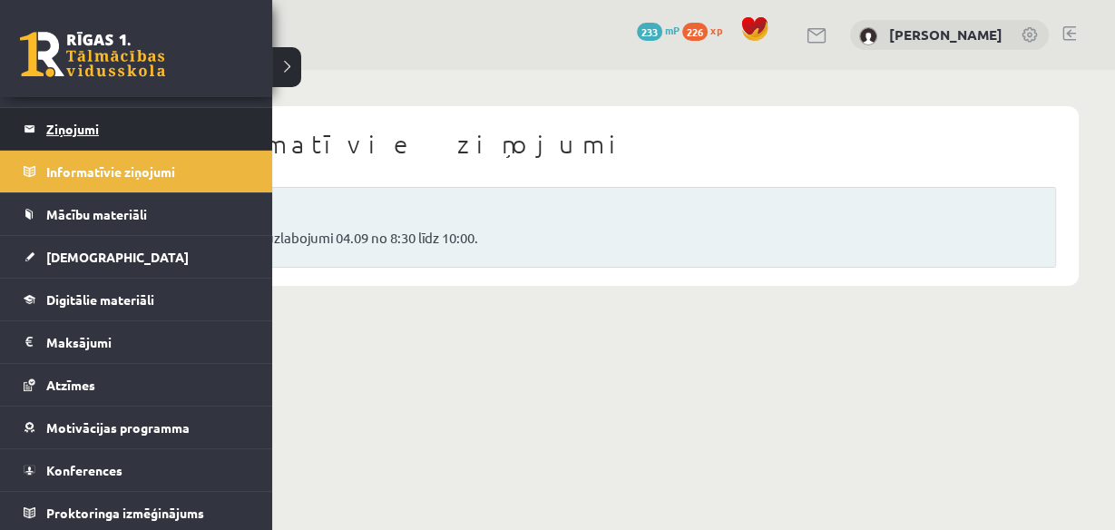
click at [52, 122] on legend "Ziņojumi 0" at bounding box center [147, 129] width 203 height 42
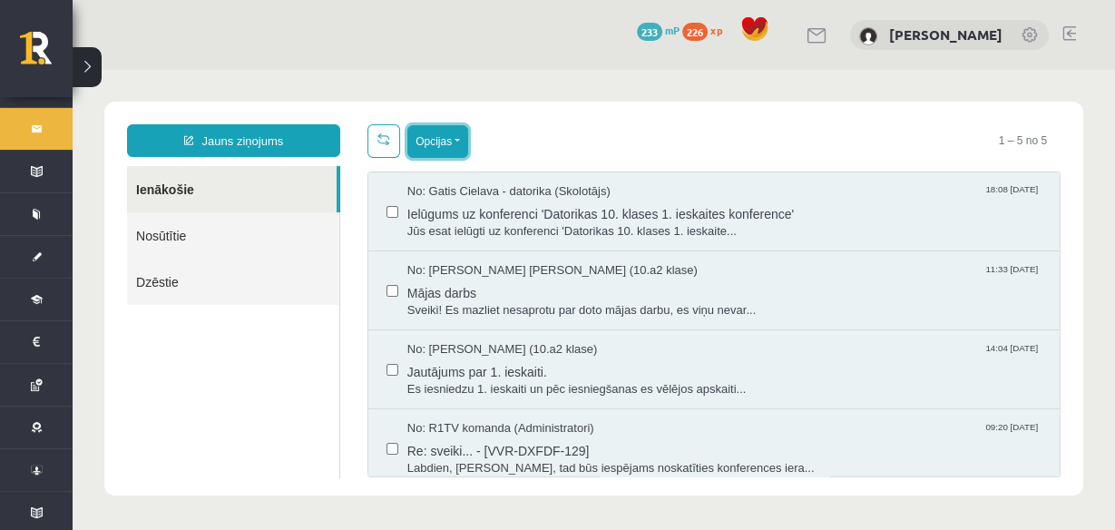
click at [431, 141] on button "Opcijas" at bounding box center [437, 141] width 61 height 33
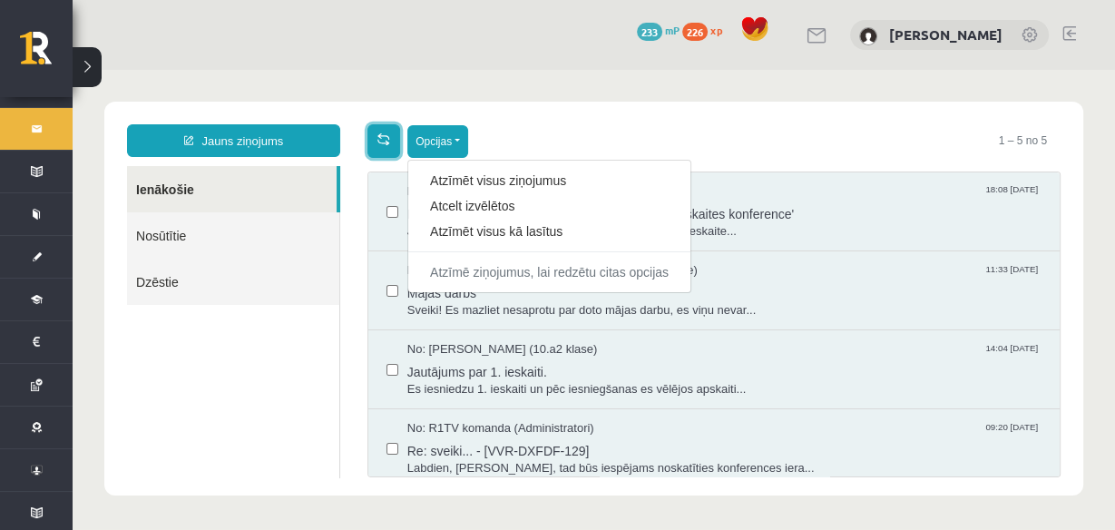
click at [370, 145] on link at bounding box center [383, 141] width 33 height 34
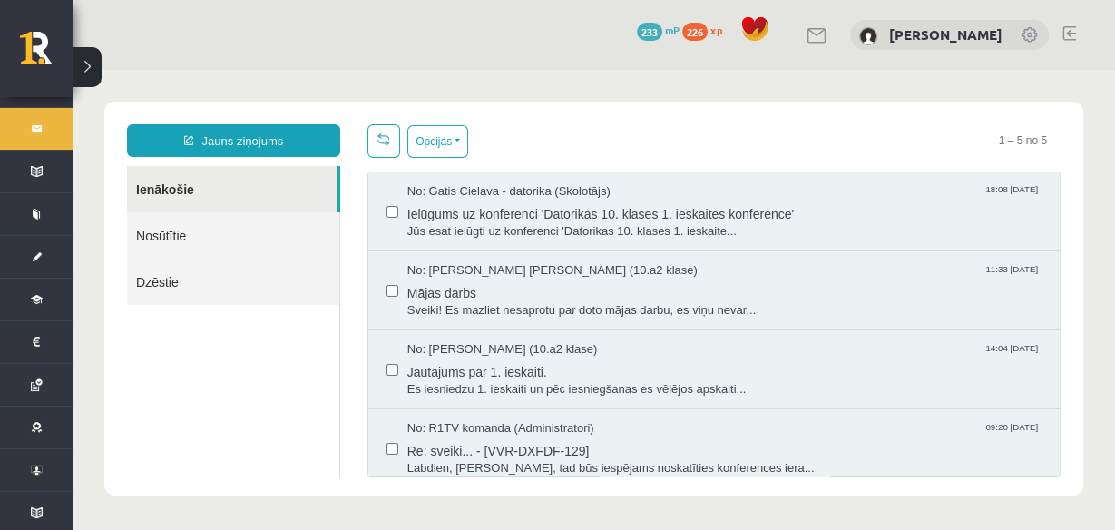
click at [208, 446] on ul "Ienākošie Nosūtītie Dzēstie" at bounding box center [233, 322] width 213 height 312
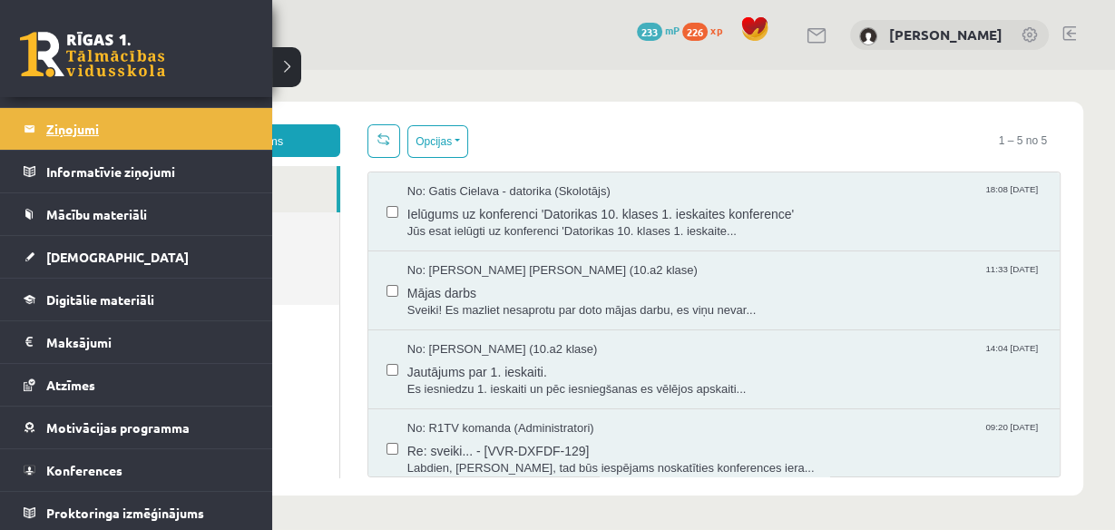
click at [53, 133] on legend "Ziņojumi 0" at bounding box center [147, 129] width 203 height 42
click at [54, 132] on legend "Ziņojumi 0" at bounding box center [147, 129] width 203 height 42
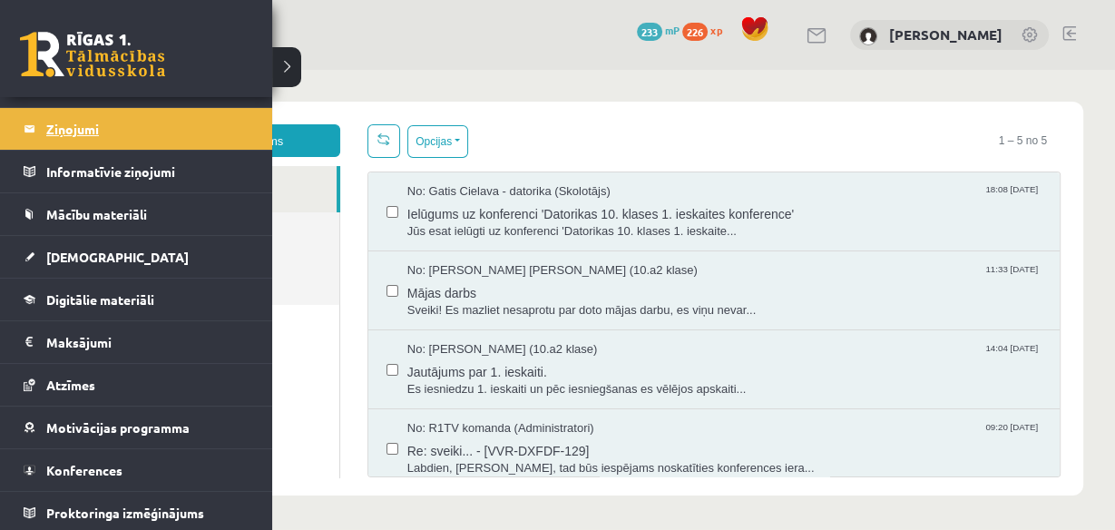
click at [54, 132] on legend "Ziņojumi 0" at bounding box center [147, 129] width 203 height 42
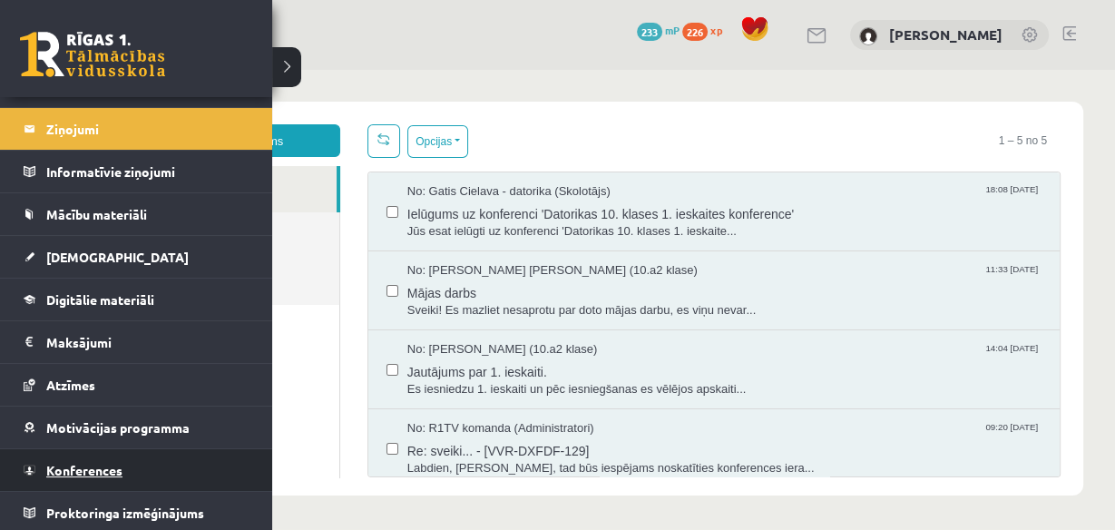
click at [104, 469] on span "Konferences" at bounding box center [84, 470] width 76 height 16
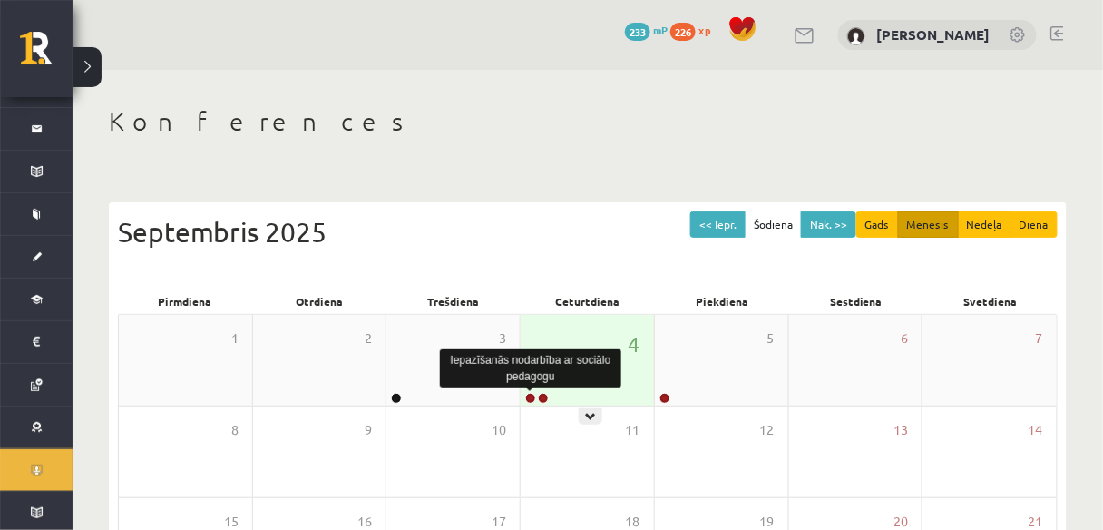
click at [531, 395] on link at bounding box center [530, 398] width 11 height 11
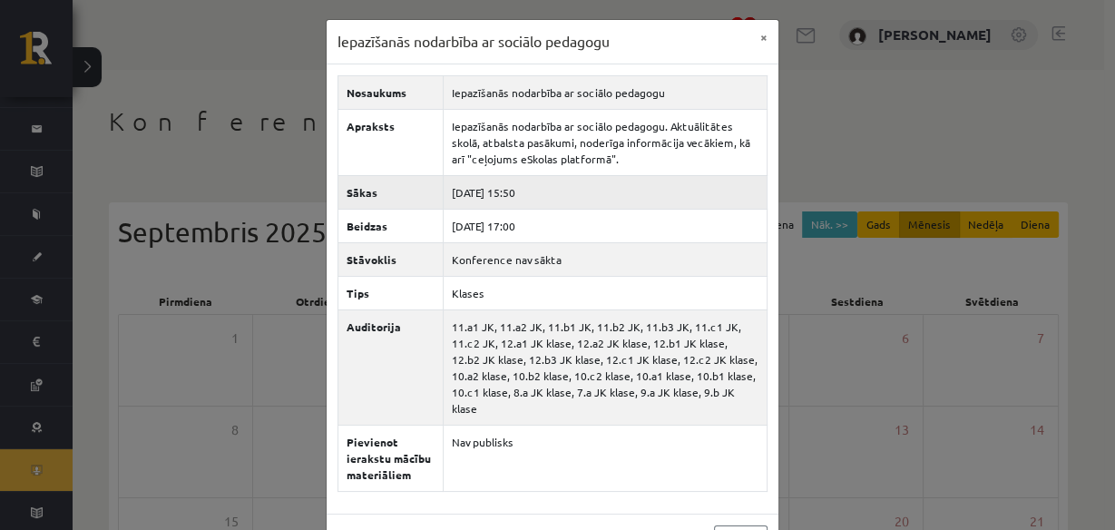
click at [517, 200] on td "[DATE] 15:50" at bounding box center [605, 192] width 324 height 34
click at [519, 199] on td "[DATE] 15:50" at bounding box center [605, 192] width 324 height 34
click at [754, 36] on button "×" at bounding box center [763, 37] width 29 height 34
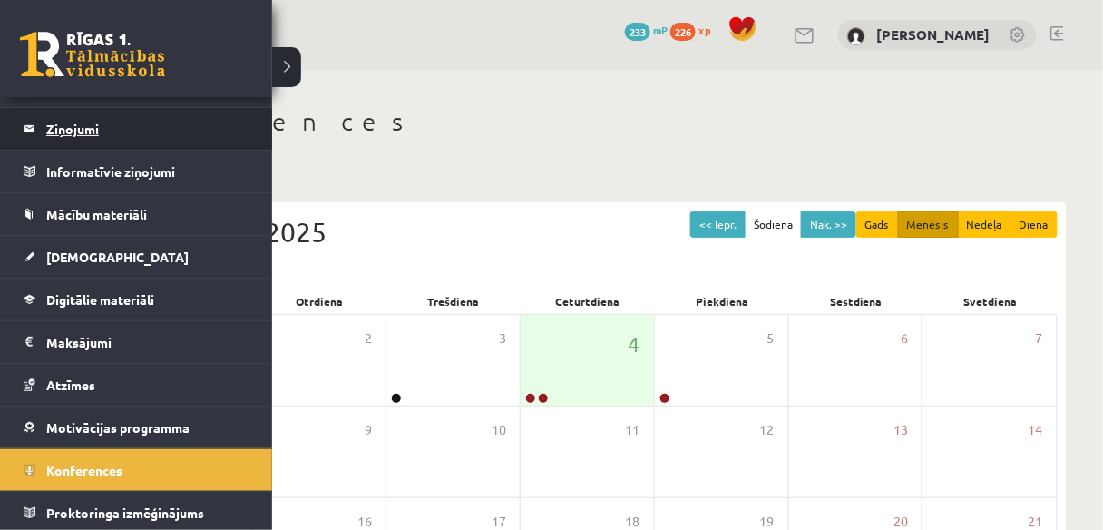
click at [69, 123] on legend "Ziņojumi 0" at bounding box center [147, 129] width 203 height 42
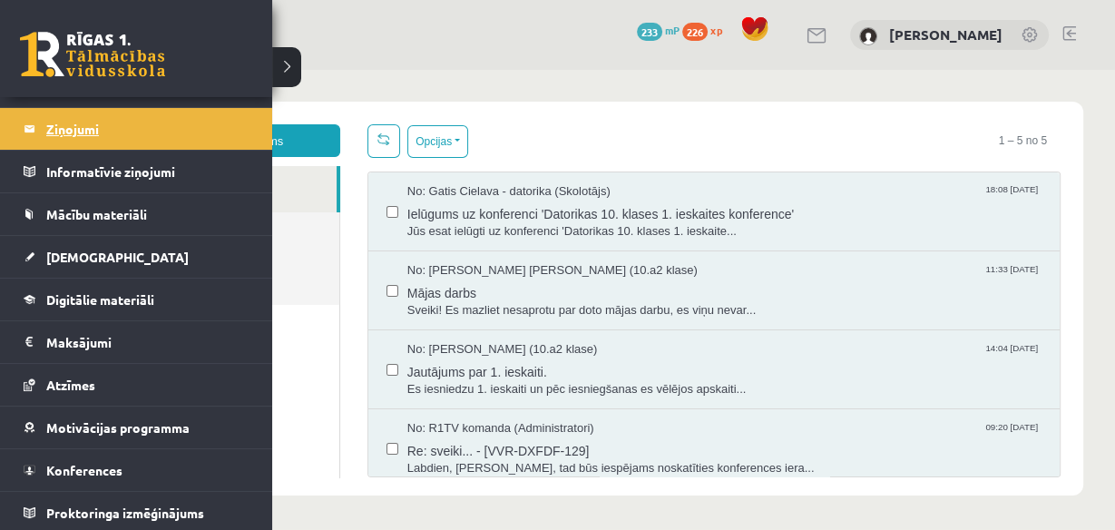
click at [73, 124] on legend "Ziņojumi 0" at bounding box center [147, 129] width 203 height 42
click at [79, 126] on legend "Ziņojumi 0" at bounding box center [147, 129] width 203 height 42
click at [84, 133] on legend "Ziņojumi 0" at bounding box center [147, 129] width 203 height 42
click at [55, 132] on legend "Ziņojumi 0" at bounding box center [147, 129] width 203 height 42
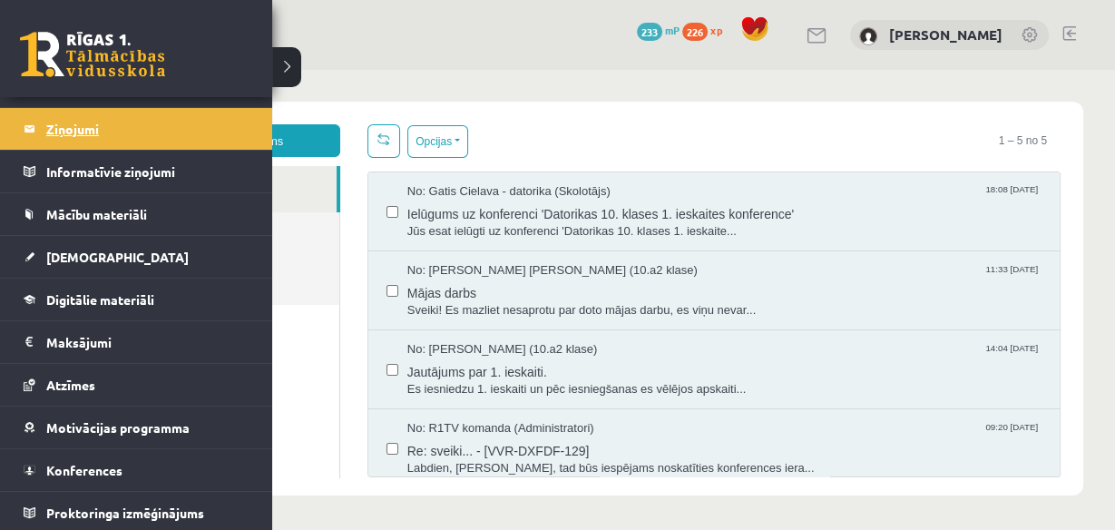
click at [57, 128] on legend "Ziņojumi 0" at bounding box center [147, 129] width 203 height 42
click at [63, 135] on legend "Ziņojumi 0" at bounding box center [147, 129] width 203 height 42
click at [63, 141] on legend "Ziņojumi 0" at bounding box center [147, 129] width 203 height 42
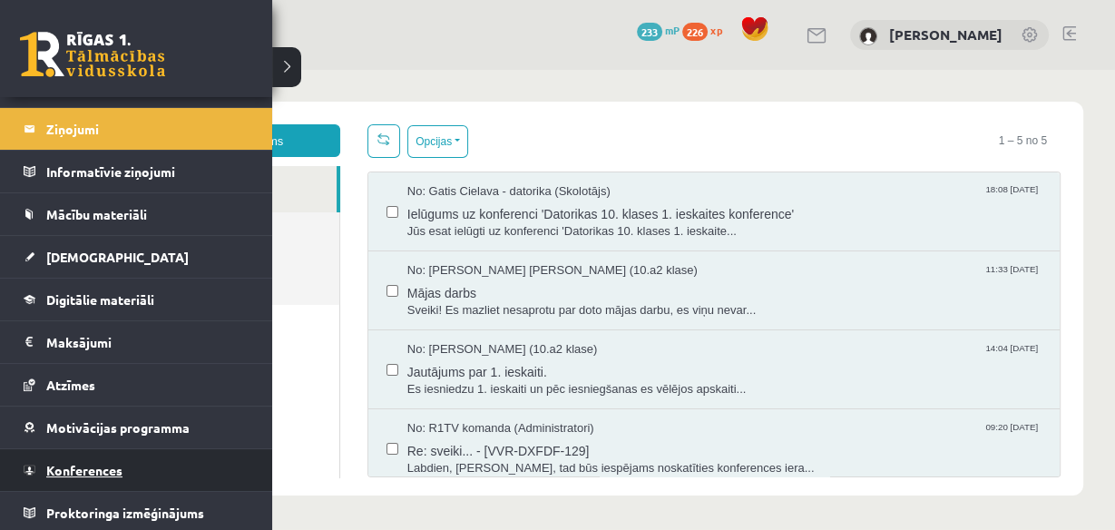
click at [112, 474] on link "Konferences" at bounding box center [137, 470] width 226 height 42
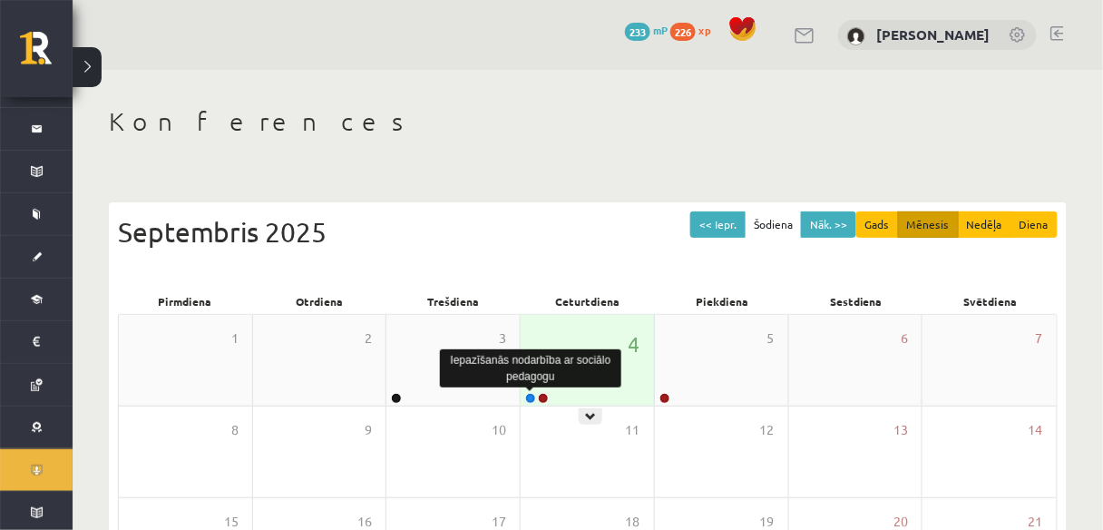
click at [532, 400] on link at bounding box center [530, 398] width 11 height 11
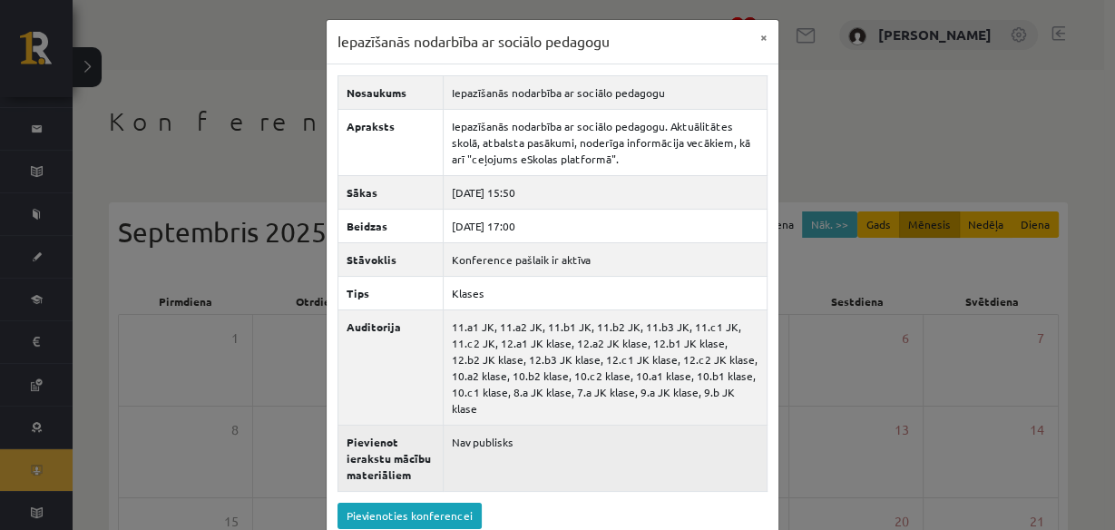
scroll to position [56, 0]
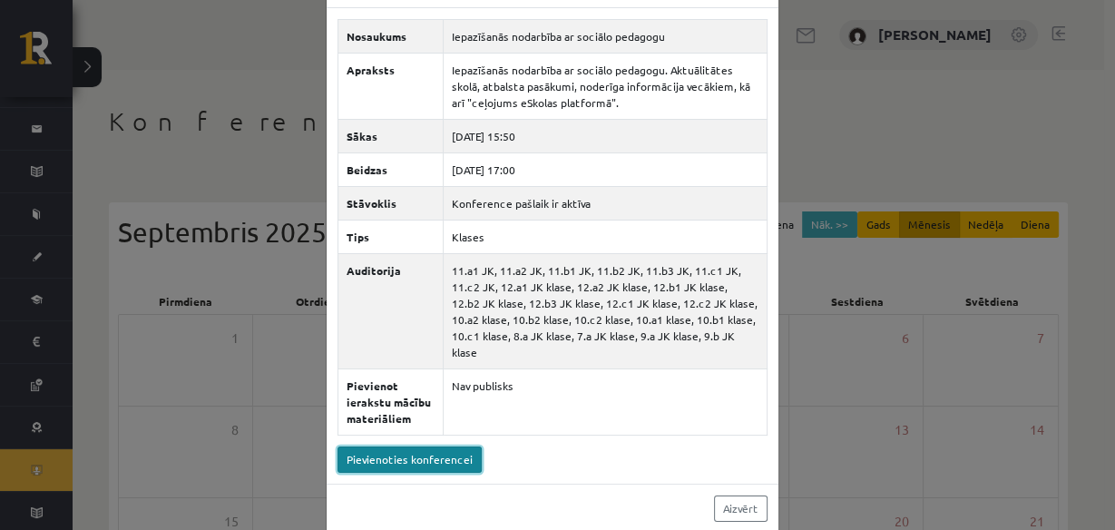
click at [422, 446] on link "Pievienoties konferencei" at bounding box center [409, 459] width 144 height 26
click at [877, 345] on div "Iepazīšanās nodarbība ar sociālo pedagogu × Nosaukums Iepazīšanās nodarbība ar …" at bounding box center [557, 265] width 1115 height 530
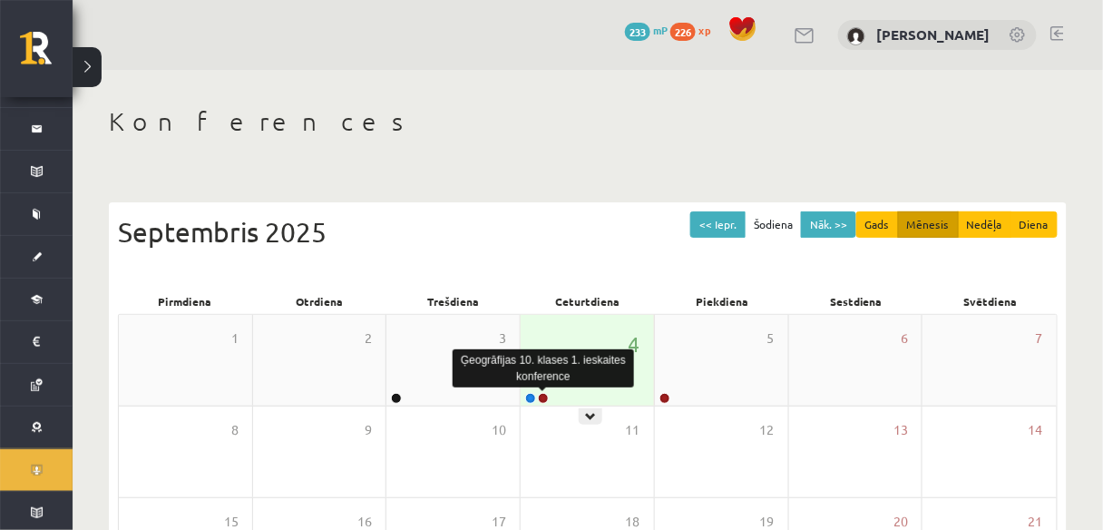
click at [547, 397] on link at bounding box center [543, 398] width 11 height 11
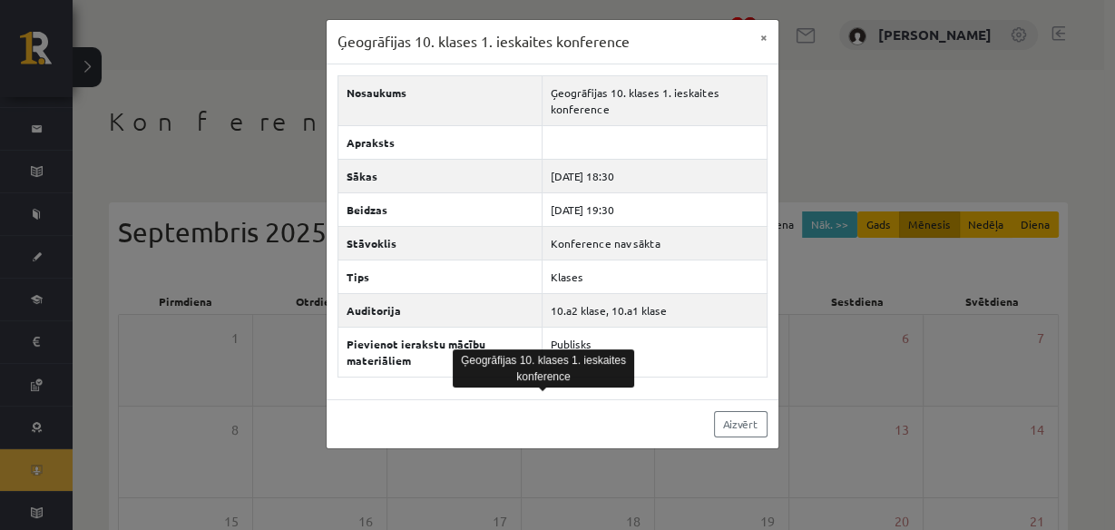
scroll to position [0, 0]
